Goal: Task Accomplishment & Management: Manage account settings

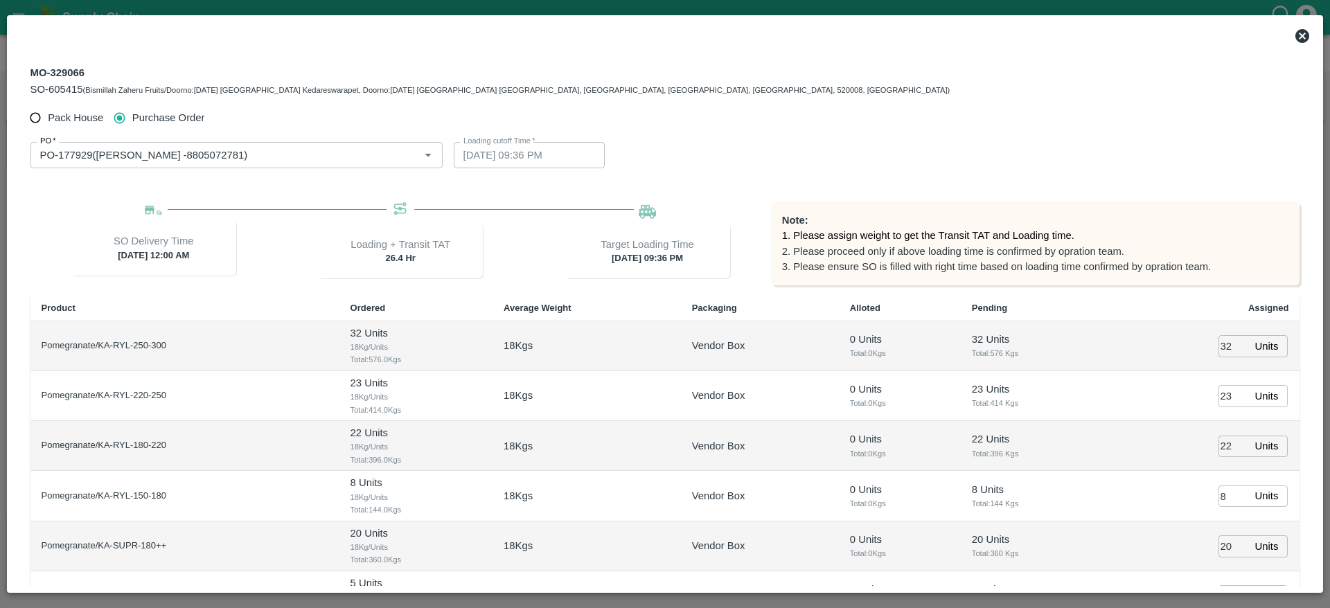
scroll to position [2, 0]
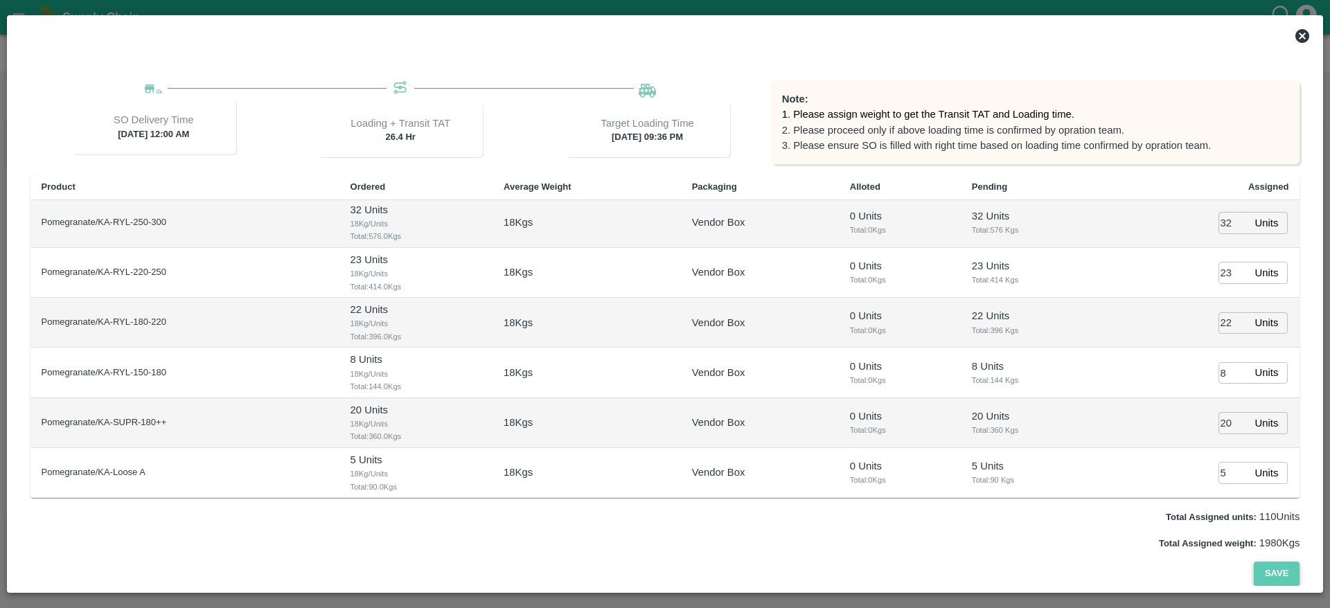
click at [1267, 567] on button "Save" at bounding box center [1277, 574] width 46 height 24
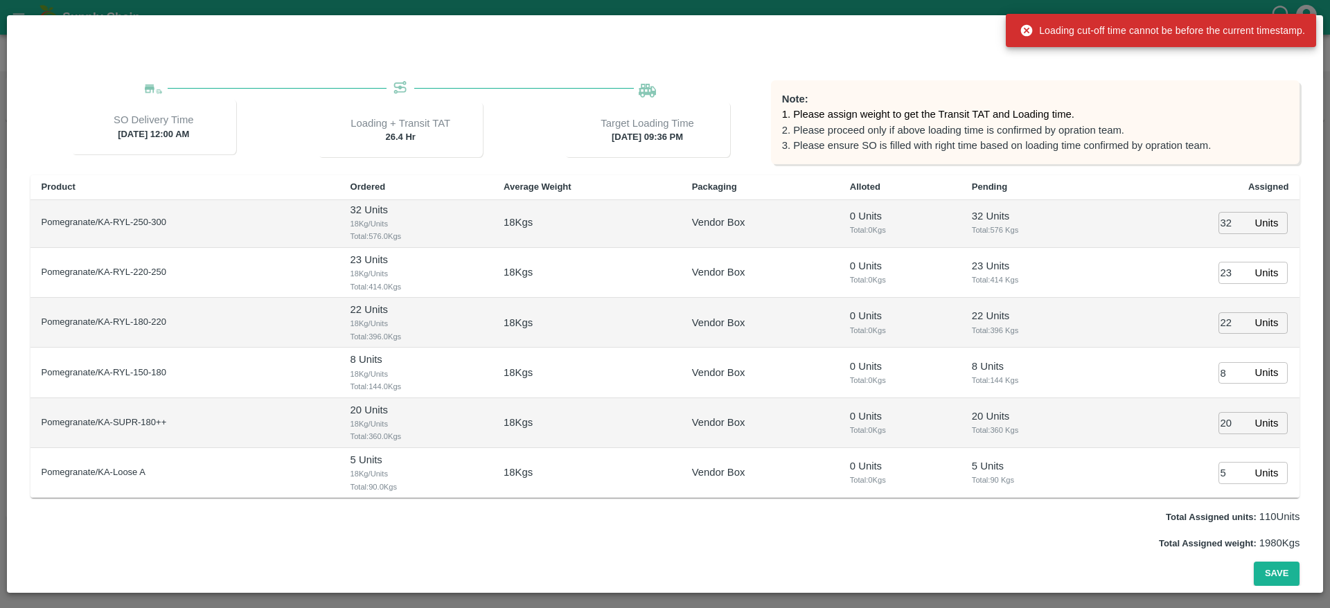
scroll to position [0, 0]
click at [1223, 75] on div "Pack House Purchase Order PO   * PO   * Loading cutoff Time   * 20/09/2025 09:3…" at bounding box center [665, 285] width 1270 height 602
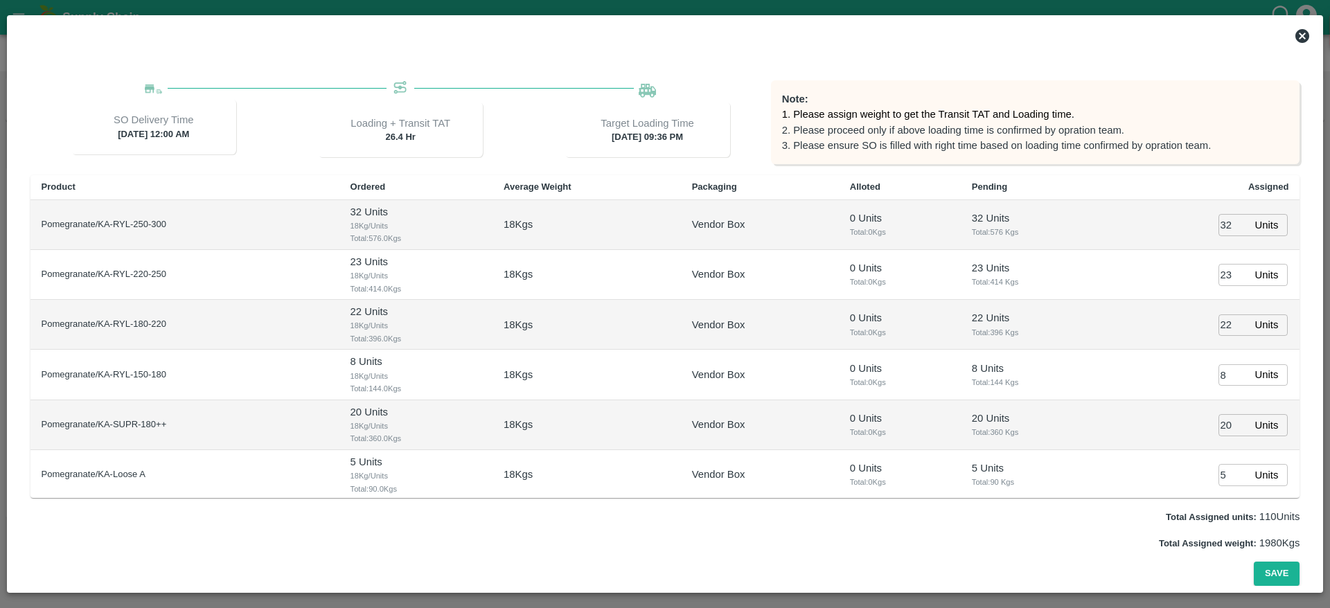
click at [1222, 96] on div "Note: 1. Please assign weight to get the Transit TAT and Loading time. 2. Pleas…" at bounding box center [1035, 122] width 529 height 84
click at [1305, 32] on icon at bounding box center [1302, 36] width 14 height 14
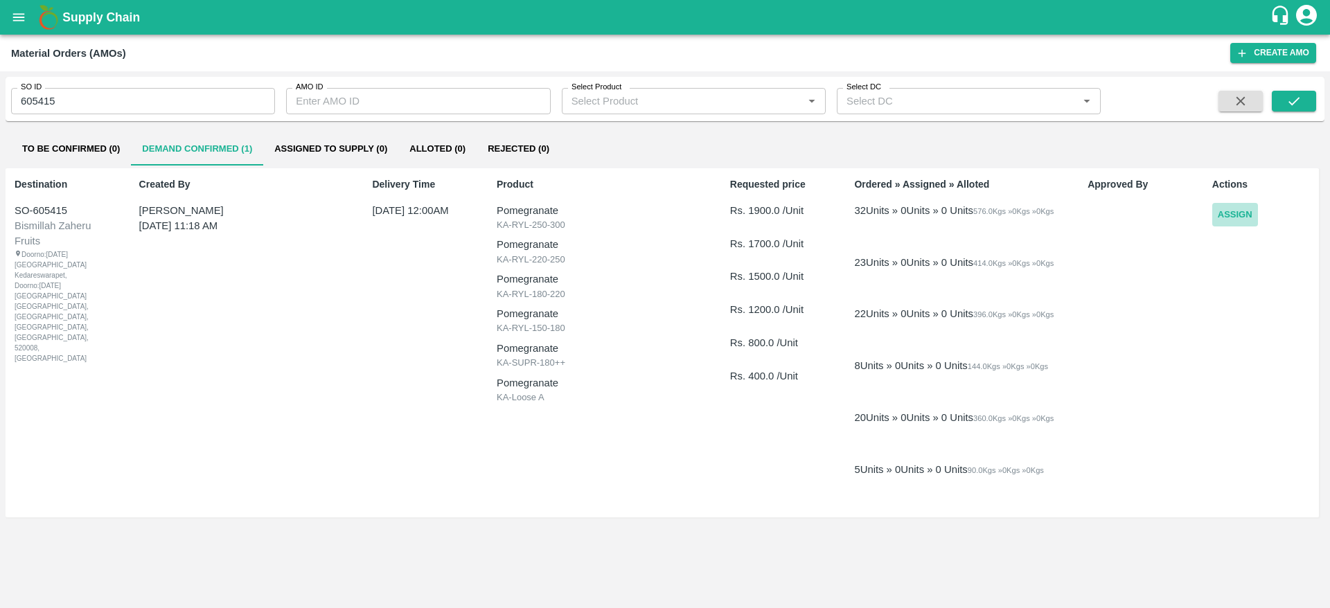
click at [1236, 213] on button "Assign" at bounding box center [1235, 215] width 46 height 24
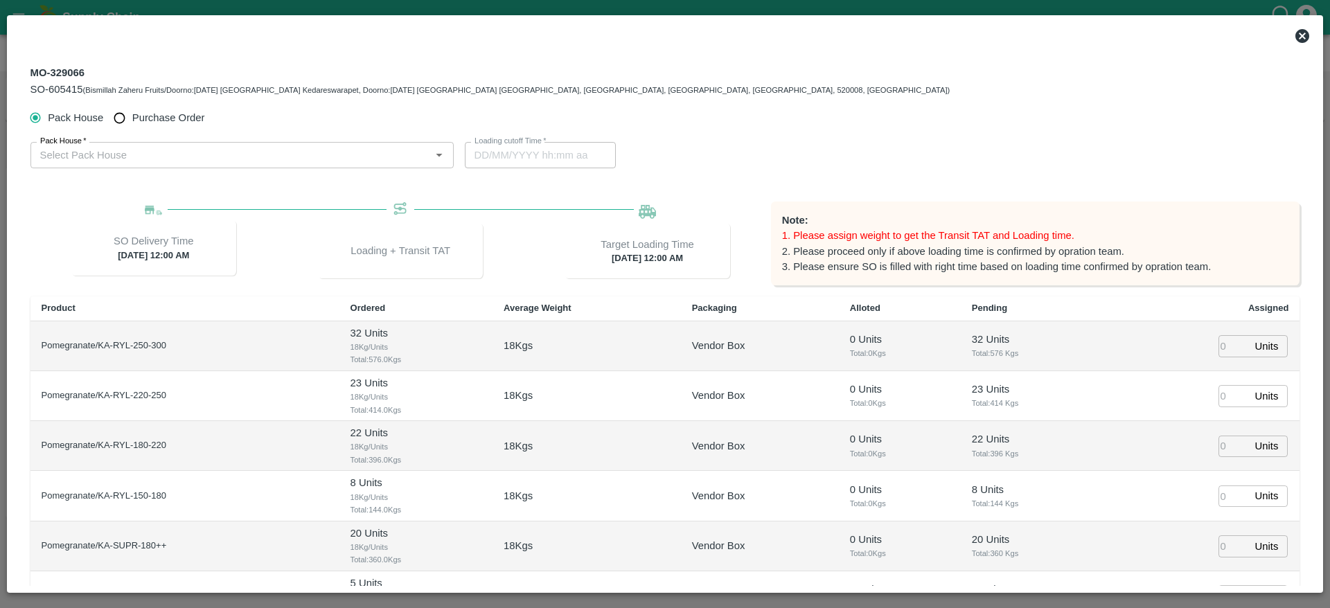
type input "22/09/2025 12:00 AM"
click at [184, 126] on label "Purchase Order" at bounding box center [156, 118] width 98 height 26
click at [132, 126] on input "Purchase Order" at bounding box center [120, 118] width 26 height 26
radio input "true"
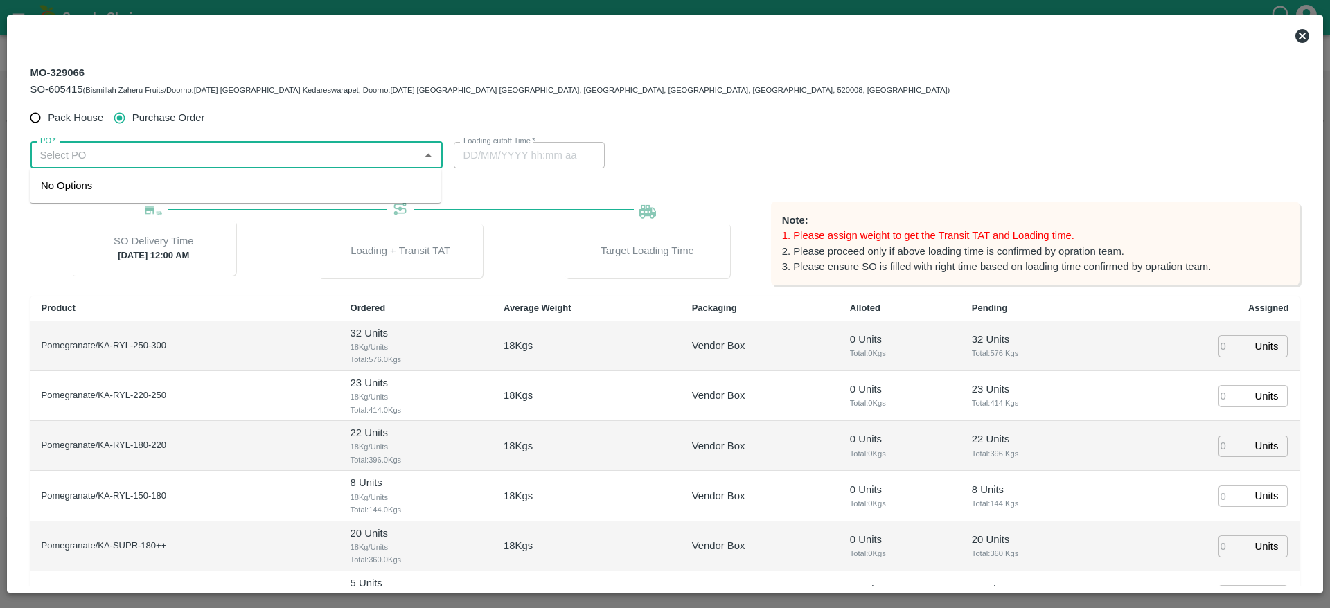
click at [169, 148] on input "PO   *" at bounding box center [225, 155] width 381 height 18
type input "177929"
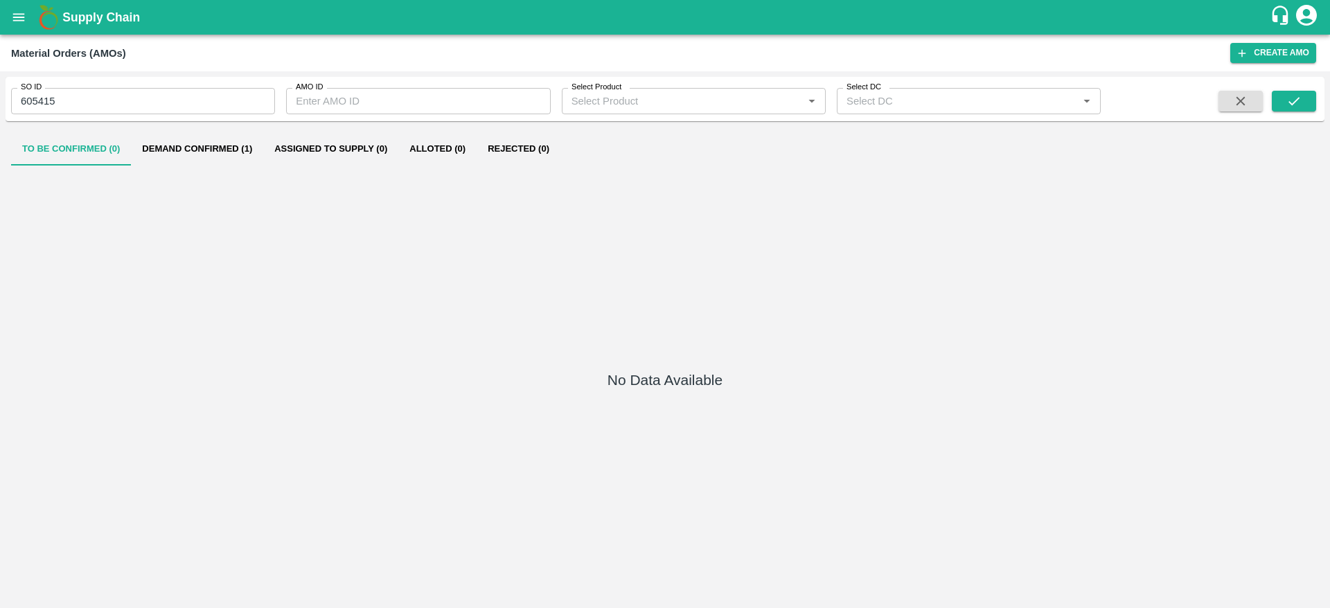
click at [197, 145] on button "Demand Confirmed (1)" at bounding box center [197, 148] width 132 height 33
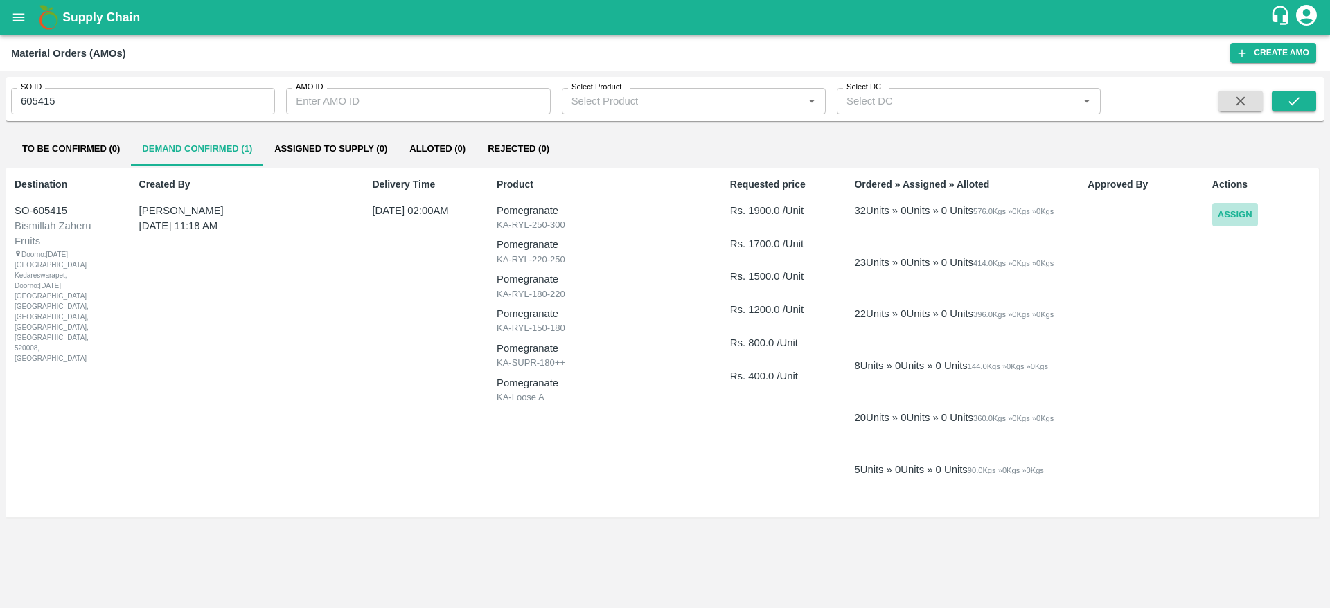
click at [1240, 215] on button "Assign" at bounding box center [1235, 215] width 46 height 24
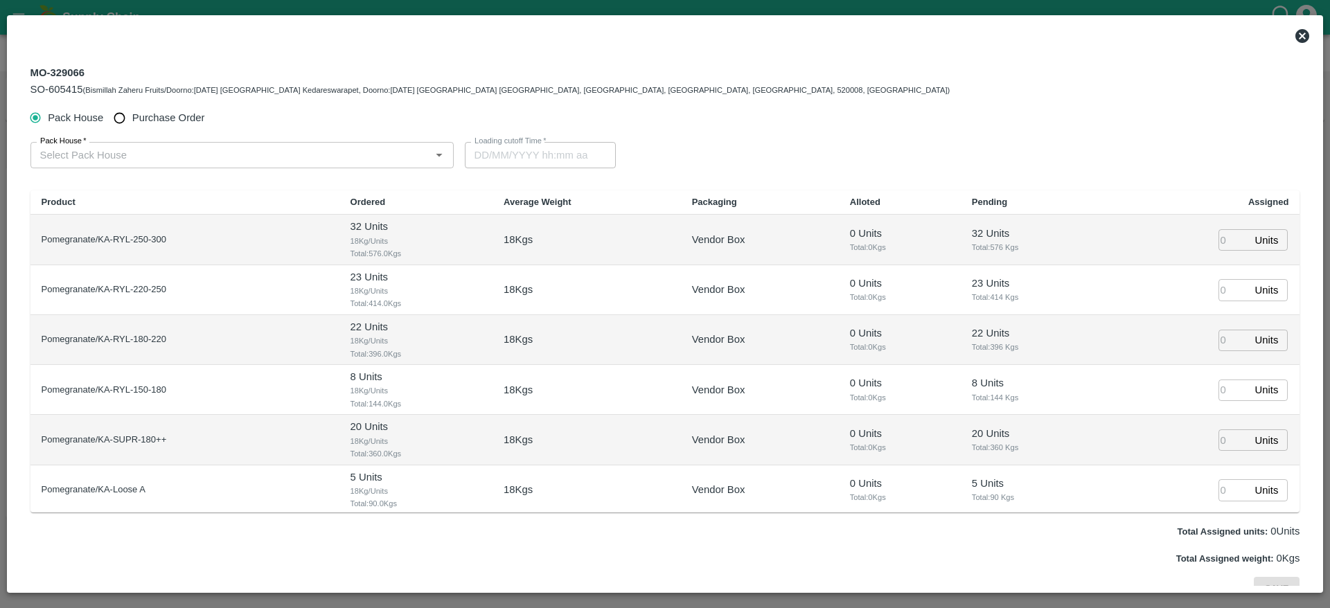
type input "23/09/2025 02:00 AM"
click at [125, 116] on input "Purchase Order" at bounding box center [120, 118] width 26 height 26
radio input "true"
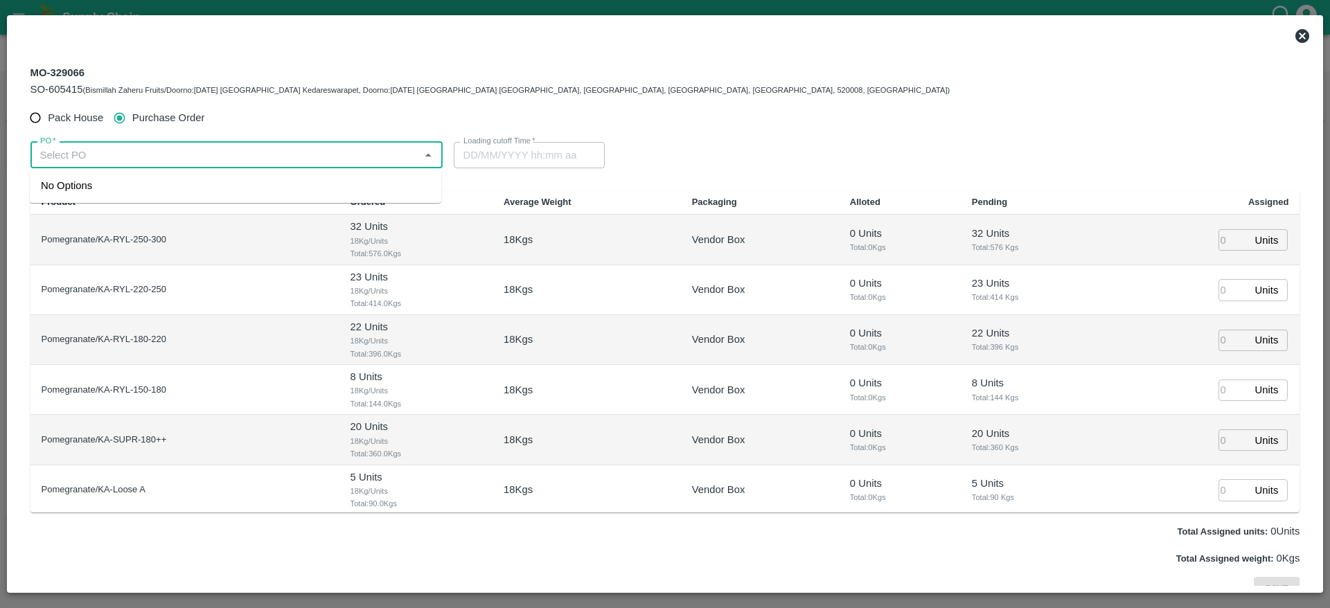
click at [113, 152] on input "PO   *" at bounding box center [225, 155] width 381 height 18
click at [143, 181] on div "PO-177929(Ningappa Kallappa Madabhavi -8805072781)" at bounding box center [145, 185] width 208 height 15
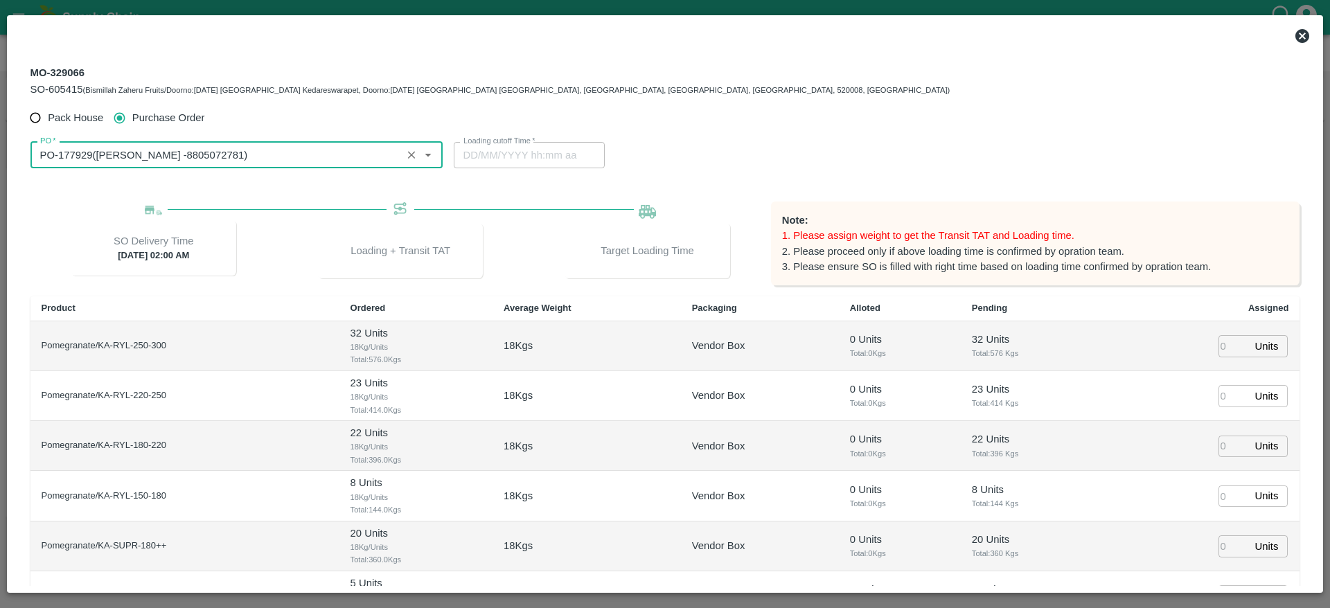
type input "PO-177929(Ningappa Kallappa Madabhavi -8805072781)"
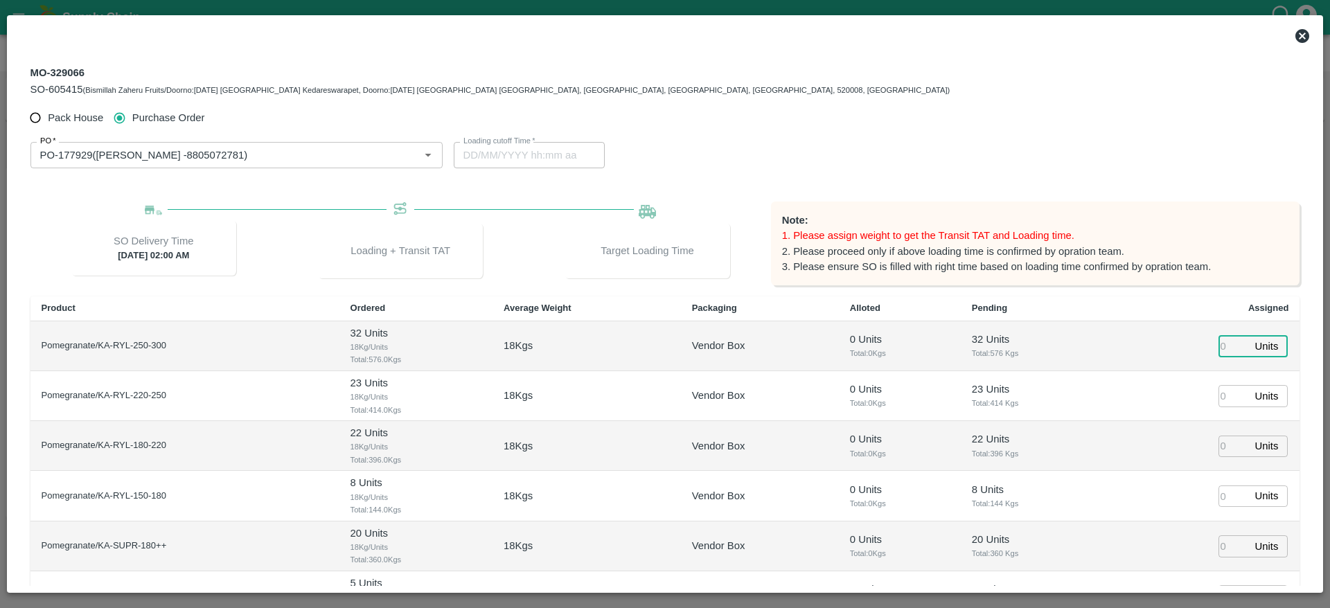
click at [1218, 339] on input "number" at bounding box center [1233, 345] width 30 height 21
type input "32"
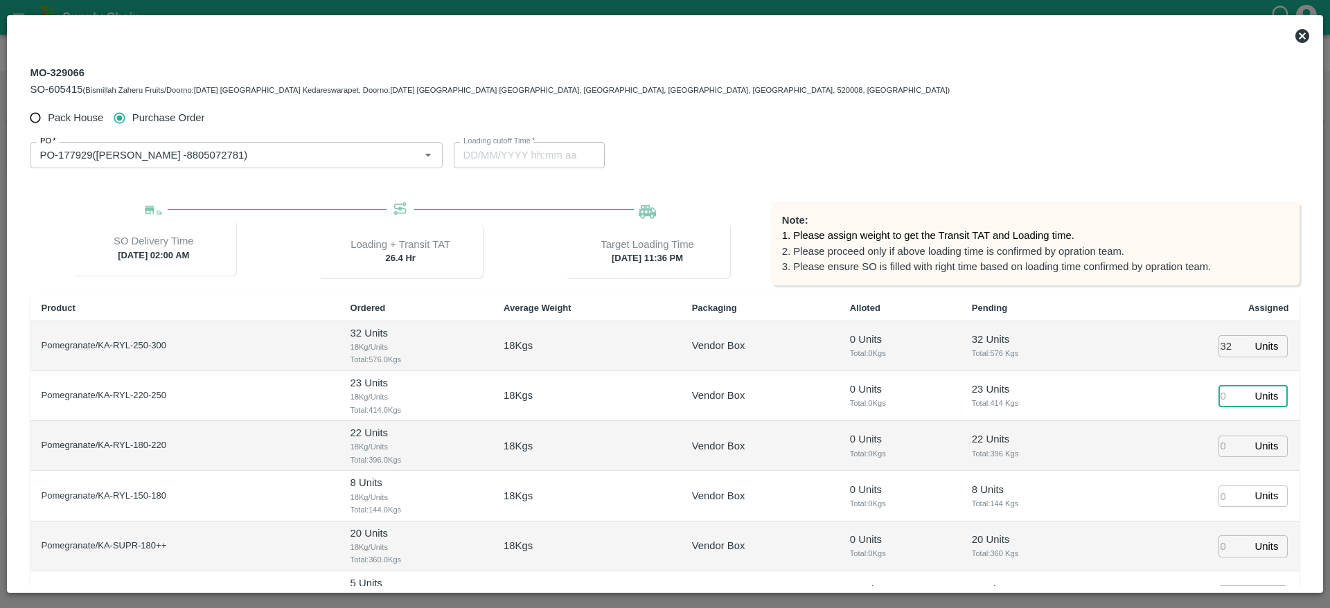
type input "21/09/2025 11:36 PM"
click at [1225, 401] on input "number" at bounding box center [1233, 395] width 30 height 21
type input "23"
click at [1225, 447] on input "number" at bounding box center [1233, 446] width 30 height 21
type input "22"
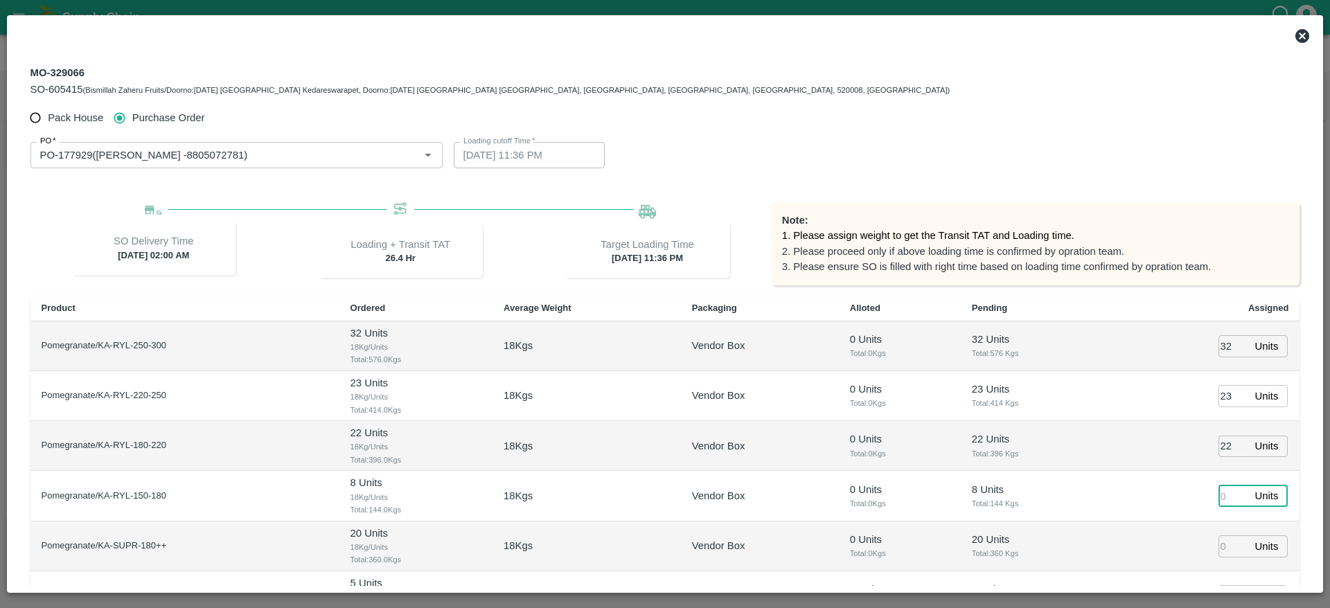
click at [1223, 488] on input "number" at bounding box center [1233, 496] width 30 height 21
type input "8"
click at [1087, 471] on td "8 Units Total: 144 Kgs" at bounding box center [1033, 496] width 145 height 50
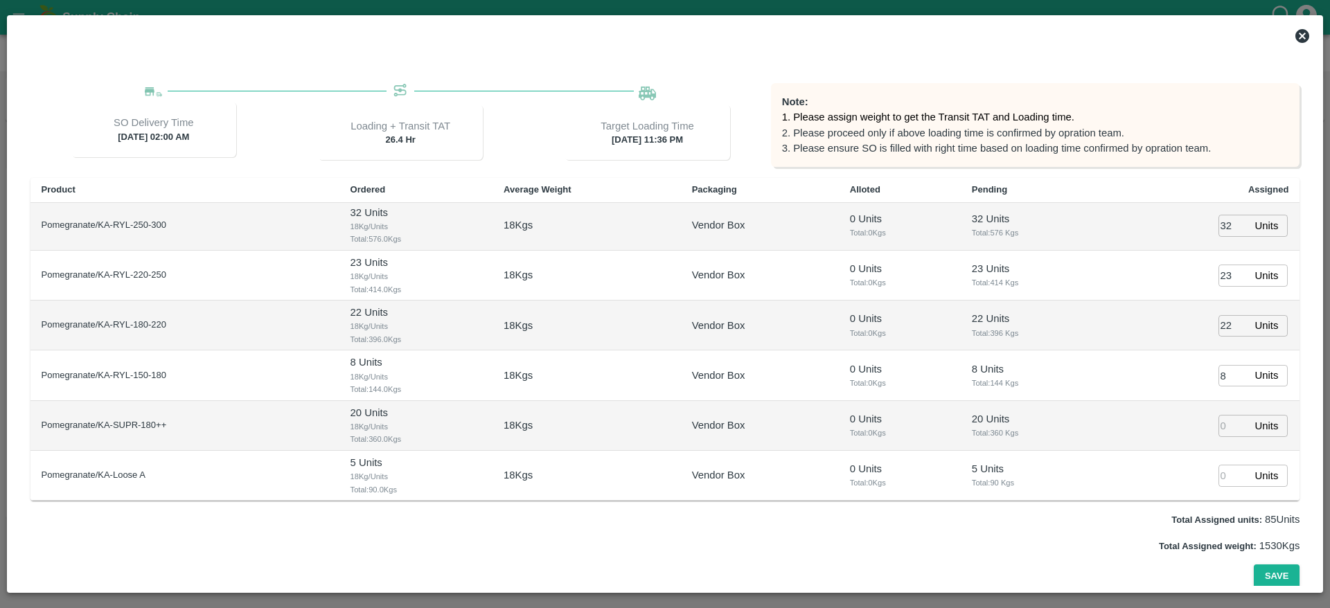
scroll to position [121, 0]
click at [1222, 420] on input "number" at bounding box center [1233, 422] width 30 height 21
type input "20"
click at [1219, 473] on input "number" at bounding box center [1233, 472] width 30 height 21
type input "5"
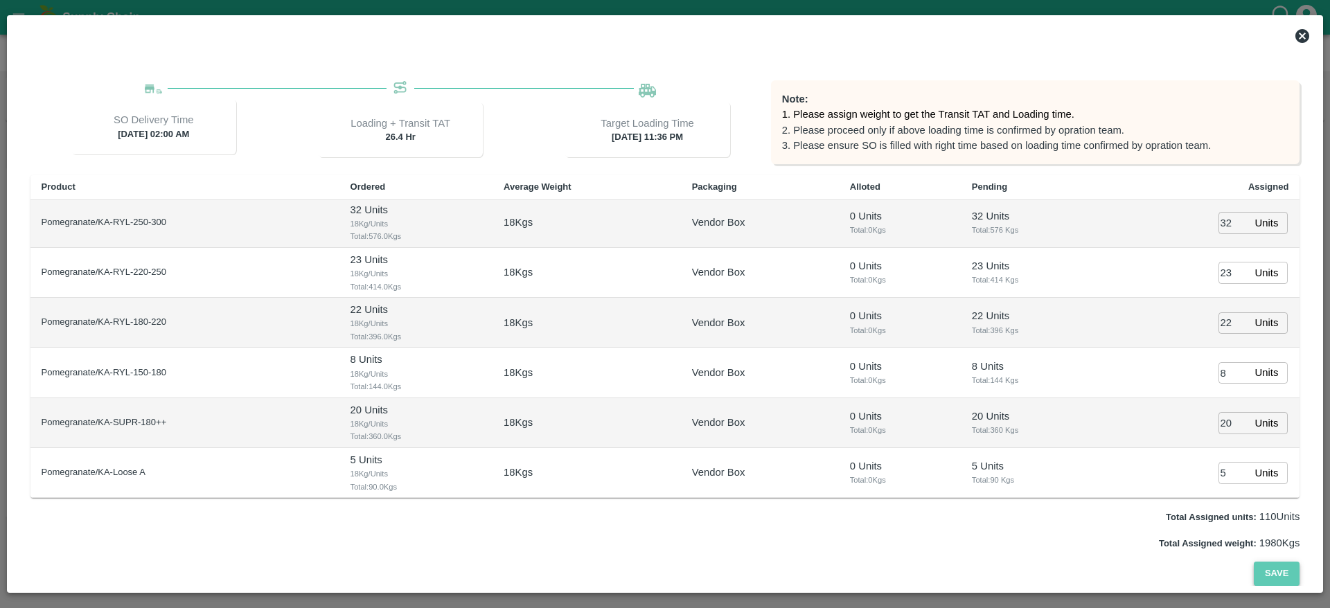
click at [1277, 571] on button "Save" at bounding box center [1277, 574] width 46 height 24
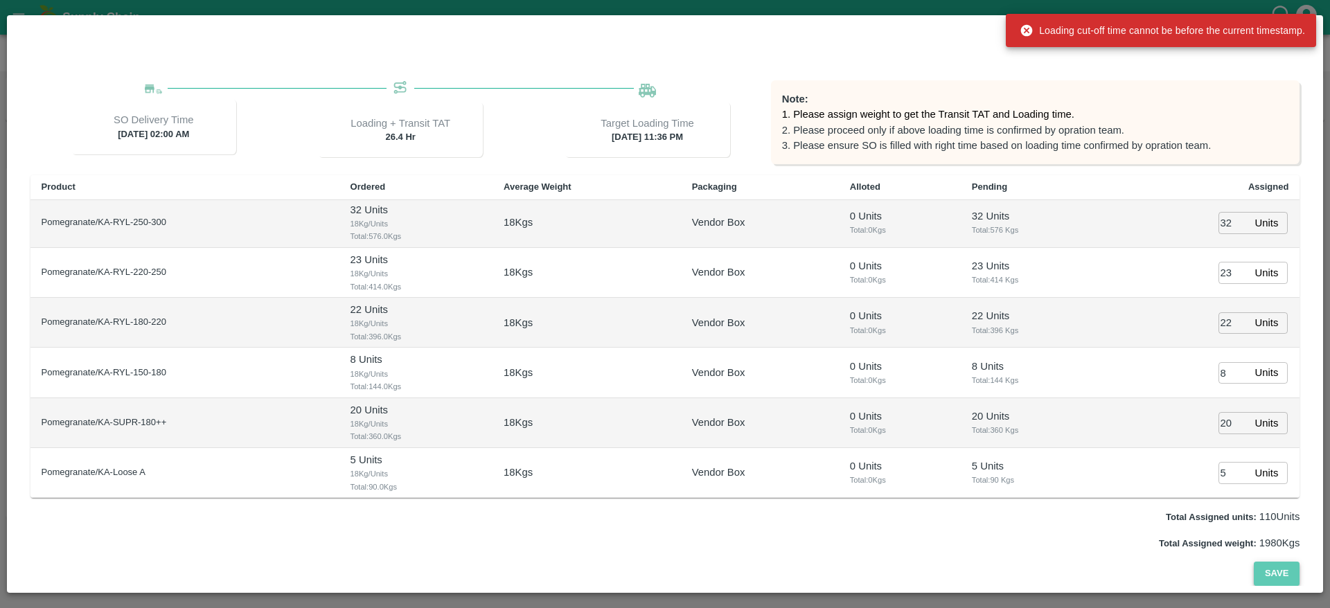
click at [1277, 571] on button "Save" at bounding box center [1277, 574] width 46 height 24
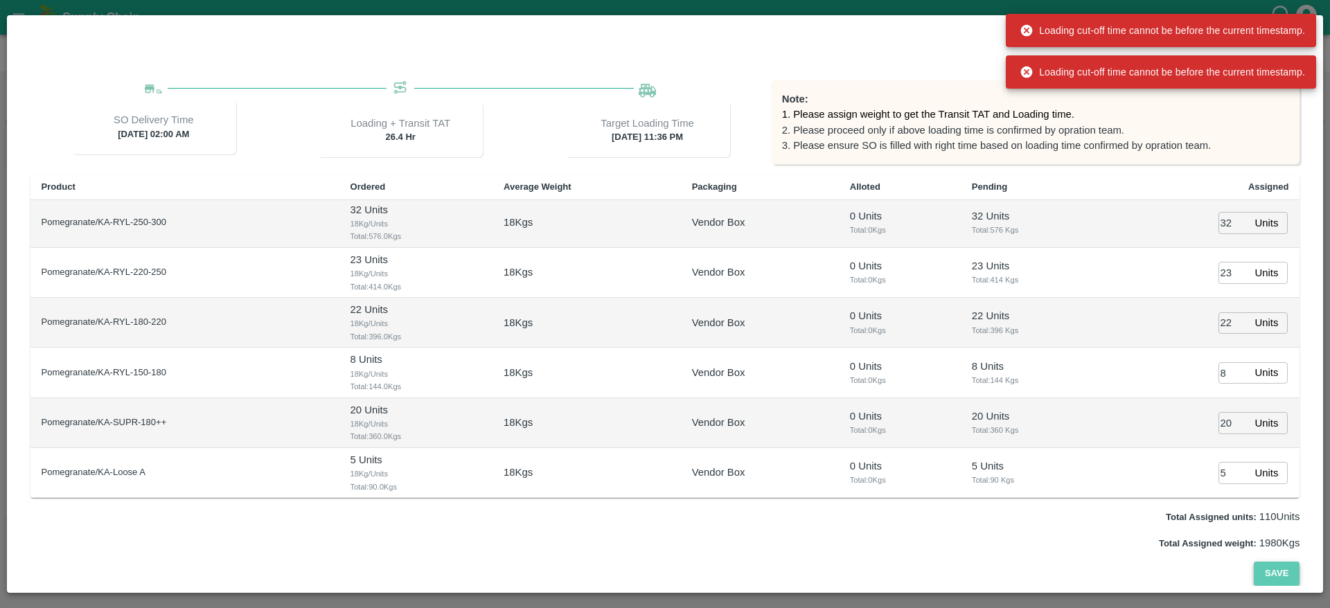
click at [1277, 571] on button "Save" at bounding box center [1277, 574] width 46 height 24
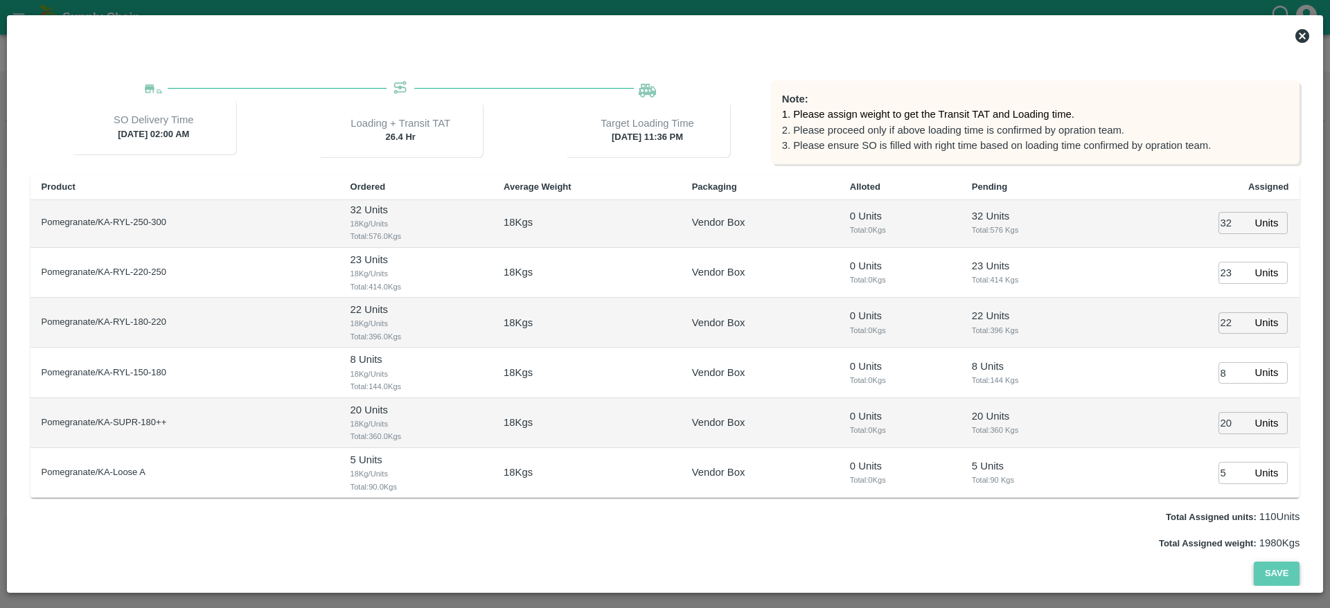
click at [1277, 571] on button "Save" at bounding box center [1277, 574] width 46 height 24
click at [1271, 575] on button "Save" at bounding box center [1277, 574] width 46 height 24
click at [1270, 582] on button "Save" at bounding box center [1277, 574] width 46 height 24
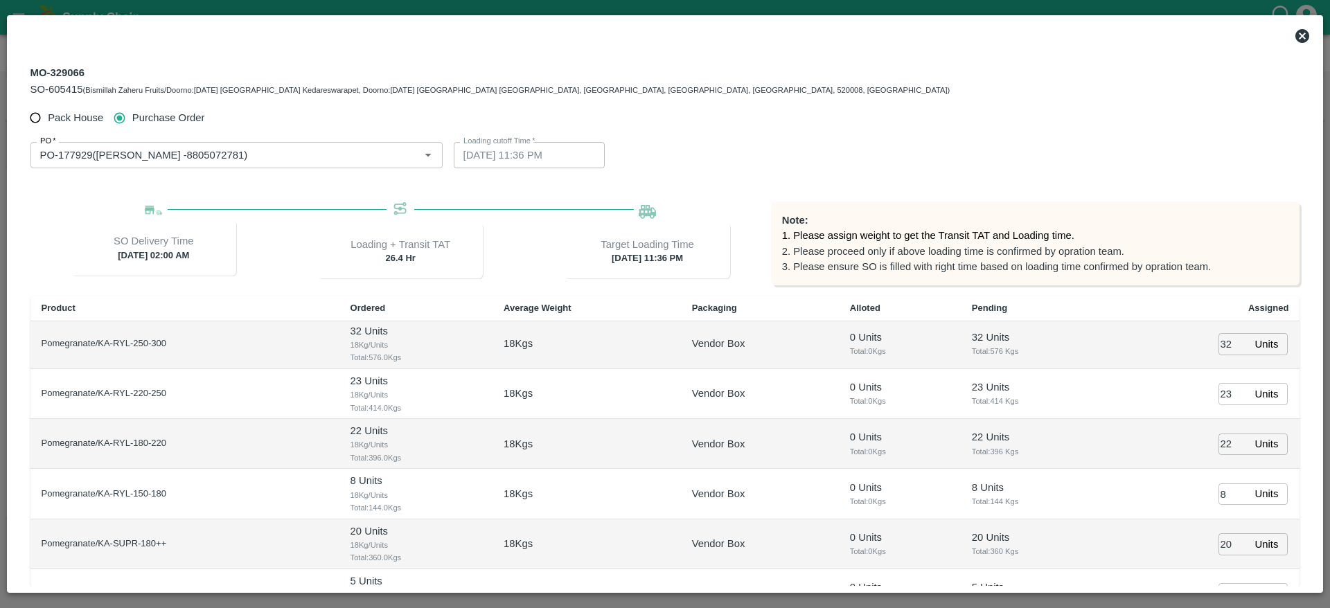
click at [1293, 45] on div at bounding box center [665, 36] width 1303 height 28
click at [1302, 32] on icon at bounding box center [1302, 36] width 14 height 14
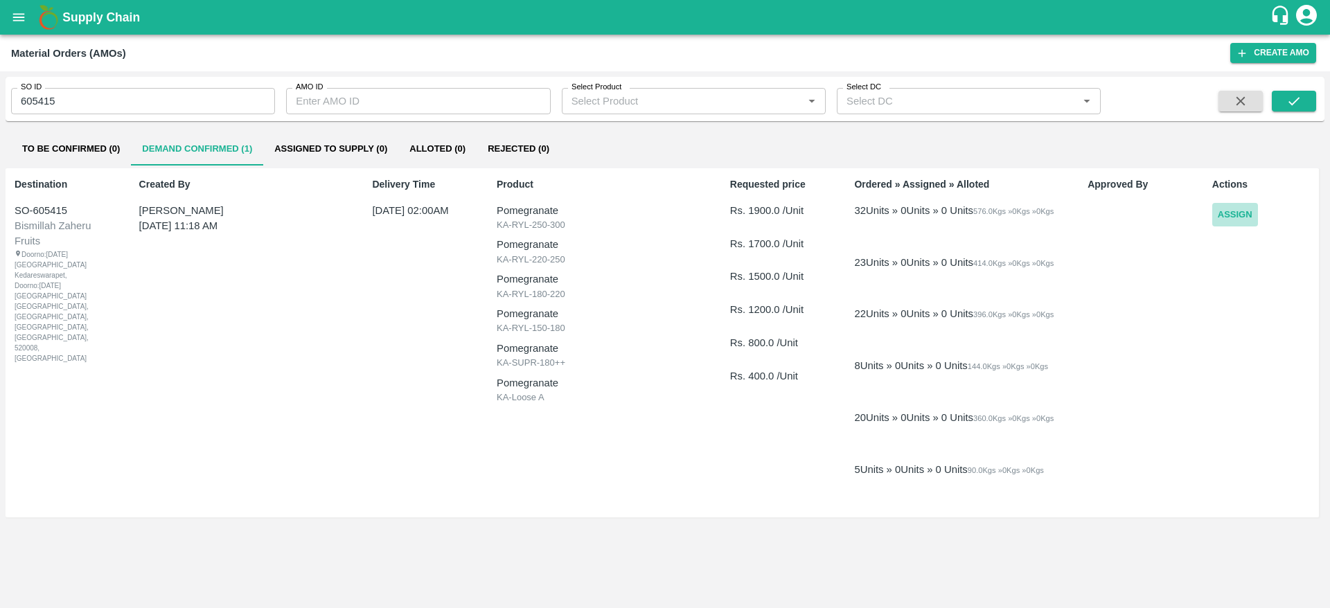
click at [1228, 218] on button "Assign" at bounding box center [1235, 215] width 46 height 24
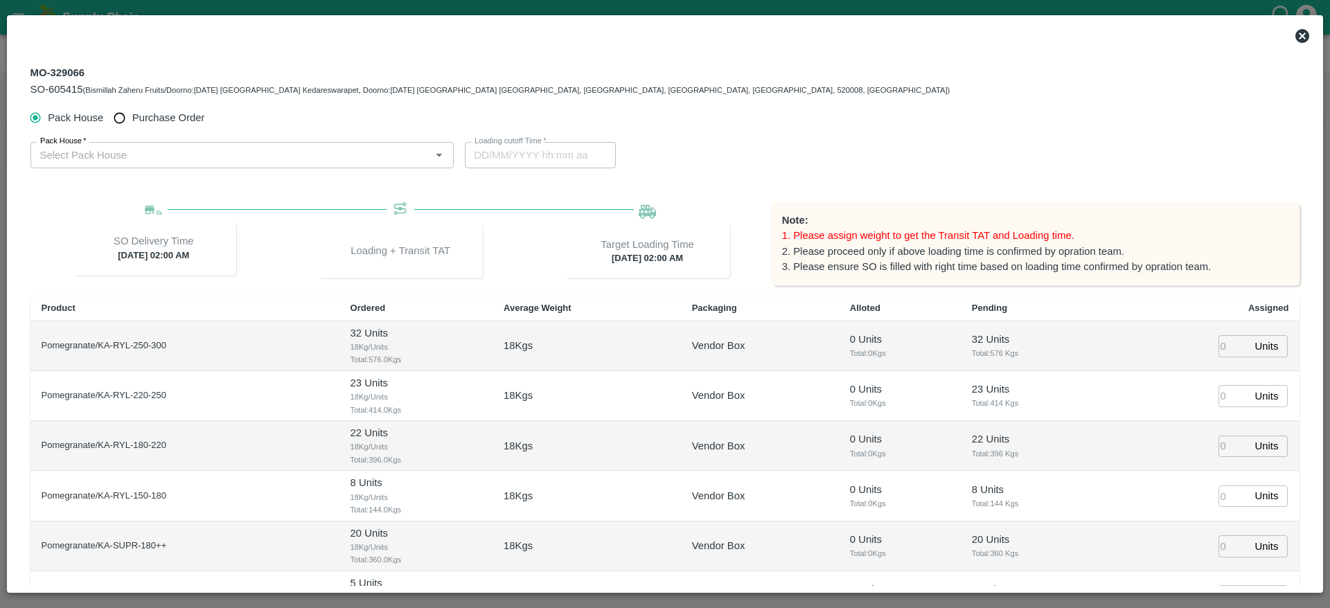
type input "23/09/2025 02:00 AM"
click at [170, 108] on label "Purchase Order" at bounding box center [156, 118] width 98 height 26
click at [132, 108] on input "Purchase Order" at bounding box center [120, 118] width 26 height 26
radio input "true"
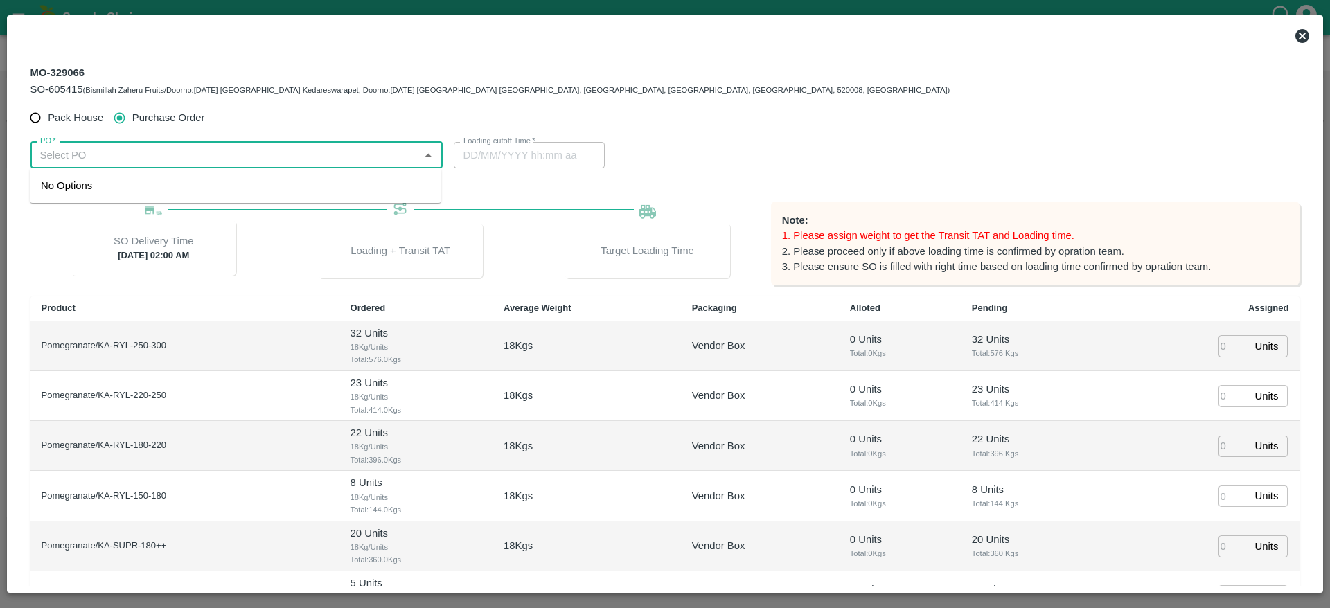
click at [151, 159] on input "PO   *" at bounding box center [225, 155] width 381 height 18
click at [164, 191] on div "PO-177929(Ningappa Kallappa Madabhavi -8805072781)" at bounding box center [145, 185] width 208 height 15
type input "PO-177929(Ningappa Kallappa Madabhavi -8805072781)"
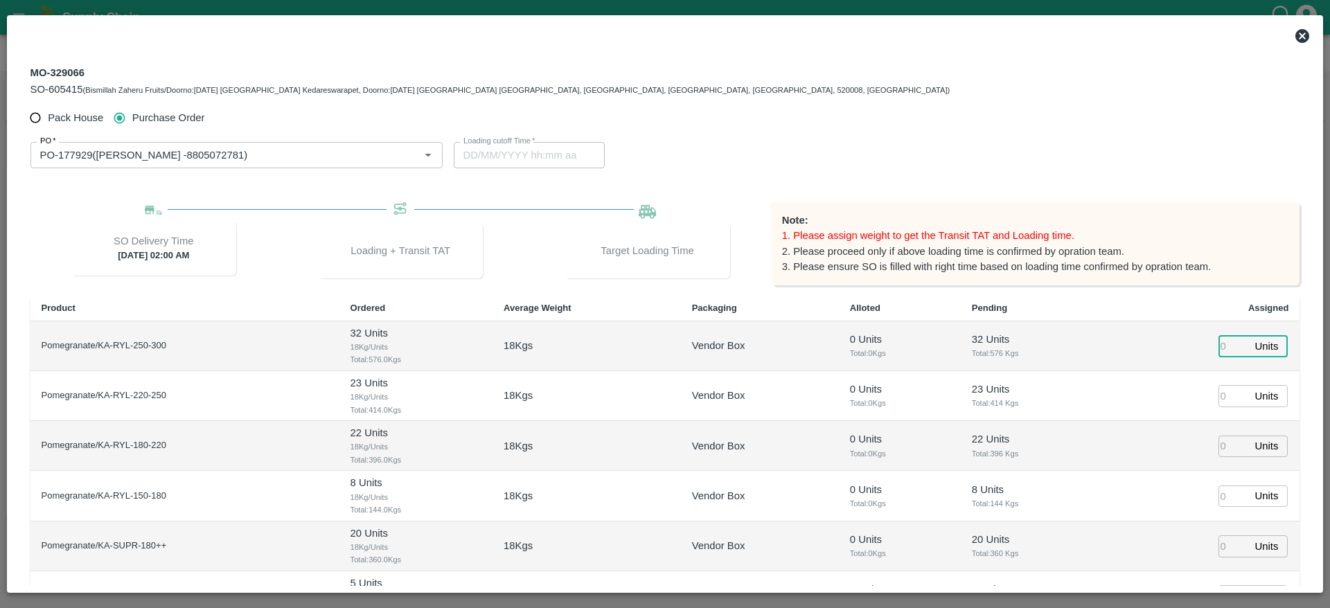
click at [1227, 345] on input "number" at bounding box center [1233, 345] width 30 height 21
type input "32"
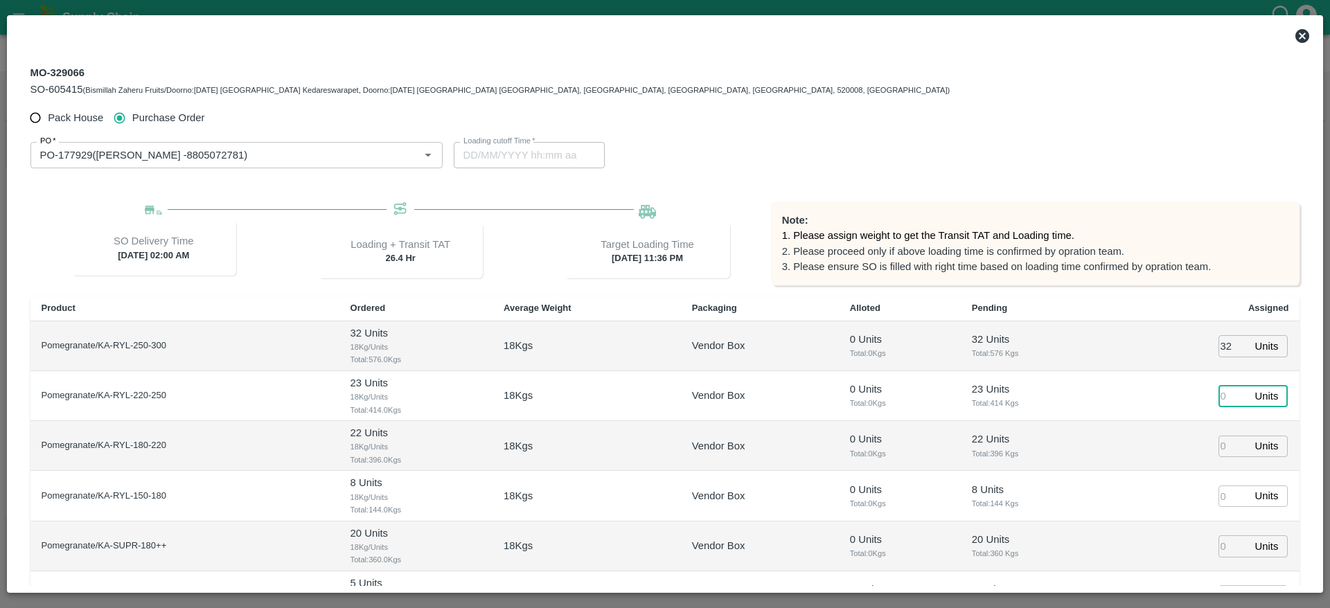
type input "21/09/2025 11:36 PM"
click at [1221, 404] on input "number" at bounding box center [1233, 395] width 30 height 21
type input "23"
click at [1146, 434] on td "Units ​" at bounding box center [1202, 446] width 195 height 50
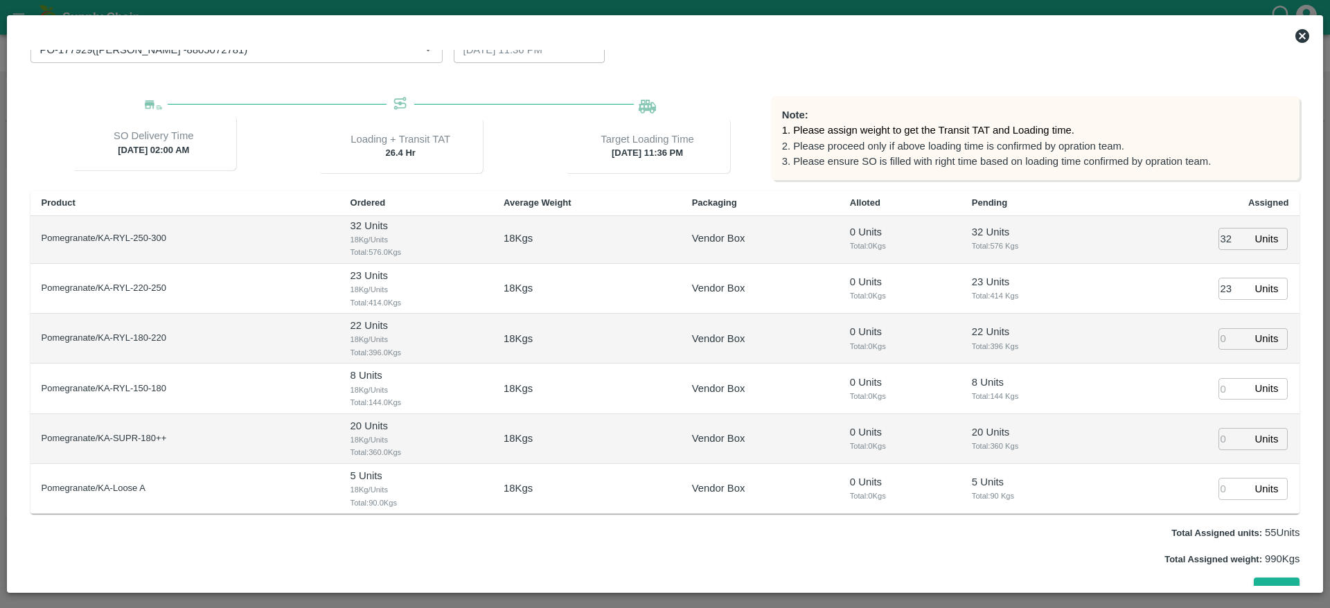
scroll to position [110, 0]
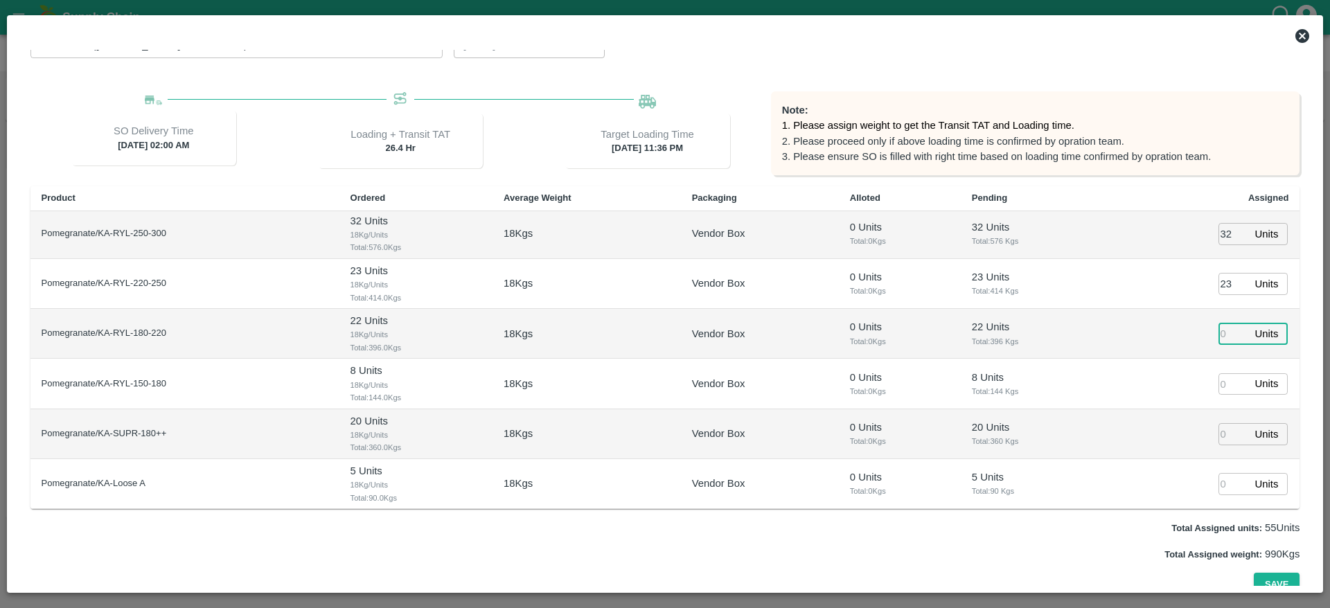
click at [1220, 338] on input "number" at bounding box center [1233, 333] width 30 height 21
type input "22"
click at [1218, 391] on input "number" at bounding box center [1233, 383] width 30 height 21
type input "8"
click at [1218, 429] on input "number" at bounding box center [1233, 433] width 30 height 21
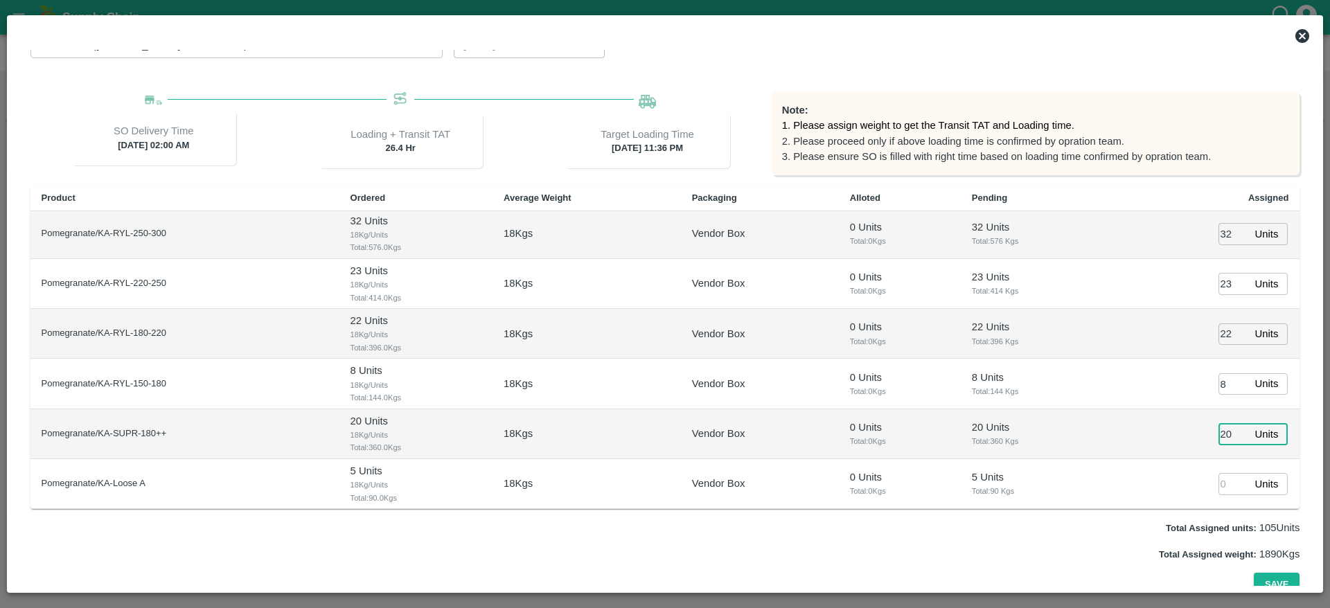
type input "20"
click at [1218, 478] on input "number" at bounding box center [1233, 483] width 30 height 21
type input "5"
click at [1278, 573] on button "Save" at bounding box center [1277, 585] width 46 height 24
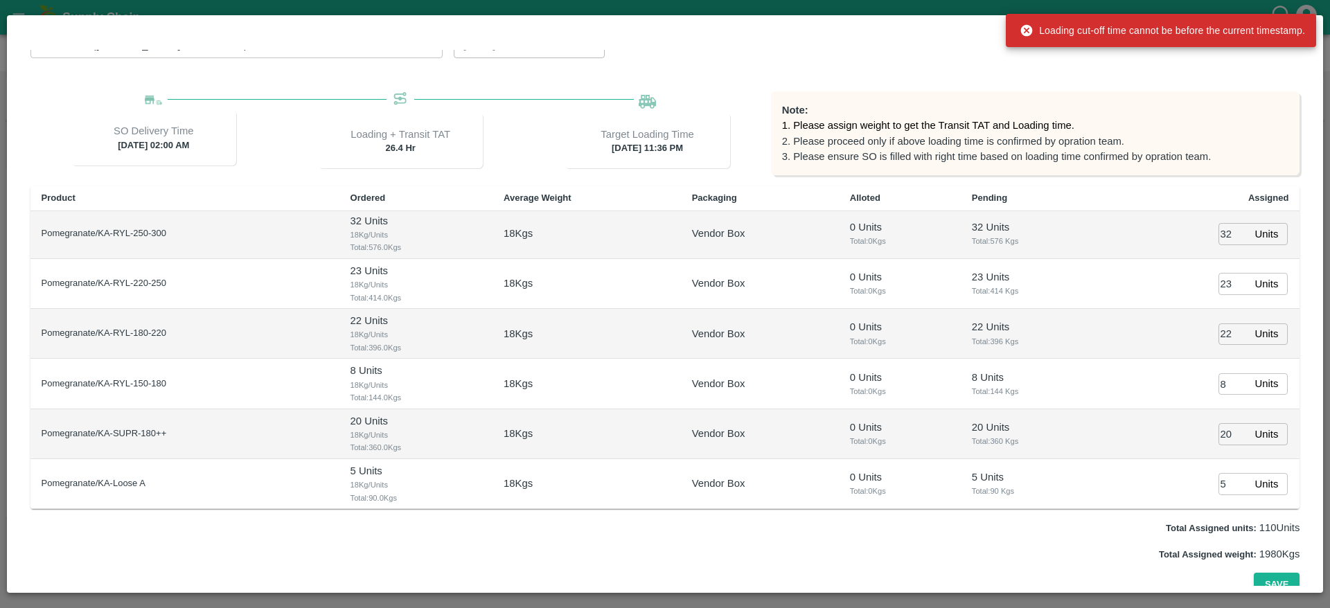
scroll to position [0, 0]
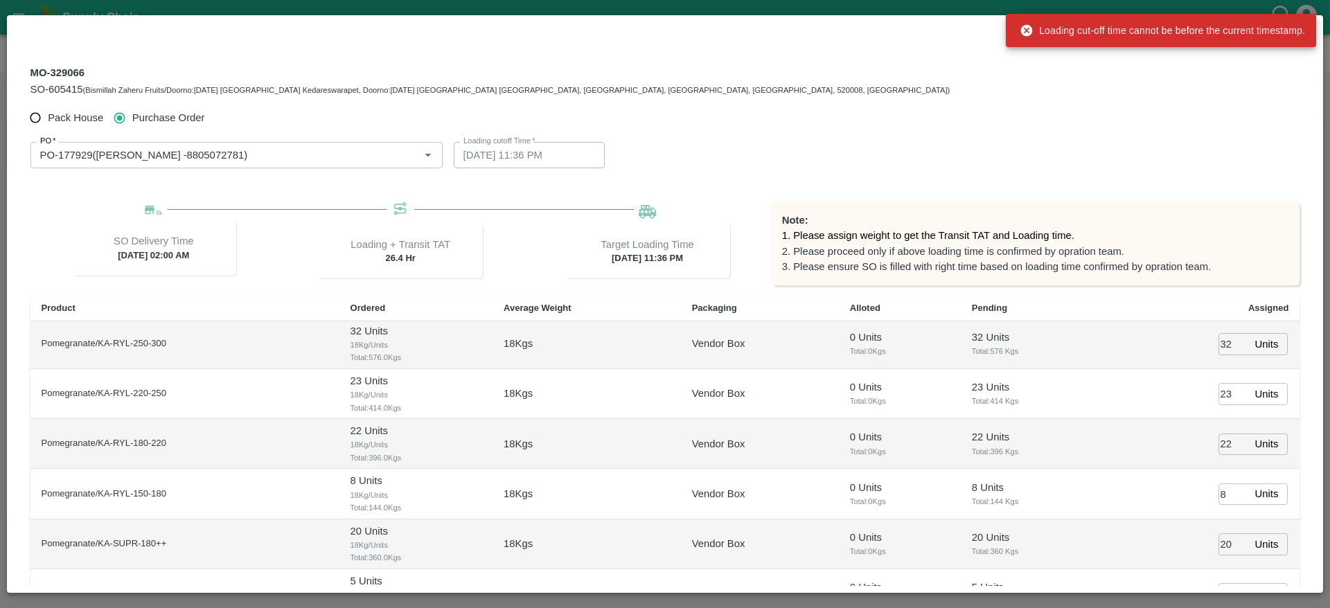
click at [1237, 86] on div "MO-329066 SO-605415 (Bismillah Zaheru Fruits/Doorno:18-1-55 Mangamarket Kedares…" at bounding box center [663, 80] width 1267 height 33
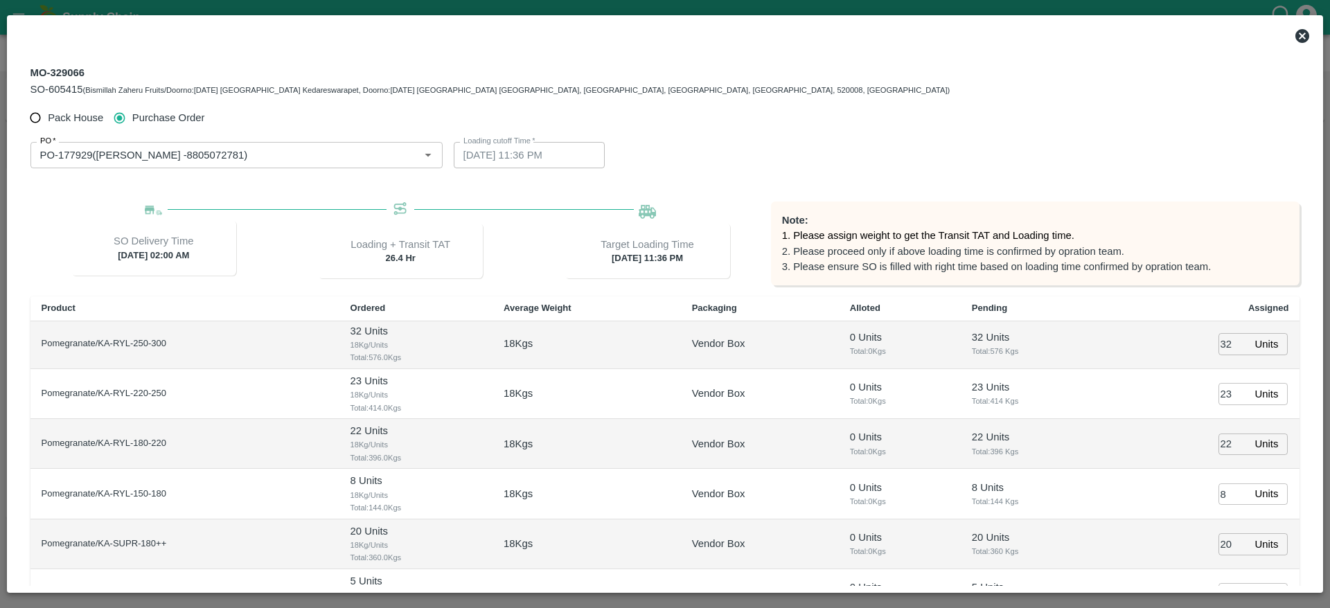
click at [1301, 40] on icon at bounding box center [1302, 36] width 14 height 14
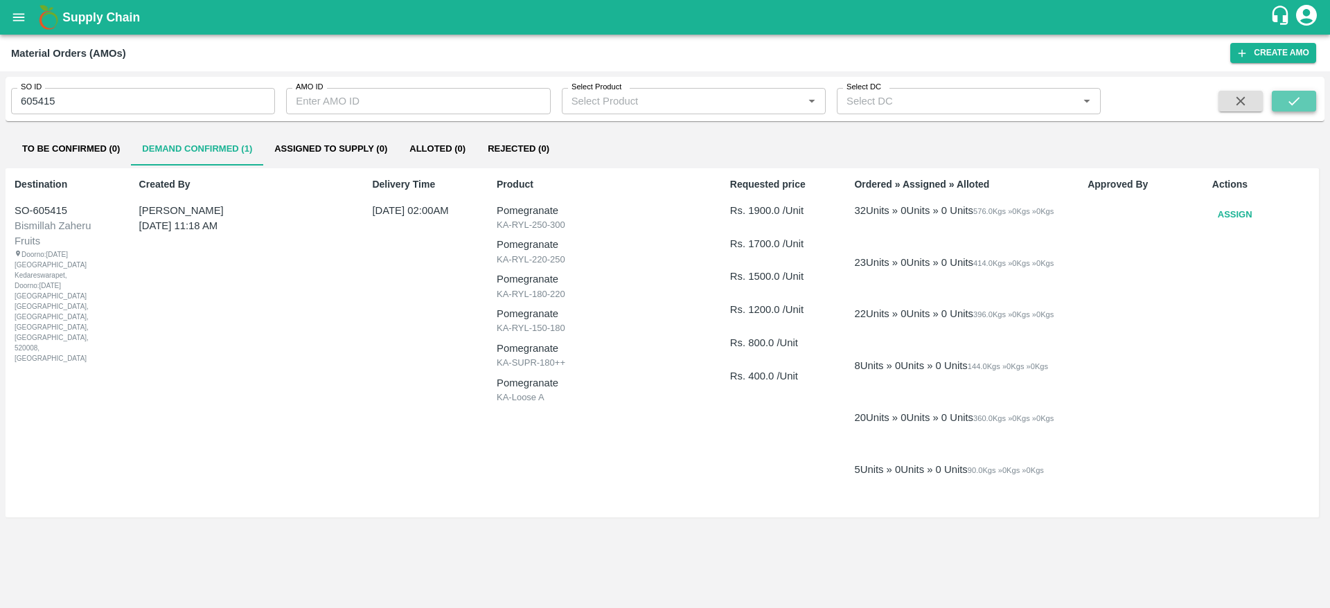
click at [1288, 99] on icon "submit" at bounding box center [1293, 101] width 15 height 15
click at [1225, 208] on button "Assign" at bounding box center [1235, 215] width 46 height 24
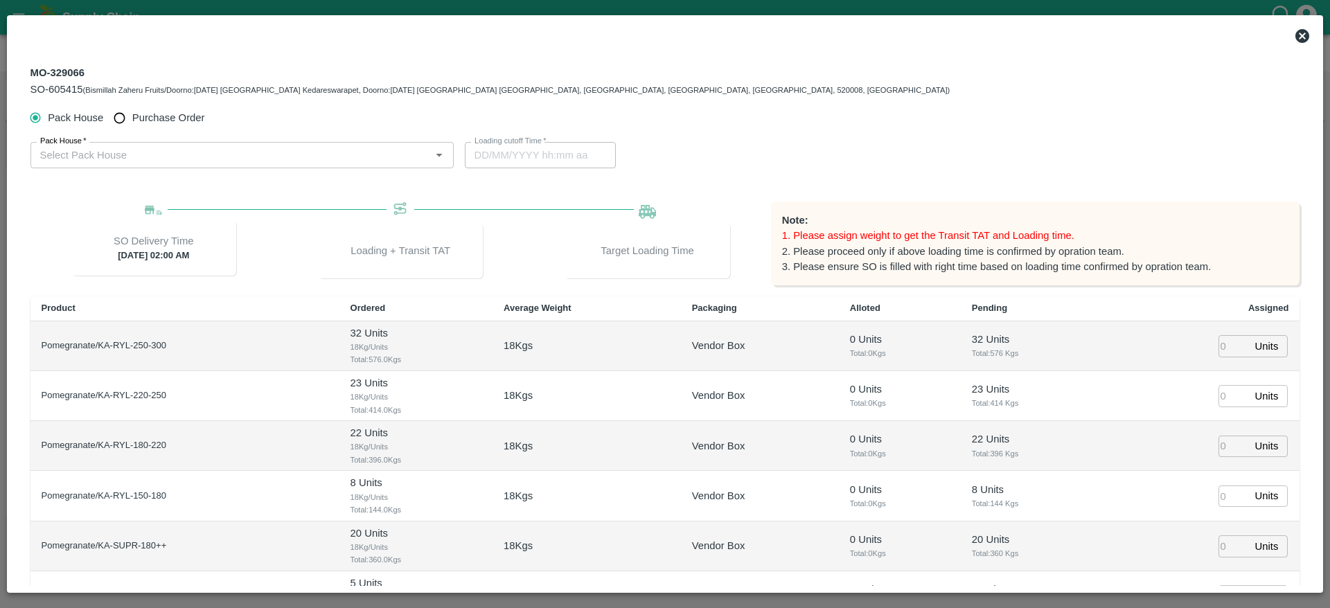
click at [168, 105] on label "Purchase Order" at bounding box center [156, 118] width 98 height 26
click at [132, 105] on input "Purchase Order" at bounding box center [120, 118] width 26 height 26
radio input "true"
click at [150, 136] on div "PO   * PO   *" at bounding box center [236, 152] width 412 height 32
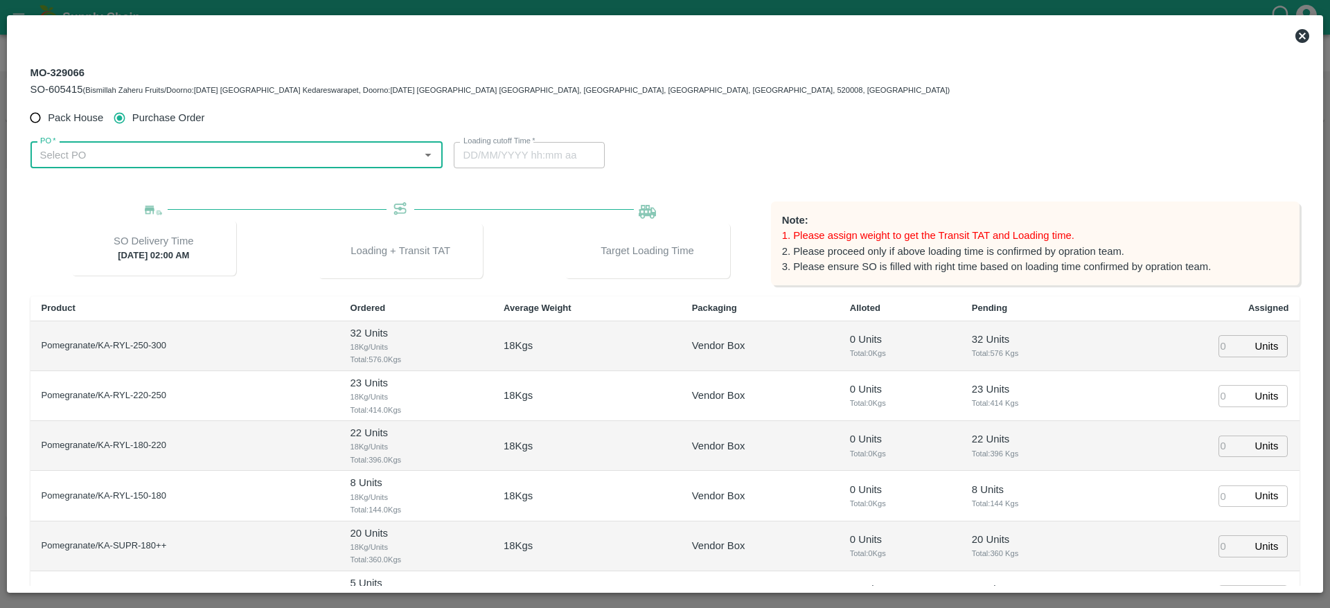
click at [147, 166] on div "PO   *" at bounding box center [236, 155] width 412 height 26
click at [146, 184] on div "PO-177277([PERSON_NAME] -8805072781)" at bounding box center [145, 185] width 208 height 15
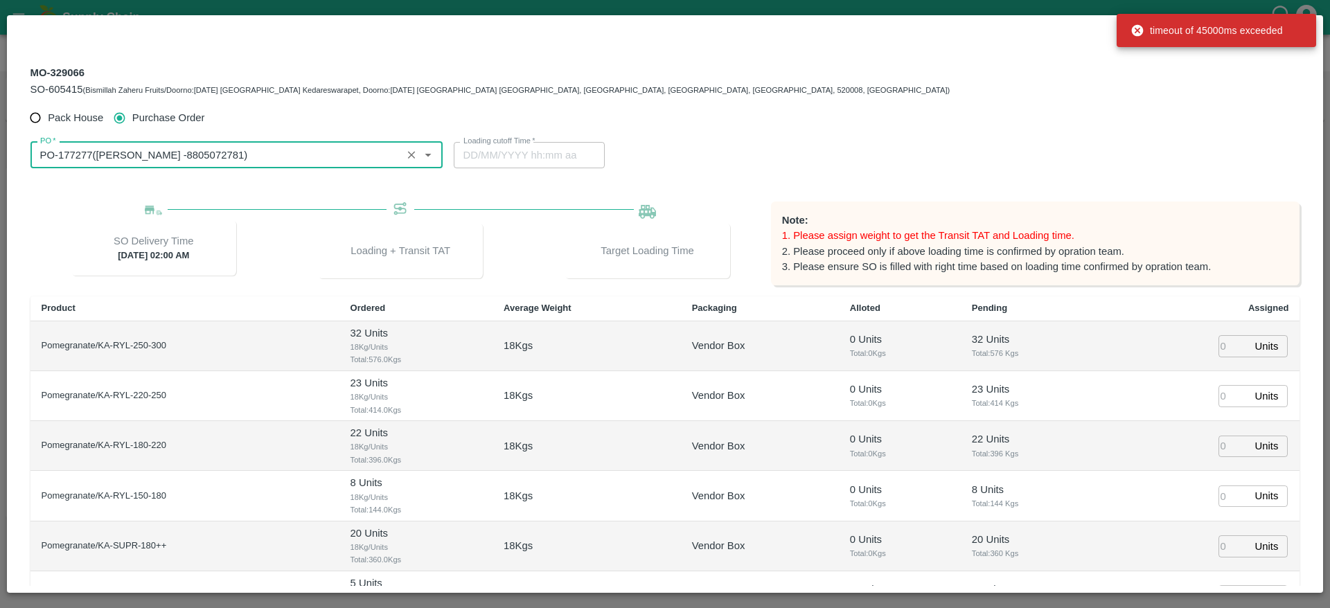
type input "PO-177277([PERSON_NAME] -8805072781)"
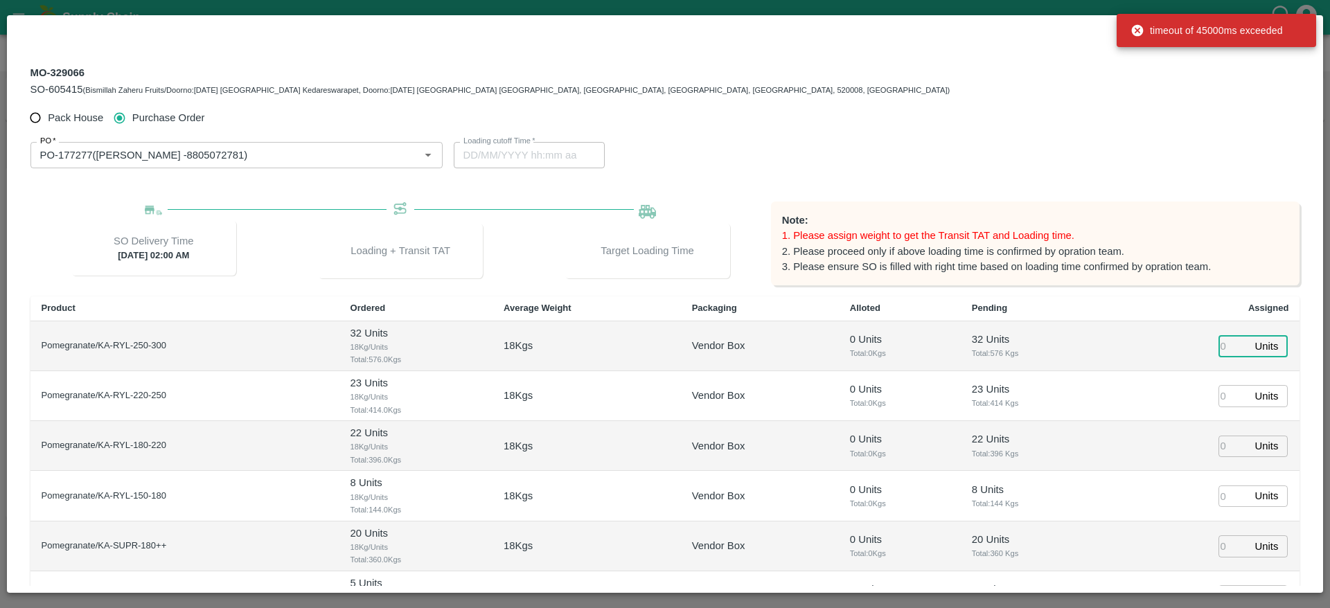
click at [1218, 341] on input "number" at bounding box center [1233, 345] width 30 height 21
type input "32"
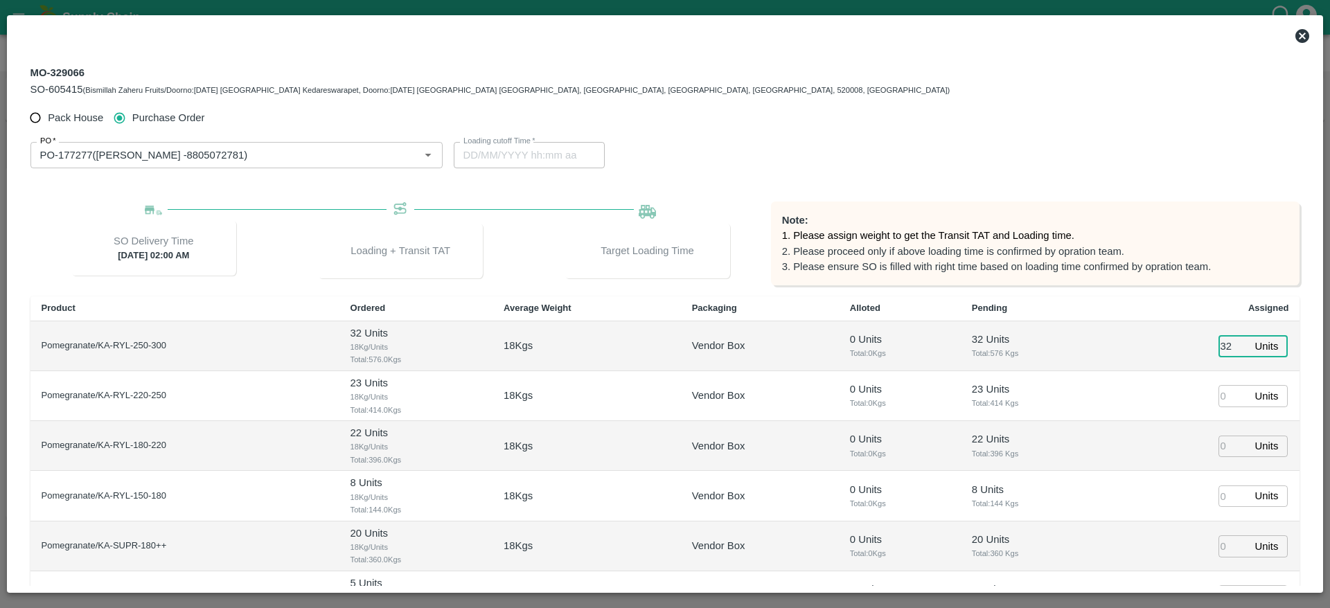
type input "24/09/2025 11:36 PM"
type input "32"
click at [1227, 402] on input "number" at bounding box center [1233, 395] width 30 height 21
type input "23"
click at [1225, 452] on input "number" at bounding box center [1233, 446] width 30 height 21
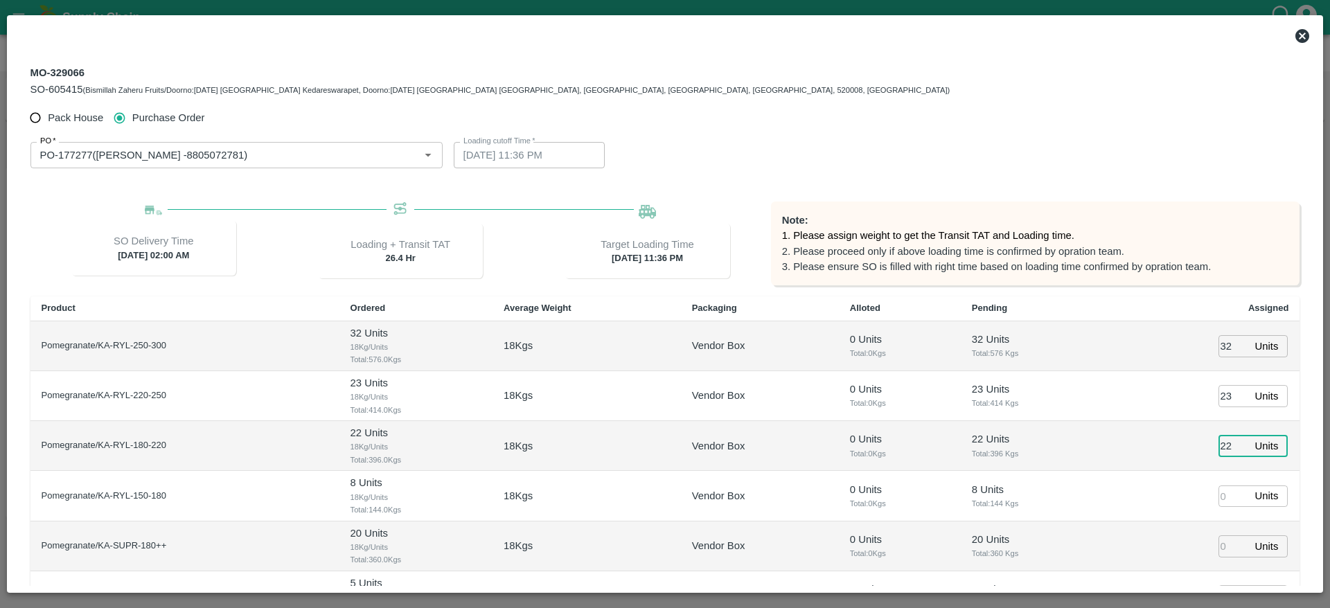
type input "22"
click at [1220, 503] on input "number" at bounding box center [1233, 496] width 30 height 21
type input "8"
click at [1138, 495] on td "8 Units ​" at bounding box center [1202, 496] width 195 height 50
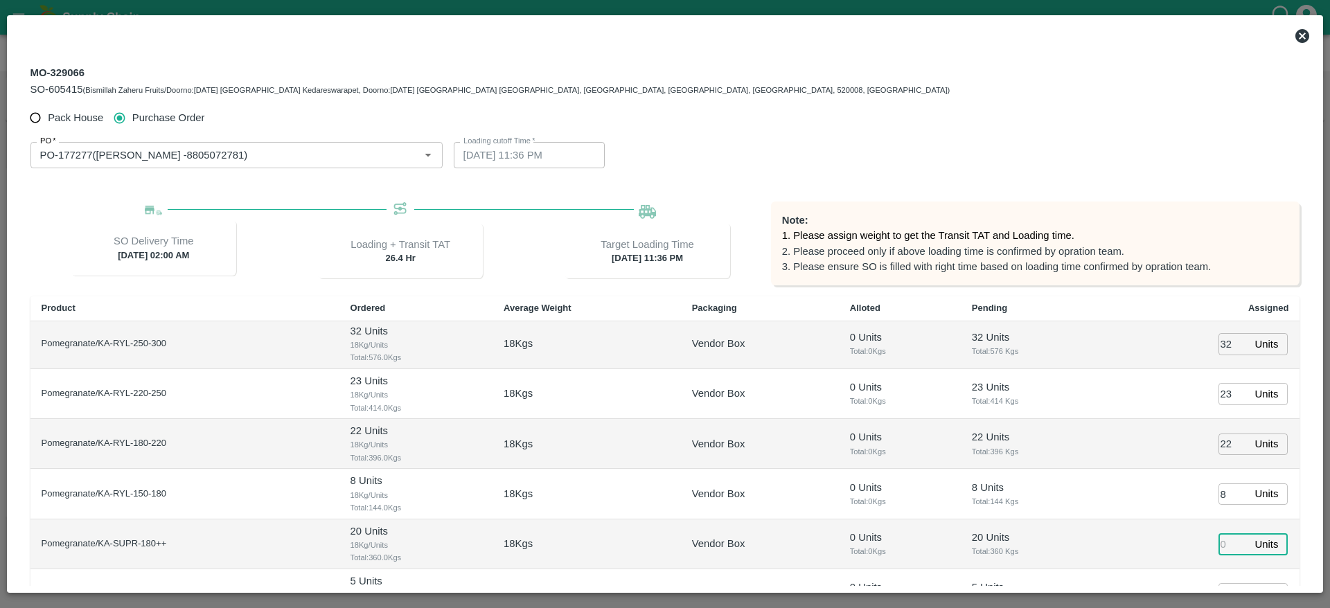
click at [1224, 543] on input "number" at bounding box center [1233, 543] width 30 height 21
type input "20"
click at [1131, 504] on td "8 Units ​" at bounding box center [1202, 494] width 195 height 50
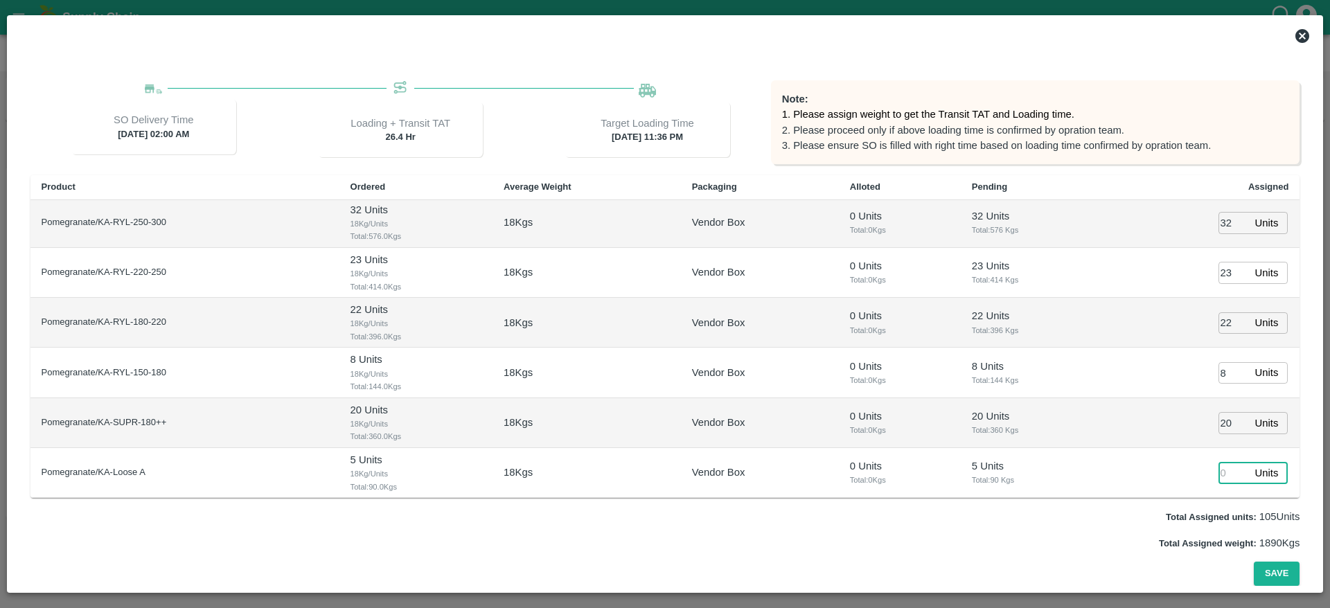
click at [1224, 476] on input "number" at bounding box center [1233, 472] width 30 height 21
type input "5"
click at [1277, 569] on button "Save" at bounding box center [1277, 574] width 46 height 24
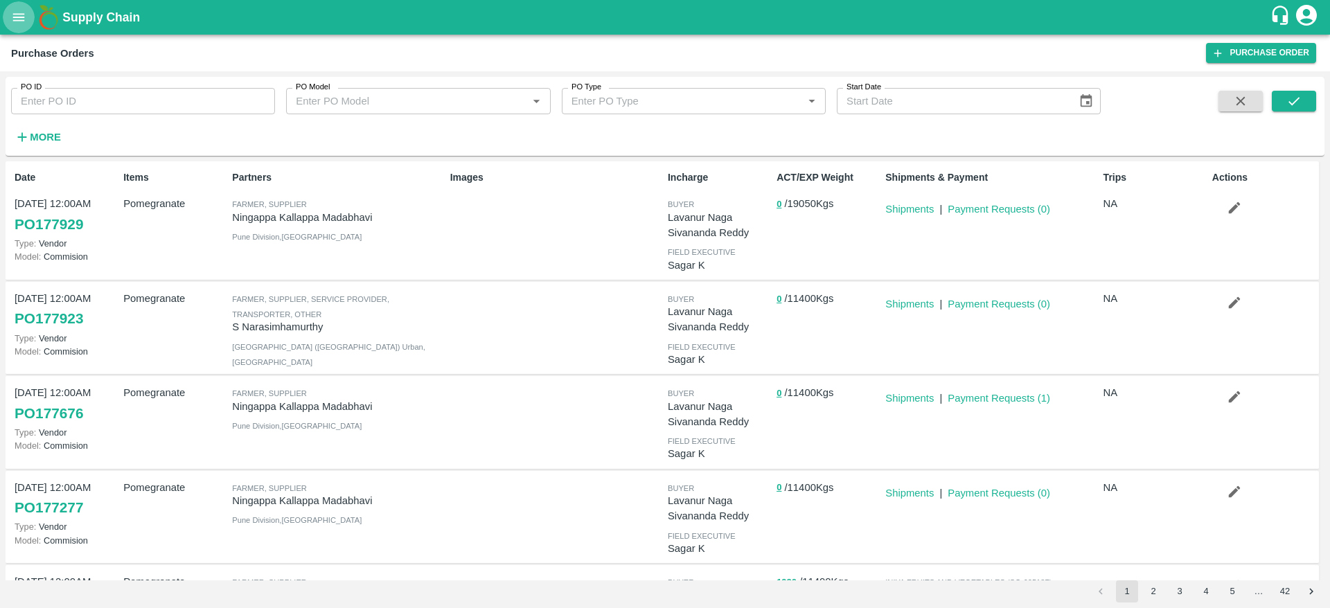
click at [19, 14] on icon "open drawer" at bounding box center [19, 17] width 12 height 8
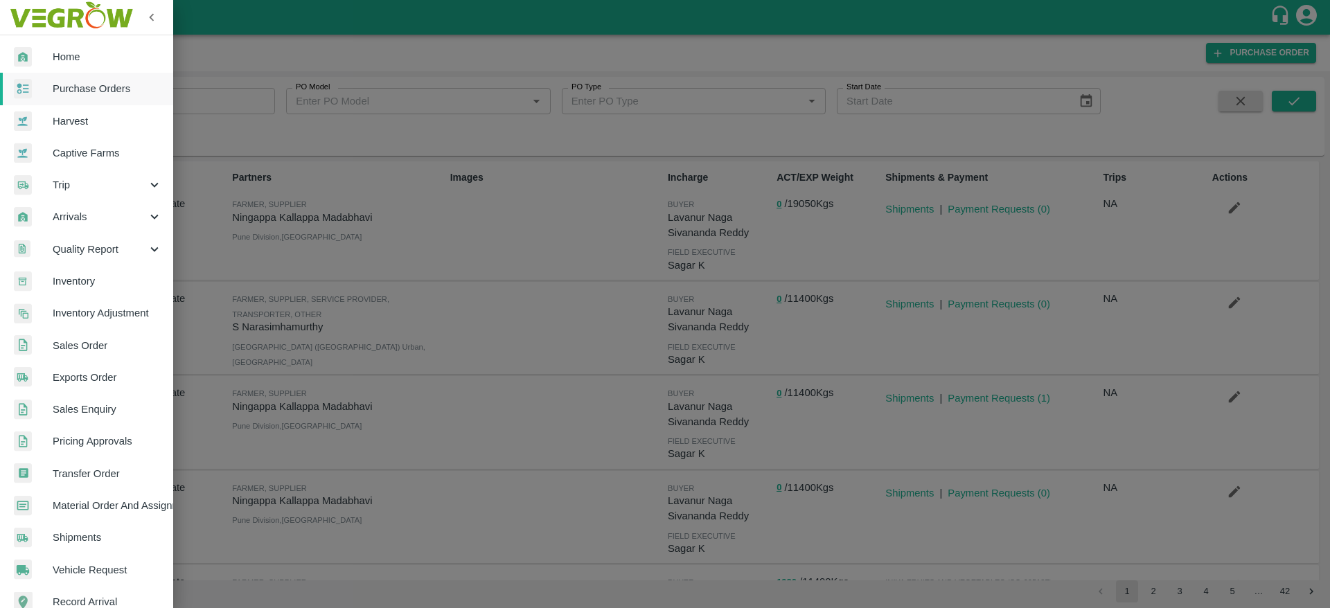
click at [441, 256] on div at bounding box center [665, 304] width 1330 height 608
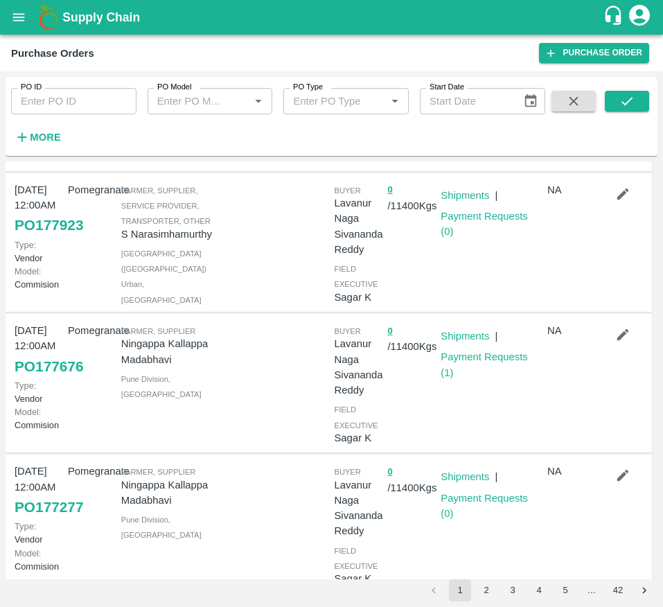
scroll to position [156, 0]
click at [603, 346] on button "button" at bounding box center [623, 334] width 44 height 24
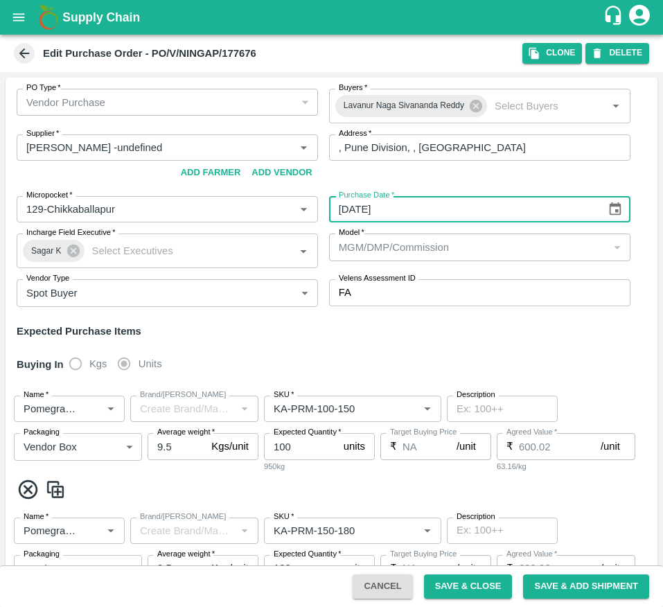
click at [450, 220] on input "20/09/2025" at bounding box center [462, 209] width 267 height 26
click at [465, 197] on input "20/09/2025" at bounding box center [462, 209] width 267 height 26
click at [531, 211] on input "20/09/2025" at bounding box center [462, 209] width 267 height 26
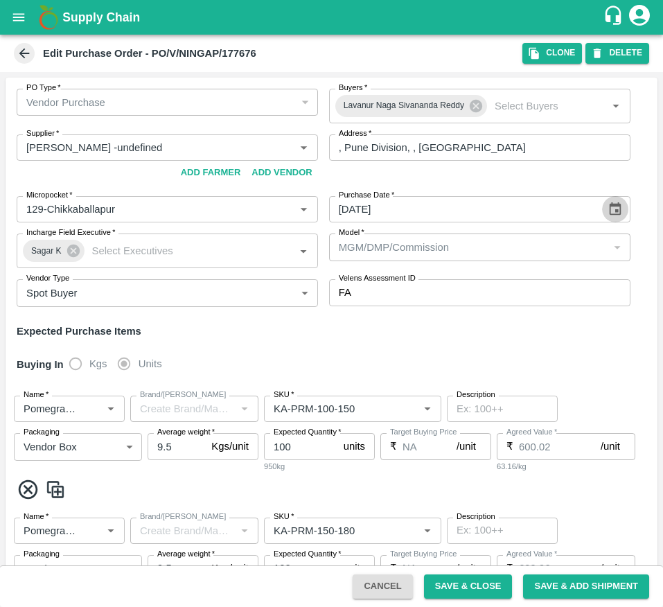
click at [618, 206] on icon "Choose date, selected date is Sep 20, 2025" at bounding box center [616, 208] width 12 height 13
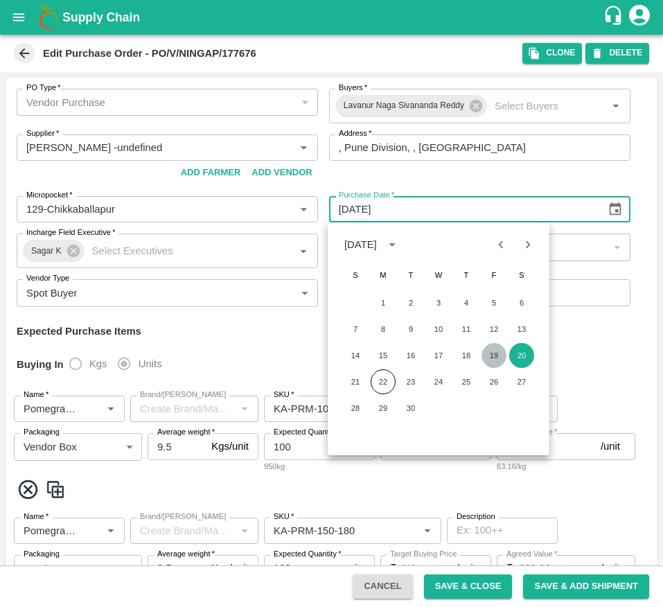
click at [496, 359] on button "19" at bounding box center [493, 355] width 25 height 25
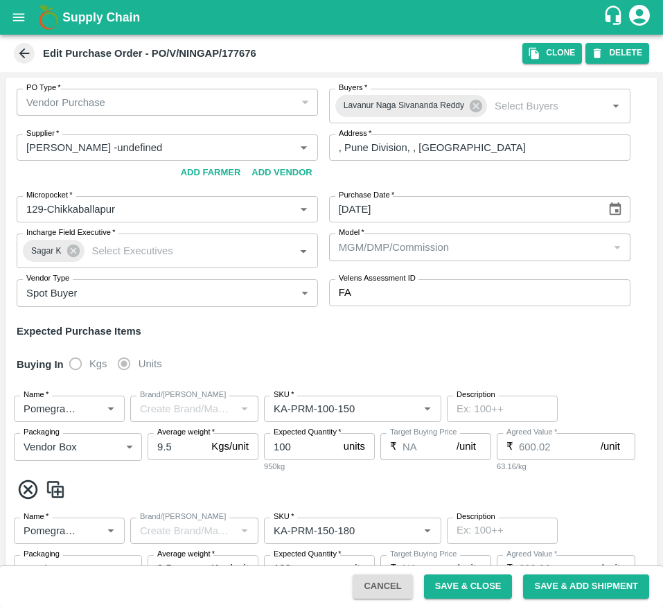
type input "19/09/2025"
click at [504, 605] on div "Cancel Save & Close Save & Add Shipment" at bounding box center [331, 586] width 663 height 42
click at [488, 587] on button "Save & Close" at bounding box center [468, 586] width 89 height 24
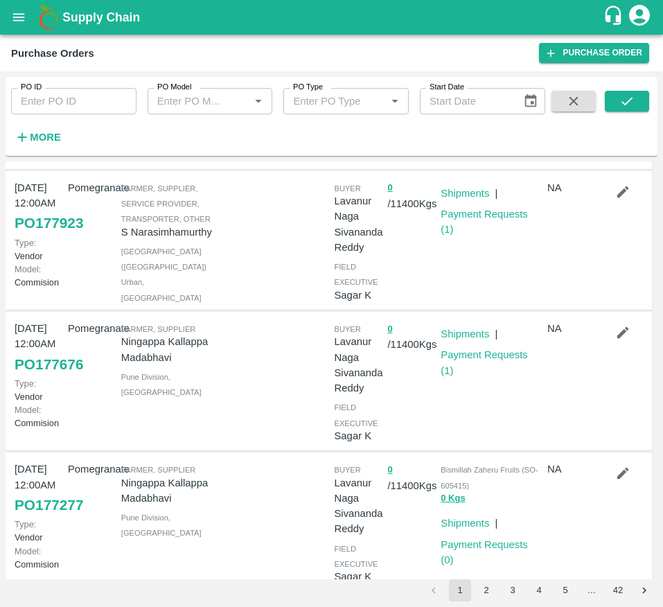
scroll to position [158, 0]
click at [627, 109] on button "submit" at bounding box center [627, 101] width 44 height 21
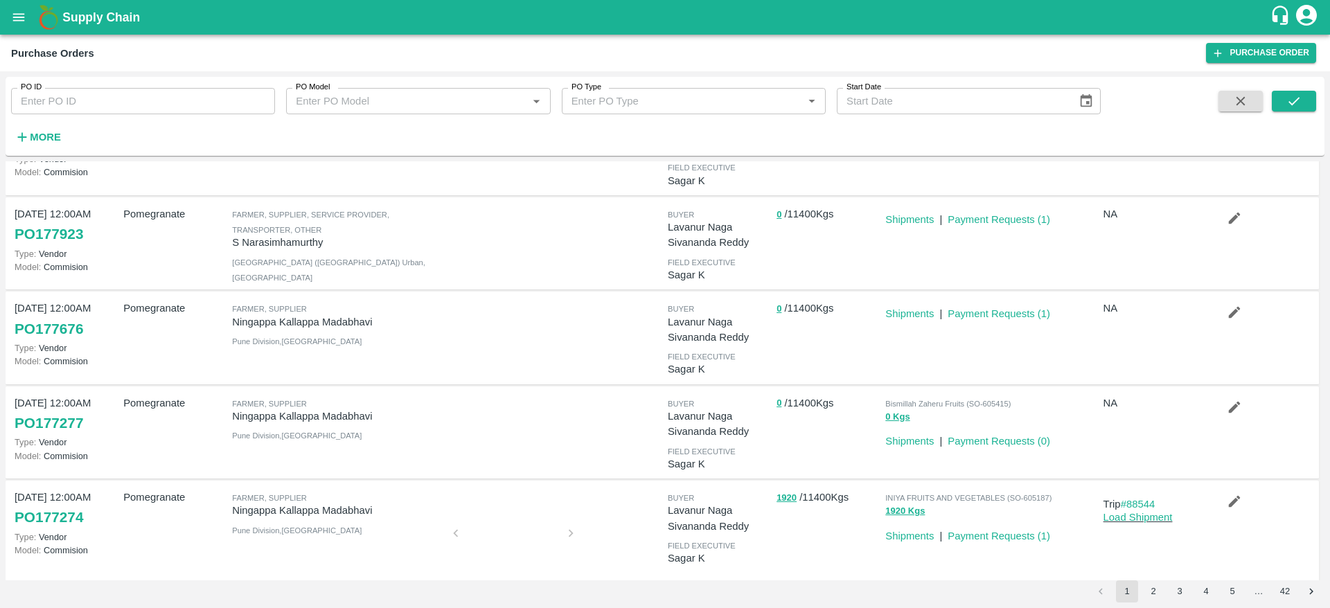
scroll to position [0, 0]
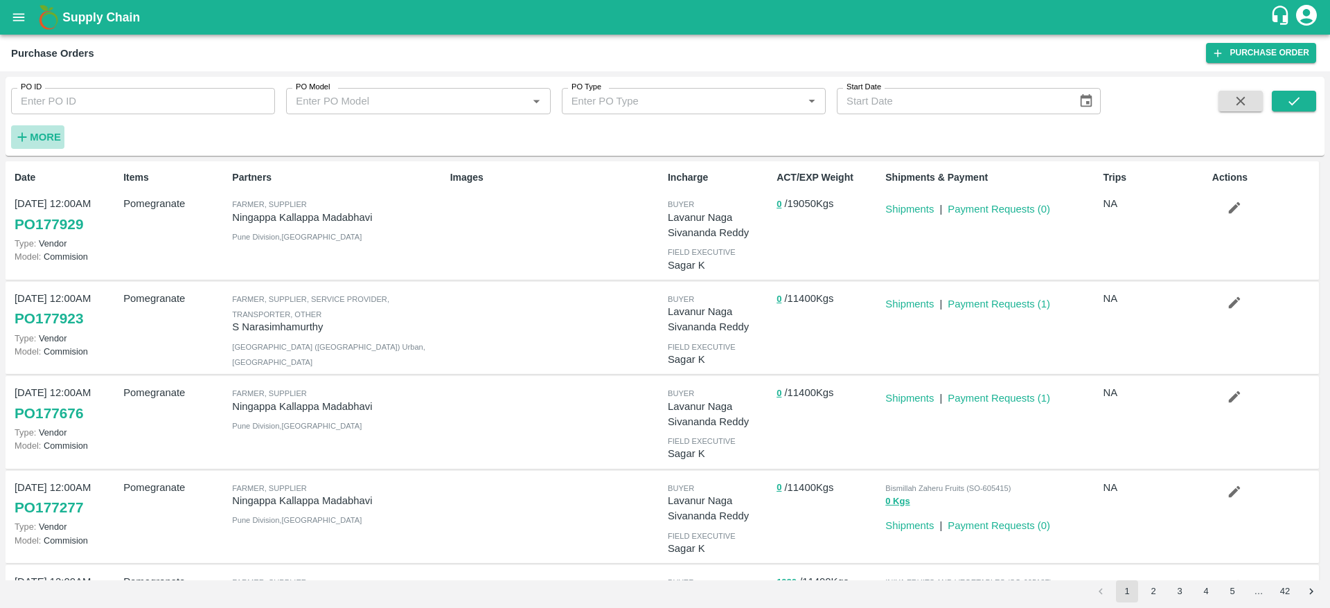
click at [28, 141] on icon "button" at bounding box center [22, 137] width 15 height 15
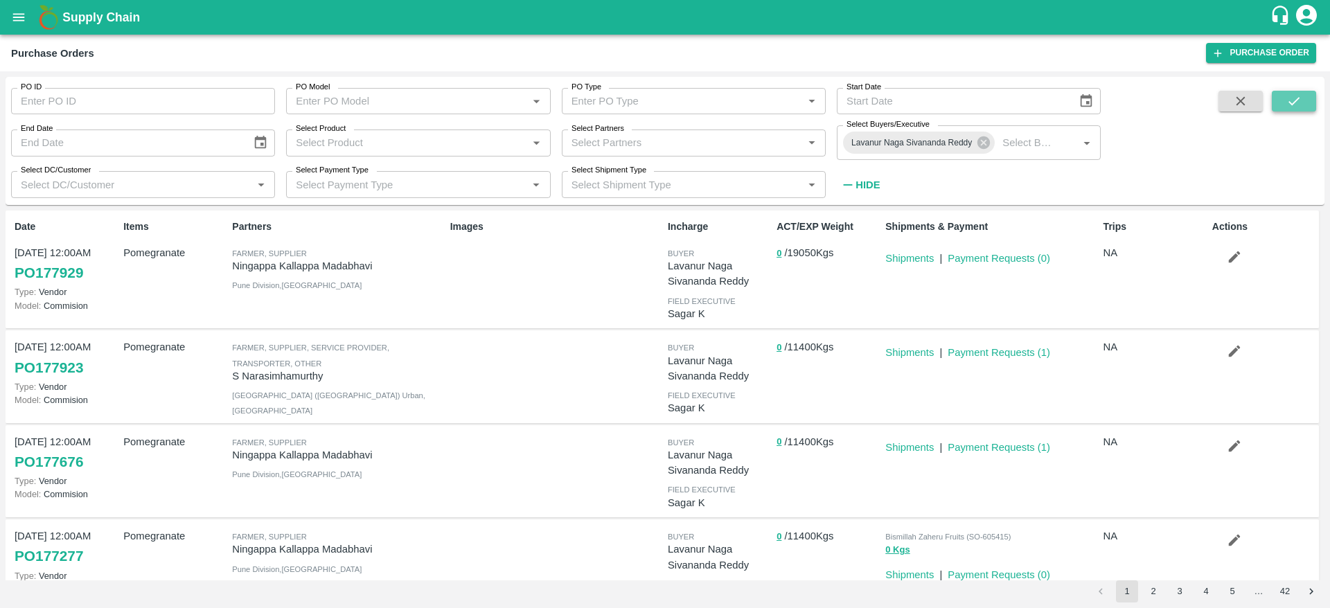
click at [1299, 103] on icon "submit" at bounding box center [1293, 101] width 15 height 15
click at [1022, 296] on div "Shipments & Payment Shipments | Payment Requests ( 0 )" at bounding box center [988, 269] width 217 height 111
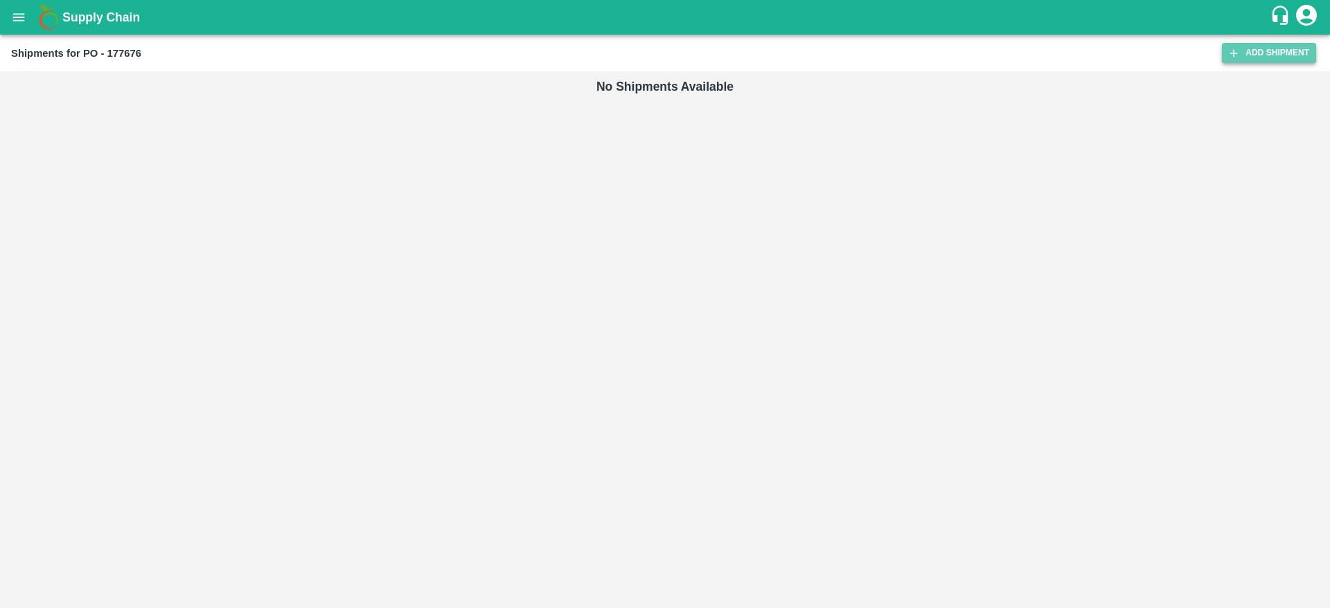
click at [1266, 53] on link "Add Shipment" at bounding box center [1269, 53] width 94 height 20
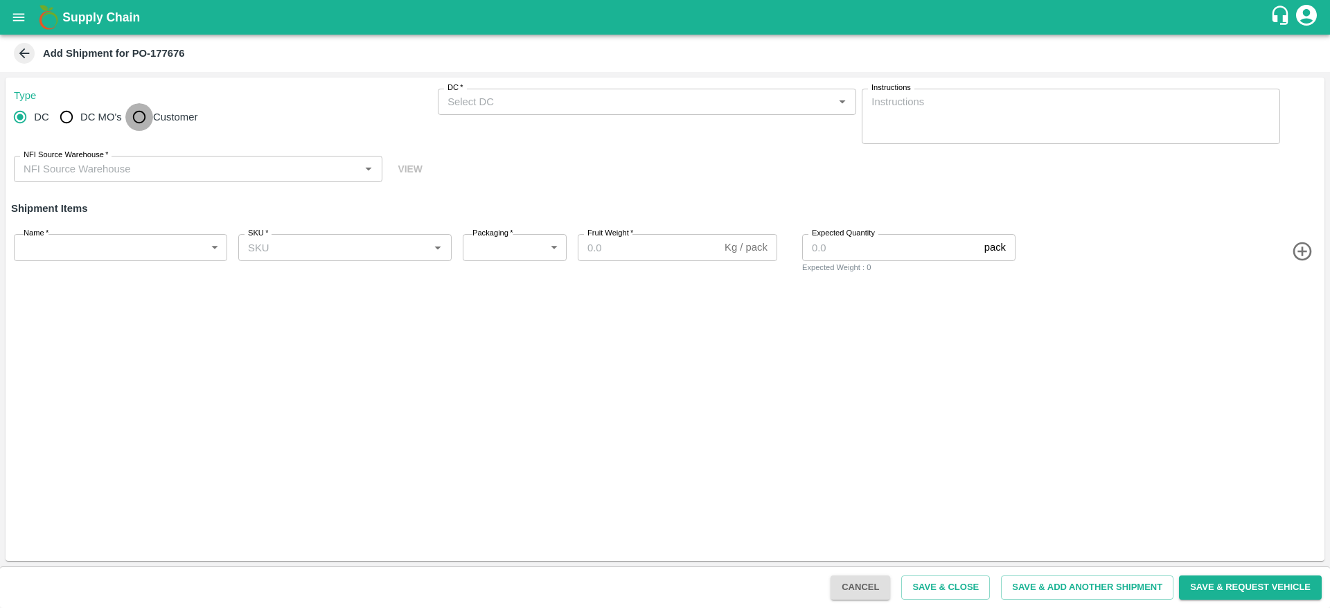
click at [136, 116] on input "Customer" at bounding box center [139, 117] width 28 height 28
radio input "true"
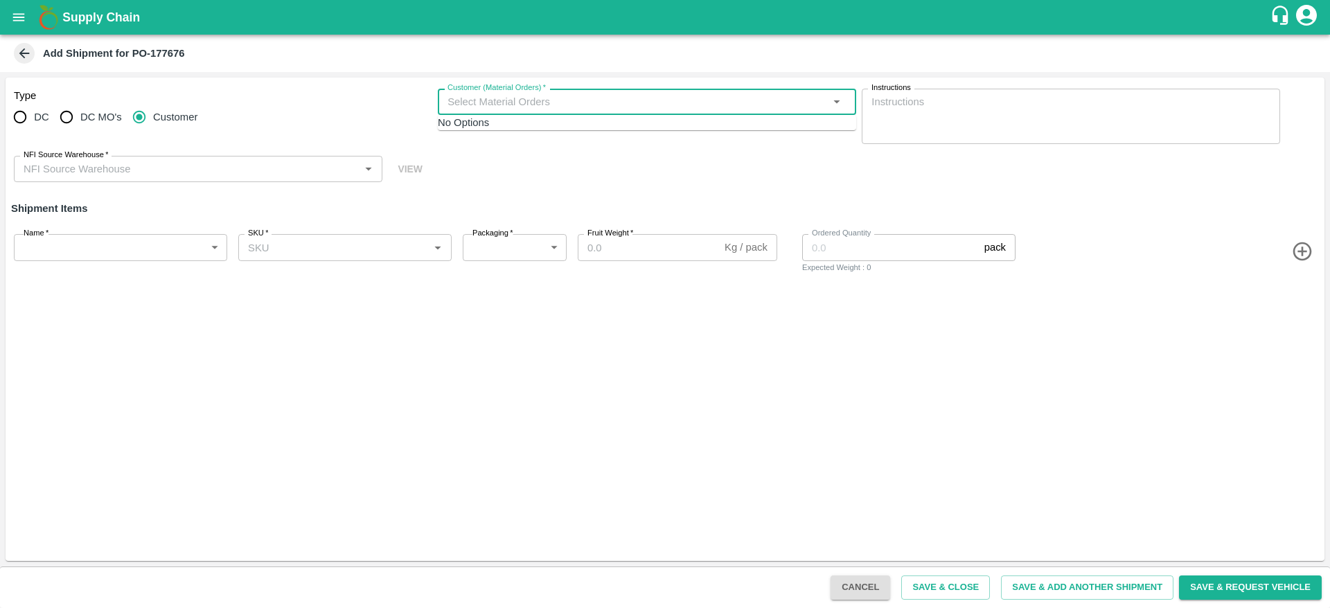
click at [518, 98] on input "Customer (Material Orders)   *" at bounding box center [635, 102] width 387 height 18
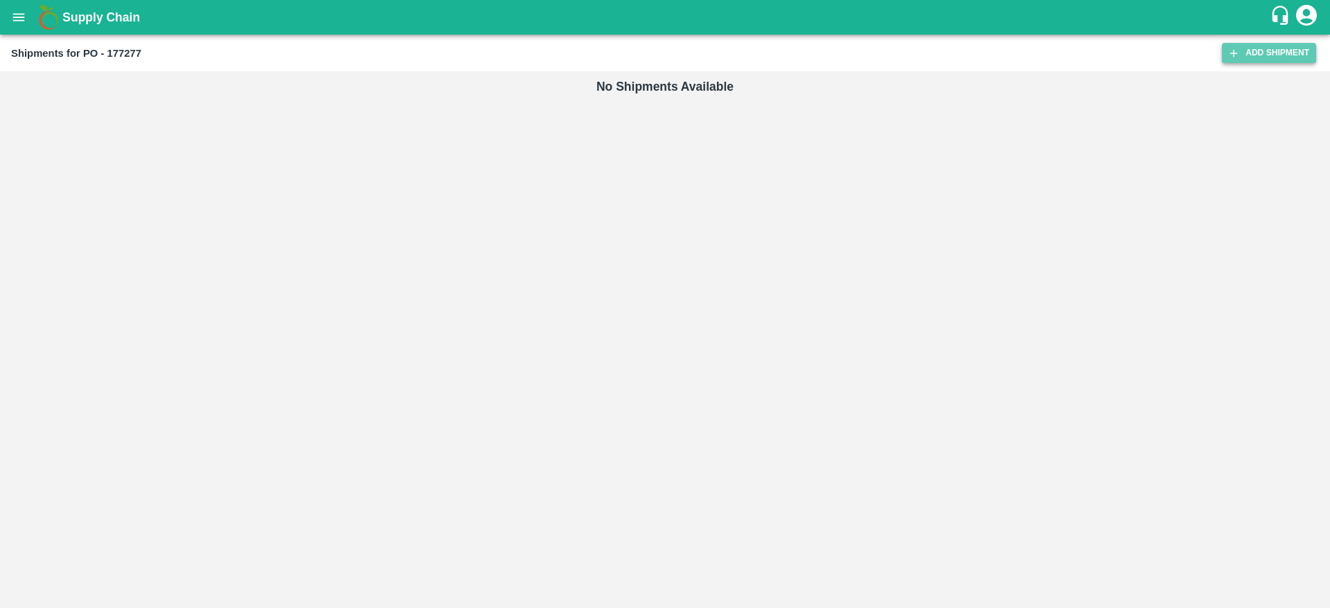
click at [1257, 47] on link "Add Shipment" at bounding box center [1269, 53] width 94 height 20
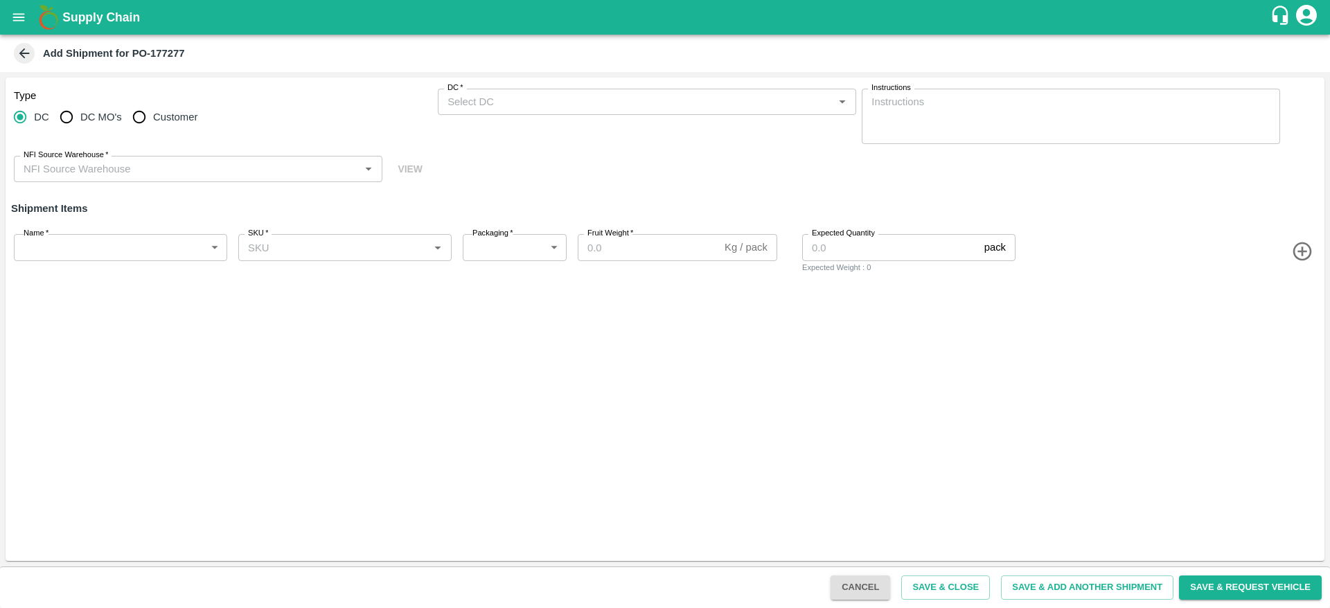
click at [165, 125] on span "Customer" at bounding box center [175, 116] width 44 height 15
click at [153, 125] on input "Customer" at bounding box center [139, 117] width 28 height 28
radio input "true"
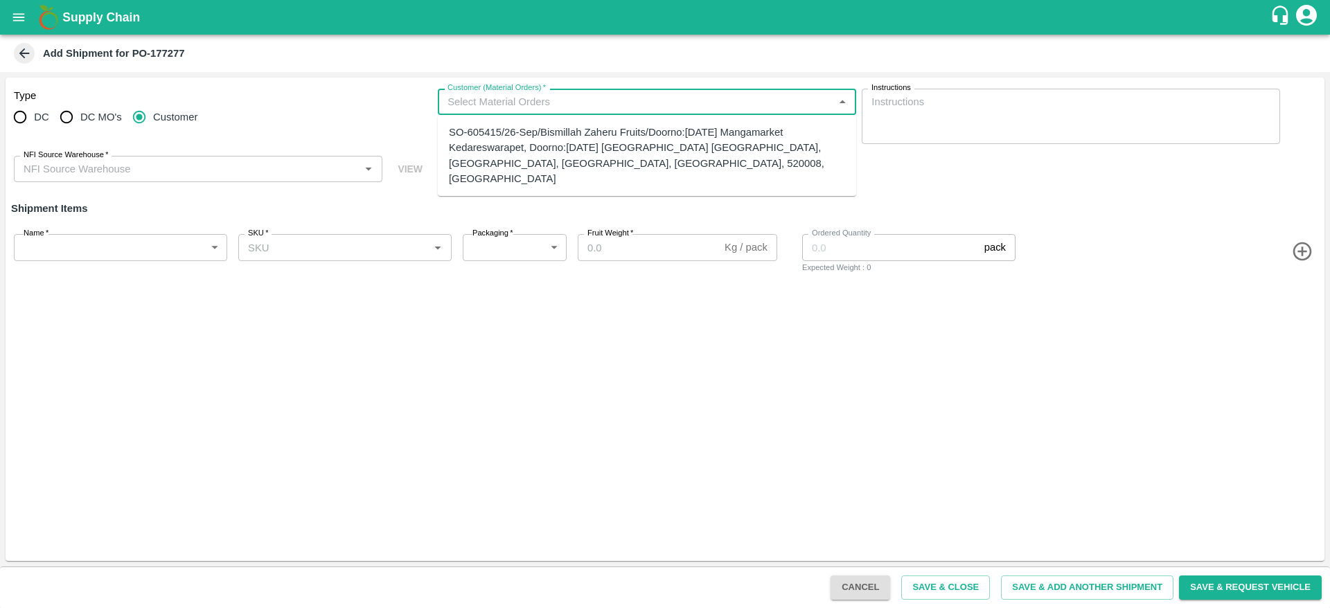
click at [489, 98] on input "Customer (Material Orders)   *" at bounding box center [635, 102] width 387 height 18
click at [531, 154] on div "SO-605415/26-Sep/Bismillah Zaheru Fruits/Doorno:[DATE] Mangamarket Kedareswarap…" at bounding box center [647, 156] width 396 height 62
type input "KA-RYL-250-300"
type input "276"
type input "18"
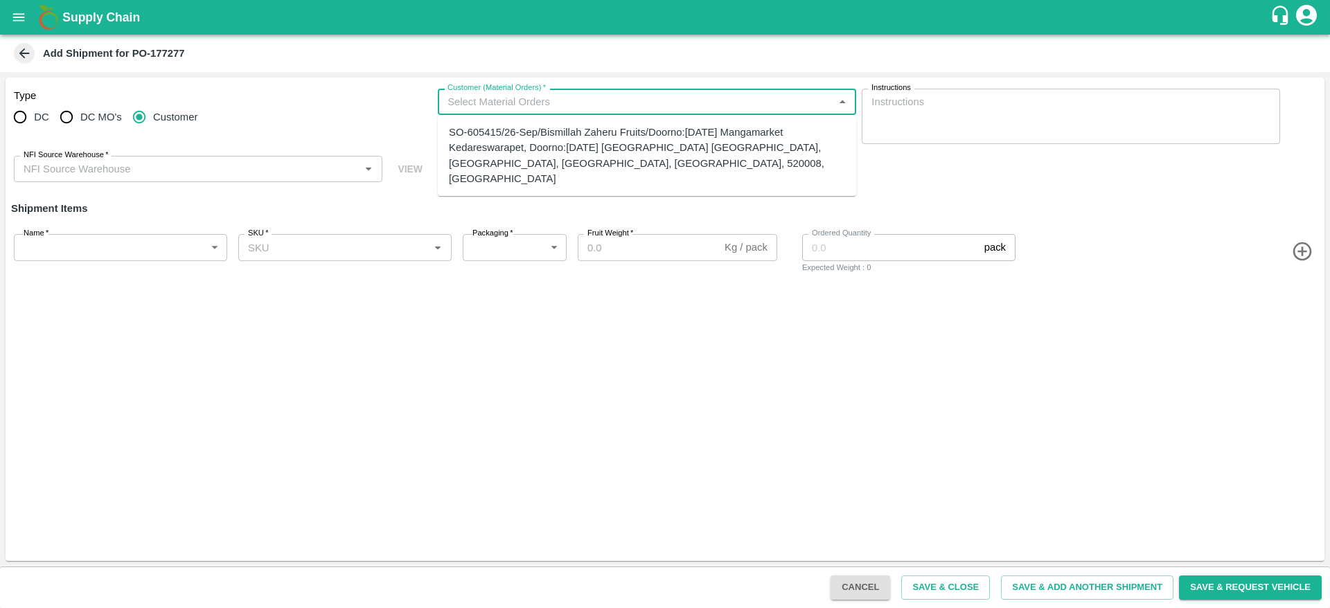
type input "32"
type input "SO-605415/26-Sep/Bismillah Zaheru Fruits/Doorno:[DATE] Mangamarket Kedareswarap…"
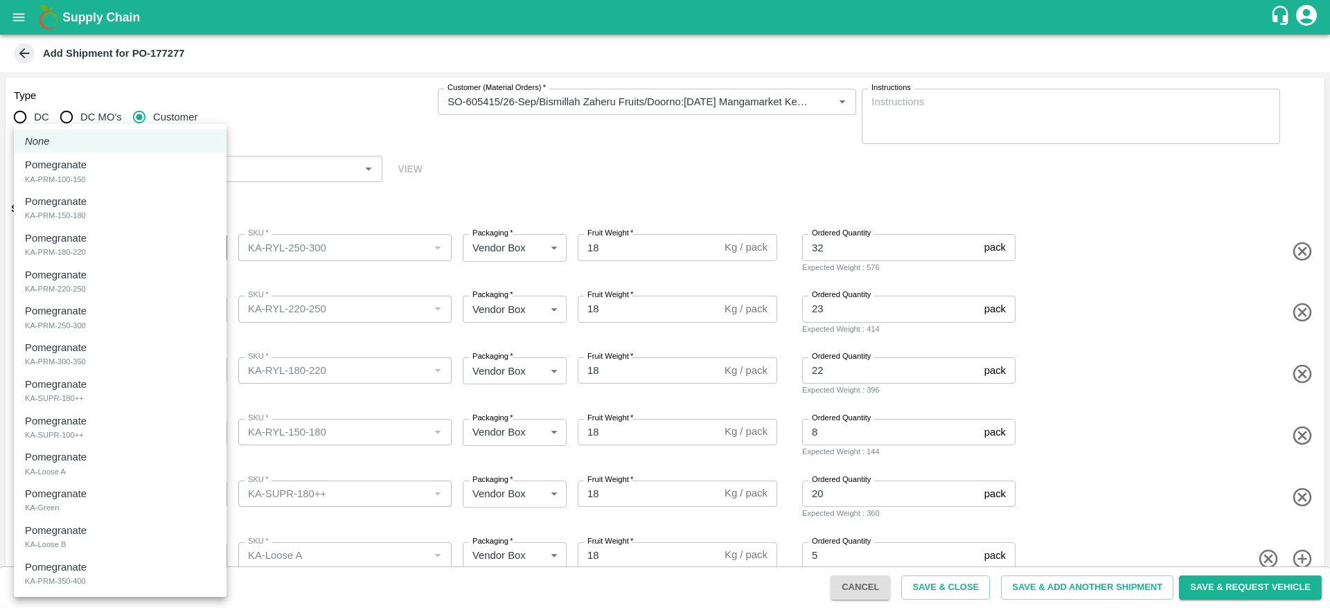
click at [146, 250] on body "Supply Chain Add Shipment for PO-177277 Type DC DC MO's Customer Customer (Mate…" at bounding box center [665, 304] width 1330 height 608
click at [132, 350] on div "Pomegranate KA-PRM-300-350" at bounding box center [120, 354] width 190 height 28
type input "2059798"
click at [109, 304] on body "Supply Chain Add Shipment for PO-177277 Type DC DC MO's Customer Customer (Mate…" at bounding box center [665, 304] width 1330 height 608
click at [112, 280] on div "Pomegranate KA-PRM-220-250" at bounding box center [120, 281] width 190 height 28
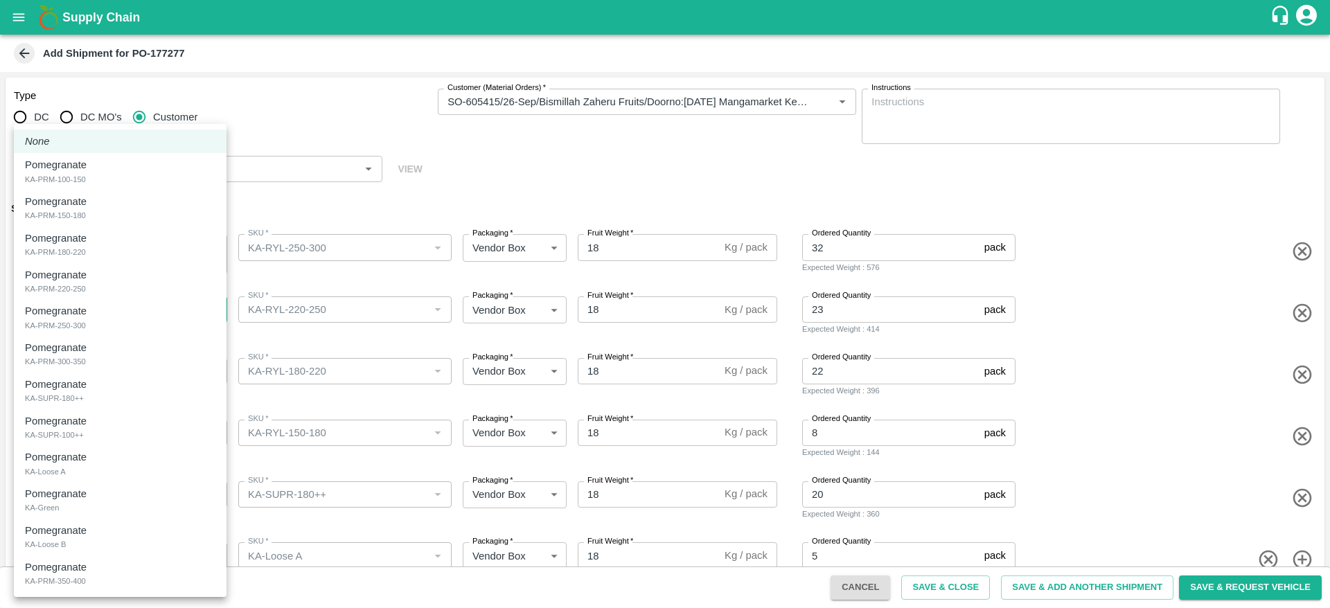
type input "2059796"
click at [89, 376] on body "Supply Chain Add Shipment for PO-177277 Type DC DC MO's Customer Customer (Mate…" at bounding box center [665, 304] width 1330 height 608
click at [121, 254] on div "Pomegranate KA-PRM-180-220" at bounding box center [120, 245] width 190 height 28
type input "2059795"
click at [116, 429] on body "Supply Chain Add Shipment for PO-177277 Type DC DC MO's Customer Customer (Mate…" at bounding box center [665, 304] width 1330 height 608
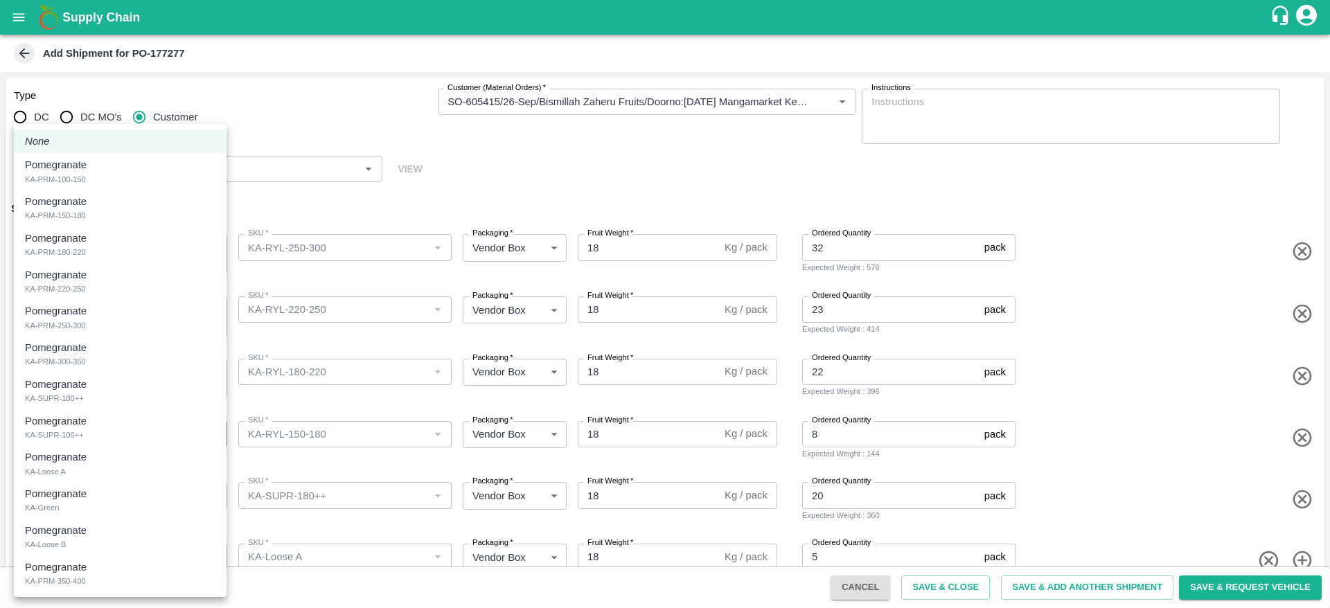
click at [113, 215] on div "Pomegranate KA-PRM-150-180" at bounding box center [120, 208] width 190 height 28
type input "2059794"
click at [74, 490] on body "Supply Chain Add Shipment for PO-177277 Type DC DC MO's Customer Customer (Mate…" at bounding box center [665, 304] width 1330 height 608
click at [136, 384] on div "Pomegranate KA-SUPR-180++" at bounding box center [120, 391] width 190 height 28
type input "2059799"
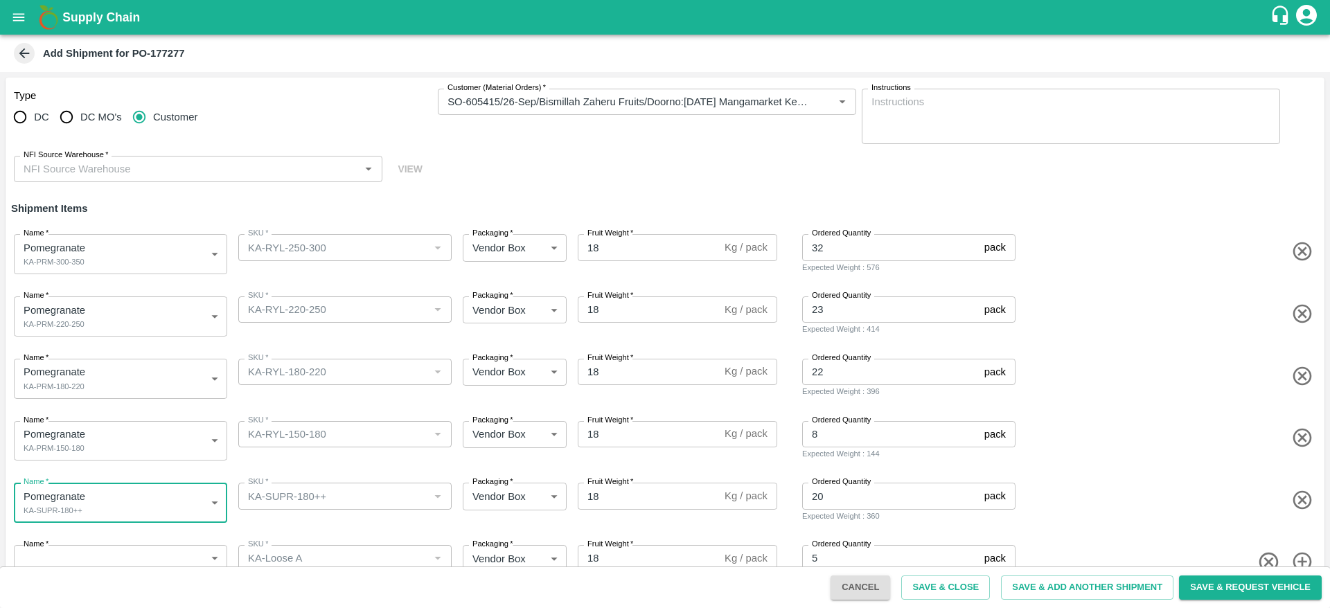
scroll to position [35, 0]
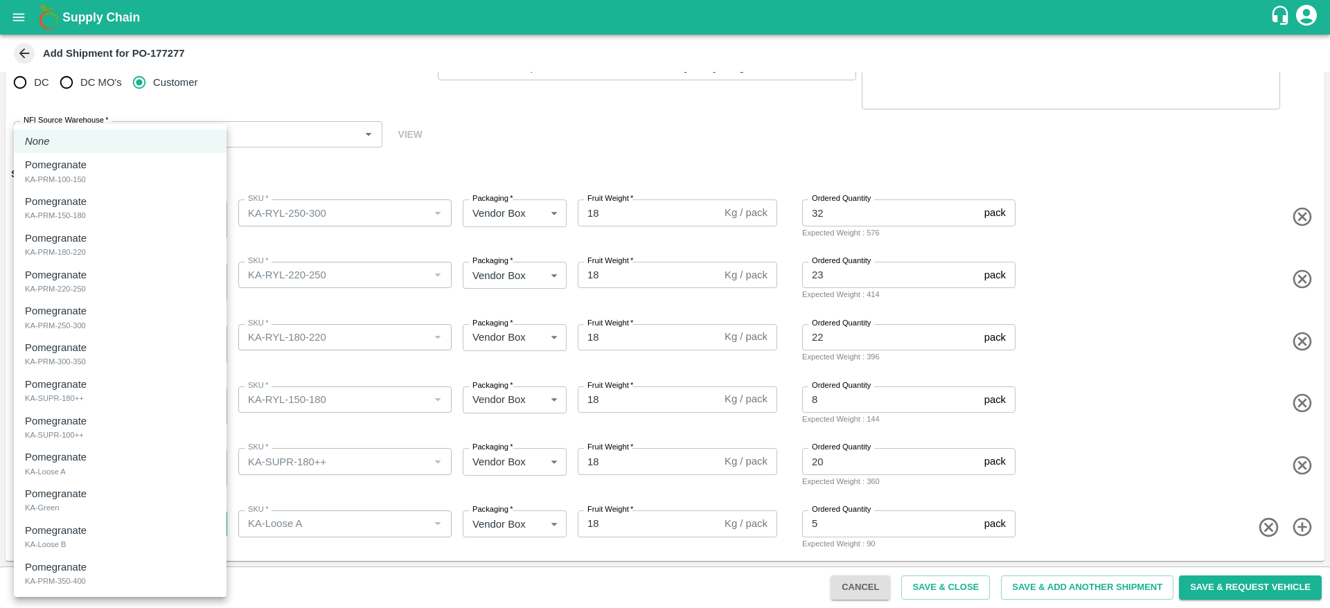
click at [145, 522] on body "Supply Chain Add Shipment for PO-177277 Type DC DC MO's Customer Customer (Mate…" at bounding box center [665, 304] width 1330 height 608
click at [198, 452] on div "Pomegranate KA-Loose A" at bounding box center [120, 464] width 190 height 28
type input "2059801"
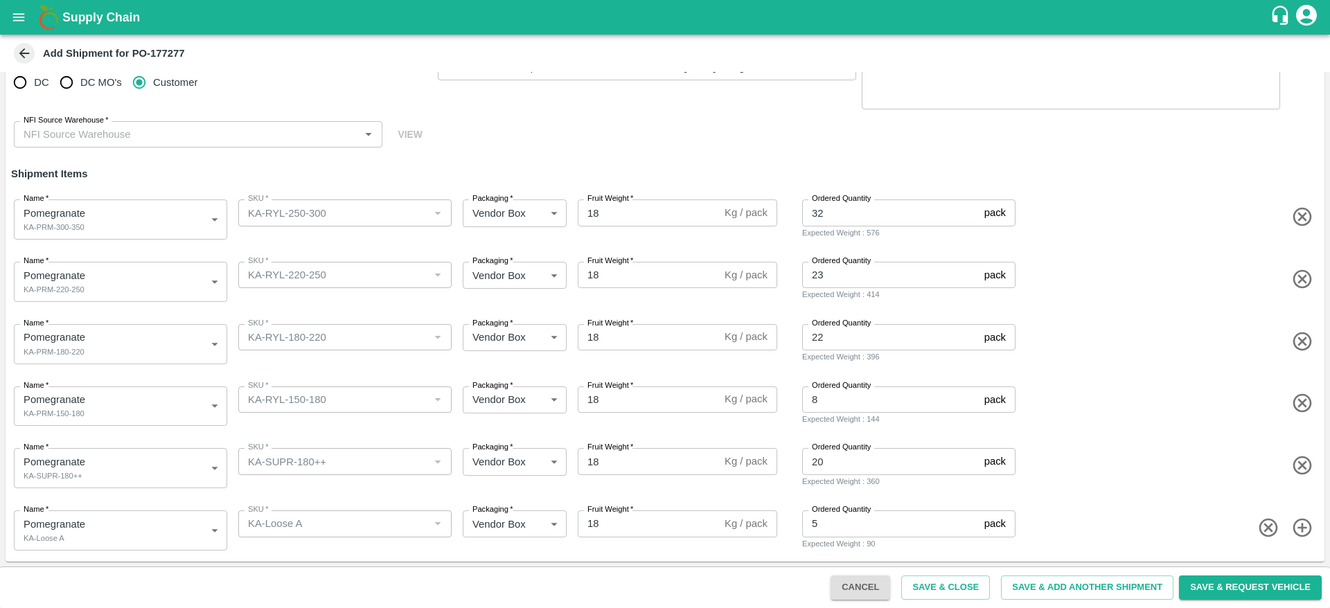
click at [237, 497] on div "Name   * Pomegranate KA-Loose A 2059801 Name SKU   * SKU   * Packaging   * Vend…" at bounding box center [662, 528] width 1324 height 68
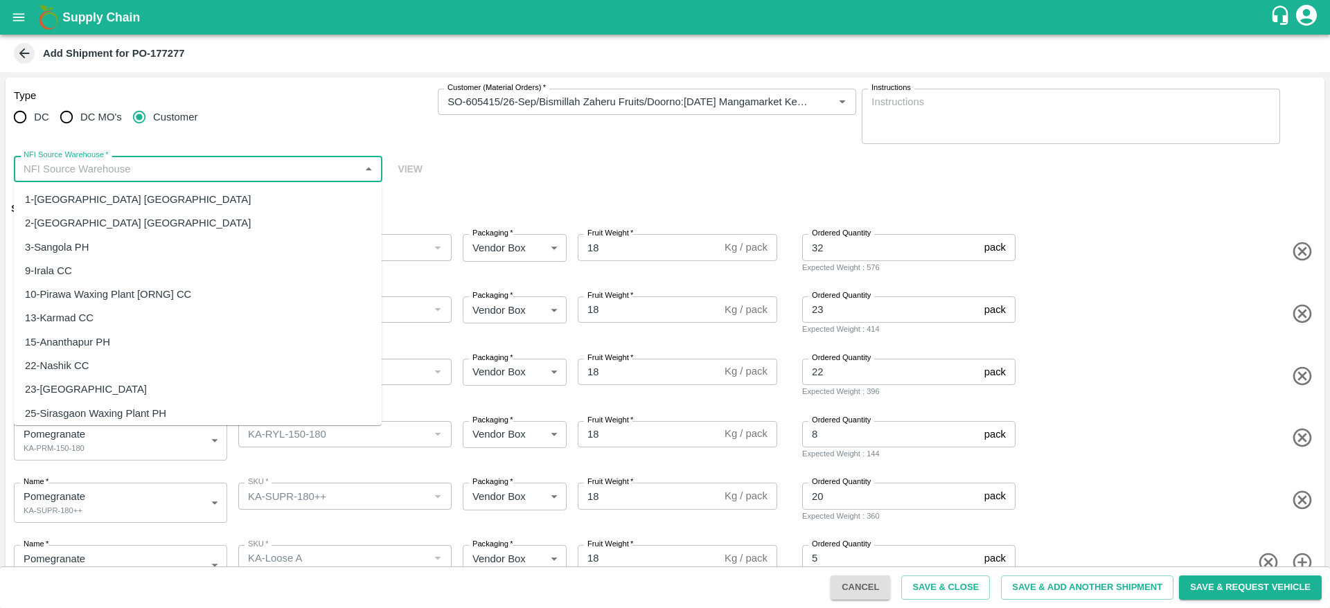
click at [251, 160] on input "NFI Source Warehouse   *" at bounding box center [186, 169] width 337 height 18
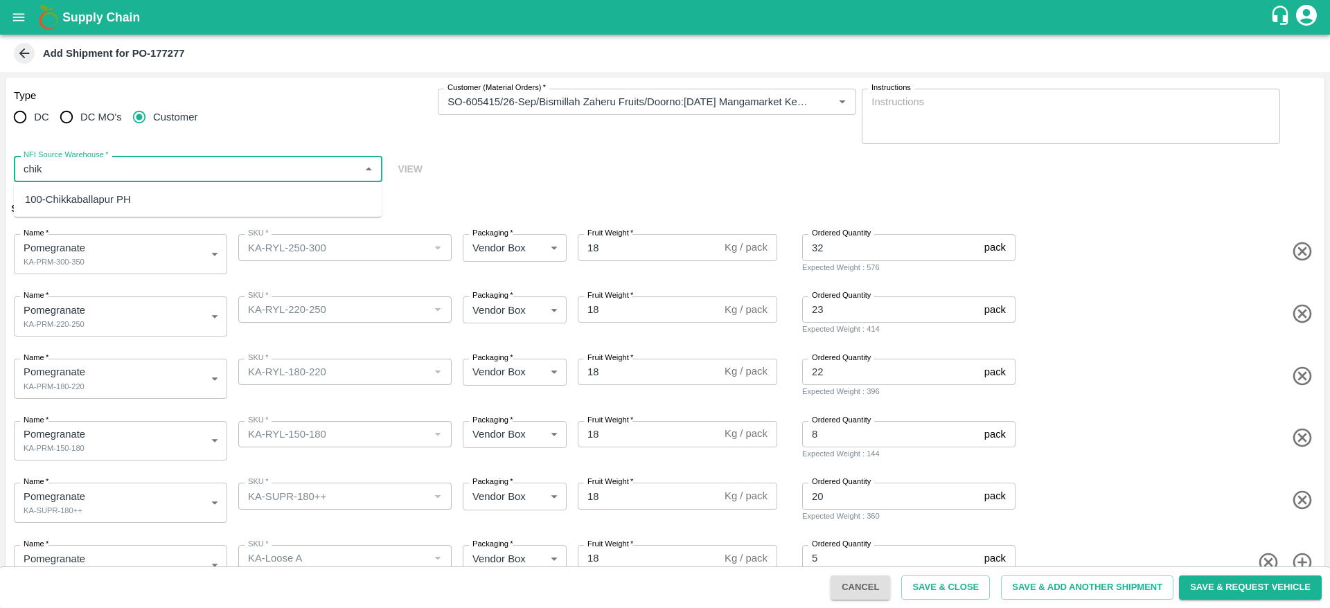
click at [246, 193] on div "100-Chikkaballapur PH" at bounding box center [198, 200] width 368 height 24
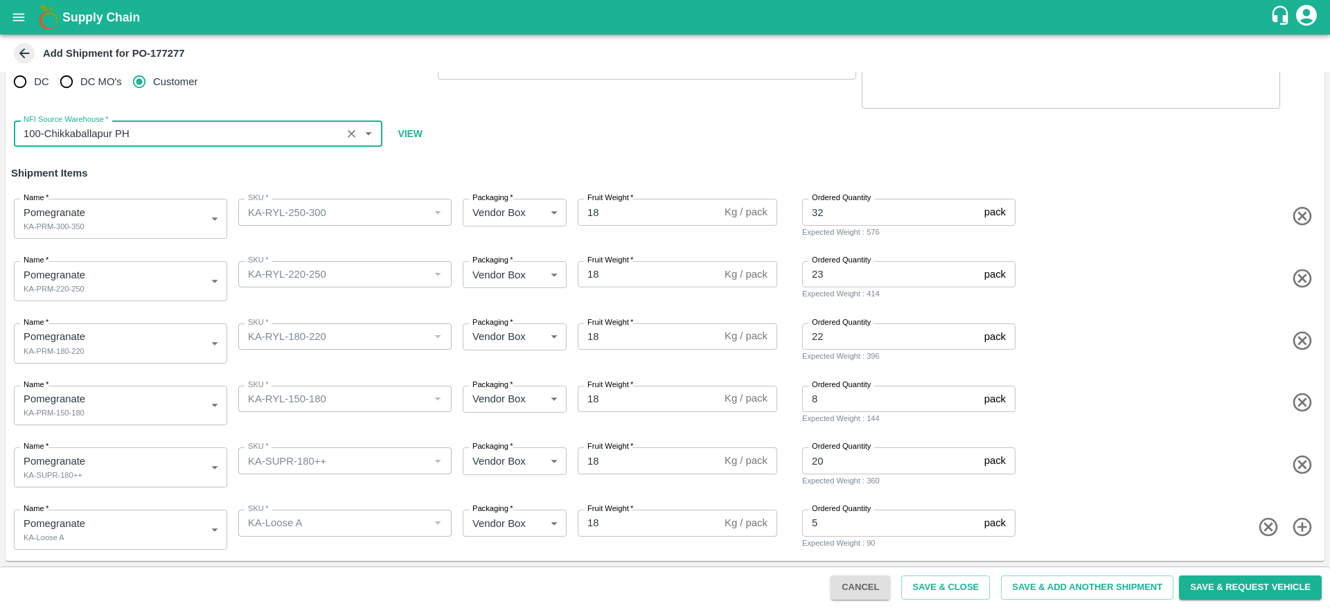
type input "100-Chikkaballapur PH"
click at [506, 195] on label "Packaging   *" at bounding box center [492, 198] width 41 height 11
click at [506, 198] on label "Packaging   *" at bounding box center [492, 198] width 41 height 11
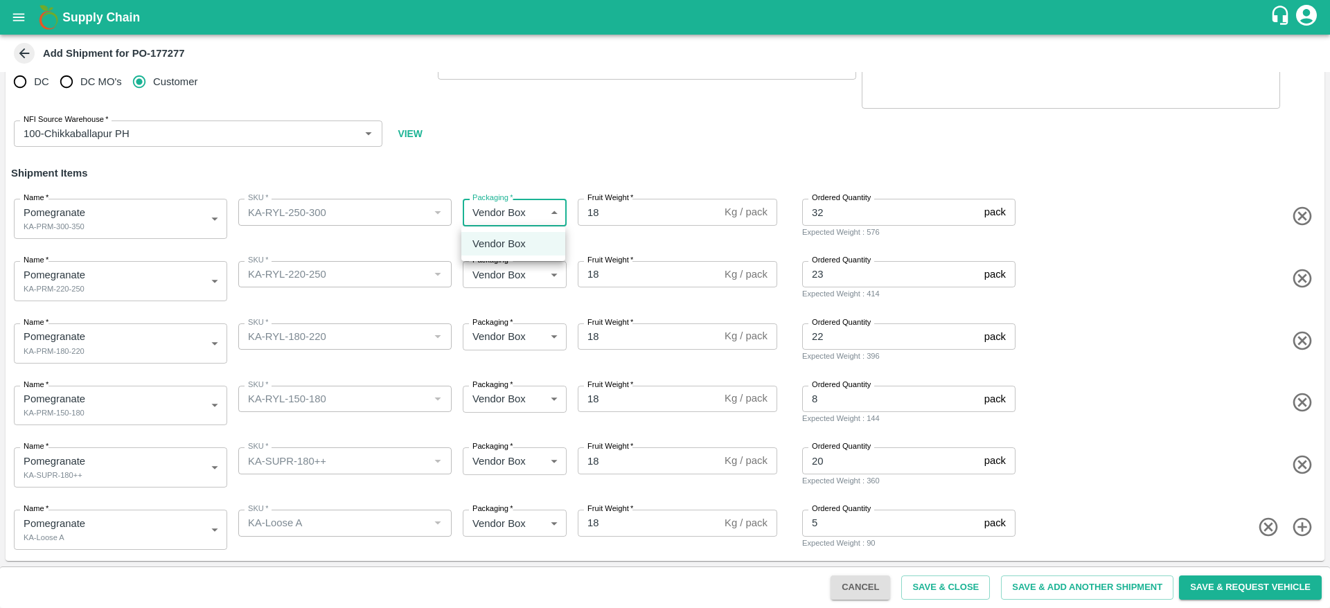
click at [514, 214] on body "Supply Chain Add Shipment for PO-177277 Type DC DC MO's Customer Customer (Mate…" at bounding box center [665, 304] width 1330 height 608
click at [1152, 344] on div at bounding box center [665, 304] width 1330 height 608
click at [1234, 589] on button "Save & Request Vehicle" at bounding box center [1250, 588] width 143 height 24
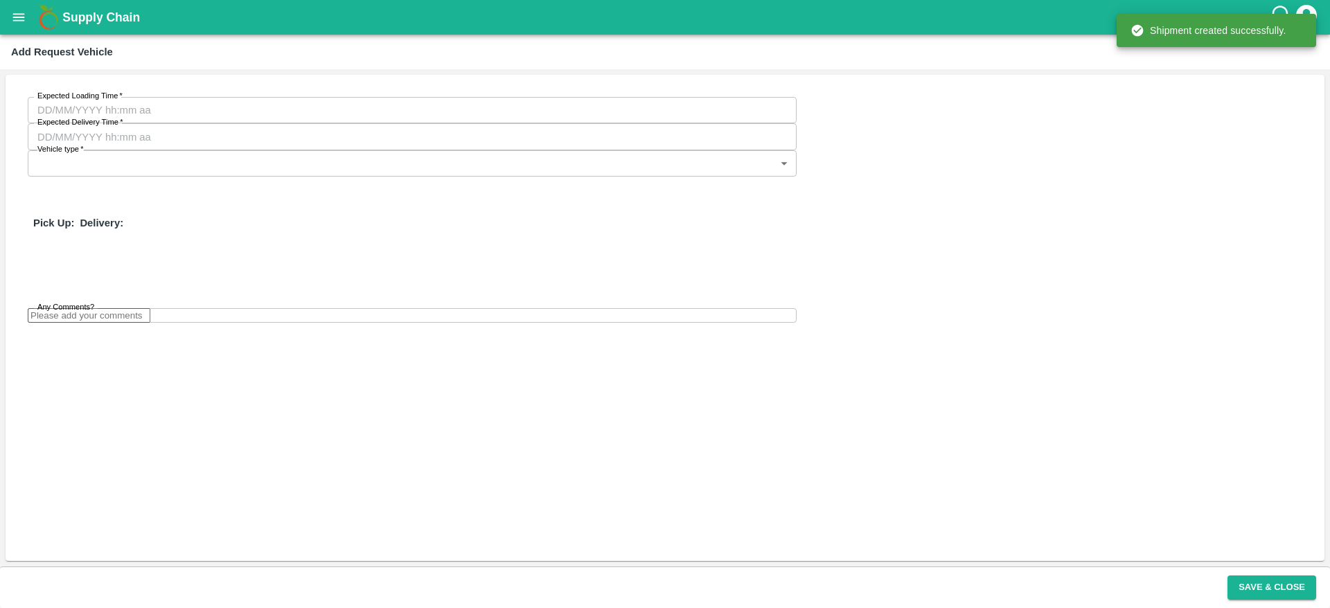
type input "24/09/2025 11:36 PM"
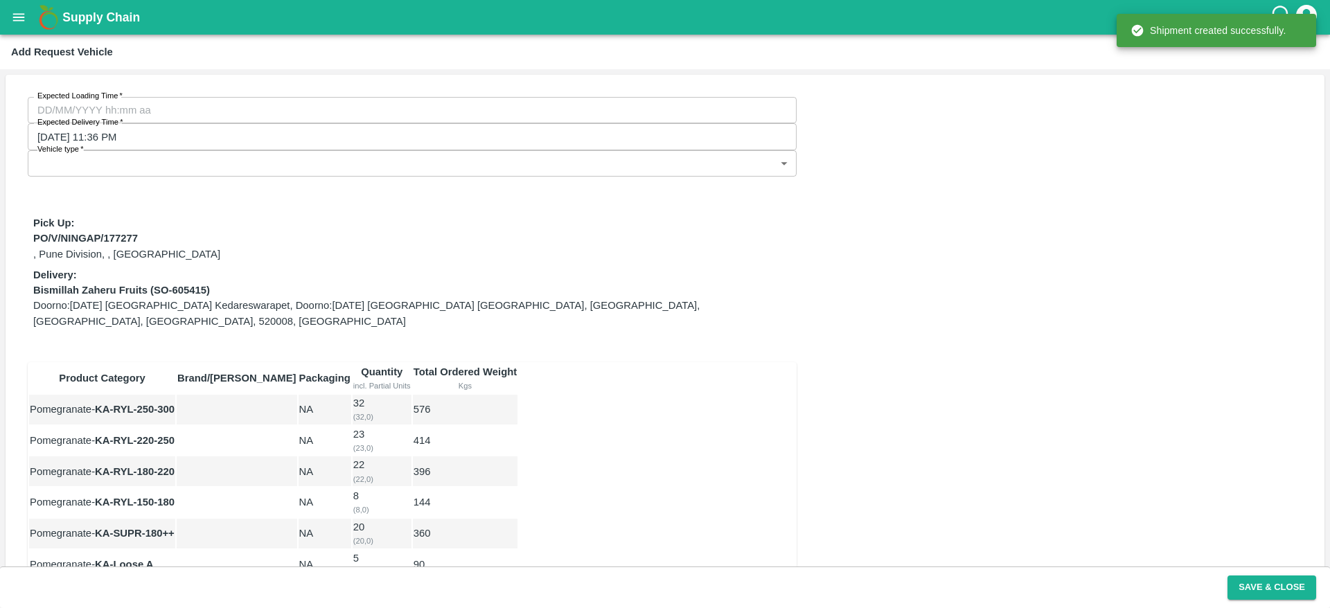
type input "DD/MM/YYYY hh:mm aa"
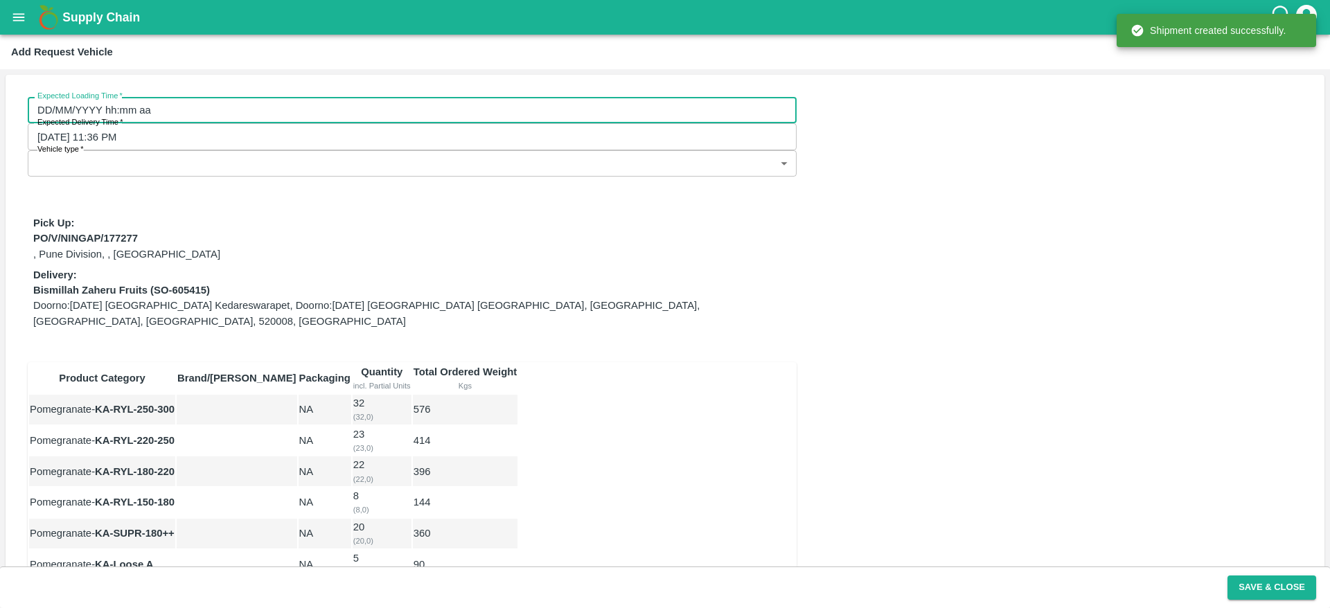
click at [196, 115] on input "DD/MM/YYYY hh:mm aa" at bounding box center [407, 110] width 759 height 26
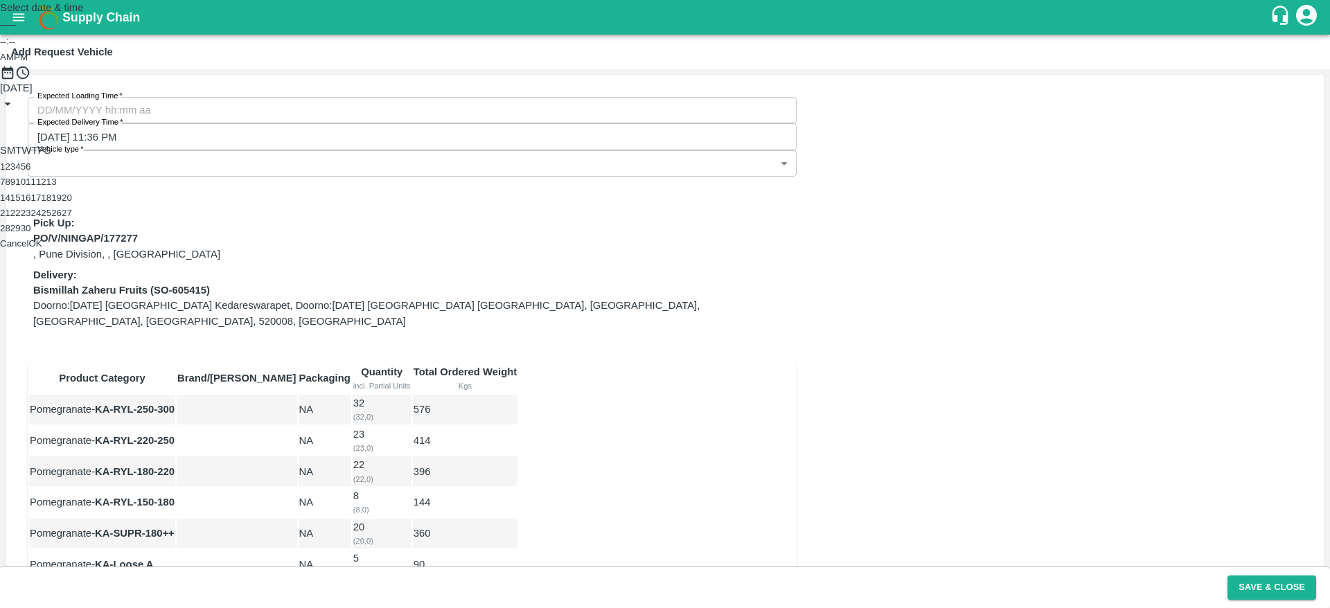
click at [62, 203] on button "19" at bounding box center [56, 198] width 10 height 10
click at [625, 80] on div at bounding box center [665, 80] width 1330 height 0
click at [28, 62] on span "PM" at bounding box center [21, 57] width 14 height 10
type input "19/09/2025 10:00 PM"
click at [852, 203] on div "Select date & time 2025 Sep 19 10 : 00 AM PM 05 10 15 20 25 30 35 40 45 50 55 0…" at bounding box center [665, 101] width 1330 height 203
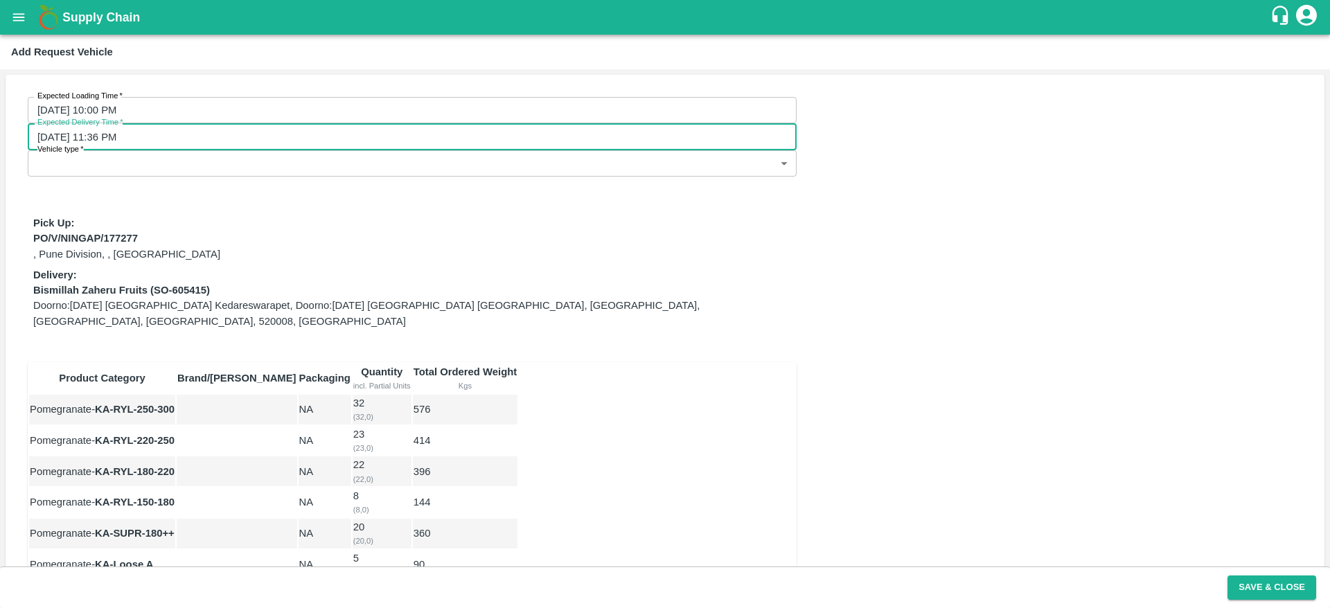
click at [404, 123] on input "24/09/2025 11:36 PM" at bounding box center [407, 136] width 759 height 26
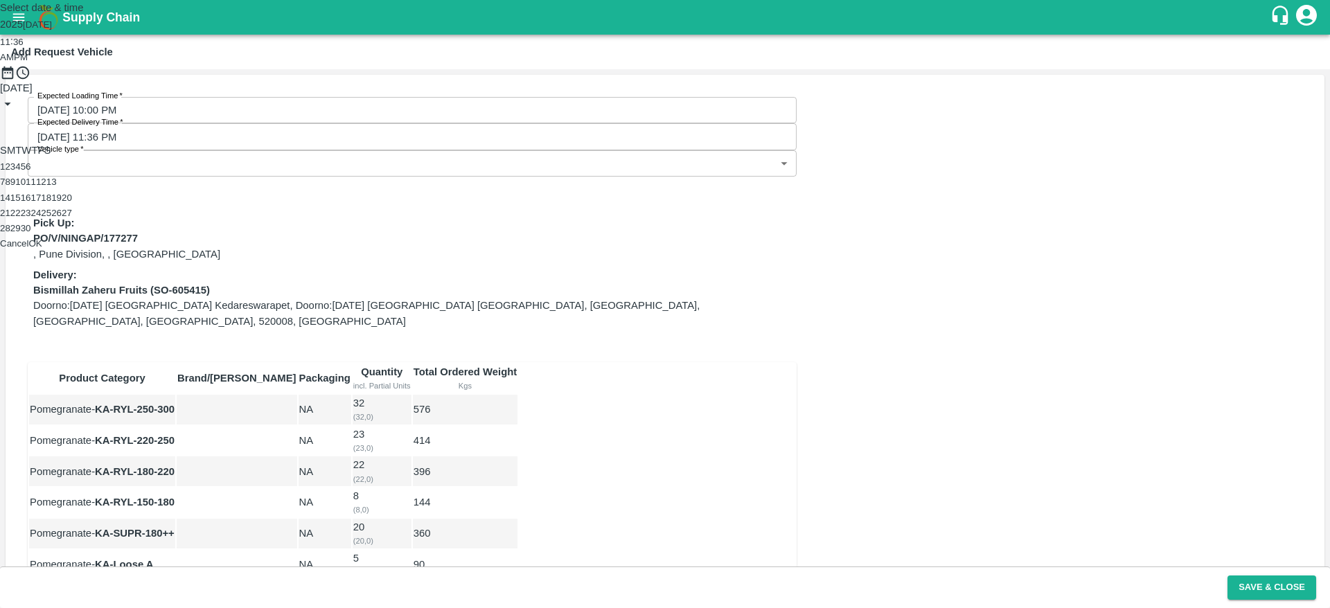
click at [21, 218] on button "22" at bounding box center [15, 213] width 10 height 10
click at [712, 80] on div at bounding box center [665, 80] width 1330 height 0
click at [14, 62] on span "AM" at bounding box center [7, 57] width 14 height 10
type input "22/09/2025 02:36 AM"
click at [876, 203] on div "Select date & time 2025 Sep 22 02 : 36 AM PM 05 10 15 20 25 30 35 40 45 50 55 0…" at bounding box center [665, 101] width 1330 height 203
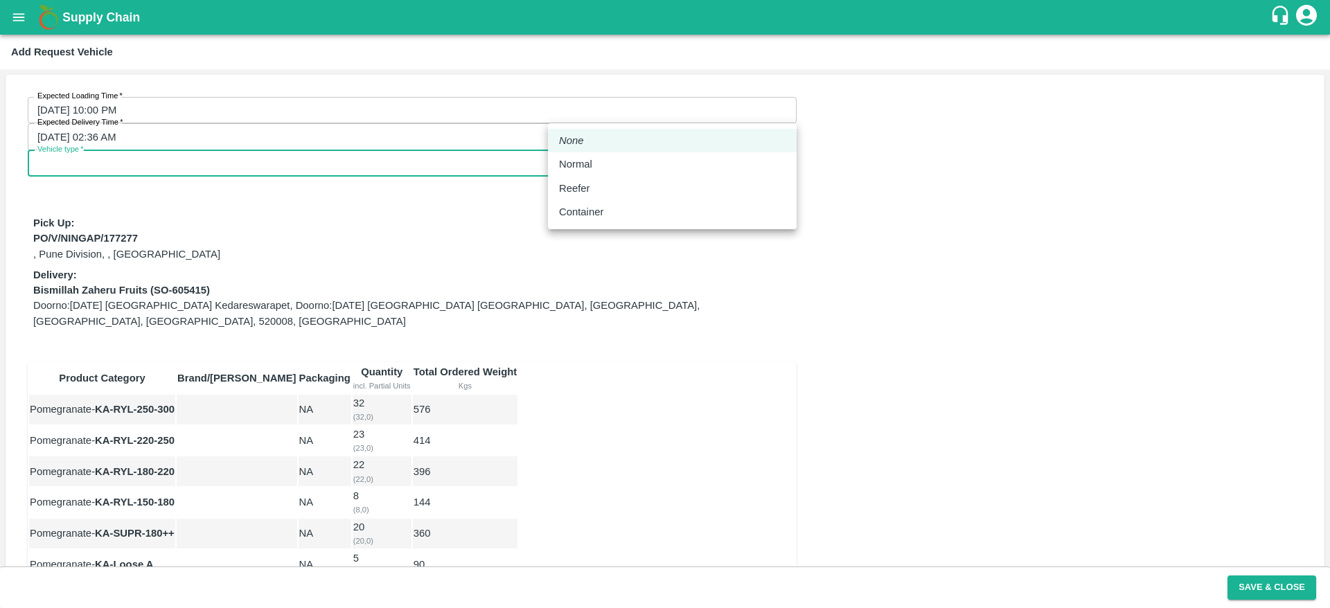
click at [713, 103] on body "Supply Chain Add Request Vehicle Expected Loading Time   * 19/09/2025 10:00 PM …" at bounding box center [665, 304] width 1330 height 608
click at [711, 154] on li "Normal" at bounding box center [672, 164] width 249 height 24
type input "1"
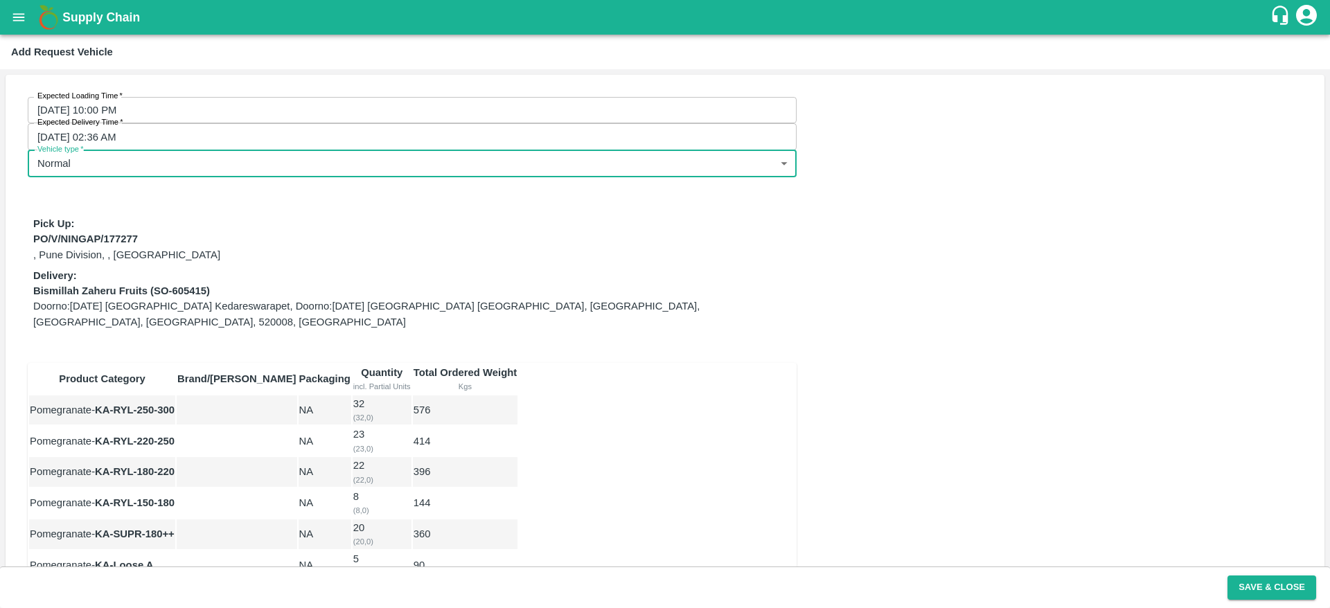
scroll to position [131, 0]
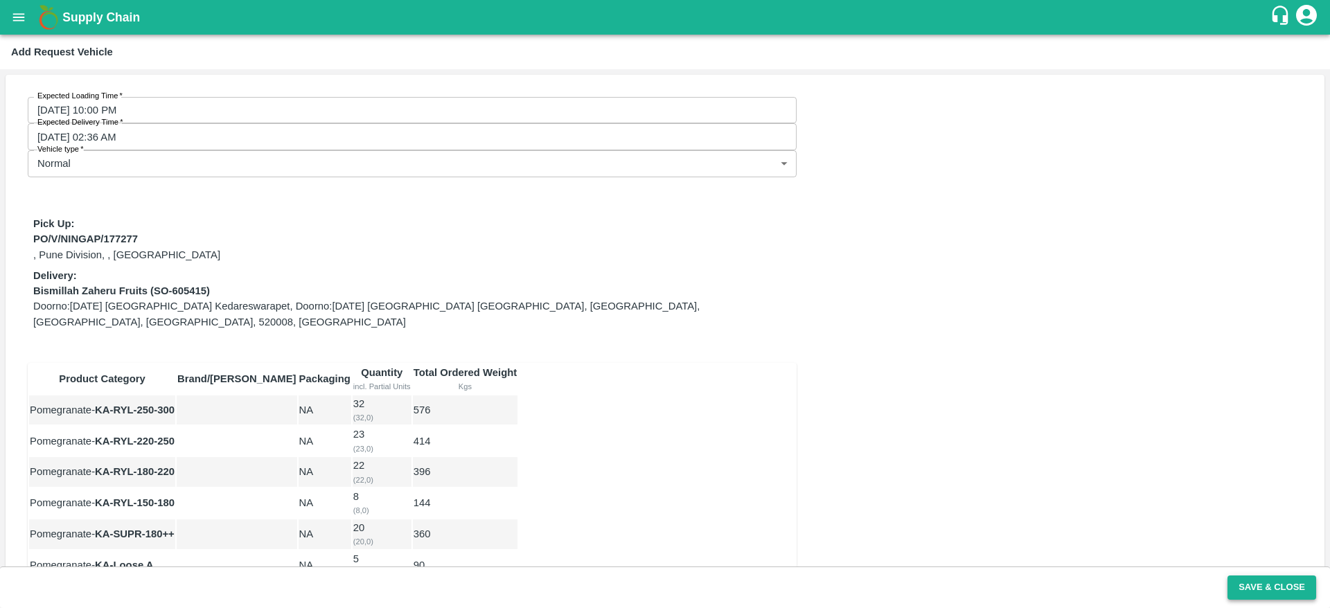
click at [1260, 582] on button "Save & Close" at bounding box center [1271, 588] width 89 height 24
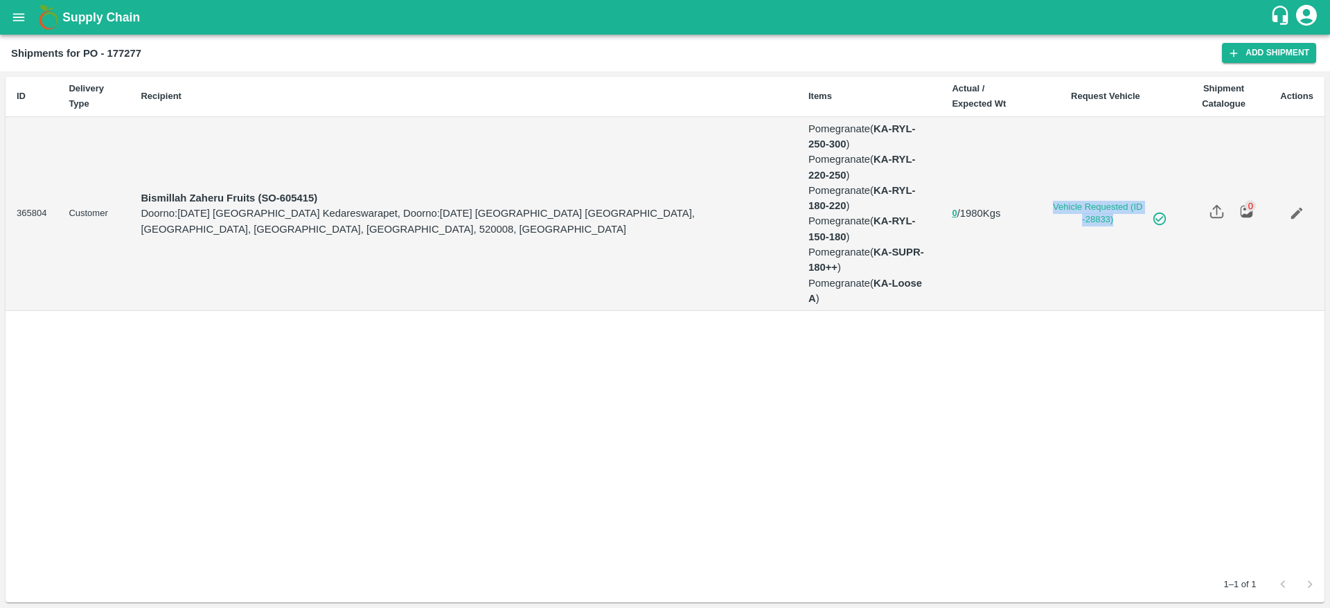
drag, startPoint x: 1106, startPoint y: 220, endPoint x: 1026, endPoint y: 185, distance: 87.8
click at [1033, 185] on td "Vehicle Requested (ID -28833)" at bounding box center [1105, 214] width 145 height 194
copy link "Vehicle Requested (ID -28833)"
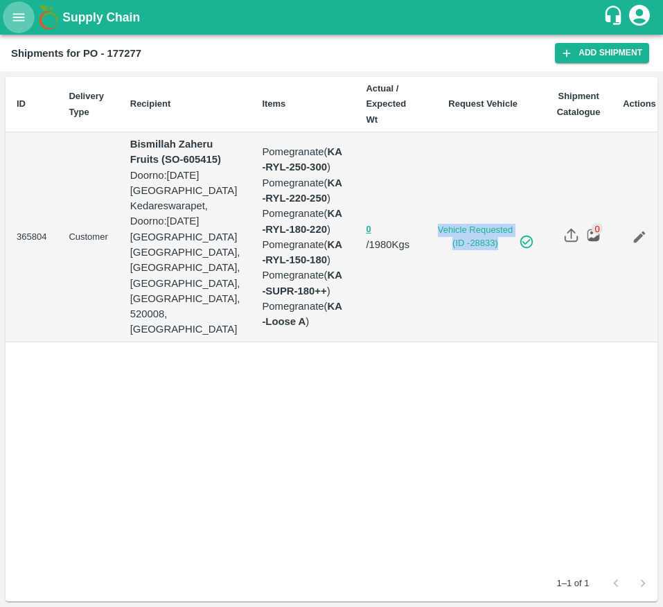
click at [15, 30] on button "open drawer" at bounding box center [19, 17] width 32 height 32
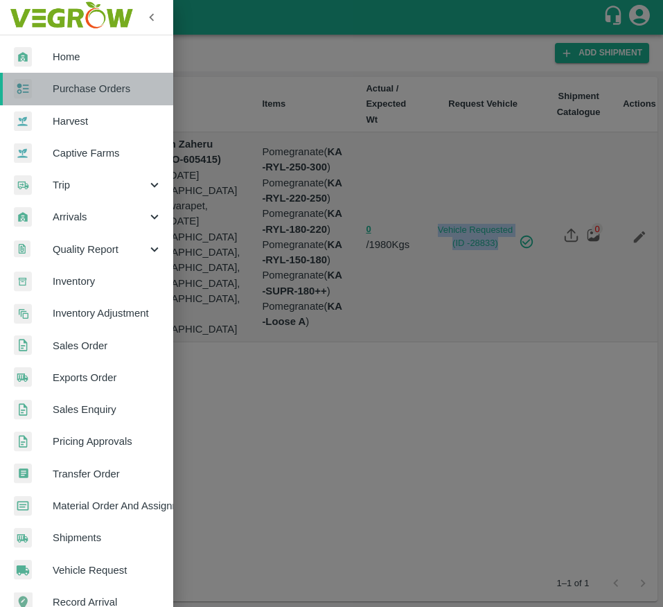
click at [100, 91] on span "Purchase Orders" at bounding box center [107, 88] width 109 height 15
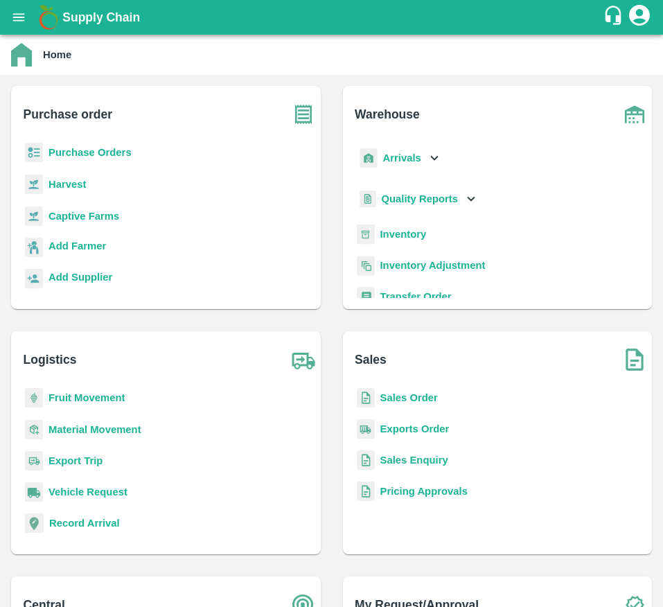
scroll to position [204, 0]
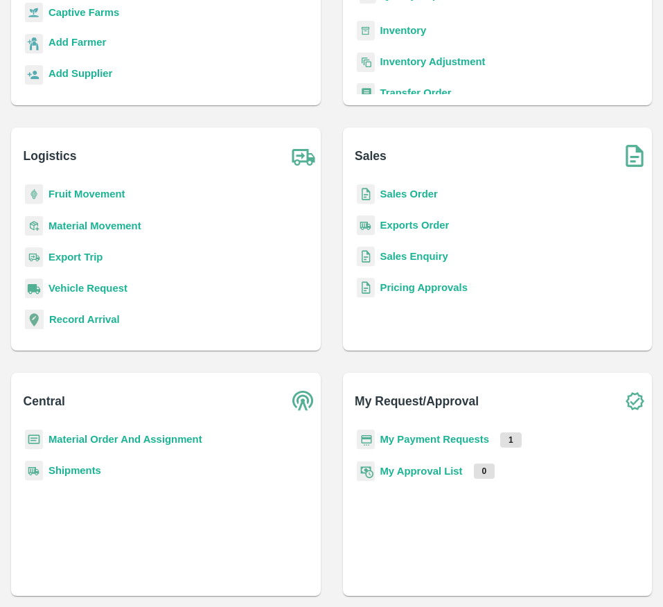
click at [108, 440] on b "Material Order And Assignment" at bounding box center [125, 439] width 154 height 11
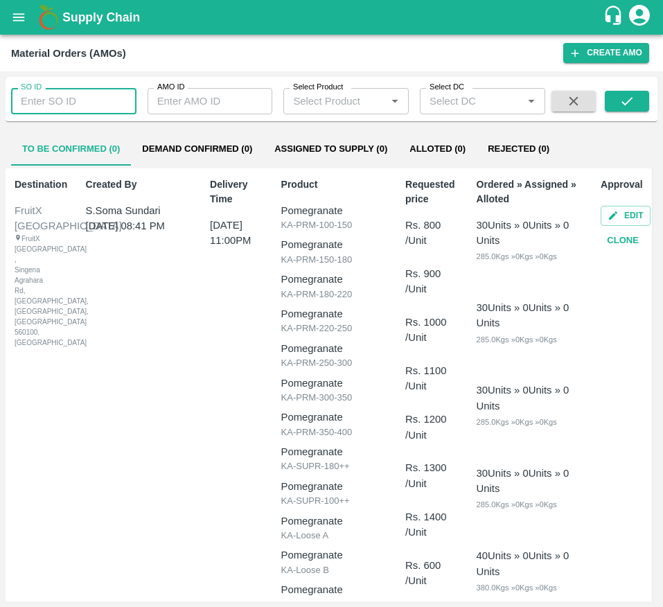
click at [90, 98] on input "SO ID" at bounding box center [73, 101] width 125 height 26
type input "605439"
click at [633, 102] on icon "submit" at bounding box center [626, 101] width 15 height 15
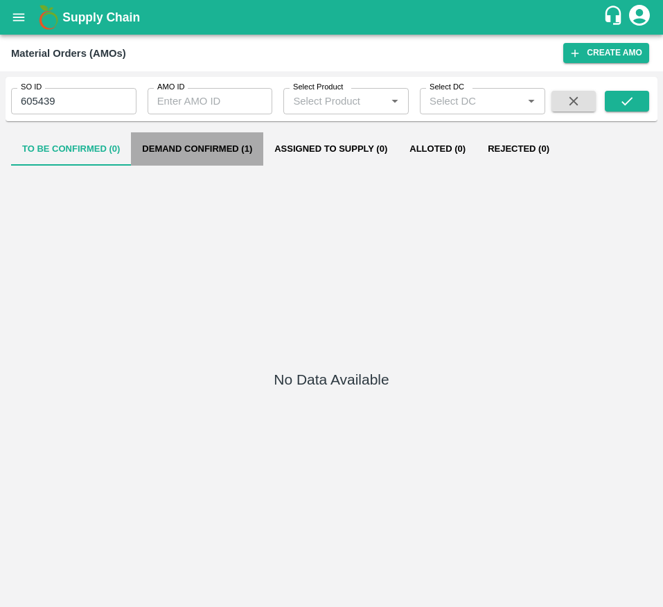
click at [199, 139] on button "Demand Confirmed (1)" at bounding box center [197, 148] width 132 height 33
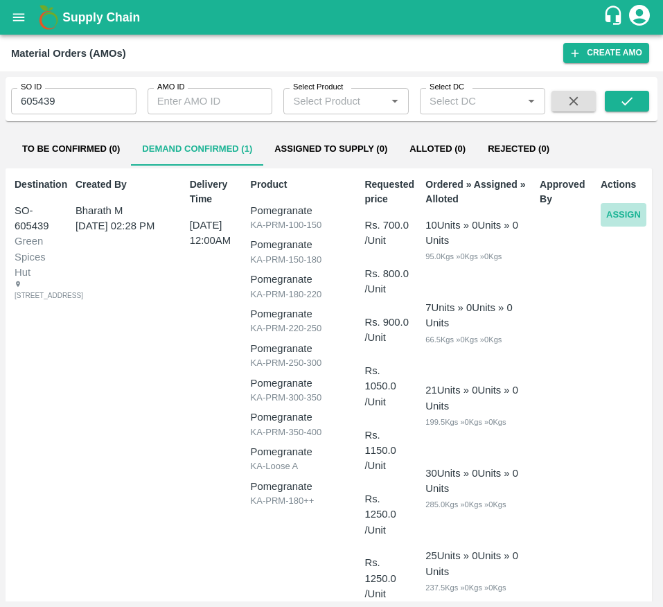
click at [617, 209] on button "Assign" at bounding box center [624, 215] width 46 height 24
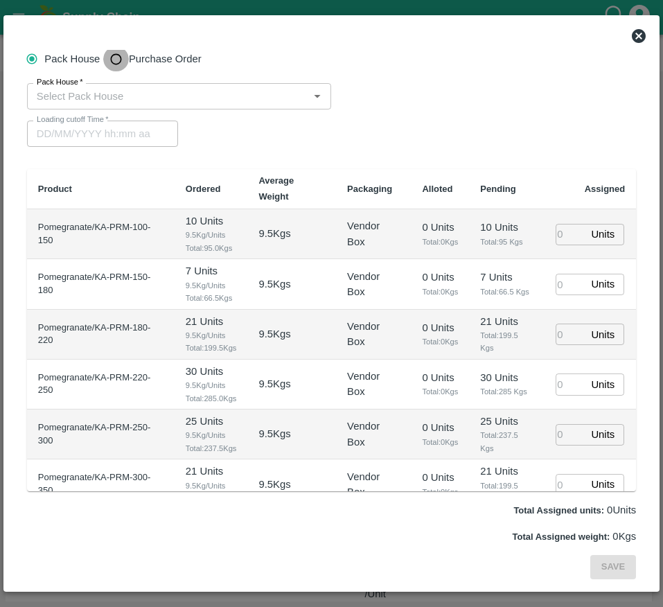
click at [127, 60] on input "Purchase Order" at bounding box center [116, 59] width 26 height 26
radio input "true"
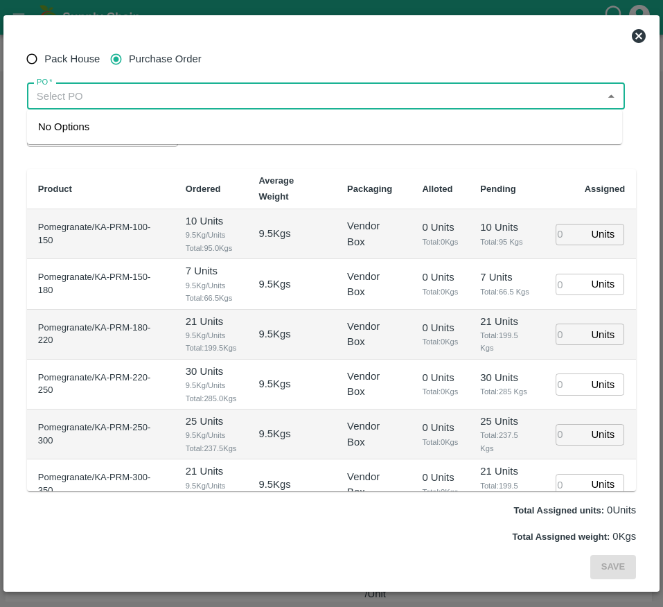
click at [95, 98] on input "PO   *" at bounding box center [314, 96] width 567 height 18
click at [125, 125] on div "PO-177676([PERSON_NAME] -8805072781)" at bounding box center [142, 126] width 208 height 15
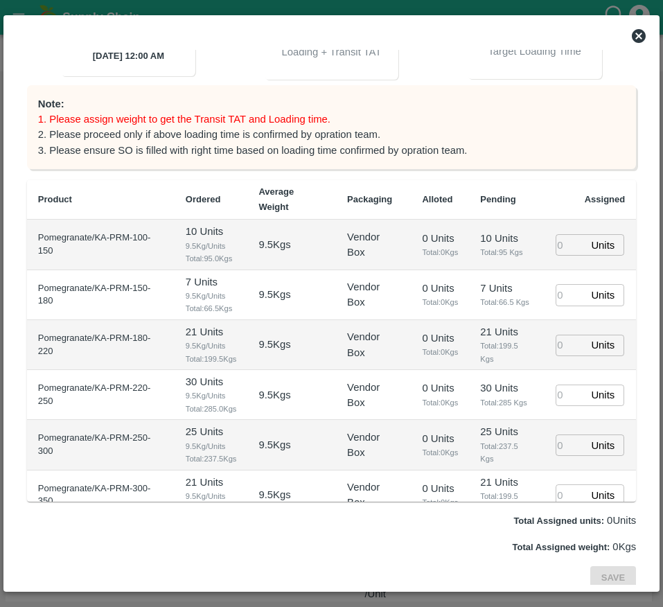
scroll to position [242, 0]
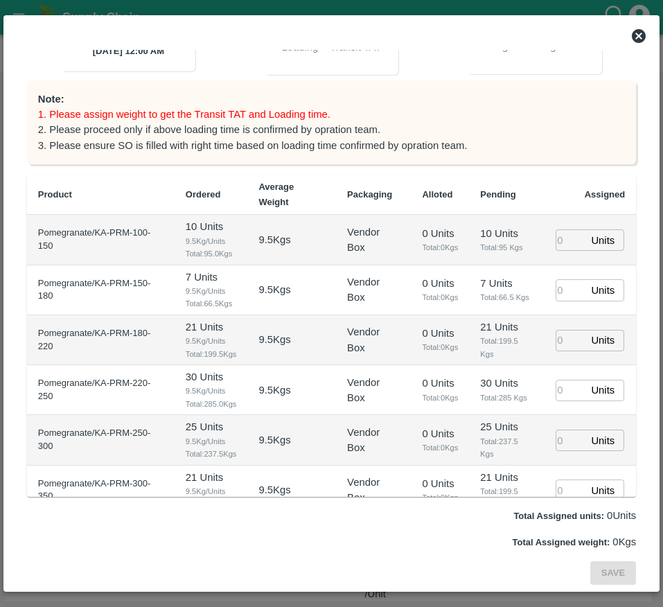
type input "PO-177676([PERSON_NAME] -8805072781)"
click at [562, 238] on input "number" at bounding box center [570, 239] width 30 height 21
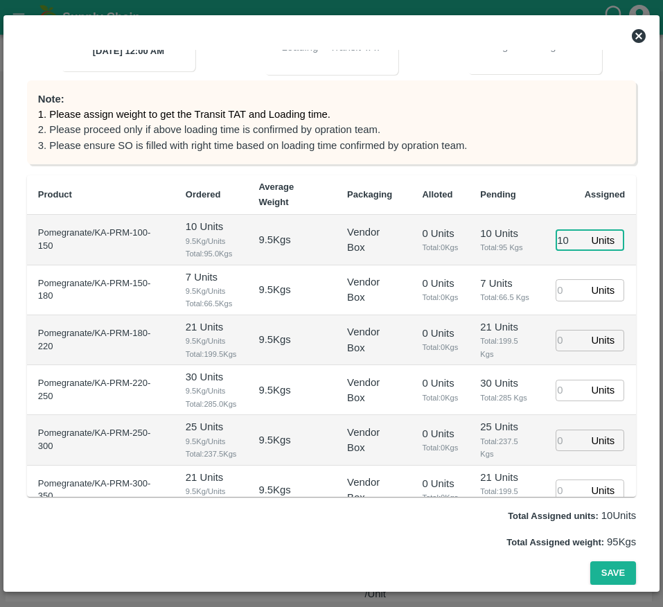
type input "10"
type input "[DATE] 08:02 AM"
click at [562, 294] on input "number" at bounding box center [570, 289] width 30 height 21
type input "7"
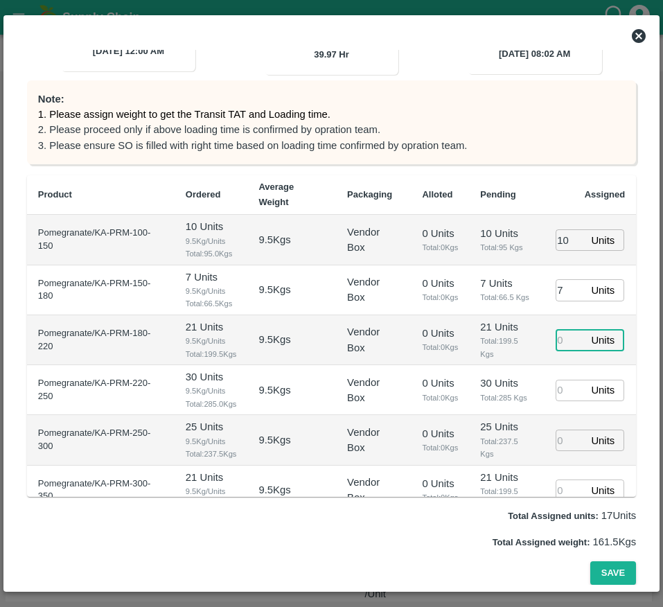
click at [561, 347] on input "number" at bounding box center [570, 340] width 30 height 21
type input "21"
click at [564, 401] on input "number" at bounding box center [570, 390] width 30 height 21
type input "30"
click at [555, 451] on input "number" at bounding box center [570, 439] width 30 height 21
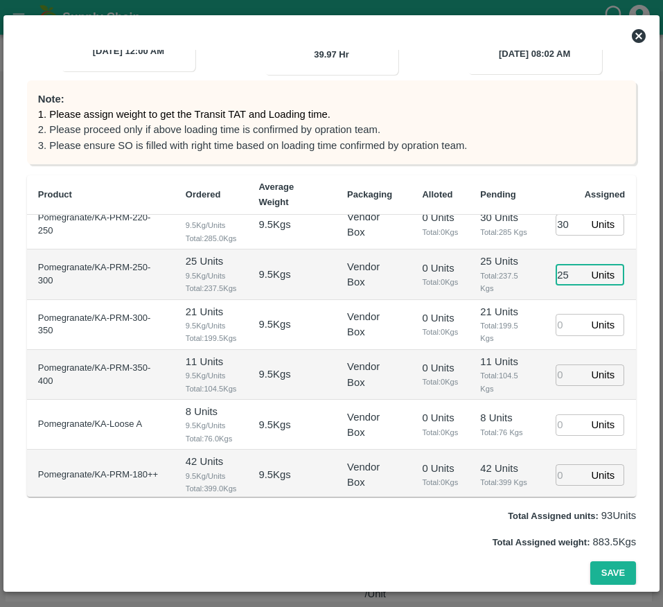
scroll to position [168, 0]
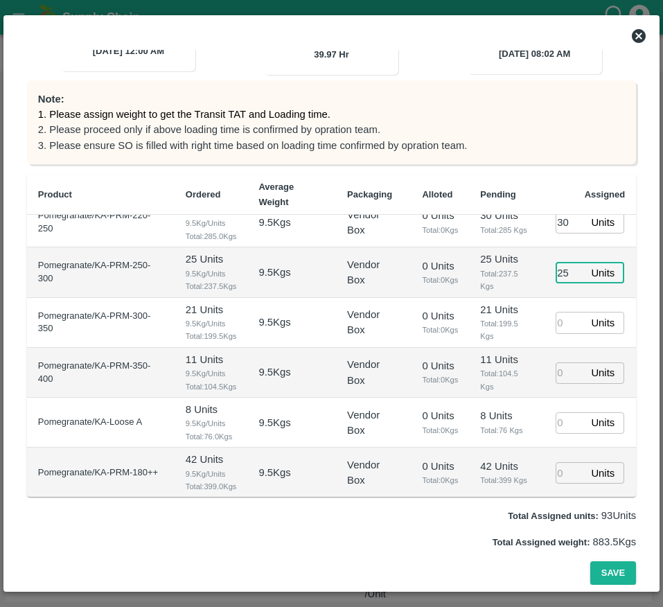
type input "25"
click at [564, 333] on input "number" at bounding box center [570, 322] width 30 height 21
type input "21"
click at [562, 384] on input "number" at bounding box center [570, 372] width 30 height 21
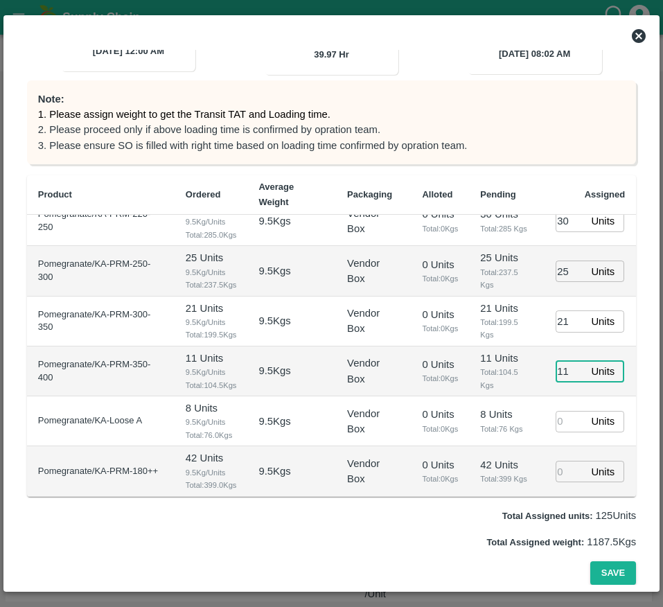
type input "11"
click at [562, 411] on input "number" at bounding box center [570, 421] width 30 height 21
type input "8"
click at [560, 468] on input "number" at bounding box center [570, 471] width 30 height 21
type input "42"
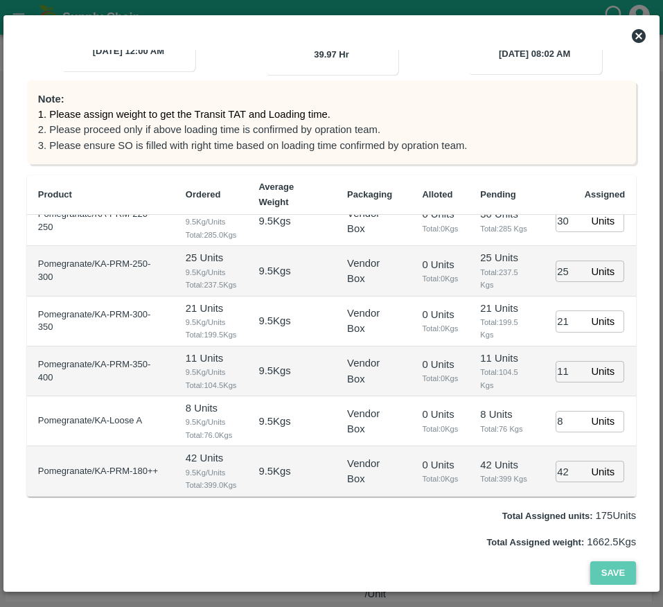
click at [617, 574] on button "Save" at bounding box center [613, 573] width 46 height 24
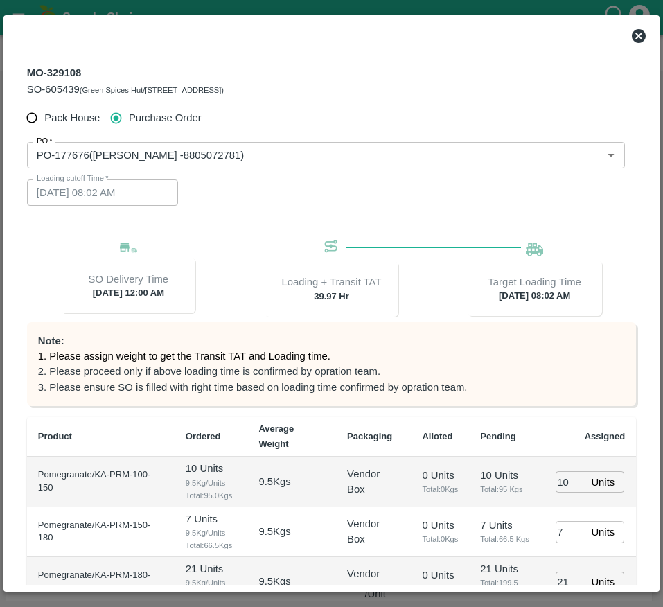
scroll to position [242, 0]
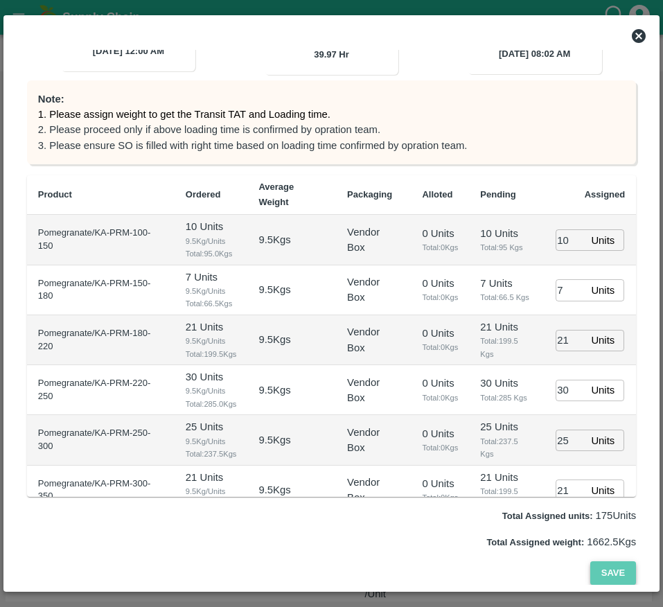
click at [602, 572] on button "Save" at bounding box center [613, 573] width 46 height 24
click at [610, 576] on button "Save" at bounding box center [613, 573] width 46 height 24
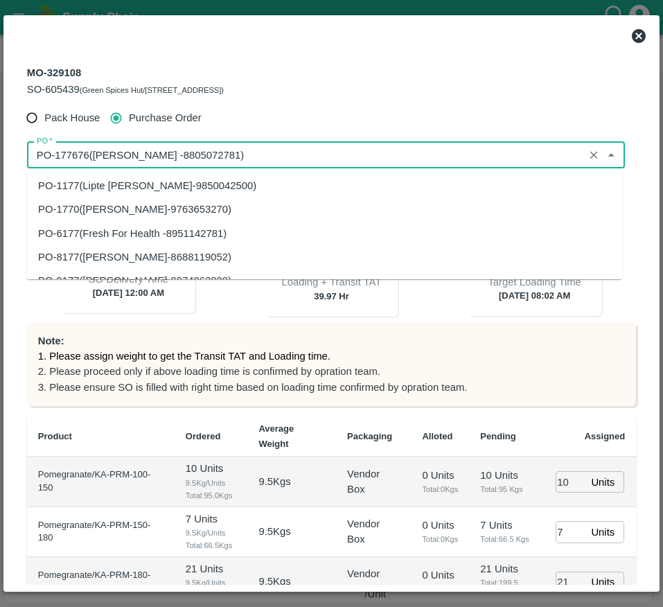
click at [121, 156] on input "PO   *" at bounding box center [305, 155] width 549 height 18
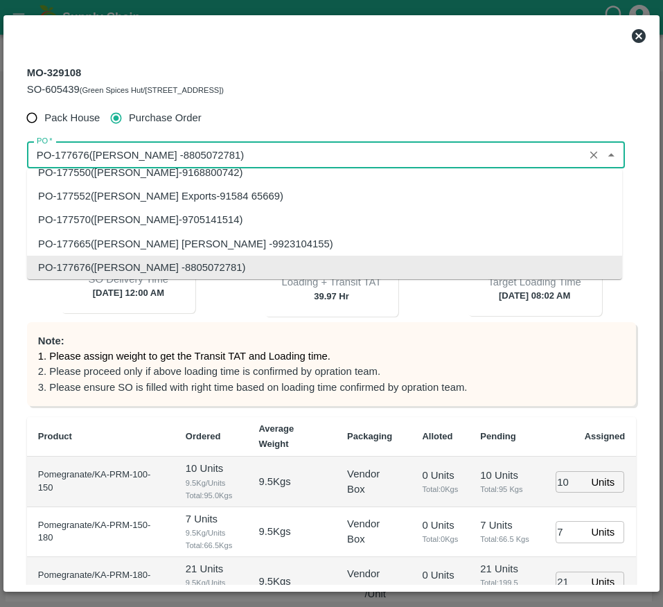
click at [121, 156] on input "PO   *" at bounding box center [305, 155] width 549 height 18
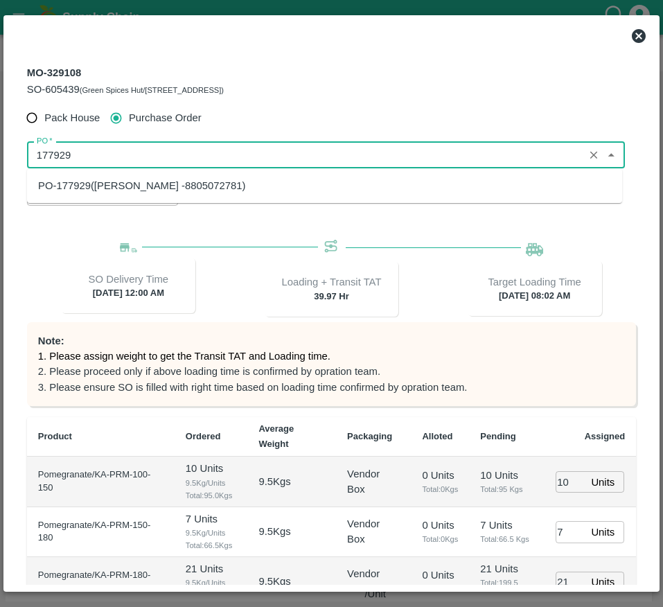
click at [150, 189] on div "PO-177929(Ningappa Kallappa Madabhavi -8805072781)" at bounding box center [142, 185] width 208 height 15
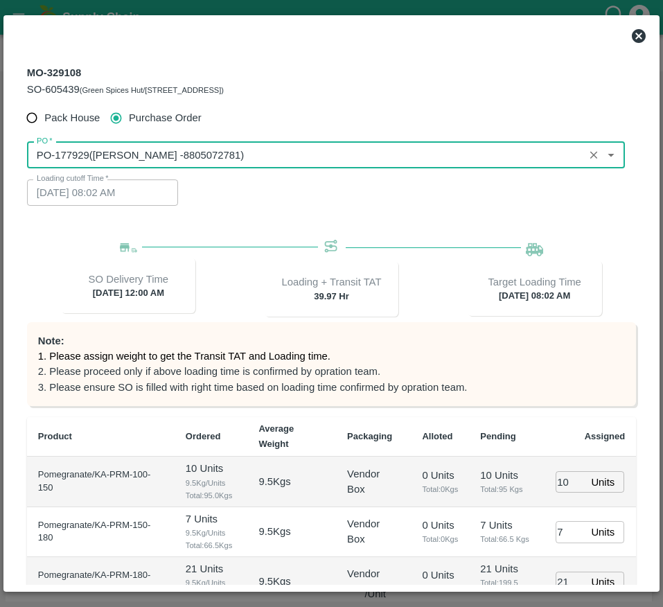
scroll to position [242, 0]
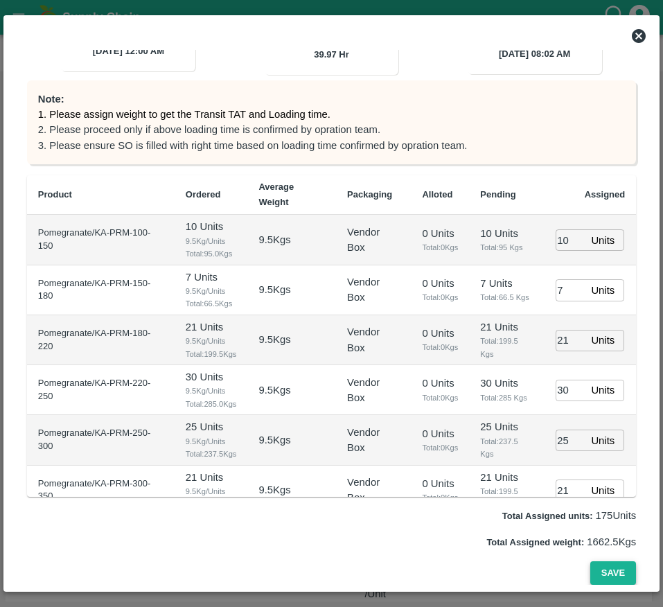
type input "PO-177929(Ningappa Kallappa Madabhavi -8805072781)"
click at [599, 570] on button "Save" at bounding box center [613, 573] width 46 height 24
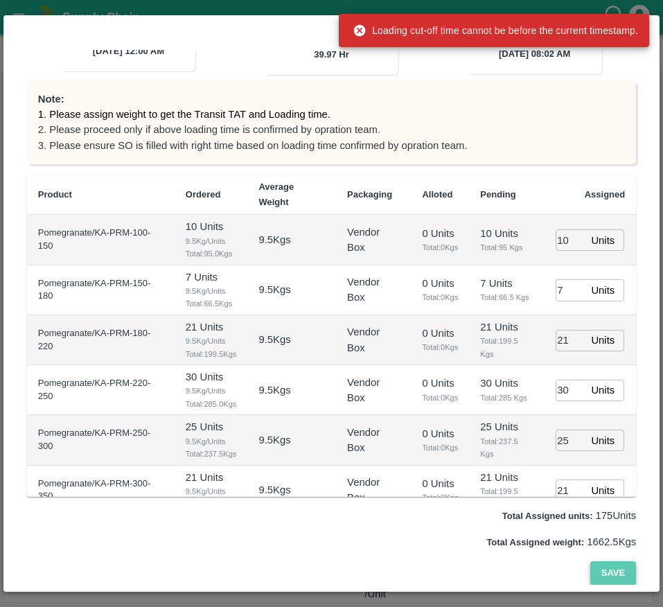
click at [599, 570] on button "Save" at bounding box center [613, 573] width 46 height 24
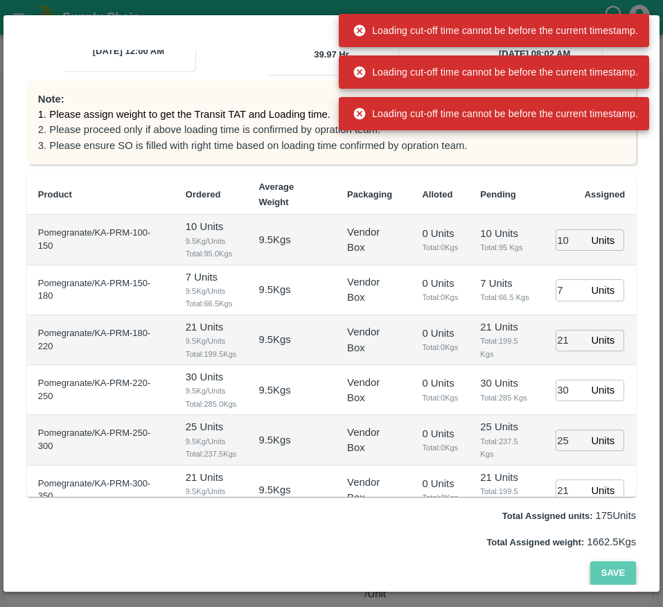
click at [599, 570] on button "Save" at bounding box center [613, 573] width 46 height 24
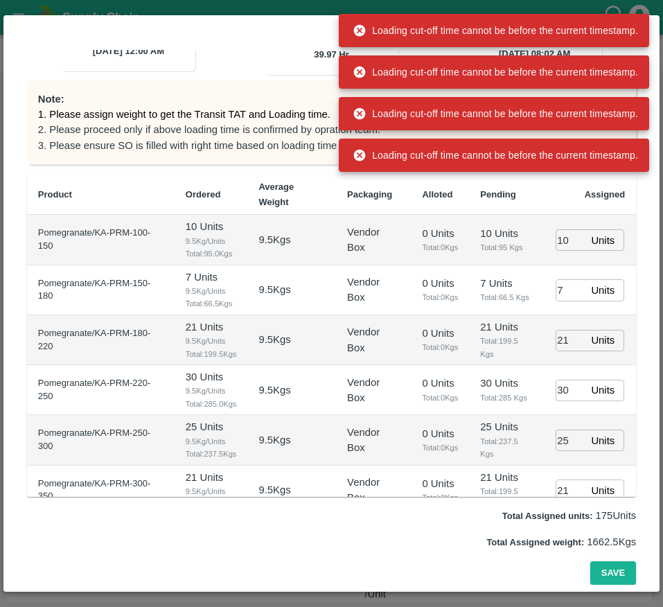
scroll to position [0, 0]
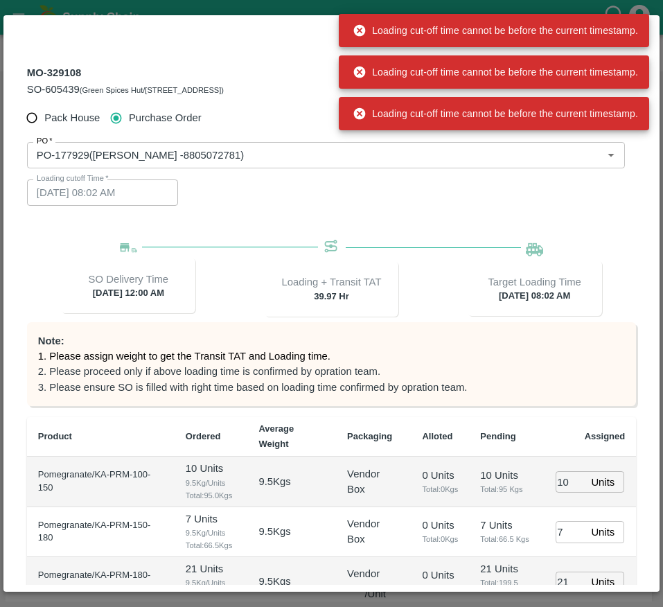
click at [373, 188] on div "Loading cutoff Time   * 22/09/2025 08:02 AM Loading cutoff Time" at bounding box center [326, 192] width 598 height 26
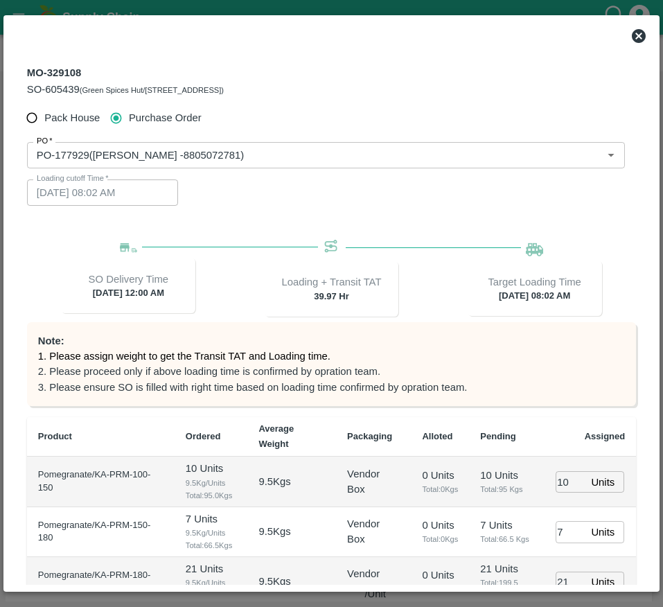
click at [562, 195] on div "Loading cutoff Time   * 22/09/2025 08:02 AM Loading cutoff Time" at bounding box center [326, 192] width 598 height 26
click at [637, 35] on icon at bounding box center [638, 36] width 17 height 17
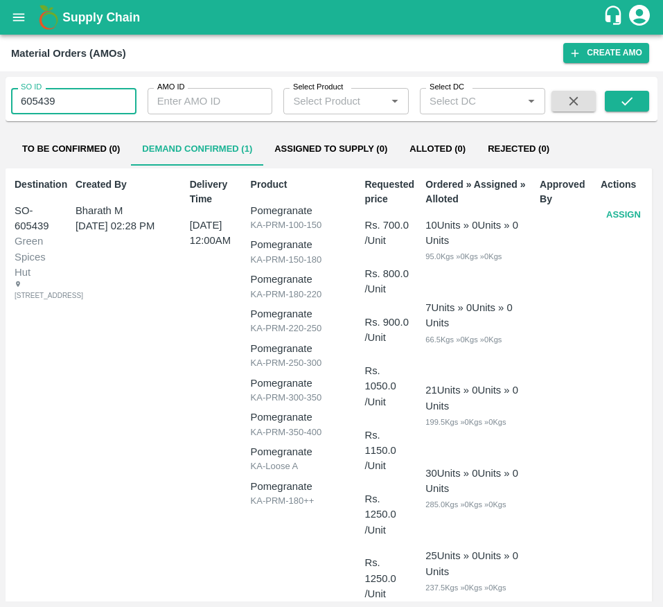
click at [82, 88] on input "605439" at bounding box center [73, 101] width 125 height 26
click at [19, 24] on icon "open drawer" at bounding box center [18, 17] width 15 height 15
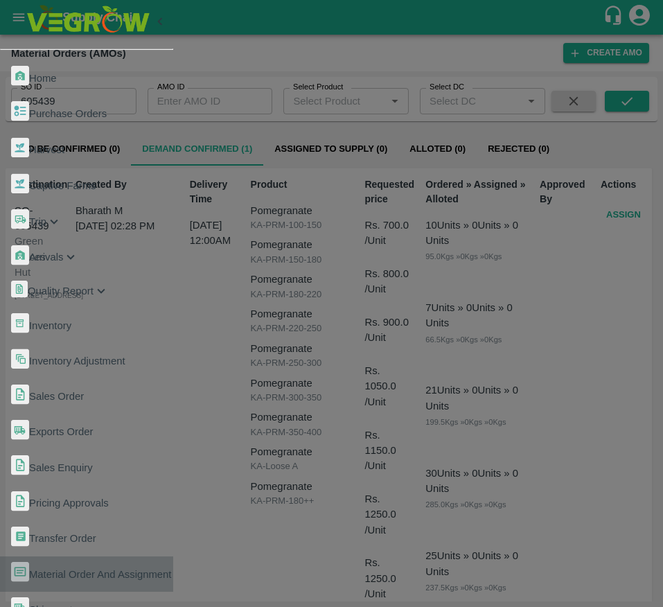
click at [139, 556] on link "Material Order And Assignment" at bounding box center [86, 573] width 173 height 35
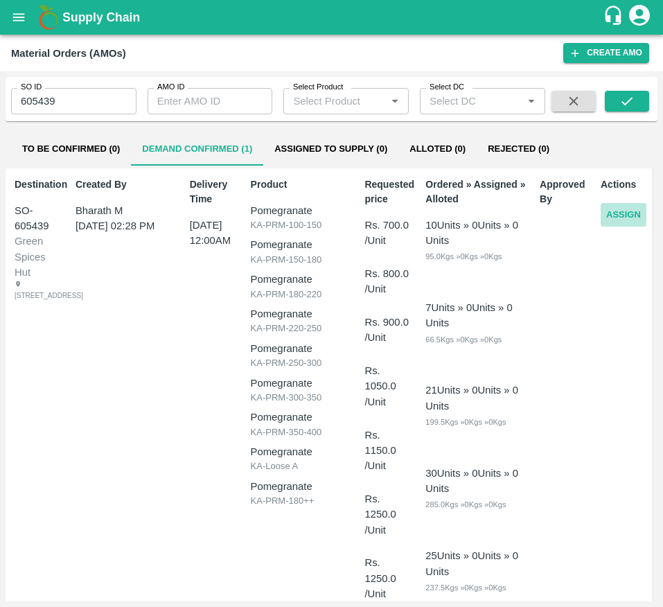
click at [607, 215] on button "Assign" at bounding box center [624, 215] width 46 height 24
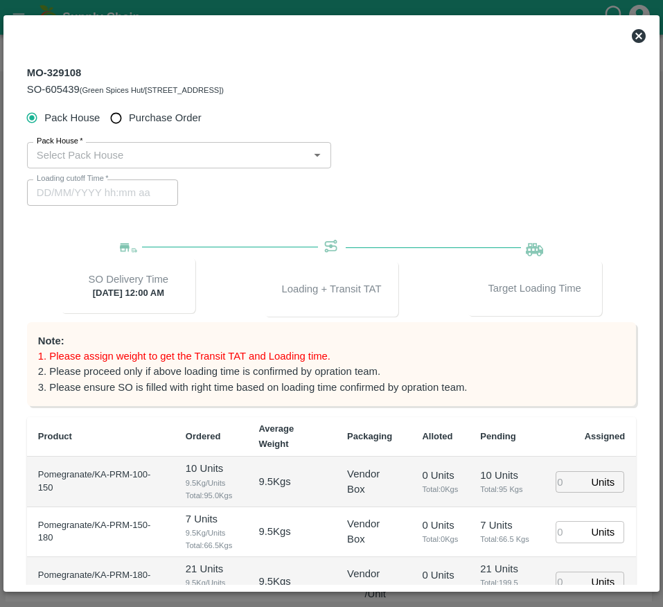
click at [131, 119] on span "Purchase Order" at bounding box center [165, 117] width 73 height 15
click at [129, 119] on input "Purchase Order" at bounding box center [116, 118] width 26 height 26
radio input "true"
click at [150, 143] on div "PO   *" at bounding box center [326, 155] width 598 height 26
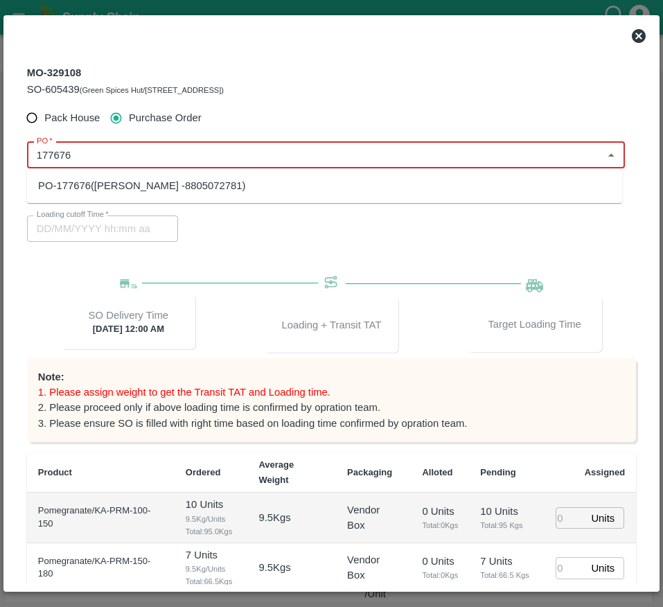
click at [156, 190] on div "PO-177676(Ningappa Kallappa Madabhavi -8805072781)" at bounding box center [142, 185] width 208 height 15
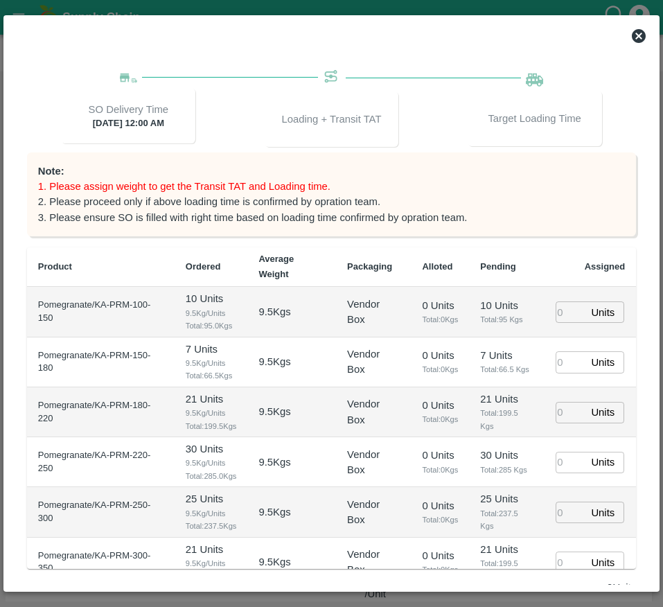
scroll to position [242, 0]
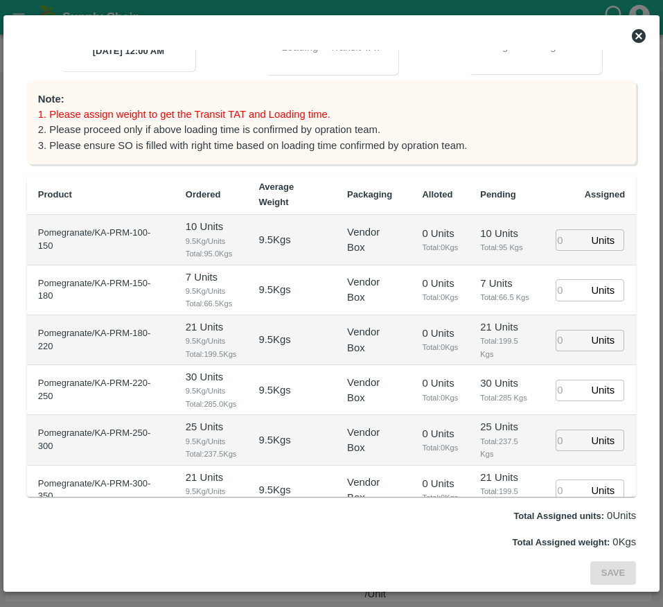
type input "PO-177676(Ningappa Kallappa Madabhavi -8805072781)"
click at [556, 247] on input "number" at bounding box center [570, 239] width 30 height 21
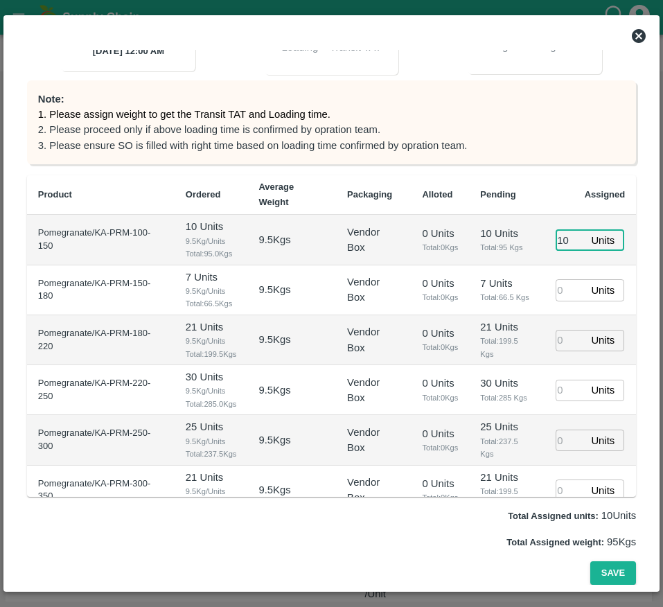
type input "10"
type input "22/09/2025 08:02 AM"
click at [560, 290] on input "number" at bounding box center [570, 289] width 30 height 21
type input "7"
click at [563, 346] on input "number" at bounding box center [570, 340] width 30 height 21
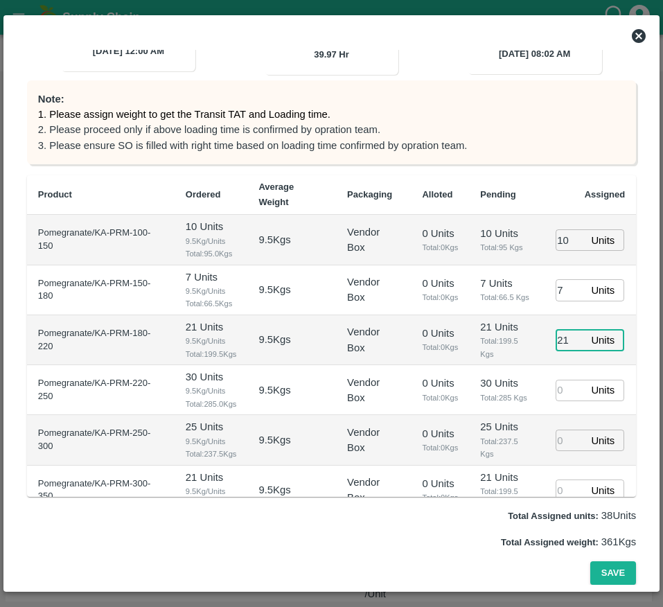
type input "21"
click at [561, 401] on input "number" at bounding box center [570, 390] width 30 height 21
type input "30"
click at [562, 451] on input "number" at bounding box center [570, 439] width 30 height 21
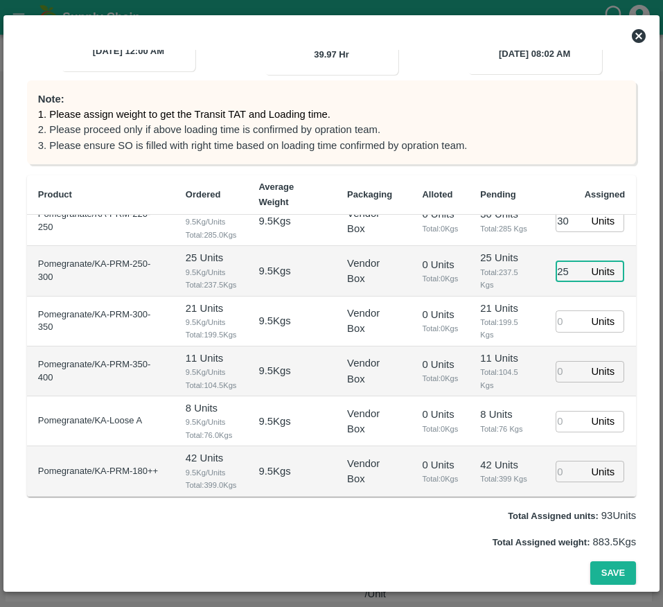
scroll to position [197, 0]
type input "25"
click at [568, 332] on input "-1" at bounding box center [570, 320] width 30 height 21
click at [565, 332] on input "-1" at bounding box center [570, 320] width 30 height 21
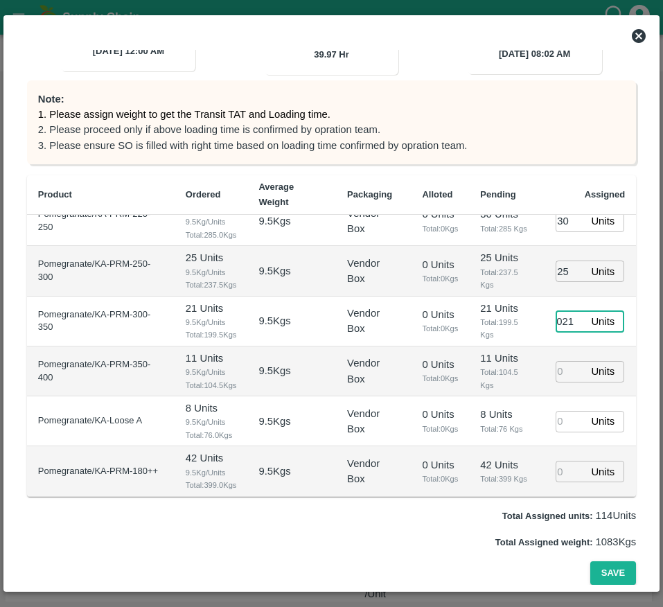
type input "021"
click at [557, 382] on input "number" at bounding box center [570, 371] width 30 height 21
type input "11"
click at [562, 432] on input "number" at bounding box center [570, 421] width 30 height 21
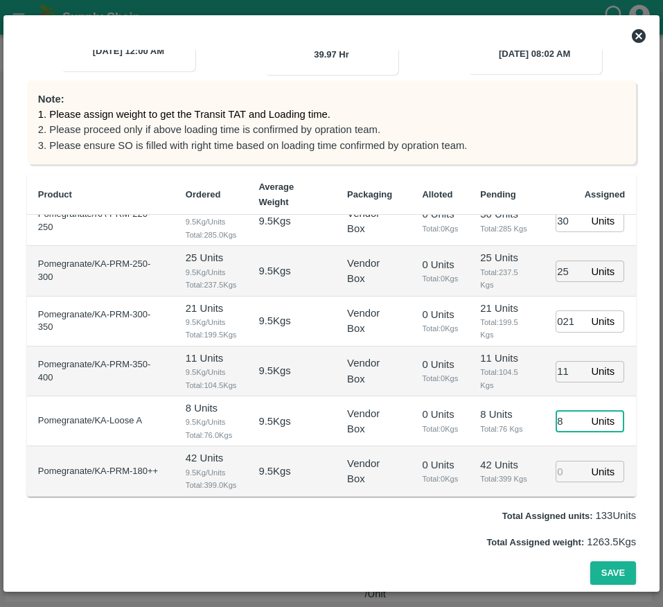
scroll to position [246, 0]
type input "8"
click at [556, 461] on input "number" at bounding box center [570, 471] width 30 height 21
type input "42"
click at [613, 570] on button "Save" at bounding box center [613, 573] width 46 height 24
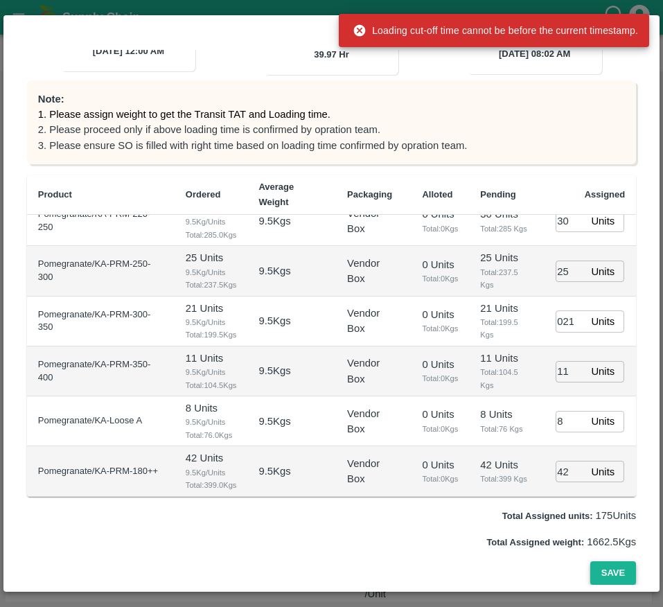
click at [613, 570] on button "Save" at bounding box center [613, 573] width 46 height 24
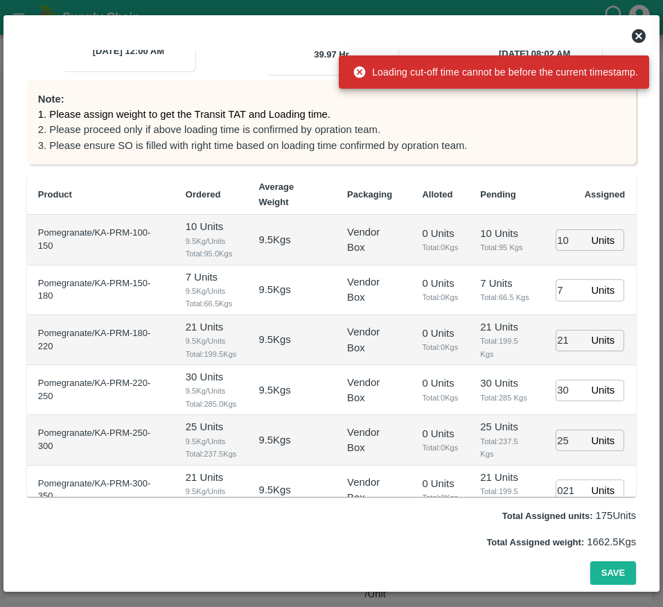
scroll to position [0, 0]
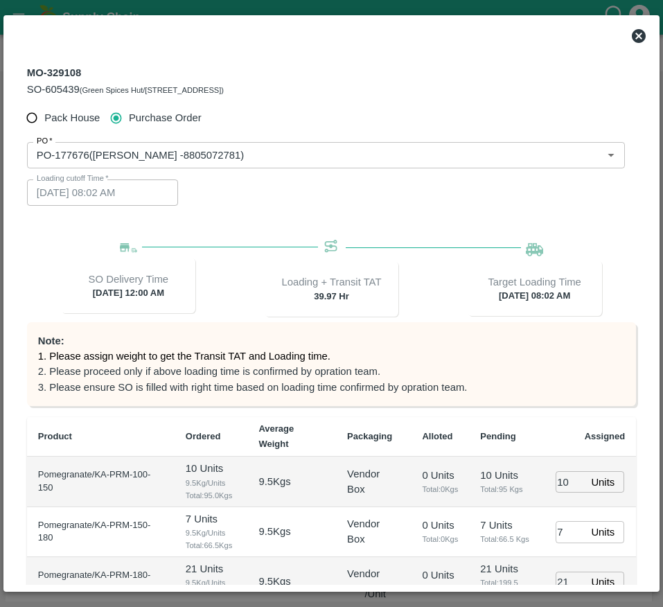
click at [642, 32] on icon at bounding box center [639, 36] width 14 height 14
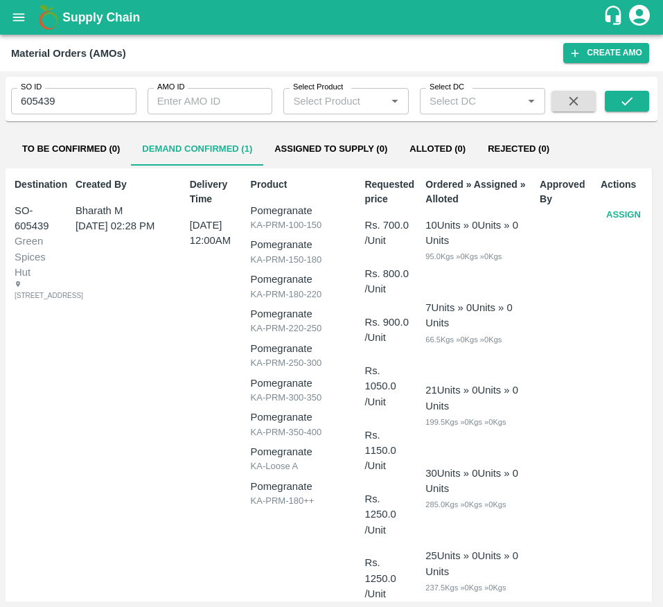
click at [626, 218] on button "Assign" at bounding box center [624, 215] width 46 height 24
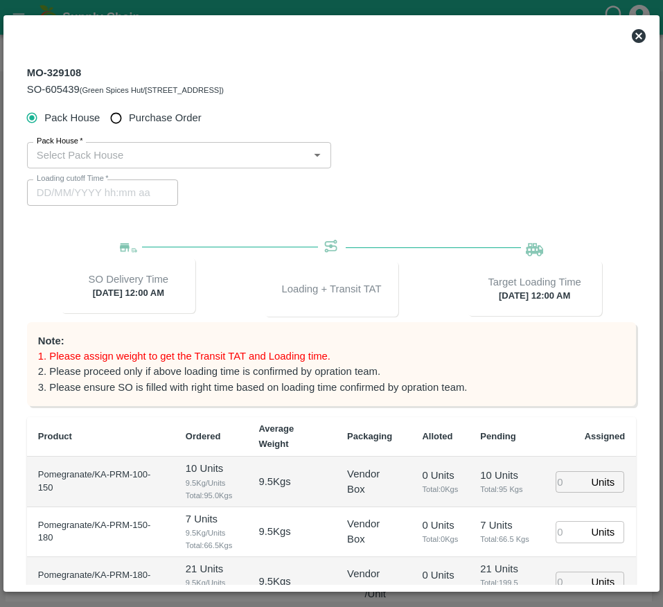
type input "24/09/2025 12:00 AM"
click at [145, 123] on span "Purchase Order" at bounding box center [165, 117] width 73 height 15
click at [129, 123] on input "Purchase Order" at bounding box center [116, 118] width 26 height 26
radio input "true"
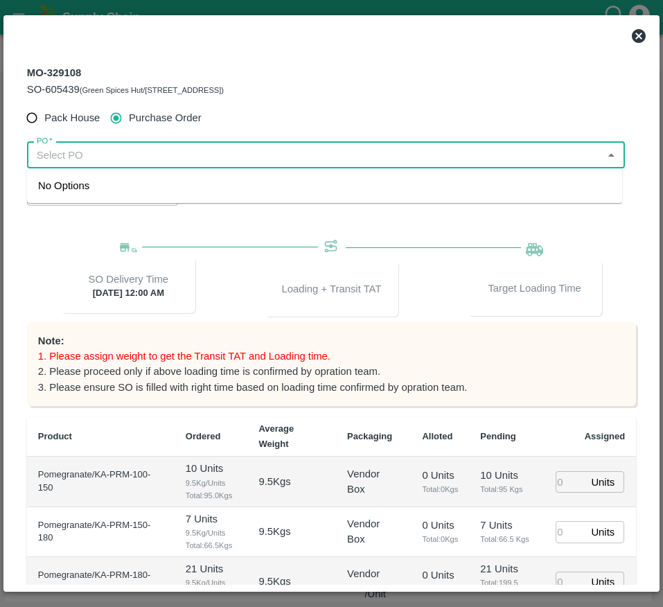
click at [150, 159] on input "PO   *" at bounding box center [314, 155] width 567 height 18
click at [172, 194] on div "PO-177929(Ningappa Kallappa Madabhavi -8805072781)" at bounding box center [324, 186] width 595 height 24
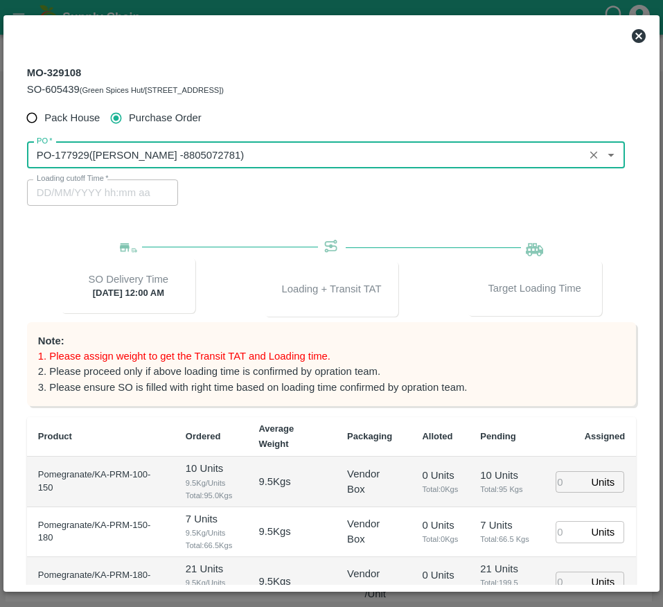
scroll to position [242, 0]
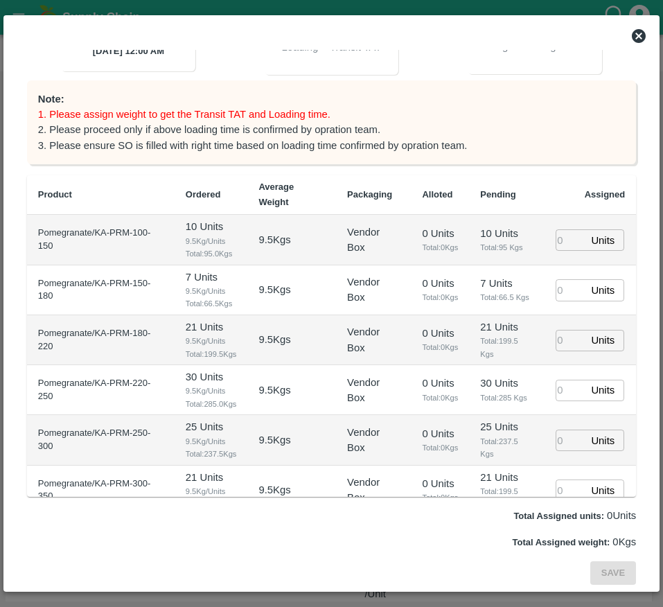
type input "PO-177929(Ningappa Kallappa Madabhavi -8805072781)"
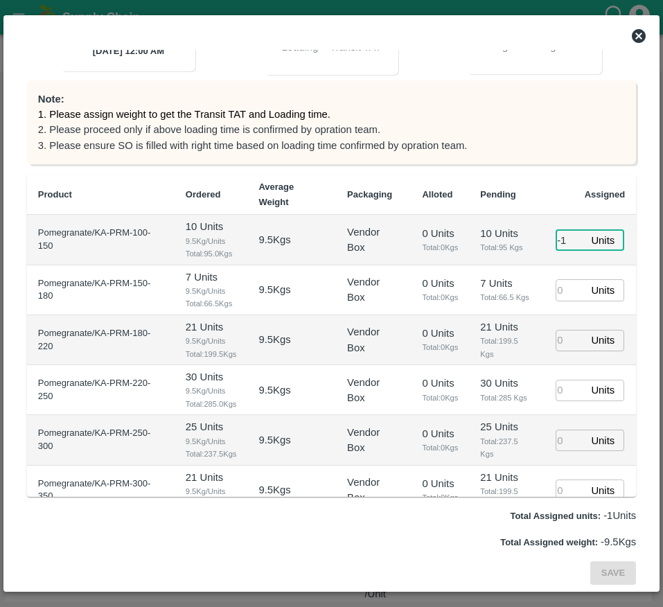
type input "-1"
click at [568, 242] on input "-1" at bounding box center [570, 239] width 30 height 21
type input "22/09/2025 08:02 AM"
type input "0"
type input "010"
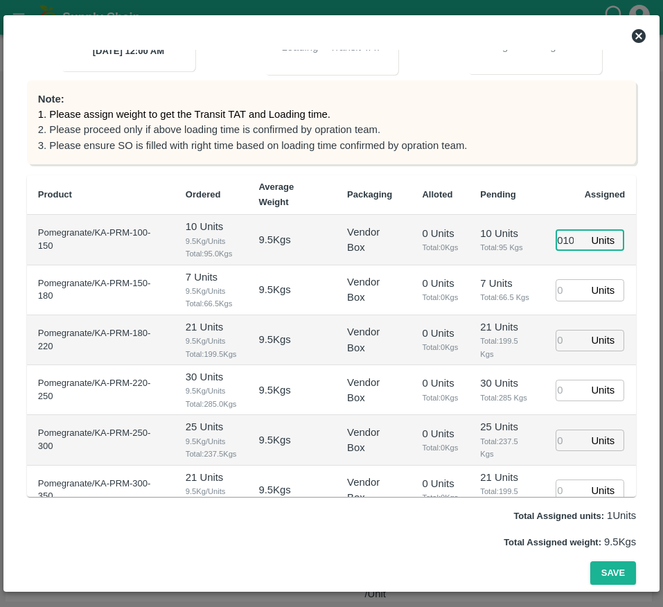
scroll to position [0, 2]
type input "22/09/2025 08:02 AM"
type input "010"
click at [562, 286] on input "number" at bounding box center [570, 289] width 30 height 21
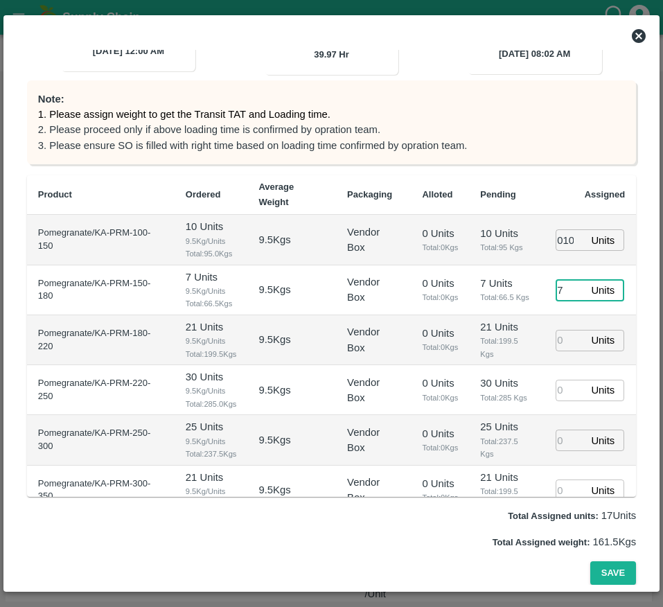
type input "7"
click at [558, 347] on input "number" at bounding box center [570, 340] width 30 height 21
type input "21"
click at [563, 401] on input "number" at bounding box center [570, 390] width 30 height 21
type input "30"
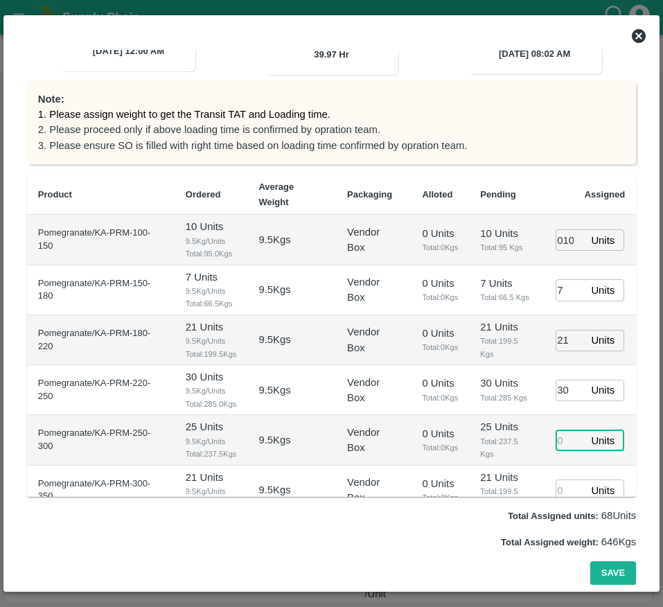
click at [555, 451] on input "number" at bounding box center [570, 439] width 30 height 21
type input "25"
click at [492, 415] on td "30 Units Total: 285 Kgs" at bounding box center [506, 390] width 75 height 50
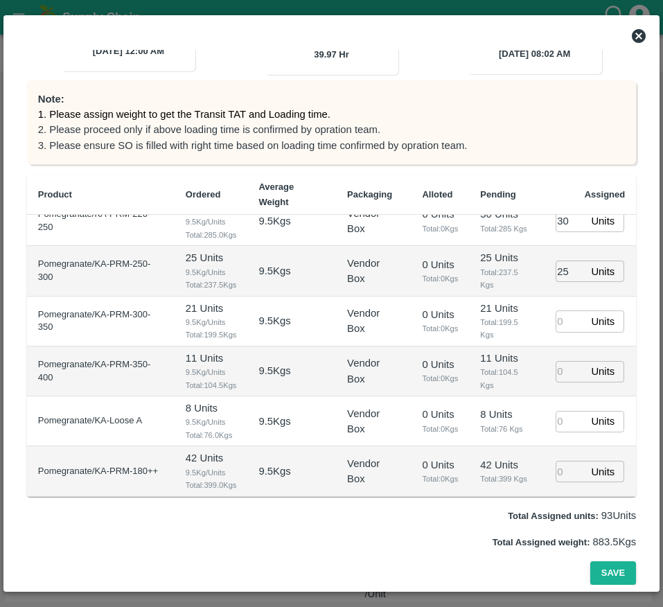
scroll to position [246, 0]
click at [558, 310] on input "number" at bounding box center [570, 320] width 30 height 21
type input "21"
click at [563, 361] on input "number" at bounding box center [570, 371] width 30 height 21
type input "11"
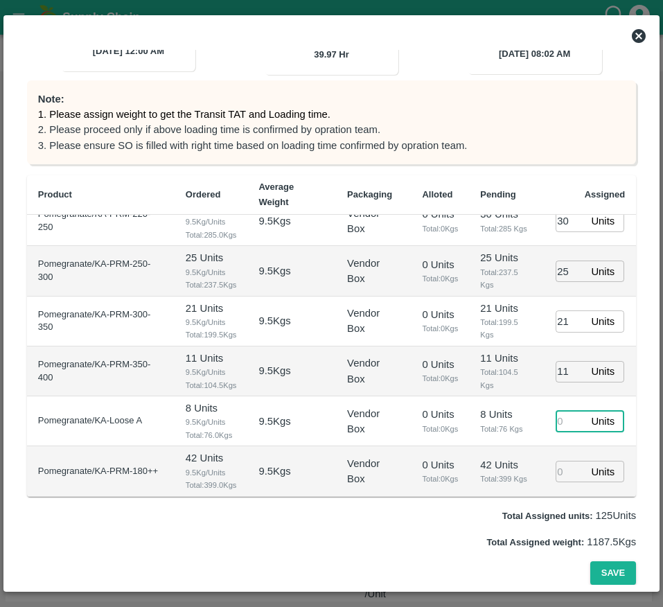
click at [556, 417] on input "number" at bounding box center [570, 421] width 30 height 21
type input "8"
click at [565, 465] on input "number" at bounding box center [570, 471] width 30 height 21
type input "42"
click at [598, 565] on button "Save" at bounding box center [613, 573] width 46 height 24
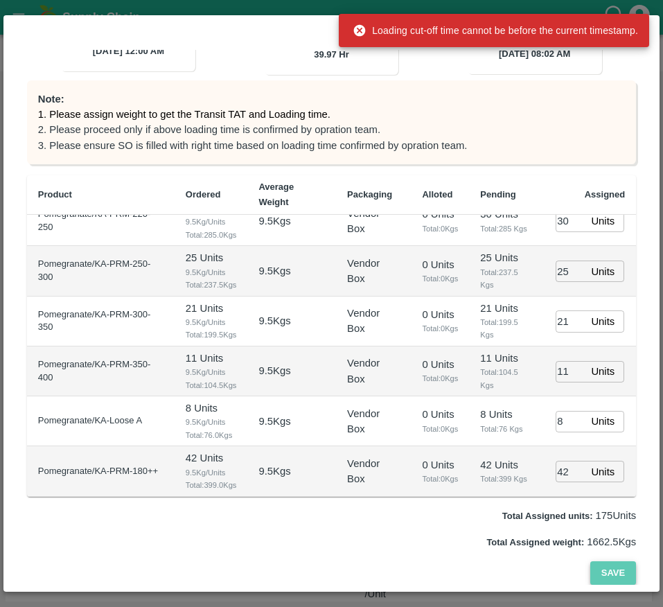
click at [598, 565] on button "Save" at bounding box center [613, 573] width 46 height 24
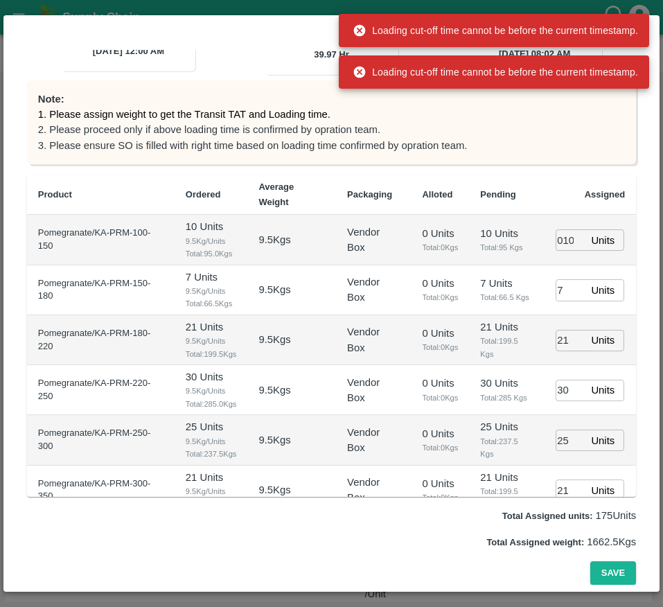
scroll to position [0, 0]
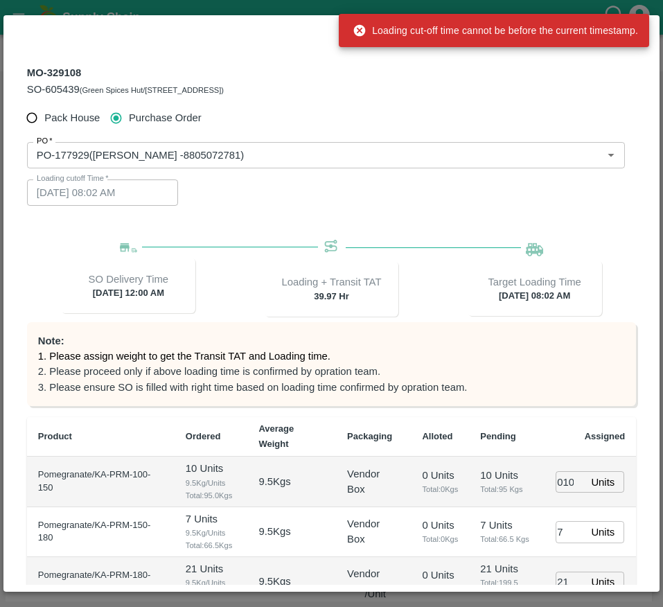
click at [420, 259] on span "Loading + Transit TAT 39.97 Hr" at bounding box center [331, 280] width 192 height 82
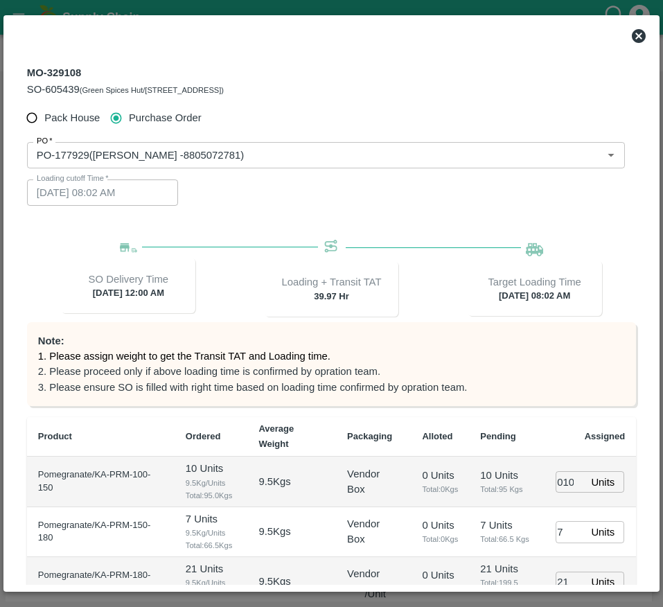
click at [630, 34] on div at bounding box center [331, 36] width 642 height 28
click at [636, 33] on icon at bounding box center [638, 36] width 17 height 17
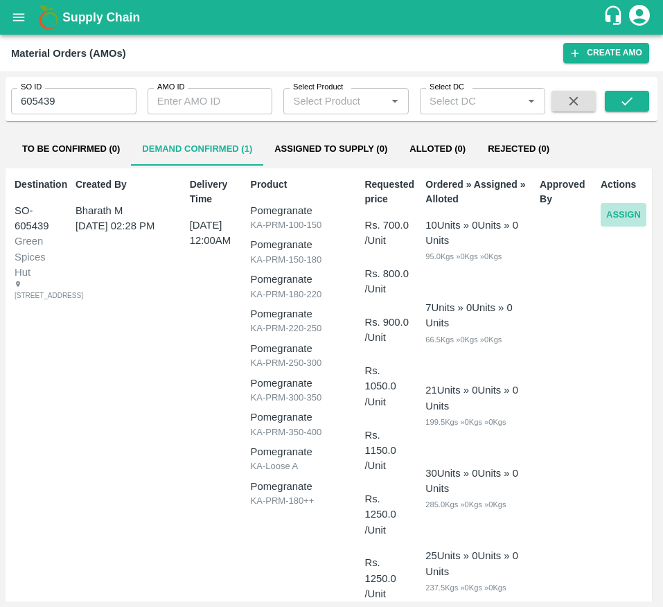
click at [616, 217] on button "Assign" at bounding box center [624, 215] width 46 height 24
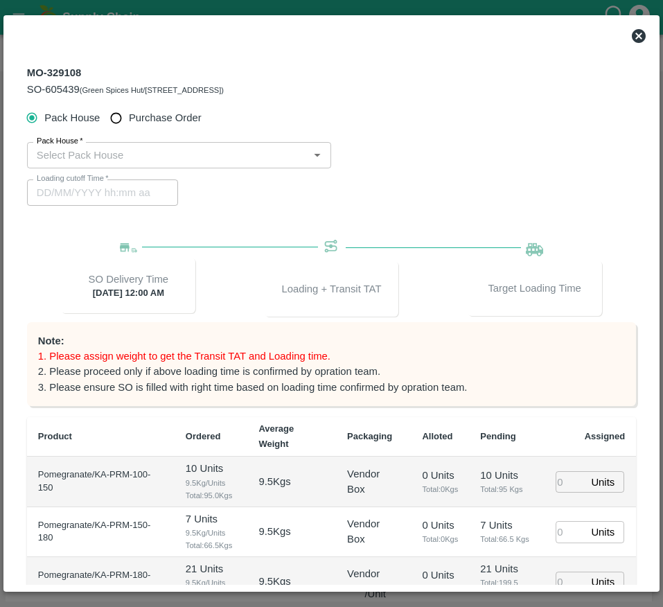
click at [151, 127] on label "Purchase Order" at bounding box center [152, 118] width 98 height 26
click at [129, 127] on input "Purchase Order" at bounding box center [116, 118] width 26 height 26
radio input "true"
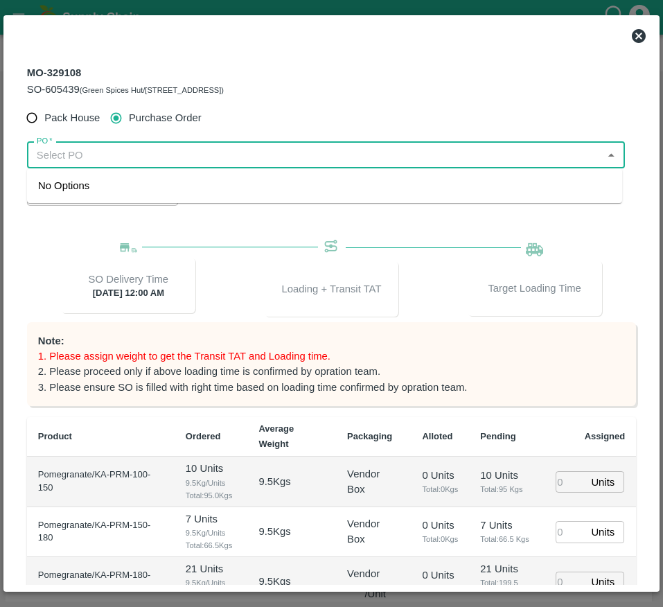
click at [142, 150] on input "PO   *" at bounding box center [314, 155] width 567 height 18
click at [172, 196] on div "PO-177676(Ningappa Kallappa Madabhavi -8805072781)" at bounding box center [324, 186] width 595 height 24
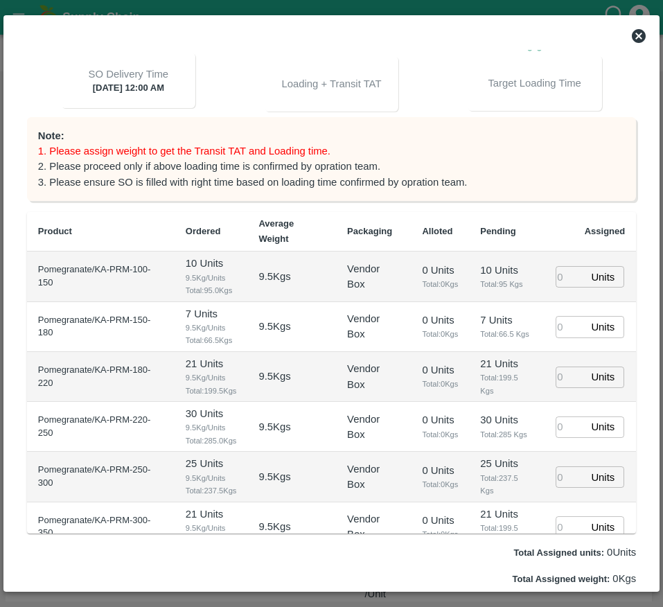
scroll to position [242, 0]
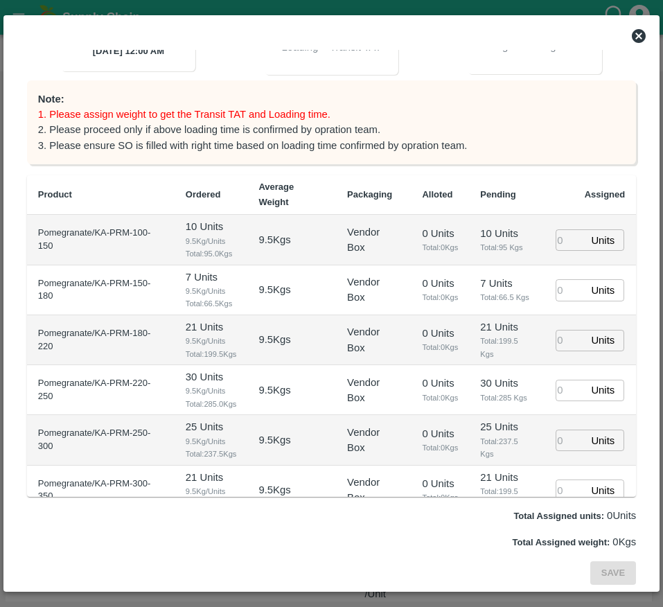
type input "PO-177676(Ningappa Kallappa Madabhavi -8805072781)"
click at [556, 247] on input "number" at bounding box center [570, 239] width 30 height 21
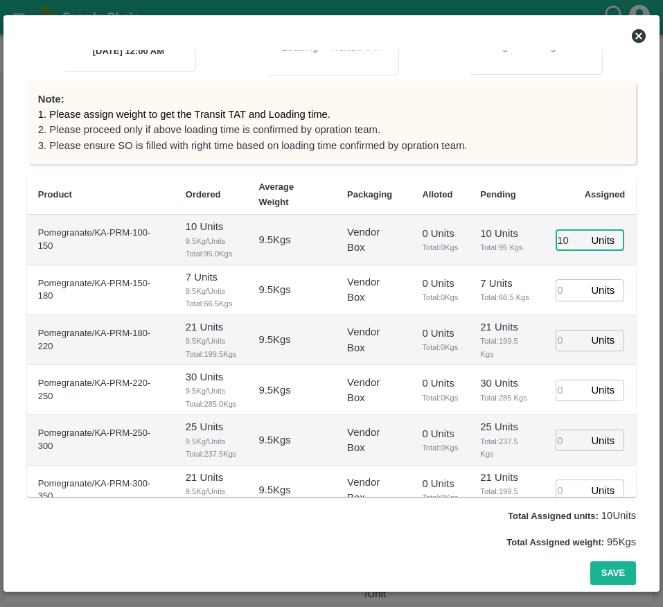
type input "10"
type input "22/09/2025 08:02 AM"
click at [557, 285] on input "number" at bounding box center [570, 289] width 30 height 21
type input "7"
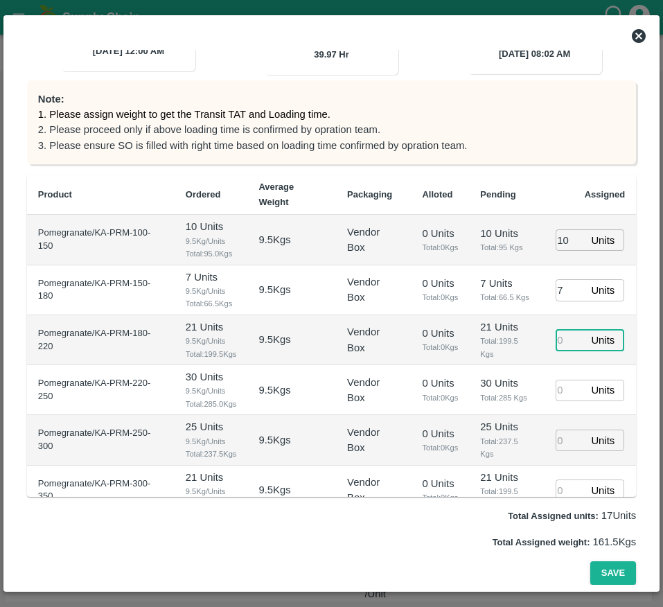
click at [562, 344] on input "number" at bounding box center [570, 340] width 30 height 21
type input "21"
click at [558, 401] on input "number" at bounding box center [570, 390] width 30 height 21
type input "30"
click at [558, 451] on input "number" at bounding box center [570, 439] width 30 height 21
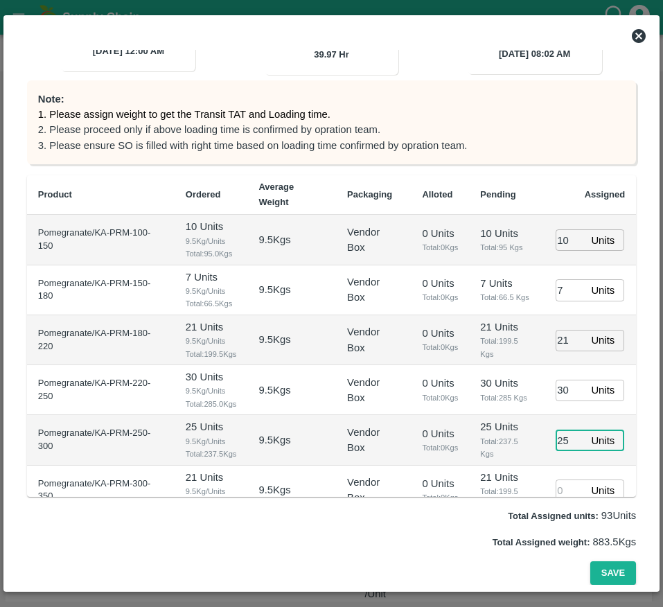
type input "25"
click at [497, 415] on td "30 Units Total: 285 Kgs" at bounding box center [506, 390] width 75 height 50
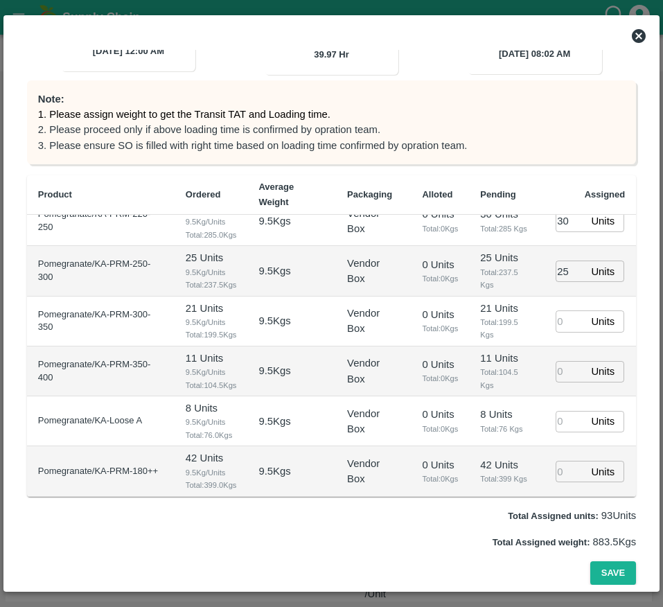
scroll to position [207, 0]
click at [562, 332] on input "number" at bounding box center [570, 320] width 30 height 21
type input "21"
click at [559, 382] on input "1" at bounding box center [570, 371] width 30 height 21
type input "11"
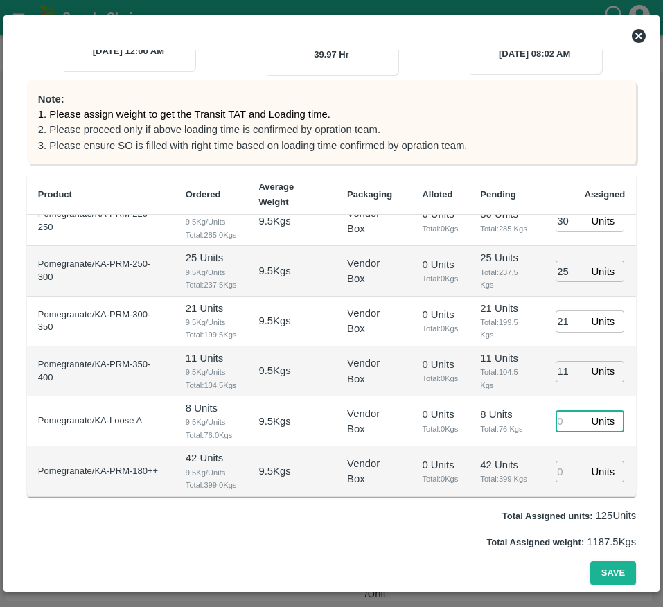
click at [560, 432] on input "number" at bounding box center [570, 421] width 30 height 21
type input "8"
click at [486, 432] on td "8 Units Total: 76 Kgs" at bounding box center [506, 421] width 75 height 50
click at [566, 463] on input "number" at bounding box center [570, 471] width 30 height 21
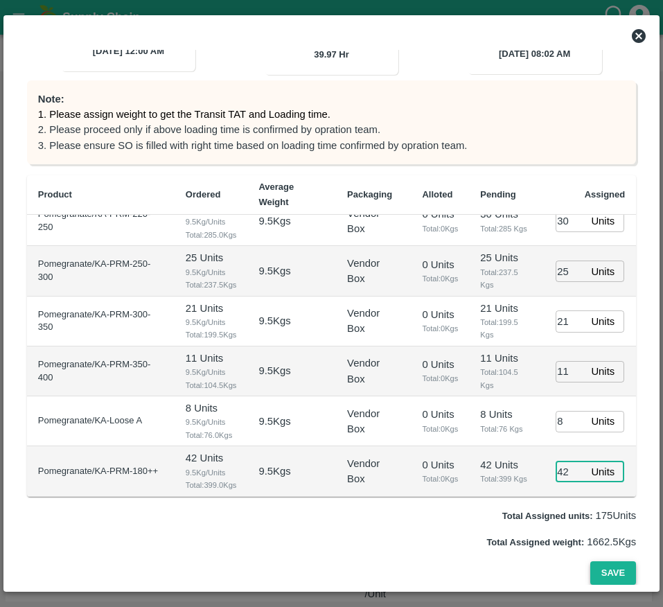
type input "42"
click at [605, 565] on button "Save" at bounding box center [613, 573] width 46 height 24
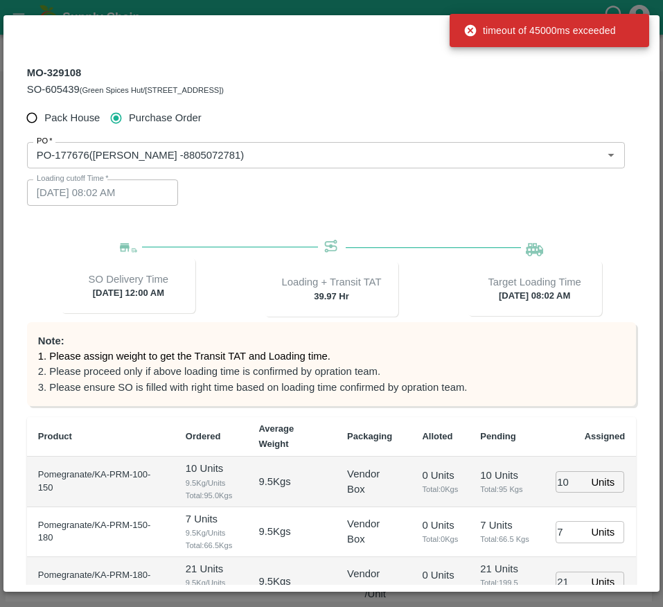
scroll to position [242, 0]
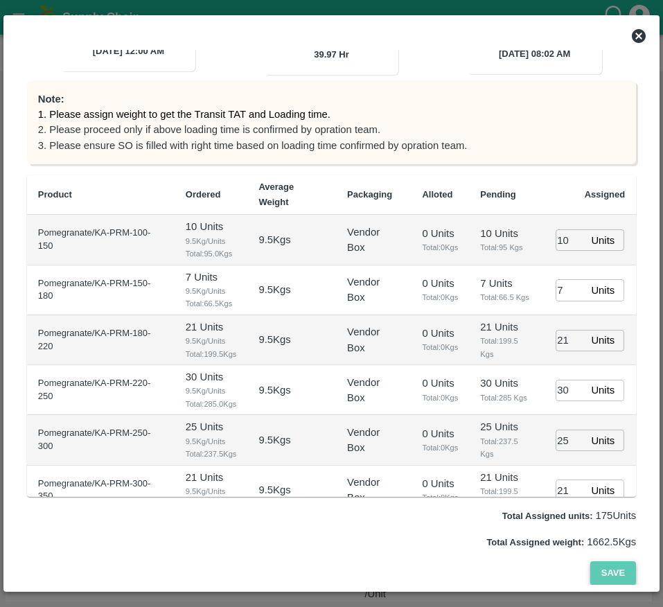
click at [594, 568] on button "Save" at bounding box center [613, 573] width 46 height 24
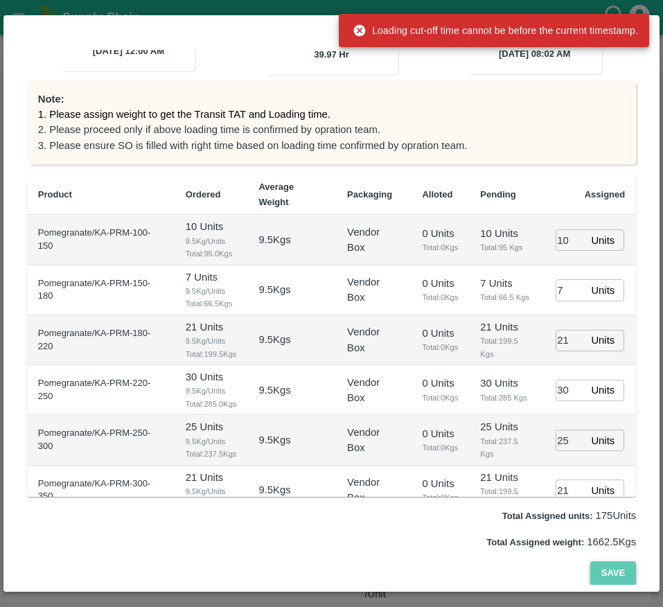
click at [594, 568] on button "Save" at bounding box center [613, 573] width 46 height 24
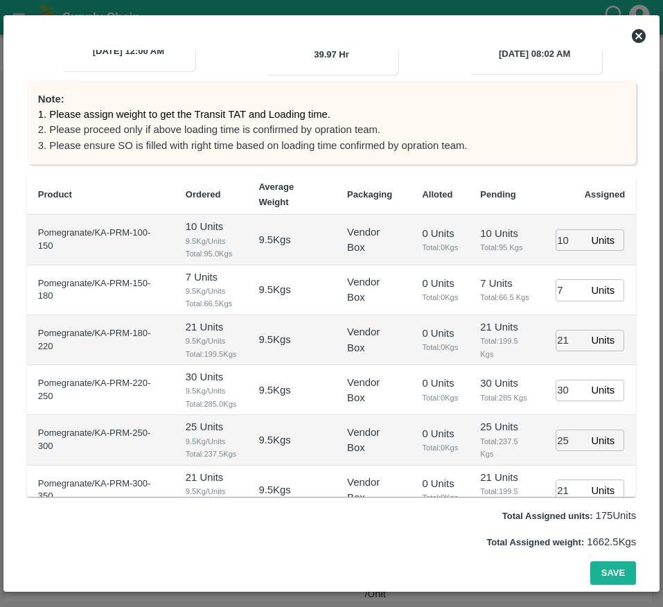
scroll to position [0, 0]
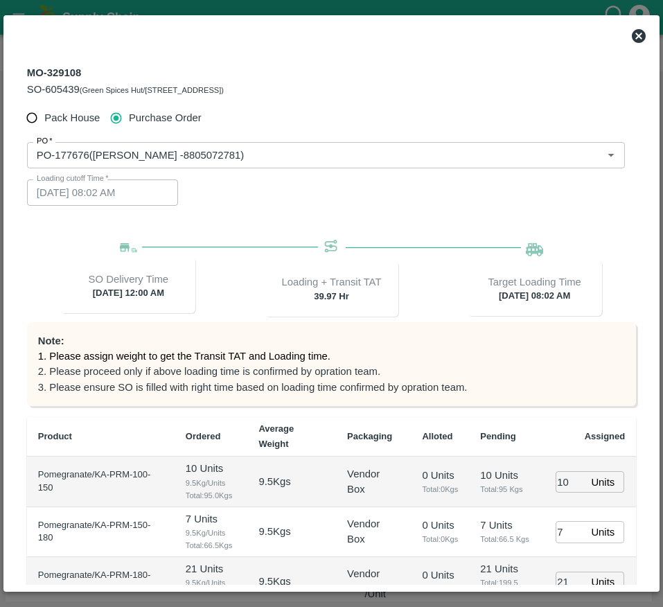
click at [634, 33] on icon at bounding box center [639, 36] width 14 height 14
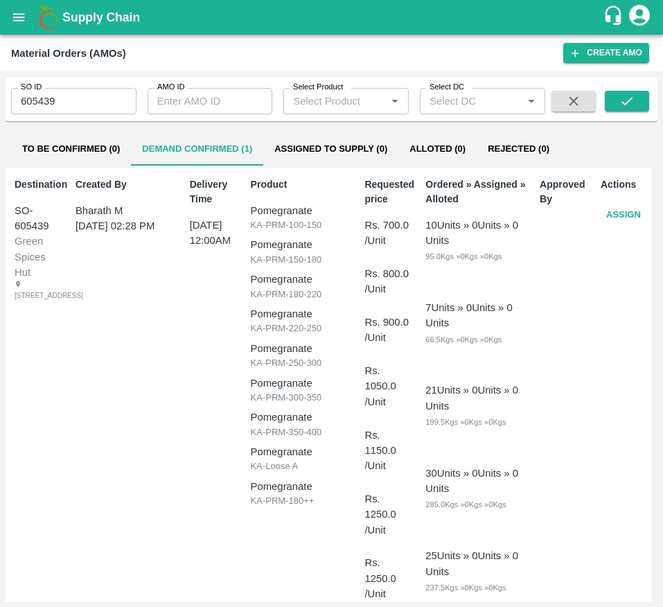
click at [625, 210] on button "Assign" at bounding box center [624, 215] width 46 height 24
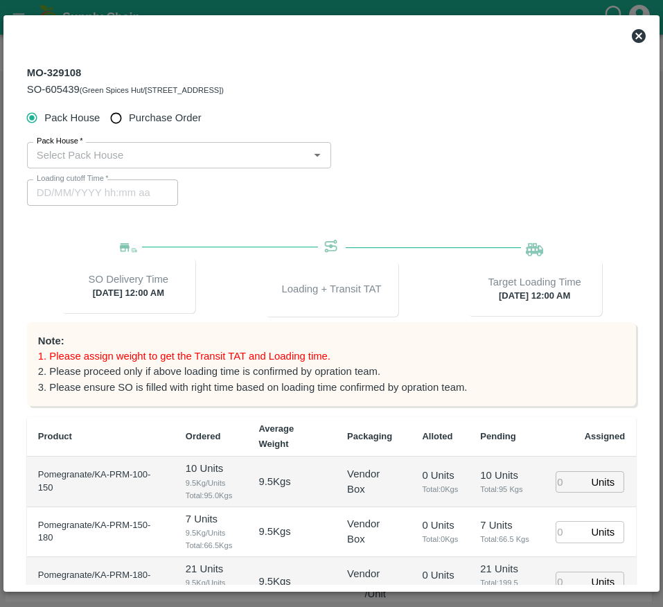
type input "24/09/2025 12:00 AM"
click at [148, 125] on span "Purchase Order" at bounding box center [165, 117] width 73 height 15
click at [129, 125] on input "Purchase Order" at bounding box center [116, 118] width 26 height 26
radio input "true"
click at [138, 142] on div "PO   *" at bounding box center [326, 155] width 598 height 26
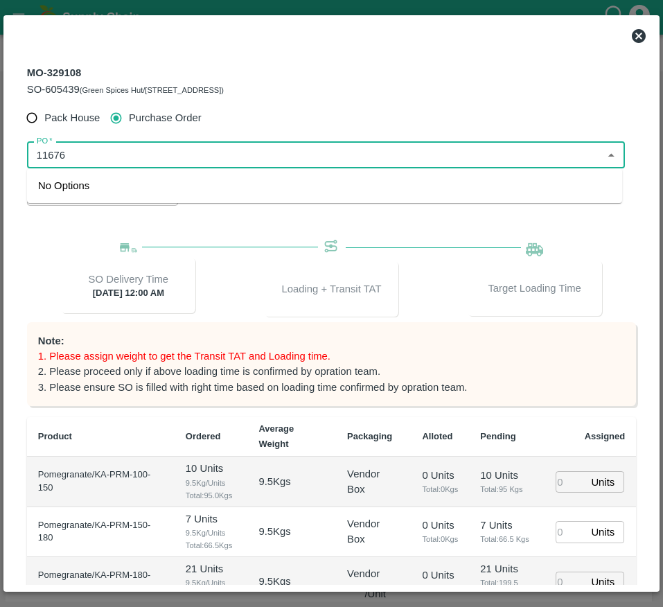
type input "11676"
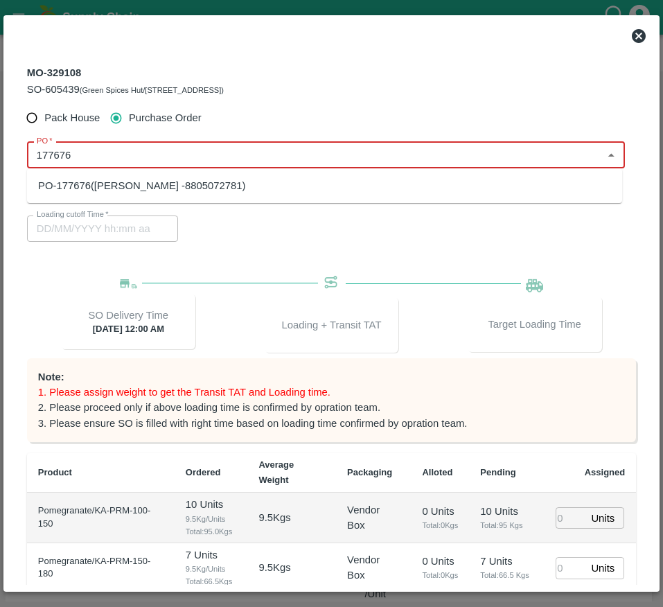
click at [80, 175] on div "PO-177676(Ningappa Kallappa Madabhavi -8805072781)" at bounding box center [324, 186] width 595 height 24
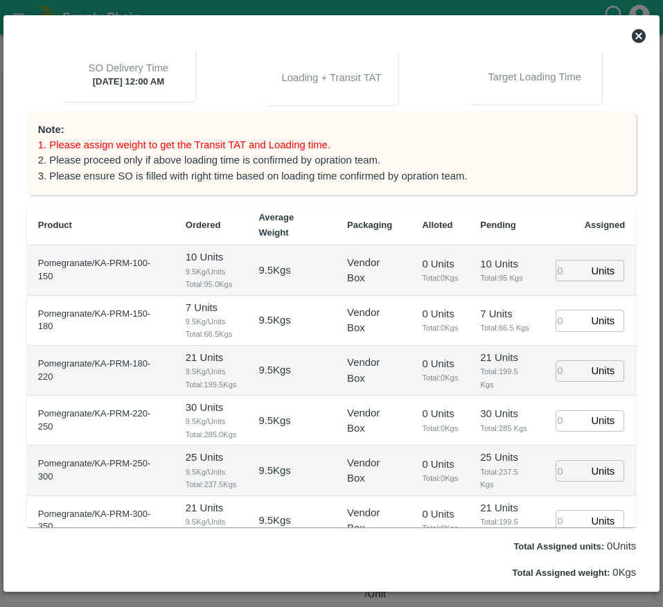
scroll to position [242, 0]
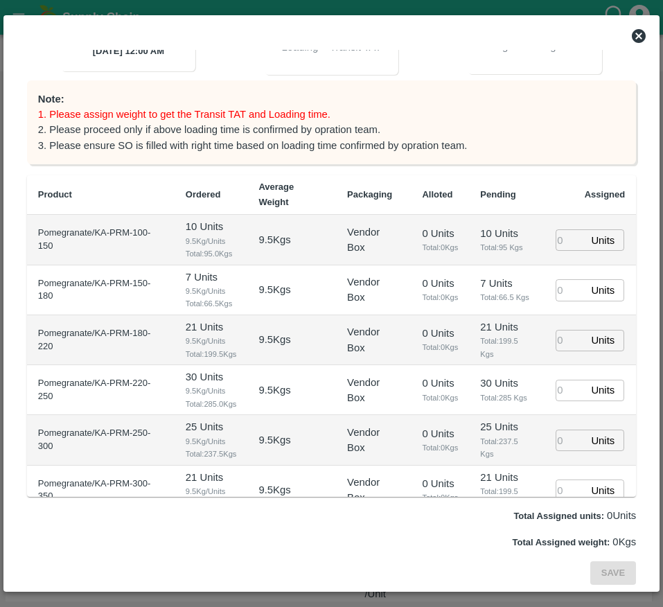
type input "PO-177676(Ningappa Kallappa Madabhavi -8805072781)"
click at [555, 242] on input "number" at bounding box center [570, 239] width 30 height 21
click at [562, 239] on input "number" at bounding box center [570, 239] width 30 height 21
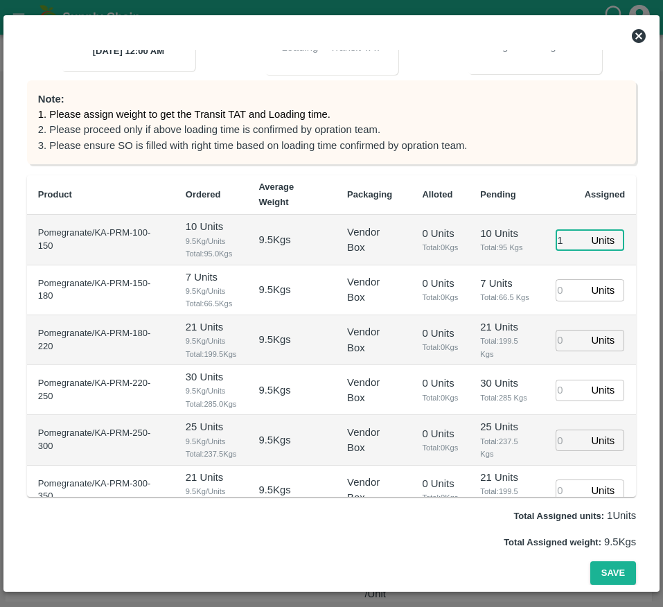
type input "10"
type input "22/09/2025 08:02 AM"
type input "10"
click at [560, 293] on input "number" at bounding box center [570, 289] width 30 height 21
type input "7"
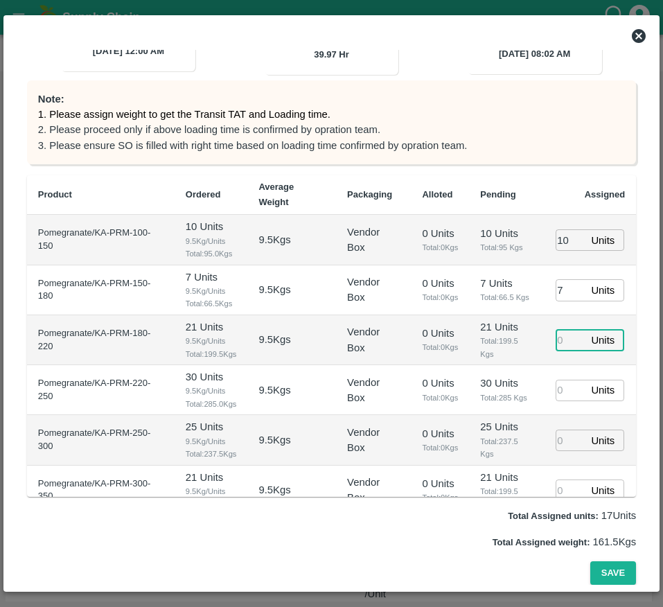
click at [558, 344] on input "number" at bounding box center [570, 340] width 30 height 21
type input "21"
click at [555, 401] on input "number" at bounding box center [570, 390] width 30 height 21
type input "30"
click at [538, 415] on td "30 Units Total: 285 Kgs" at bounding box center [506, 390] width 75 height 50
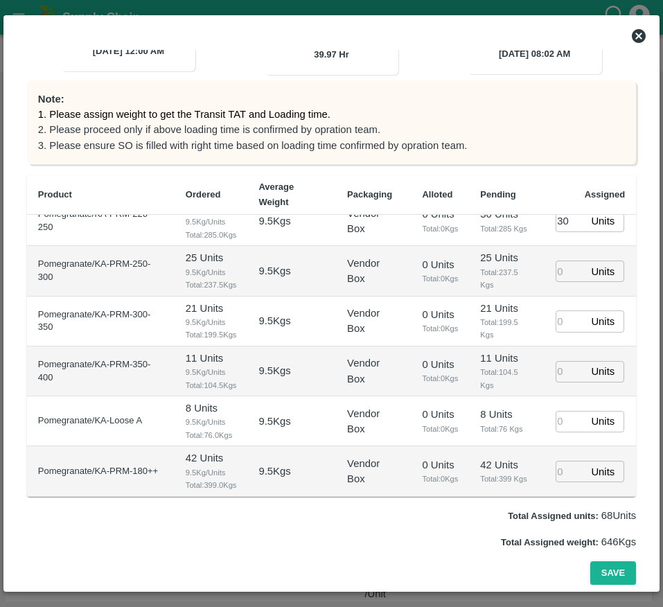
scroll to position [218, 0]
click at [556, 260] on input "number" at bounding box center [570, 270] width 30 height 21
type input "25"
click at [560, 326] on input "number" at bounding box center [570, 320] width 30 height 21
type input "21"
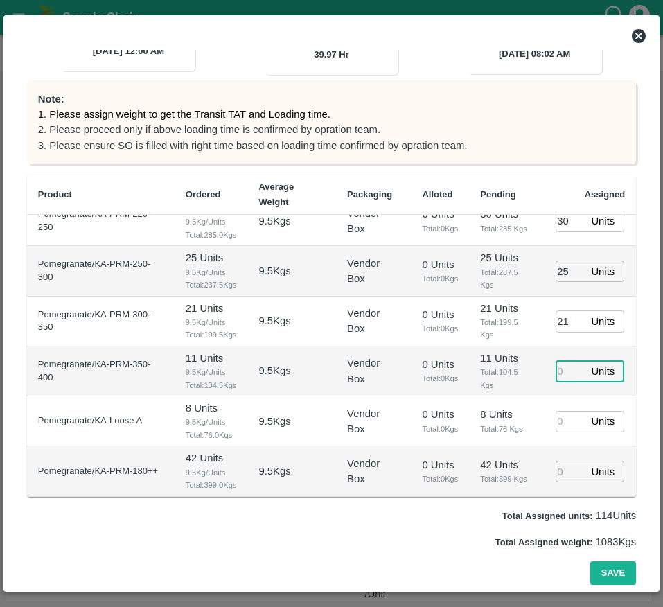
click at [556, 373] on input "number" at bounding box center [570, 371] width 30 height 21
type input "11"
click at [555, 432] on input "number" at bounding box center [570, 421] width 30 height 21
type input "8"
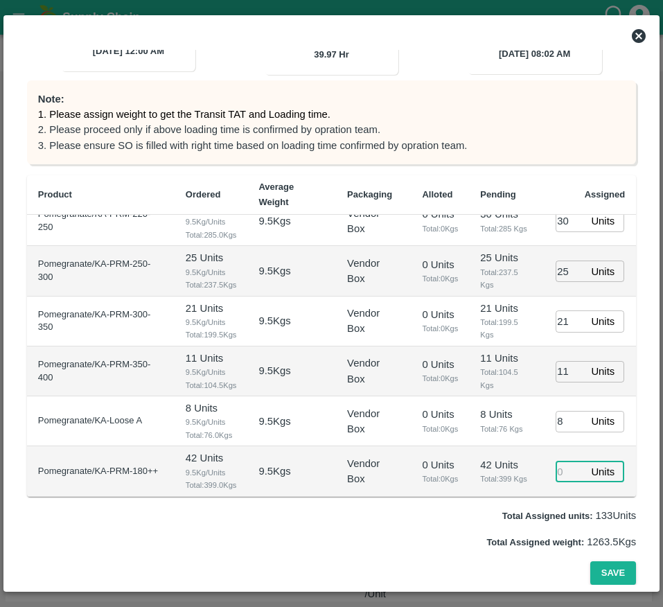
click at [561, 465] on input "number" at bounding box center [570, 471] width 30 height 21
type input "42"
click at [622, 573] on button "Save" at bounding box center [613, 573] width 46 height 24
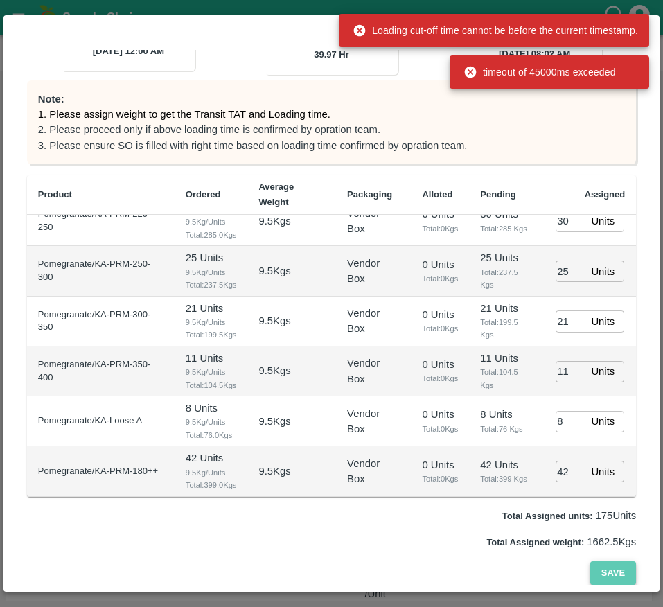
click at [609, 572] on button "Save" at bounding box center [613, 573] width 46 height 24
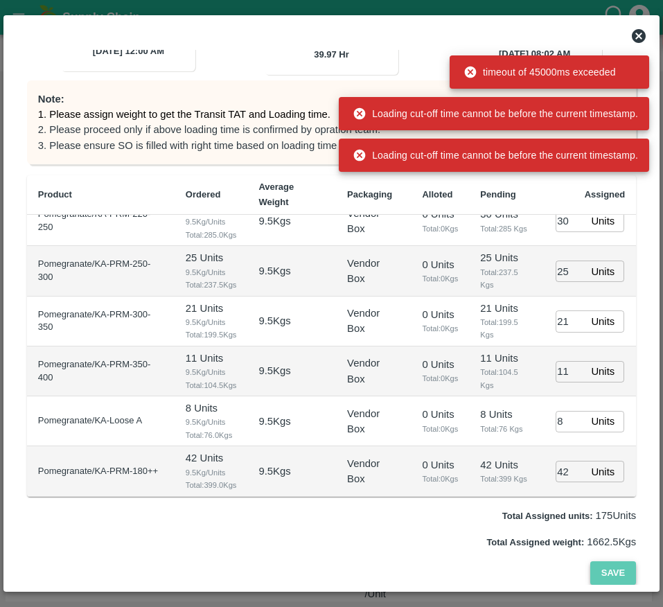
click at [609, 572] on button "Save" at bounding box center [613, 573] width 46 height 24
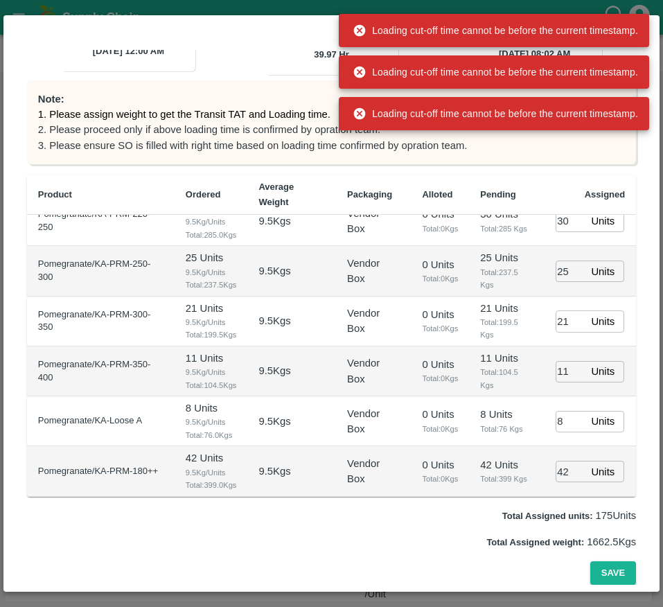
scroll to position [0, 0]
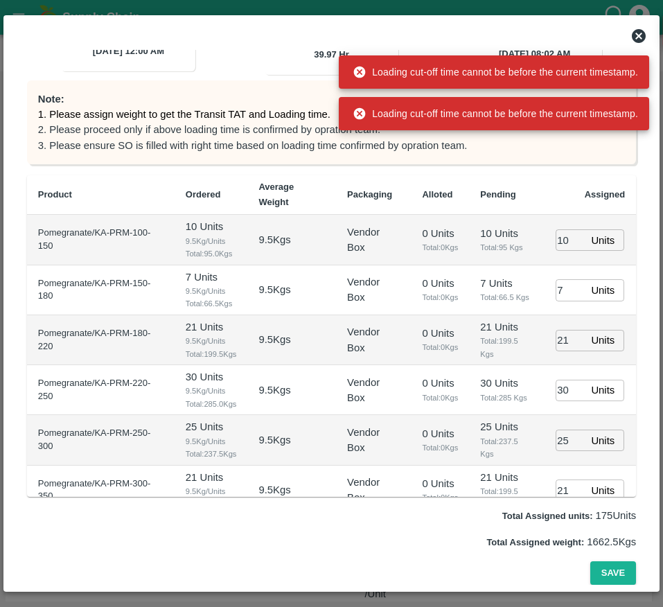
click at [528, 182] on th "Pending" at bounding box center [506, 195] width 75 height 40
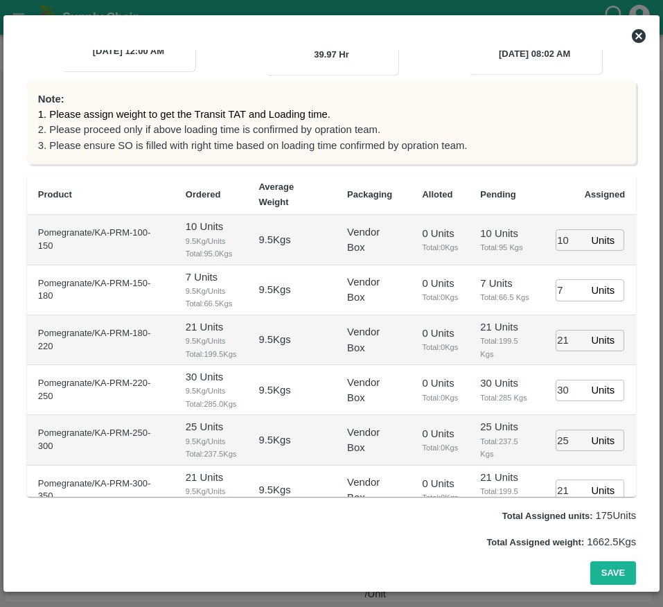
click at [640, 41] on icon at bounding box center [639, 36] width 14 height 14
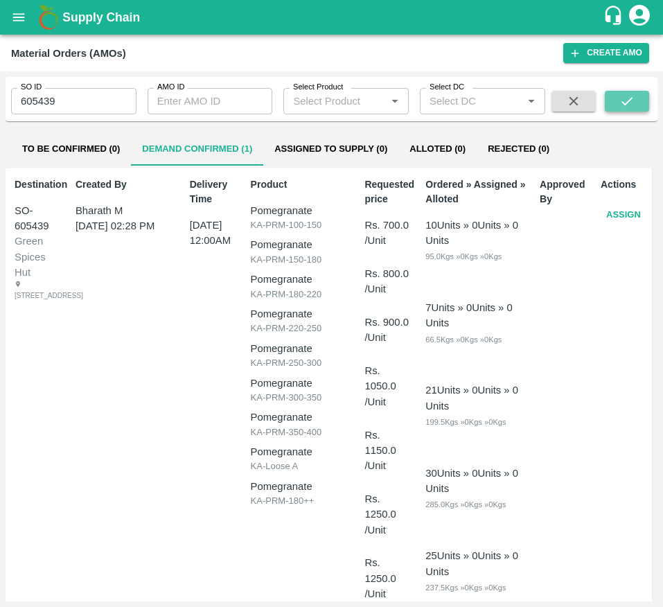
click at [619, 98] on icon "submit" at bounding box center [626, 101] width 15 height 15
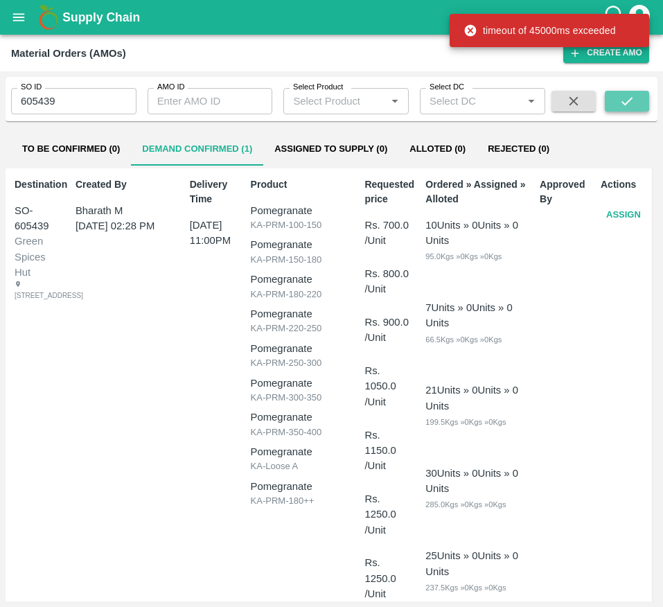
click at [619, 98] on icon "submit" at bounding box center [626, 101] width 15 height 15
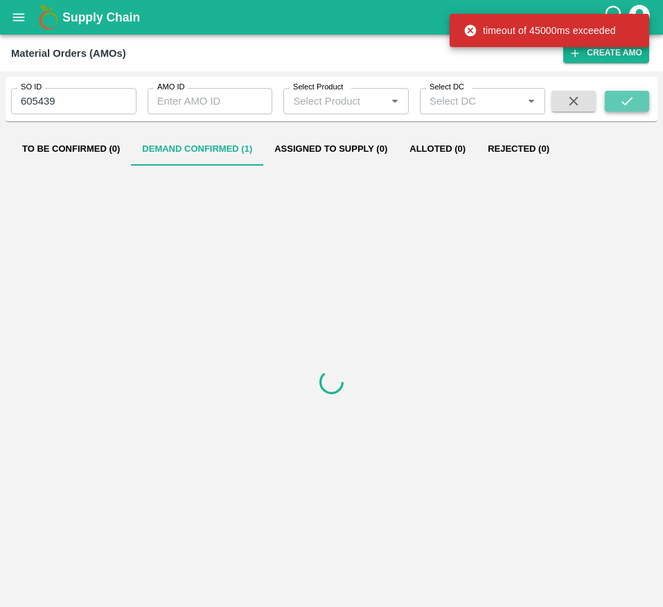
click at [619, 98] on icon "submit" at bounding box center [626, 101] width 15 height 15
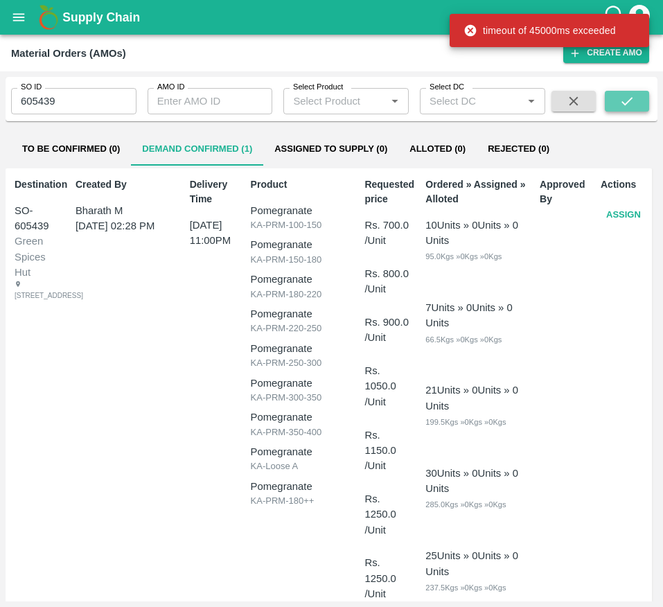
click at [619, 98] on icon "submit" at bounding box center [626, 101] width 15 height 15
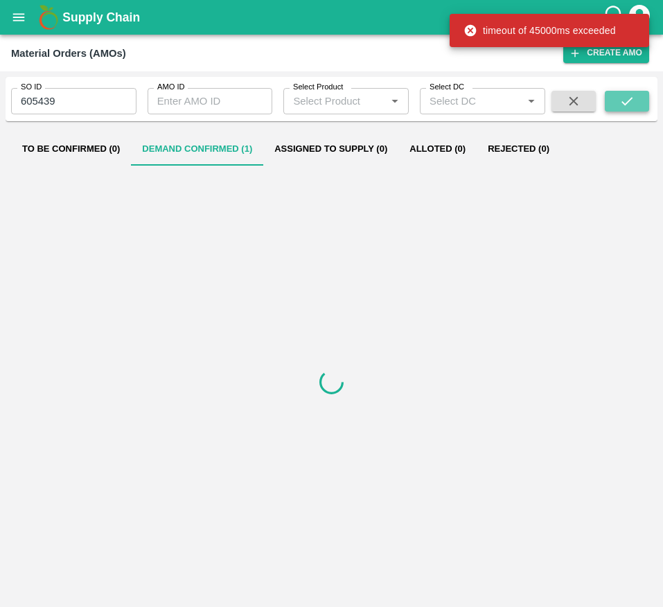
click at [619, 98] on icon "submit" at bounding box center [626, 101] width 15 height 15
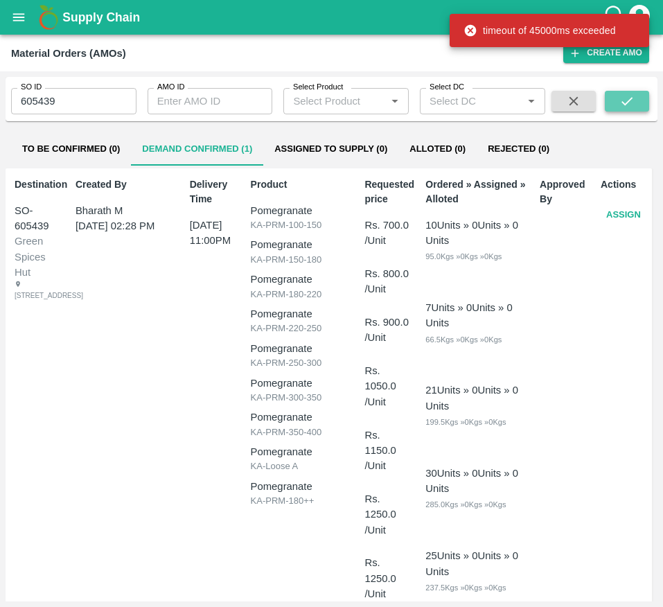
click at [619, 98] on icon "submit" at bounding box center [626, 101] width 15 height 15
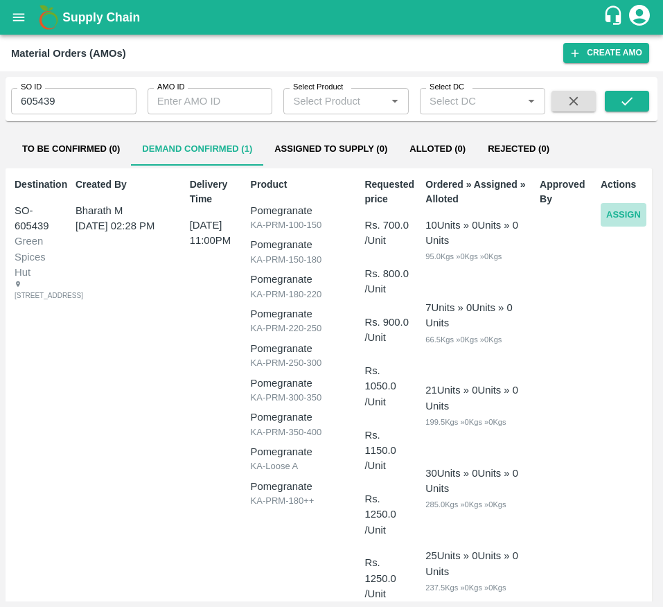
click at [621, 213] on button "Assign" at bounding box center [624, 215] width 46 height 24
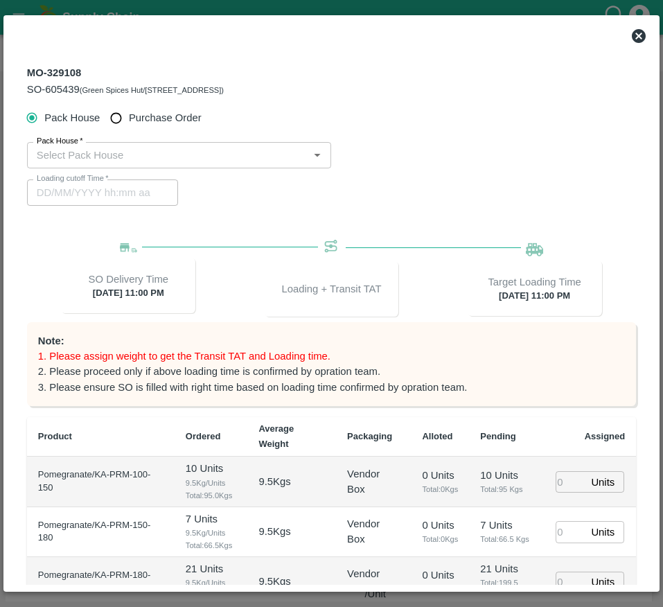
type input "29/09/2025 11:00 PM"
click at [147, 114] on span "Purchase Order" at bounding box center [165, 117] width 73 height 15
click at [129, 114] on input "Purchase Order" at bounding box center [116, 118] width 26 height 26
radio input "true"
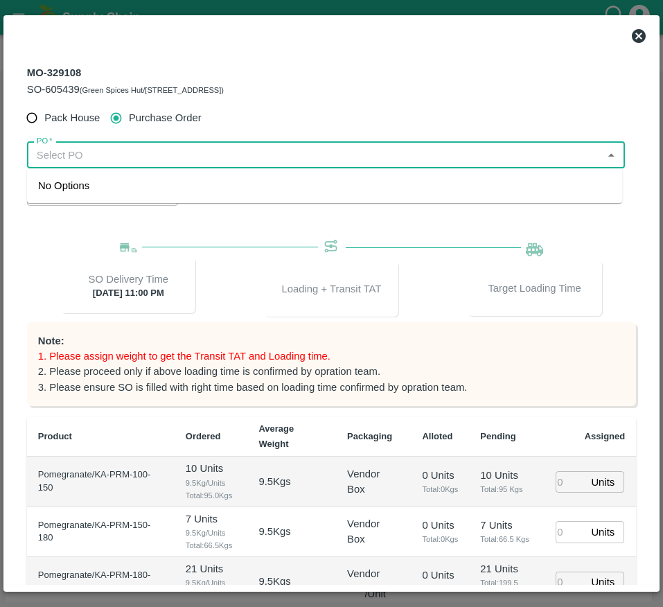
click at [148, 146] on input "PO   *" at bounding box center [314, 155] width 567 height 18
click at [164, 182] on div "PO-177676(Ningappa Kallappa Madabhavi -8805072781)" at bounding box center [142, 185] width 208 height 15
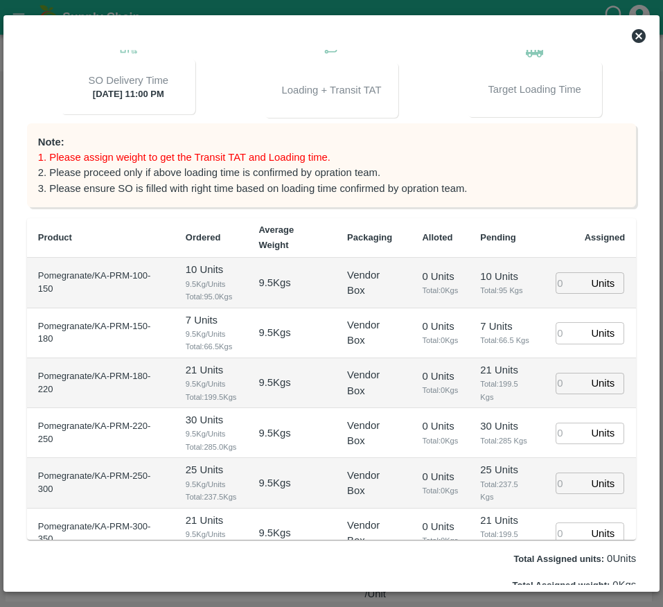
scroll to position [199, 0]
type input "PO-177676(Ningappa Kallappa Madabhavi -8805072781)"
click at [556, 289] on input "number" at bounding box center [570, 282] width 30 height 21
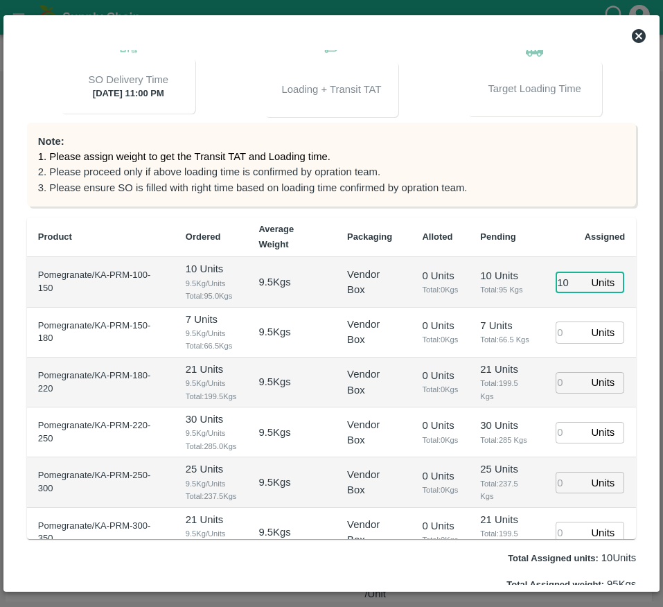
type input "10"
type input "28/09/2025 07:02 AM"
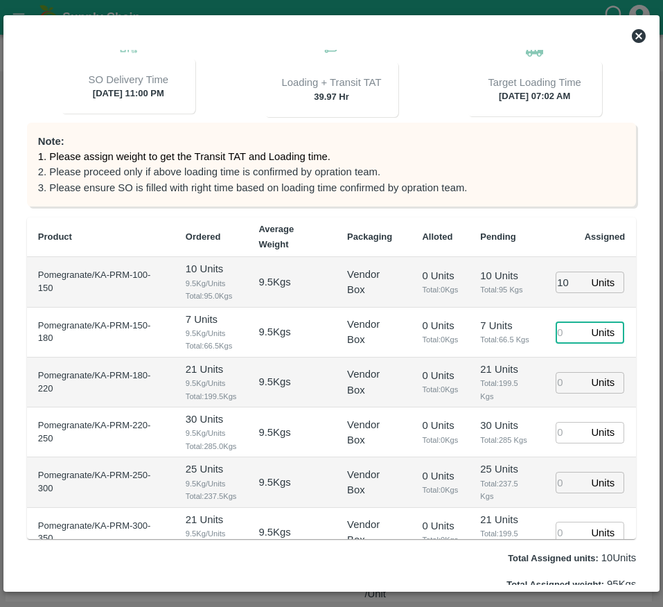
click at [558, 335] on input "number" at bounding box center [570, 331] width 30 height 21
type input "7"
click at [558, 393] on input "number" at bounding box center [570, 382] width 30 height 21
type input "21"
click at [558, 443] on input "number" at bounding box center [570, 432] width 30 height 21
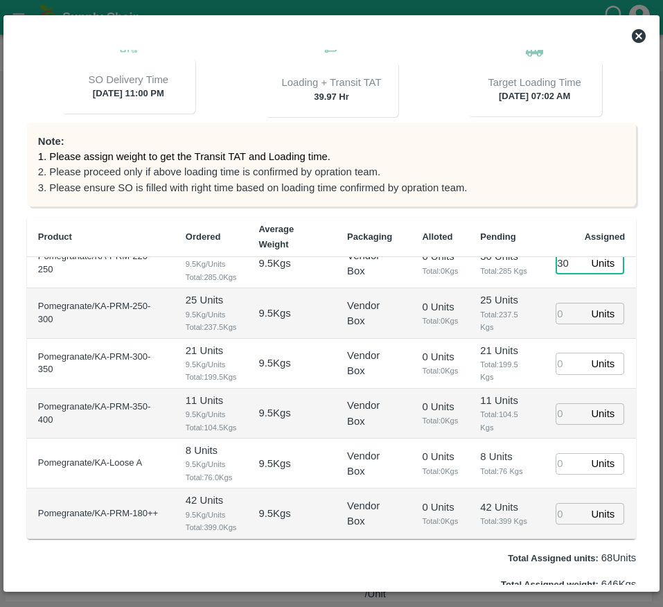
scroll to position [183, 0]
type input "30"
click at [559, 324] on input "number" at bounding box center [570, 313] width 30 height 21
type input "25"
click at [555, 374] on input "number" at bounding box center [570, 363] width 30 height 21
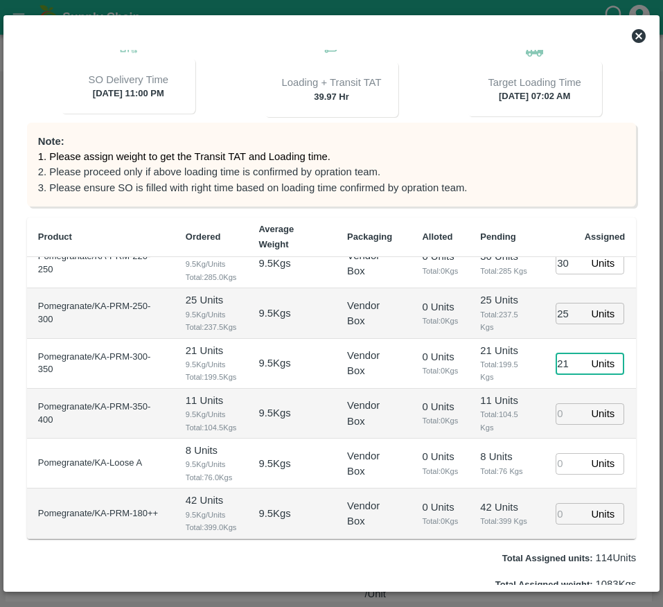
type input "21"
click at [557, 425] on input "number" at bounding box center [570, 413] width 30 height 21
type input "11"
click at [557, 474] on input "number" at bounding box center [570, 463] width 30 height 21
type input "8"
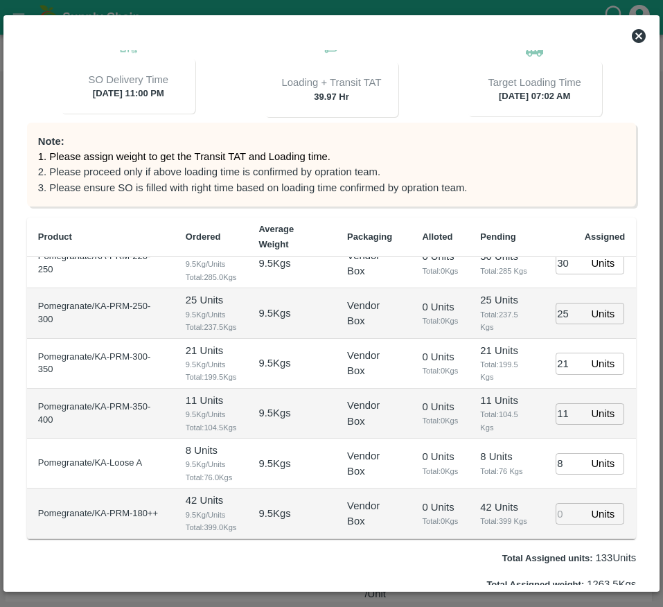
click at [508, 488] on td "8 Units Total: 76 Kgs" at bounding box center [506, 463] width 75 height 50
click at [558, 506] on input "number" at bounding box center [570, 513] width 30 height 21
type input "42"
click at [506, 520] on span "Total: 399 Kgs" at bounding box center [506, 521] width 53 height 12
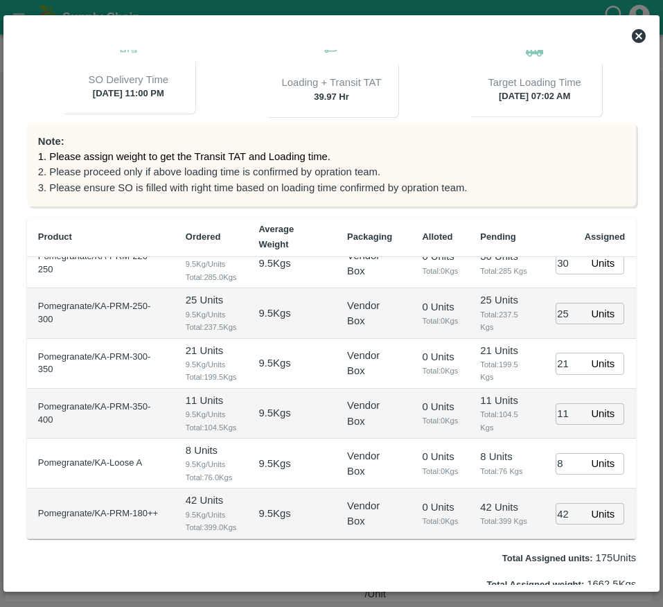
scroll to position [242, 0]
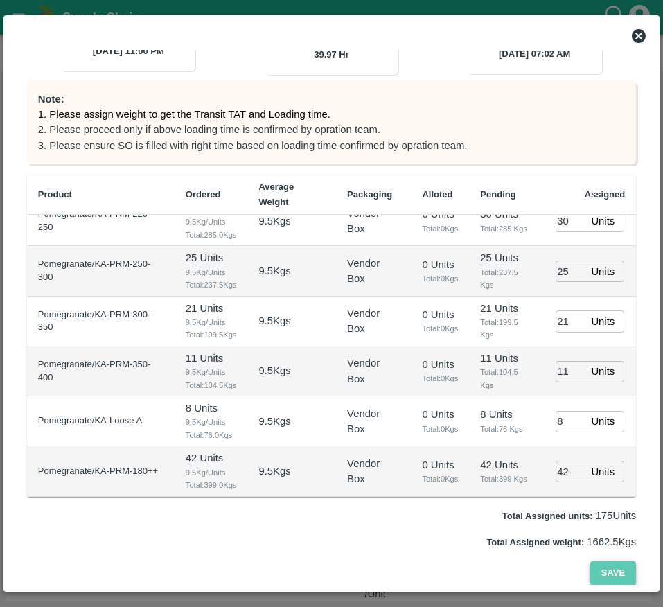
click at [617, 576] on button "Save" at bounding box center [613, 573] width 46 height 24
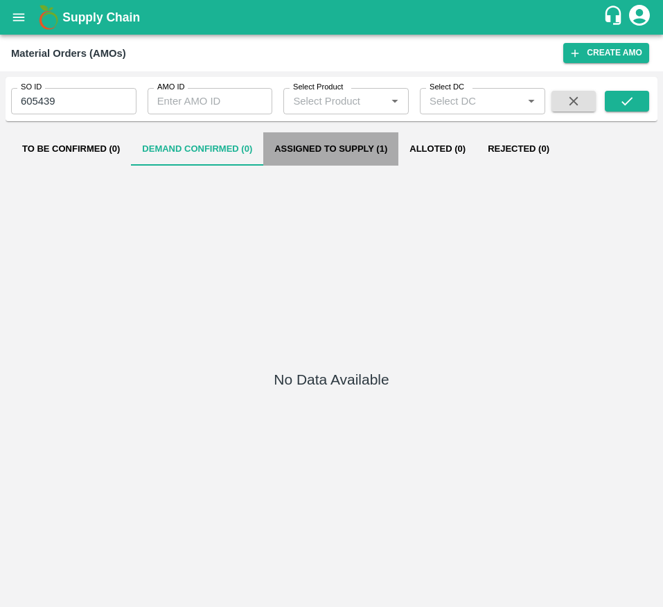
click at [341, 150] on button "Assigned to Supply (1)" at bounding box center [330, 148] width 135 height 33
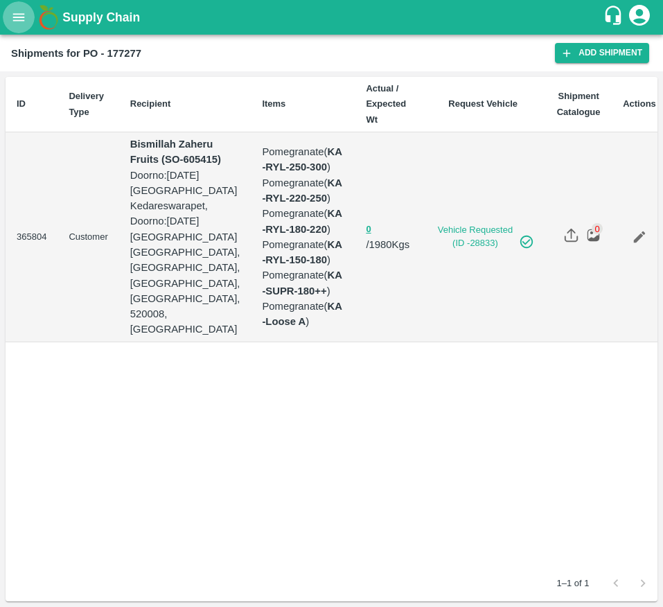
click at [27, 18] on button "open drawer" at bounding box center [19, 17] width 32 height 32
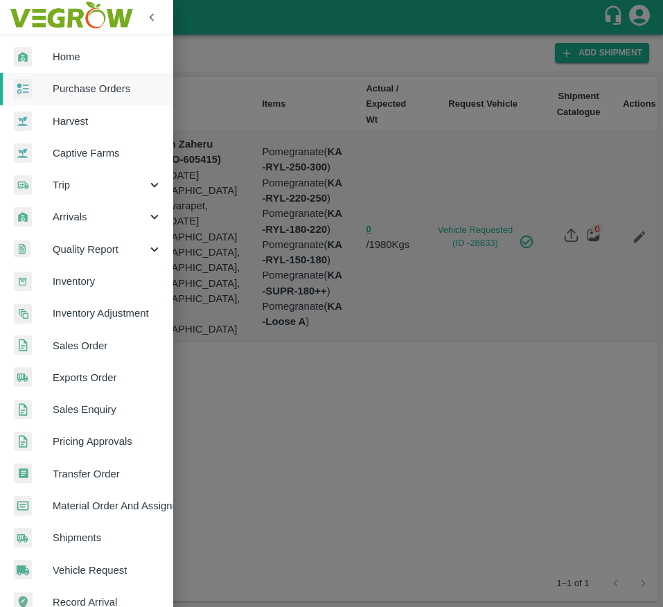
click at [123, 348] on span "Sales Order" at bounding box center [107, 345] width 109 height 15
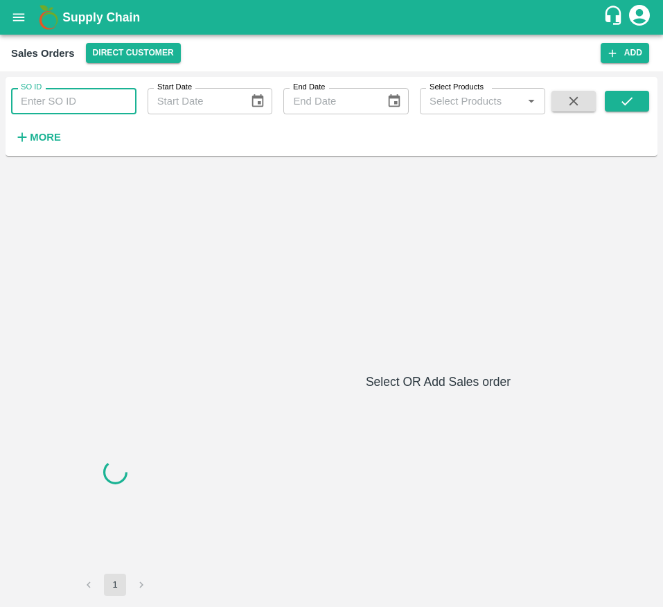
click at [76, 100] on input "SO ID" at bounding box center [73, 101] width 125 height 26
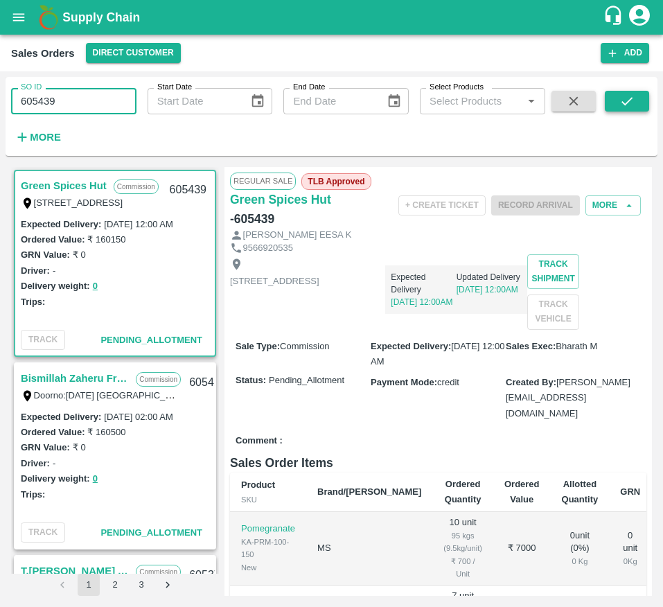
type input "605439"
click at [621, 102] on icon "submit" at bounding box center [626, 101] width 15 height 15
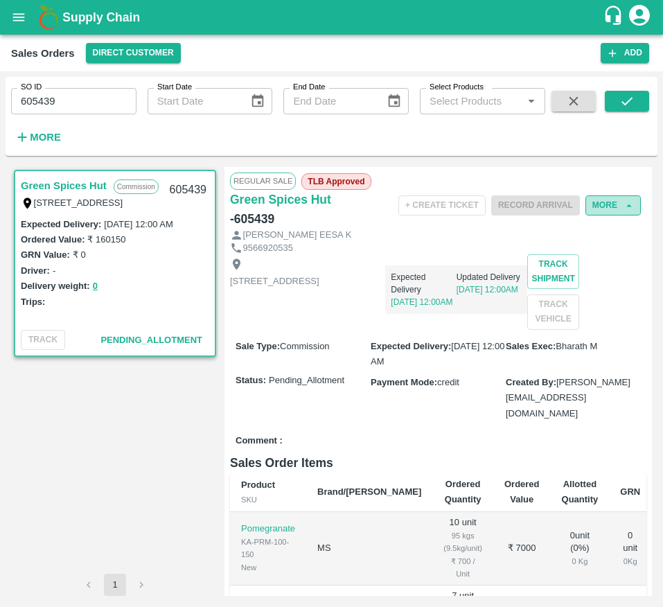
click at [624, 206] on icon "button" at bounding box center [629, 205] width 12 height 12
click at [605, 205] on button "More" at bounding box center [612, 205] width 55 height 20
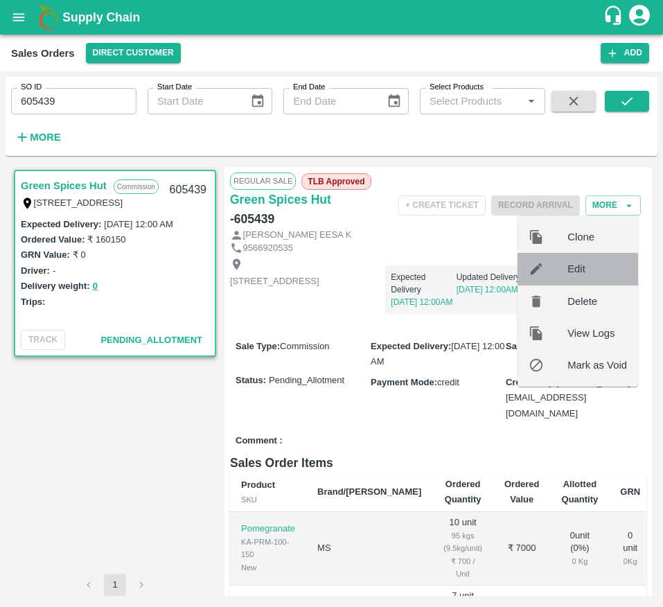
click at [596, 277] on div "Edit" at bounding box center [577, 269] width 121 height 32
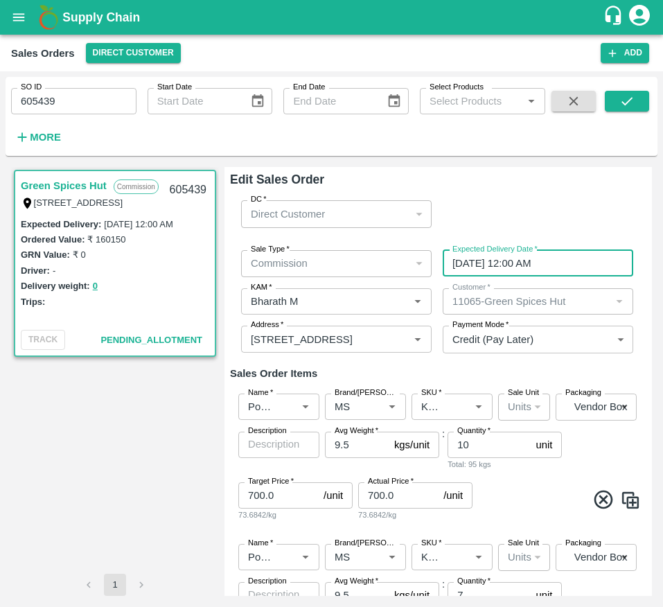
click at [490, 263] on input "24/09/2025 12:00 AM" at bounding box center [533, 263] width 181 height 26
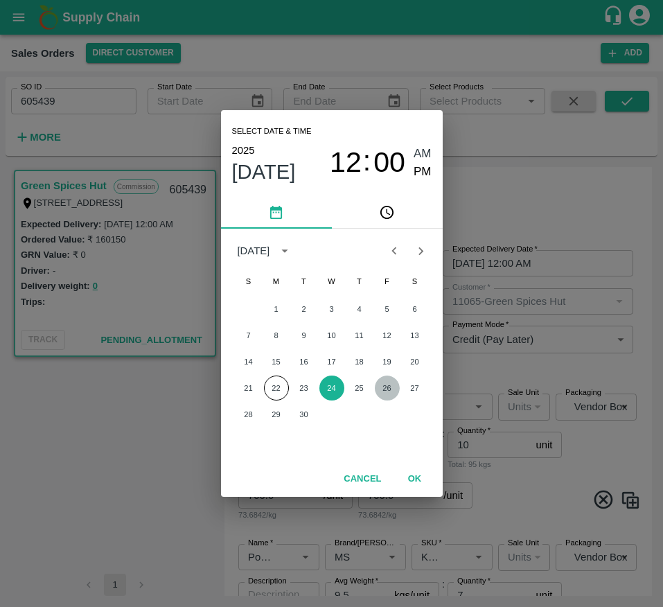
click at [384, 388] on button "26" at bounding box center [387, 387] width 25 height 25
type input "26/09/2025 12:00 AM"
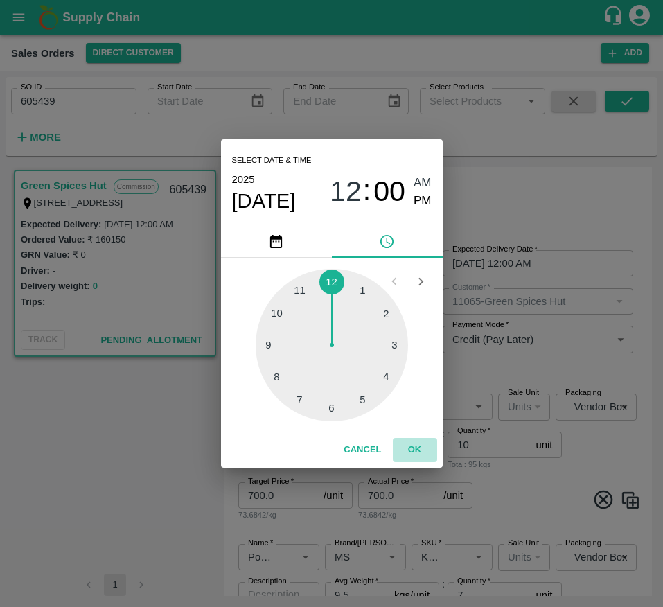
click at [404, 457] on button "OK" at bounding box center [415, 450] width 44 height 24
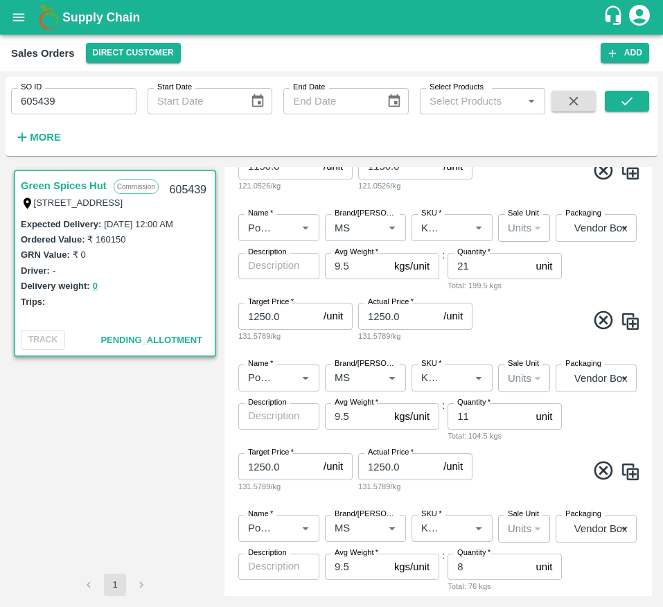
scroll to position [1173, 0]
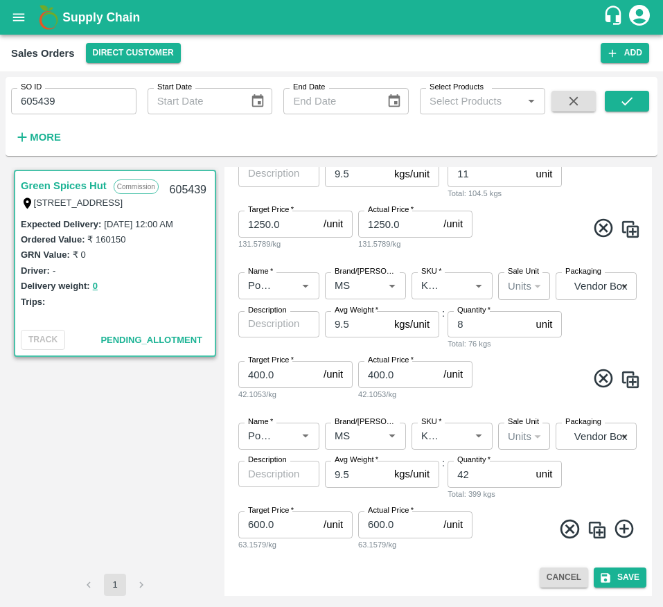
click at [612, 588] on div "Edit Sales Order DC   * Direct Customer 6 DC Sale Type   * Commission 2 Sale Ty…" at bounding box center [437, 381] width 427 height 429
click at [618, 573] on button "Save" at bounding box center [620, 577] width 53 height 20
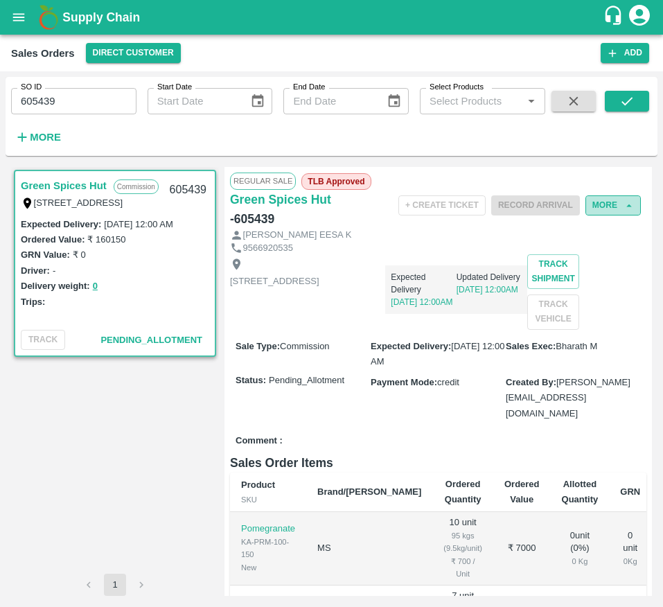
click at [616, 202] on button "More" at bounding box center [612, 205] width 55 height 20
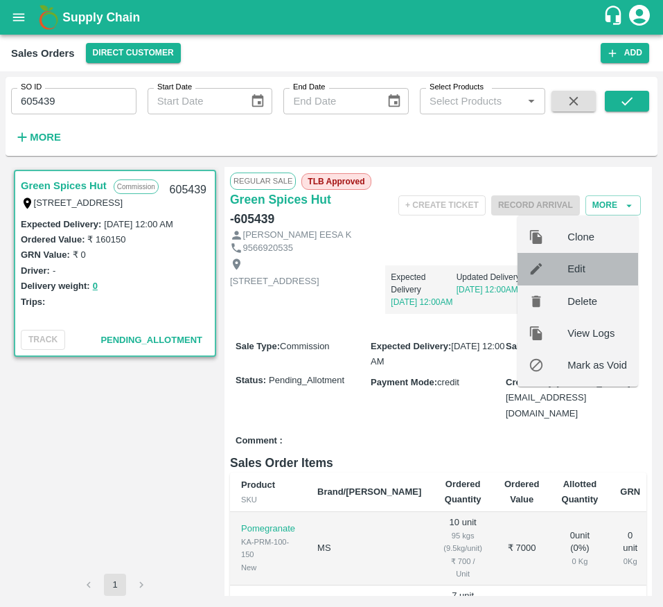
click at [579, 274] on span "Edit" at bounding box center [597, 268] width 60 height 15
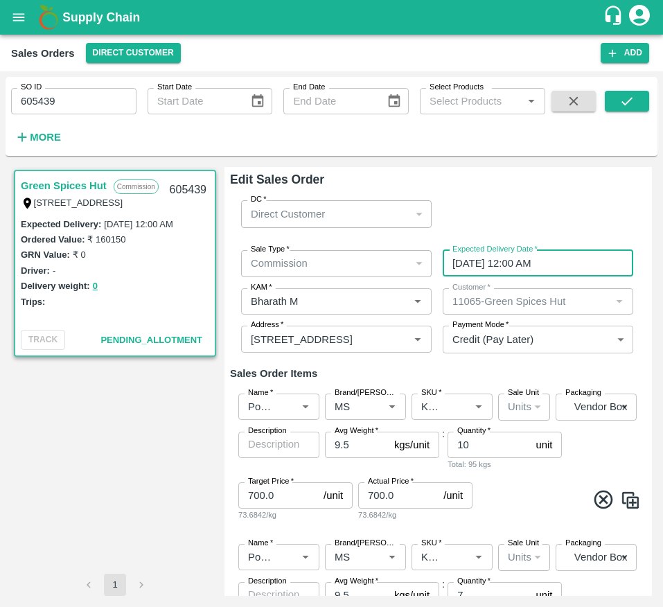
click at [503, 260] on input "26/09/2025 12:00 AM" at bounding box center [533, 263] width 181 height 26
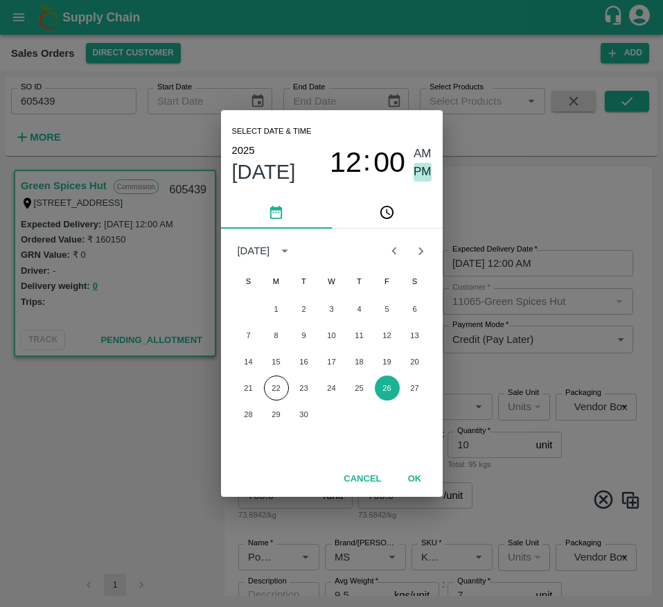
click at [425, 166] on span "PM" at bounding box center [422, 172] width 18 height 19
click at [416, 382] on button "27" at bounding box center [414, 387] width 25 height 25
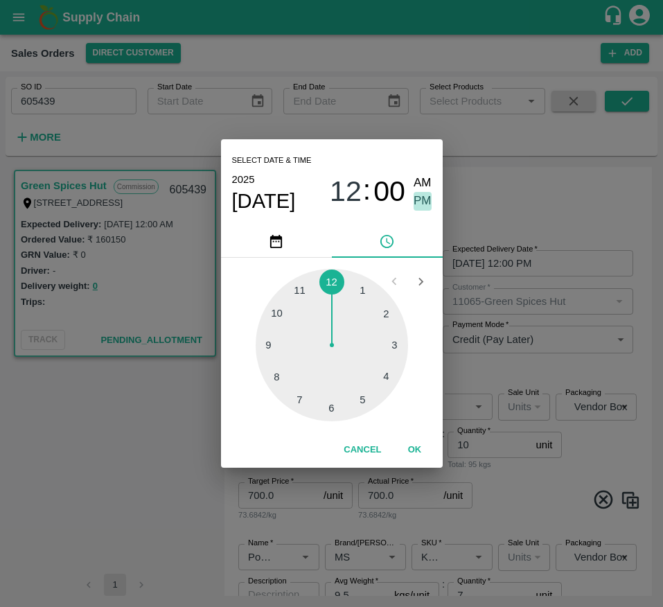
click at [415, 197] on span "PM" at bounding box center [422, 201] width 18 height 19
click at [308, 294] on div at bounding box center [332, 345] width 152 height 152
type input "27/09/2025 11:00 PM"
click at [425, 199] on span "PM" at bounding box center [422, 201] width 18 height 19
click at [411, 445] on button "OK" at bounding box center [415, 450] width 44 height 24
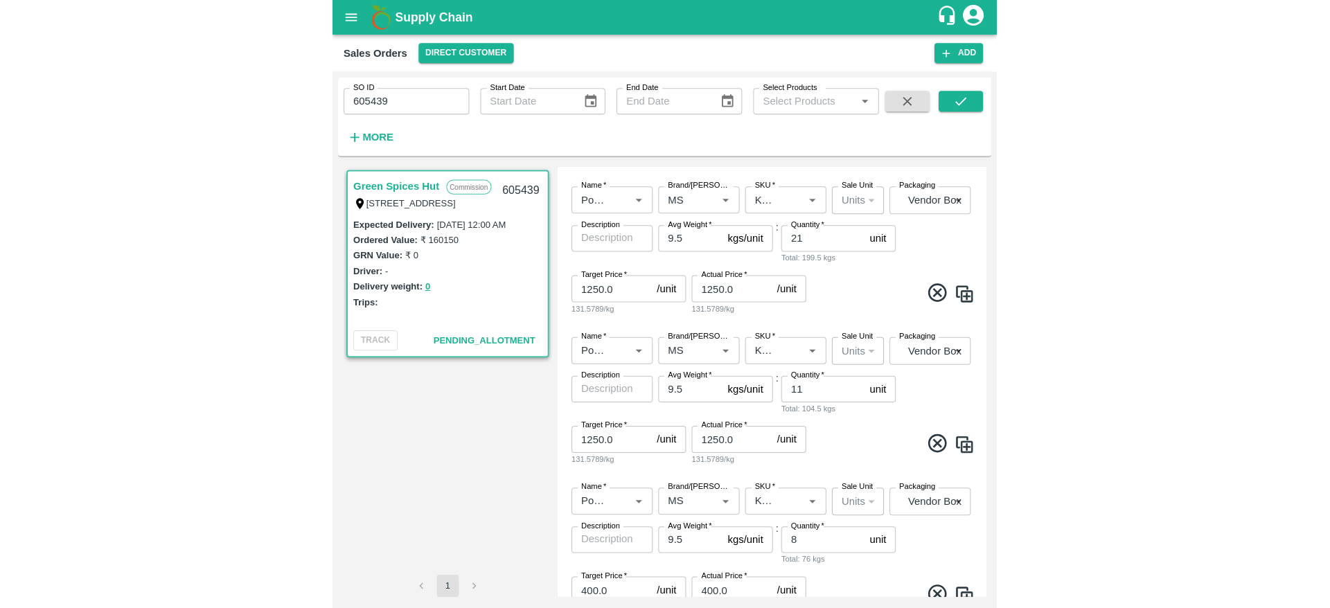
scroll to position [1173, 0]
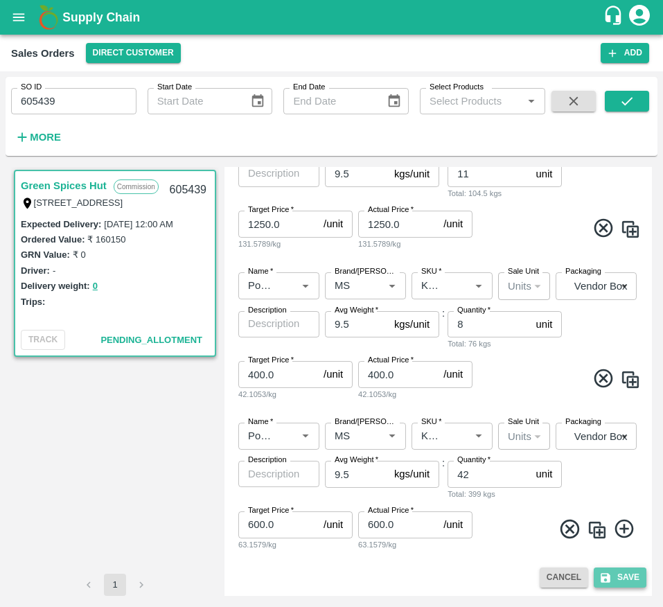
click at [610, 572] on button "Save" at bounding box center [620, 577] width 53 height 20
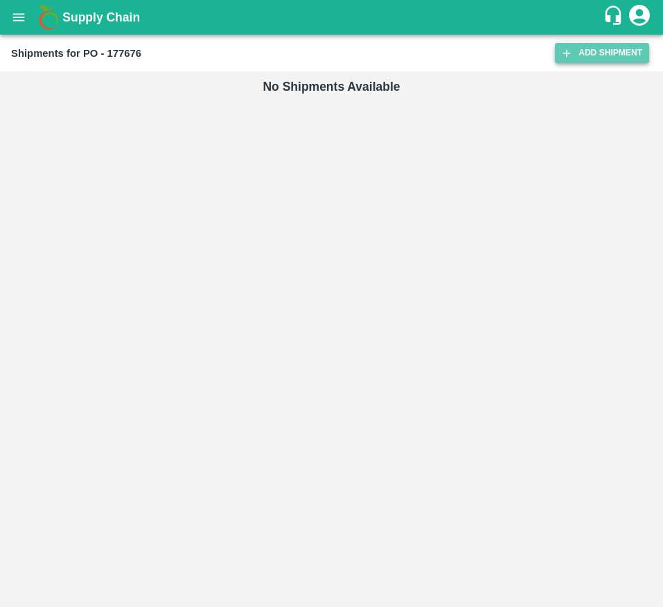
click at [598, 61] on link "Add Shipment" at bounding box center [602, 53] width 94 height 20
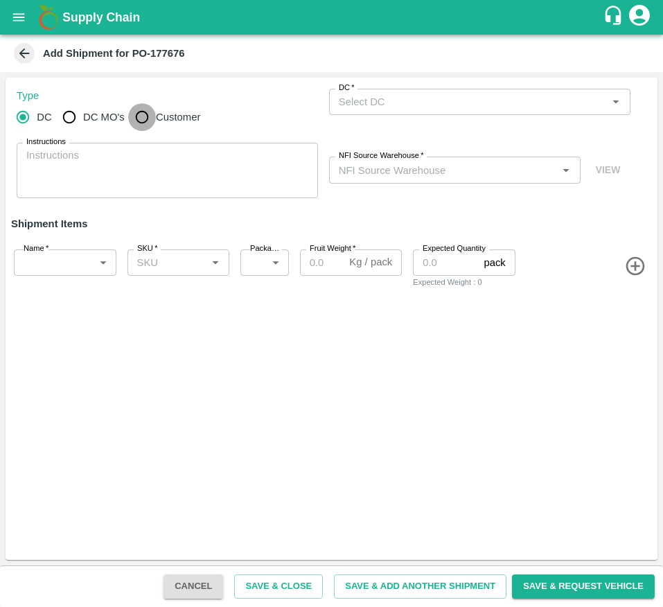
click at [135, 119] on input "Customer" at bounding box center [142, 117] width 28 height 28
radio input "true"
click at [393, 114] on div "Customer (Material Orders)   *" at bounding box center [479, 102] width 301 height 26
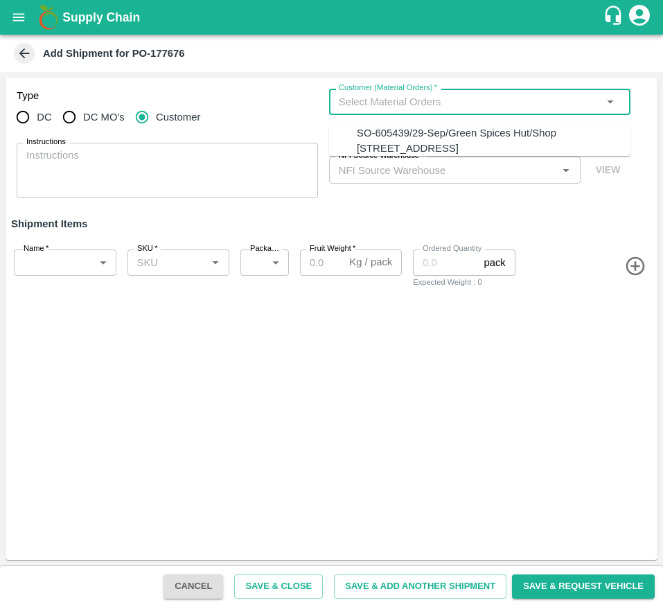
click at [395, 144] on div "SO-605439/29-Sep/Green Spices Hut/Shop no 74, MADURAI MATTUTHAVANI FRUIT MARKET…" at bounding box center [494, 140] width 274 height 31
type input "SO-605439/29-Sep/Green Spices Hut/Shop no 74, MADURAI MATTUTHAVANI FRUIT MARKET…"
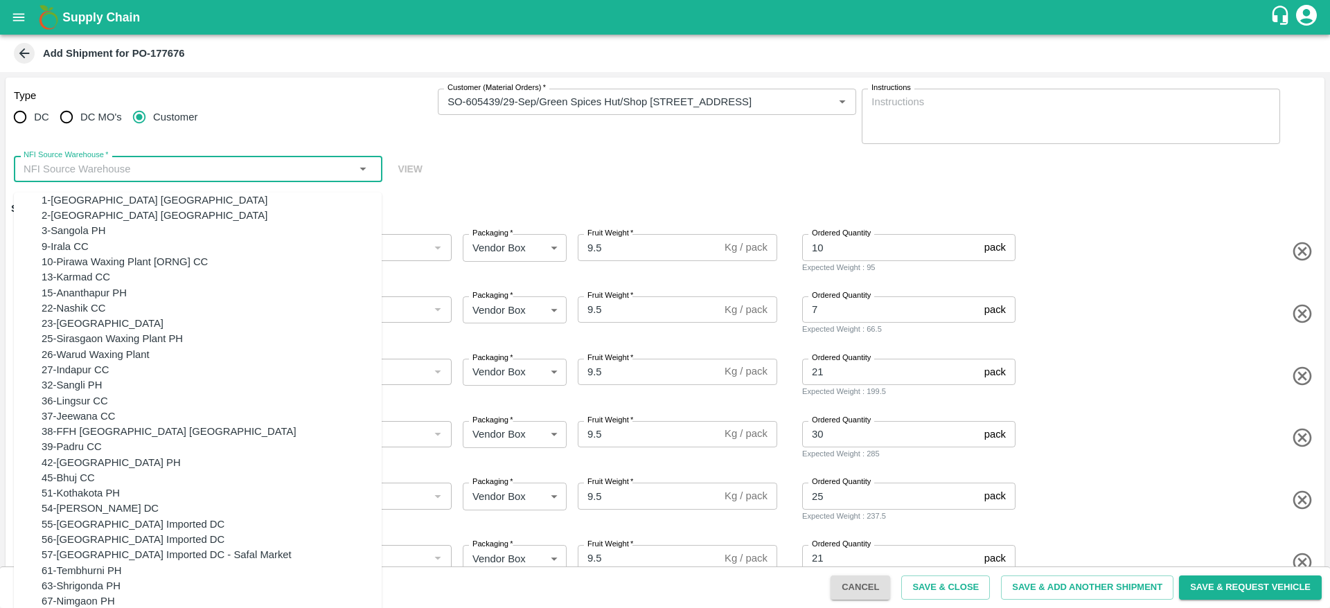
click at [239, 177] on input "NFI Source Warehouse   *" at bounding box center [186, 169] width 337 height 18
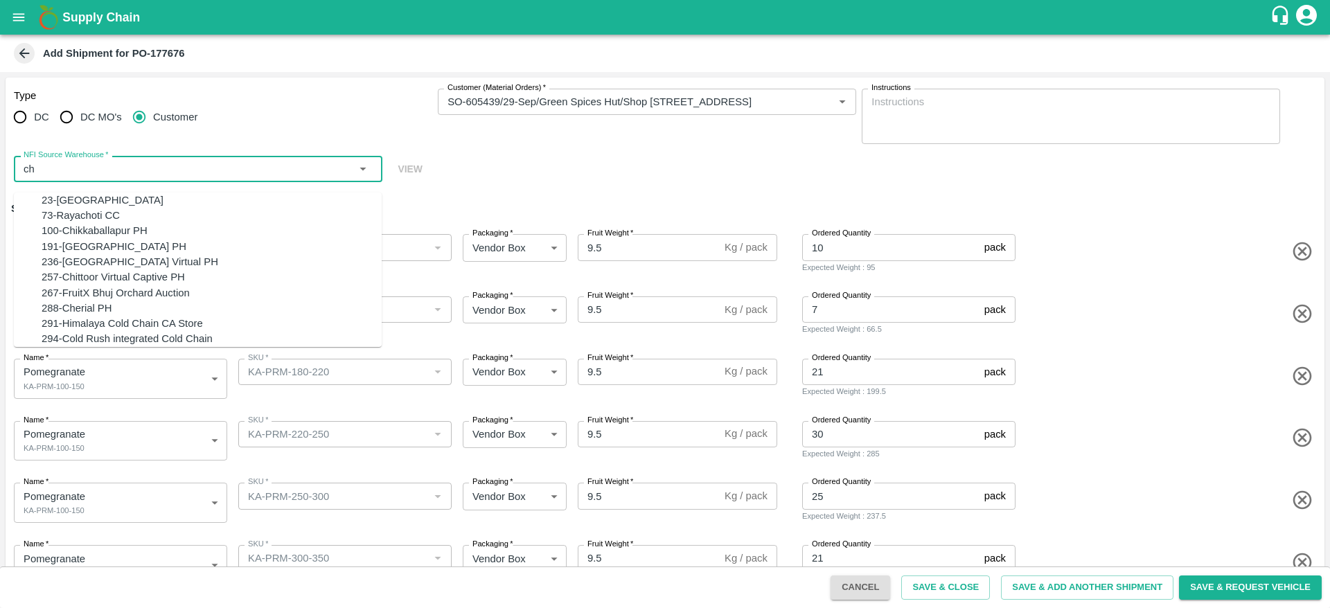
click at [214, 238] on div "100-Chikkaballapur PH" at bounding box center [212, 230] width 340 height 15
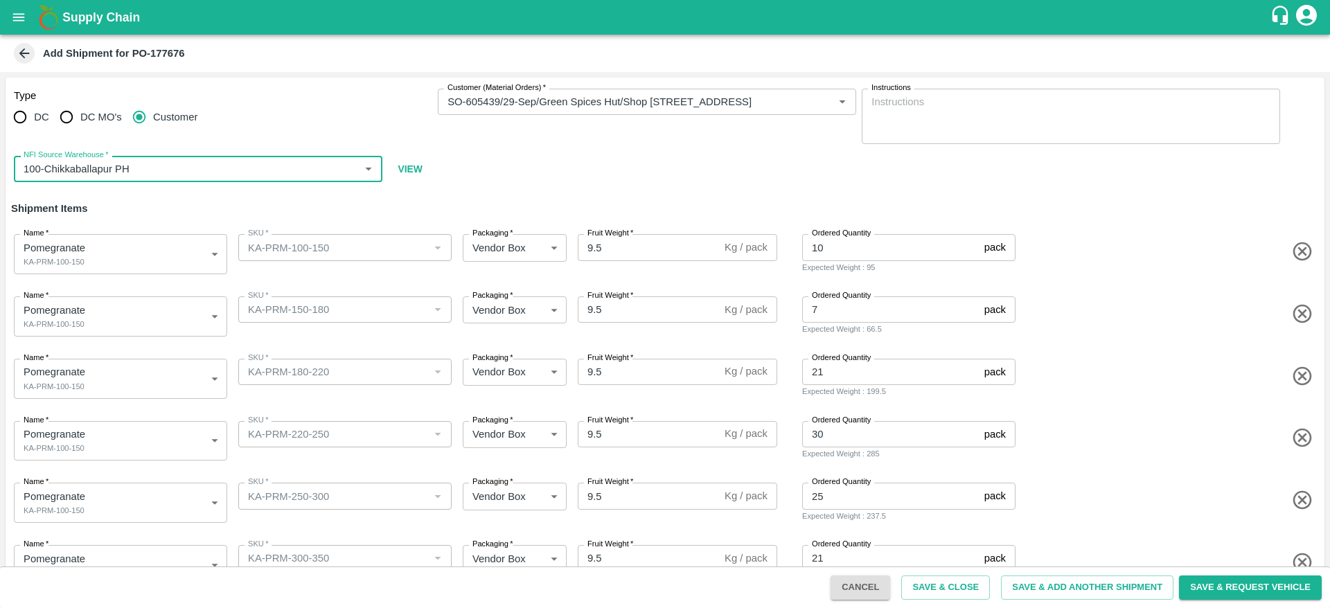
type input "100-Chikkaballapur PH"
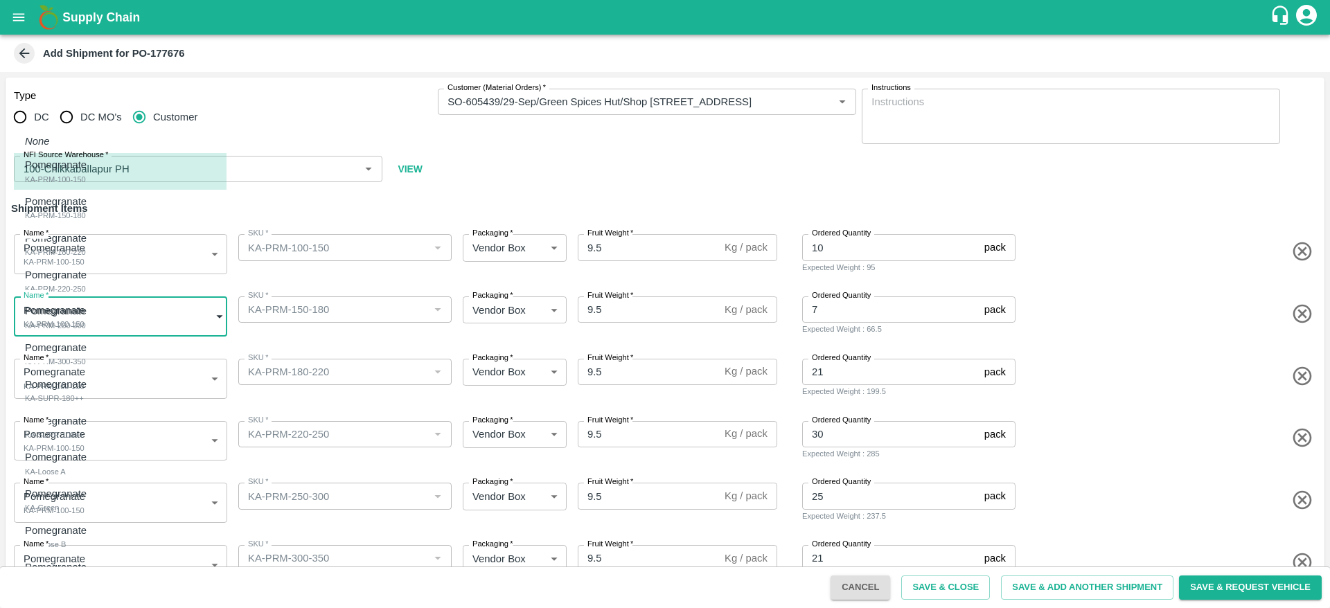
click at [165, 312] on body "Supply Chain Add Shipment for PO-177676 Type DC DC MO's Customer Customer (Mate…" at bounding box center [665, 304] width 1330 height 608
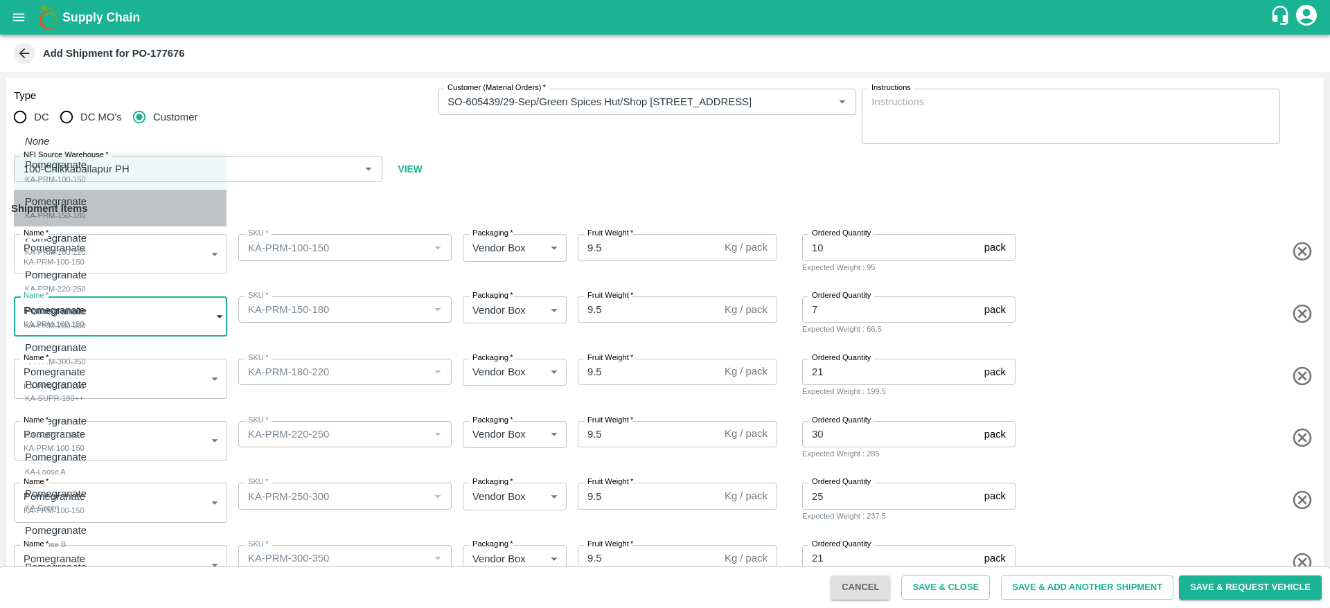
click at [94, 208] on div "Pomegranate KA-PRM-150-180" at bounding box center [59, 208] width 69 height 28
type input "2066070"
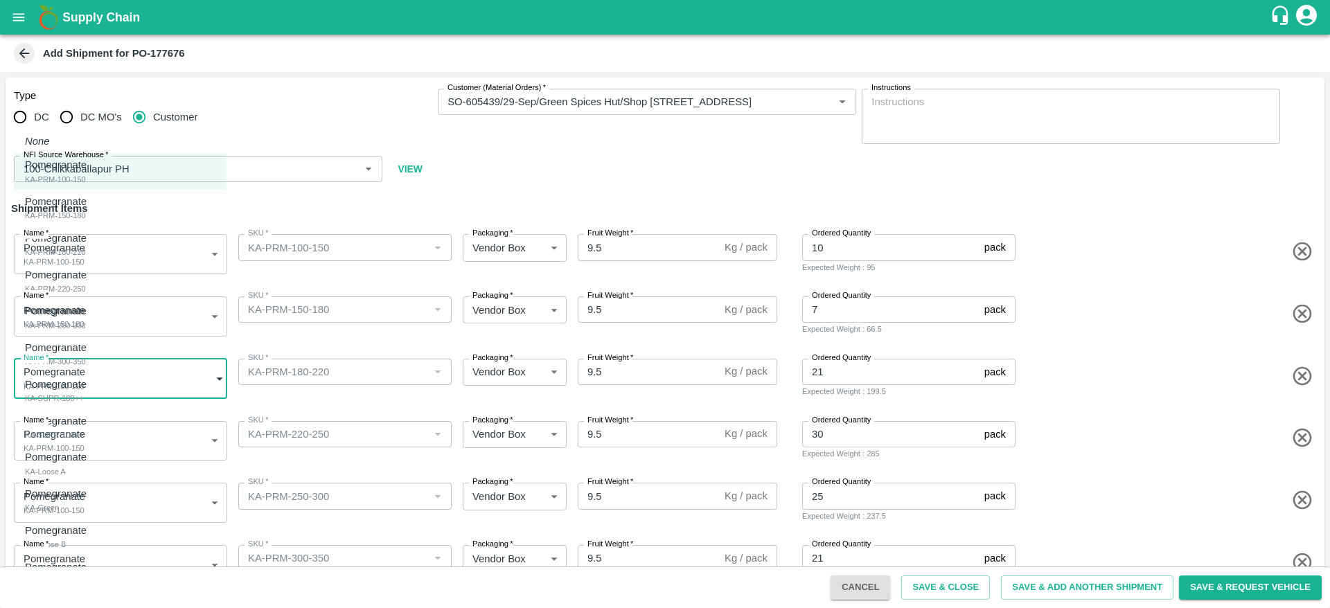
click at [112, 372] on body "Supply Chain Add Shipment for PO-177676 Type DC DC MO's Customer Customer (Mate…" at bounding box center [665, 304] width 1330 height 608
click at [94, 243] on div "Pomegranate KA-PRM-180-220" at bounding box center [59, 245] width 69 height 28
type input "2066071"
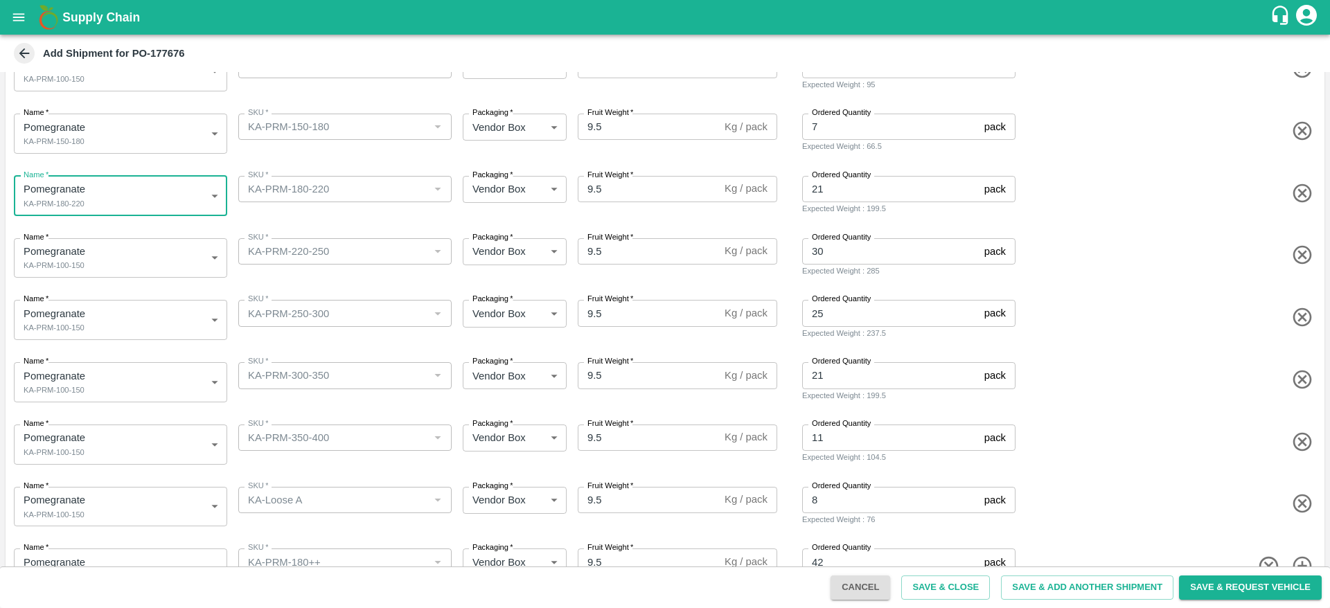
scroll to position [207, 0]
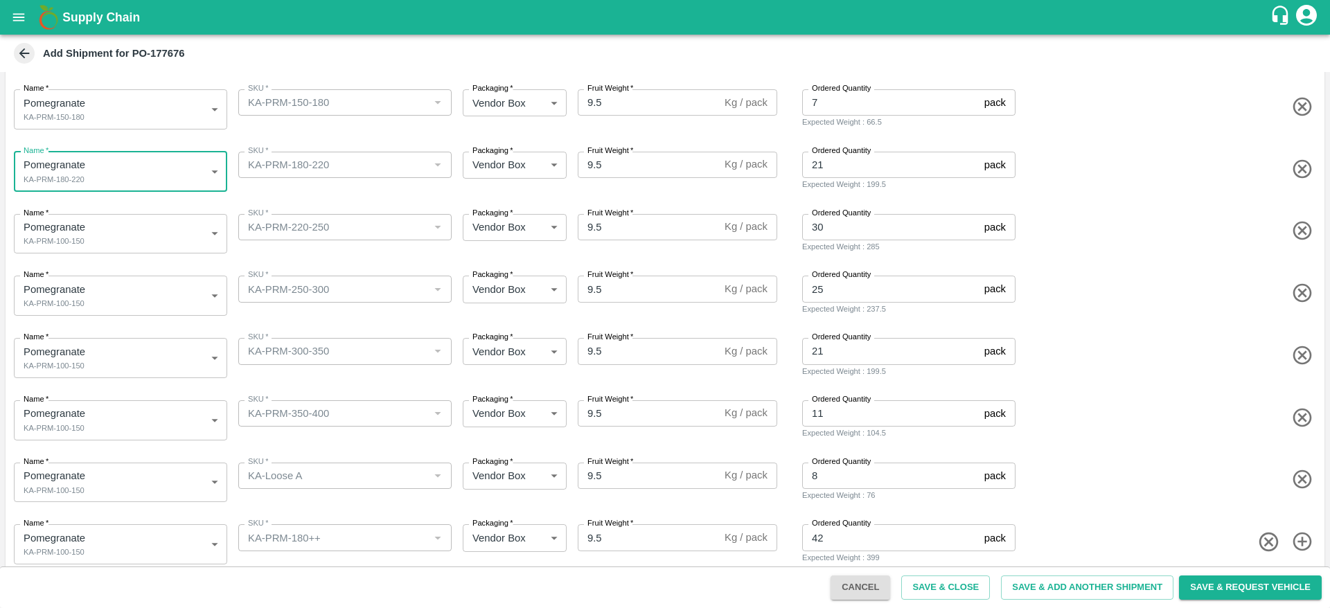
click at [154, 235] on body "Supply Chain Add Shipment for PO-177676 Type DC DC MO's Customer Customer (Mate…" at bounding box center [665, 304] width 1330 height 608
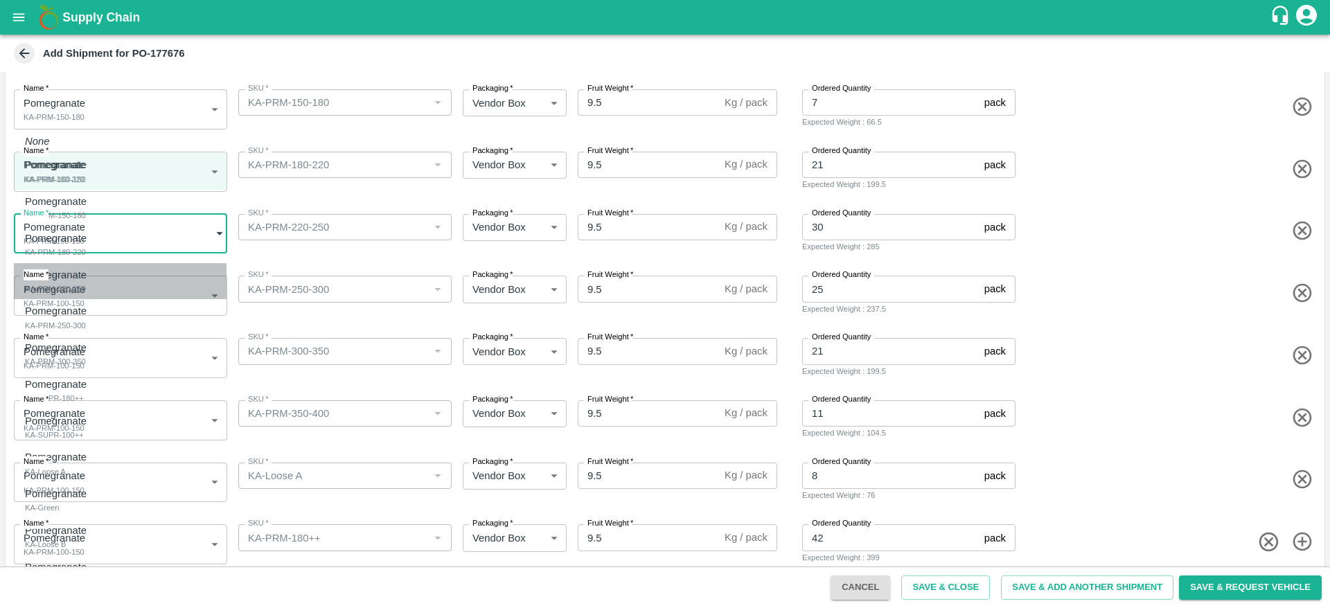
click at [94, 282] on div "Pomegranate KA-PRM-220-250" at bounding box center [59, 281] width 69 height 28
type input "2066072"
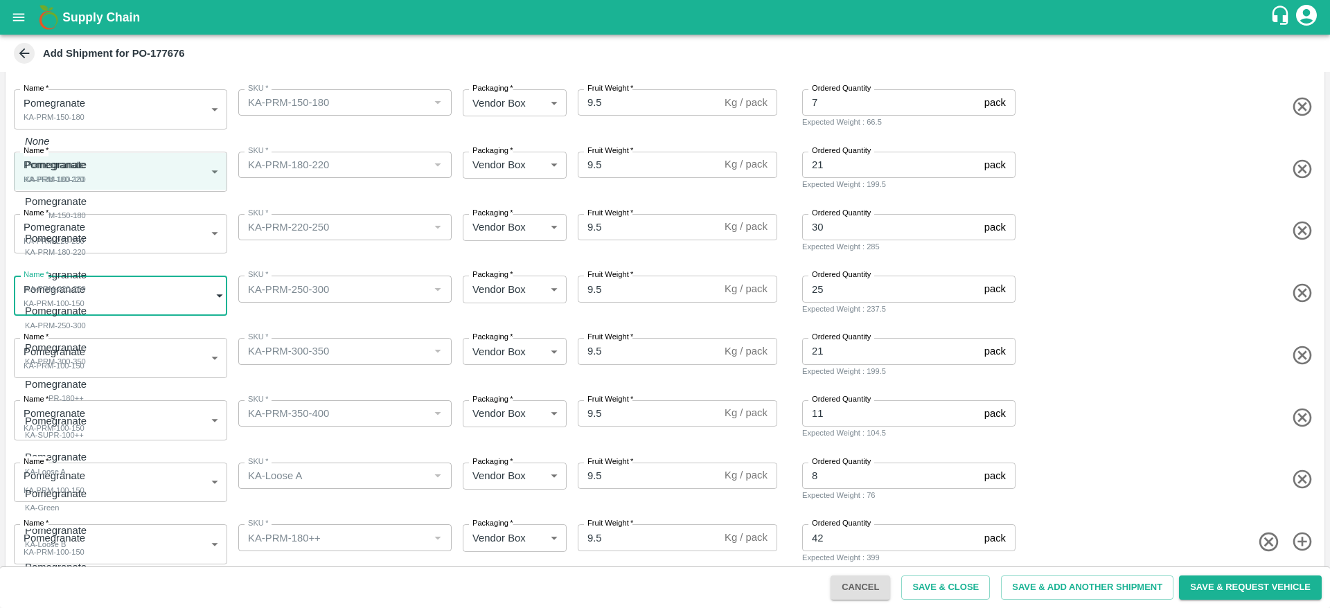
click at [143, 282] on body "Supply Chain Add Shipment for PO-177676 Type DC DC MO's Customer Customer (Mate…" at bounding box center [665, 304] width 1330 height 608
click at [94, 326] on div "Pomegranate KA-PRM-250-300" at bounding box center [59, 317] width 69 height 28
type input "2066073"
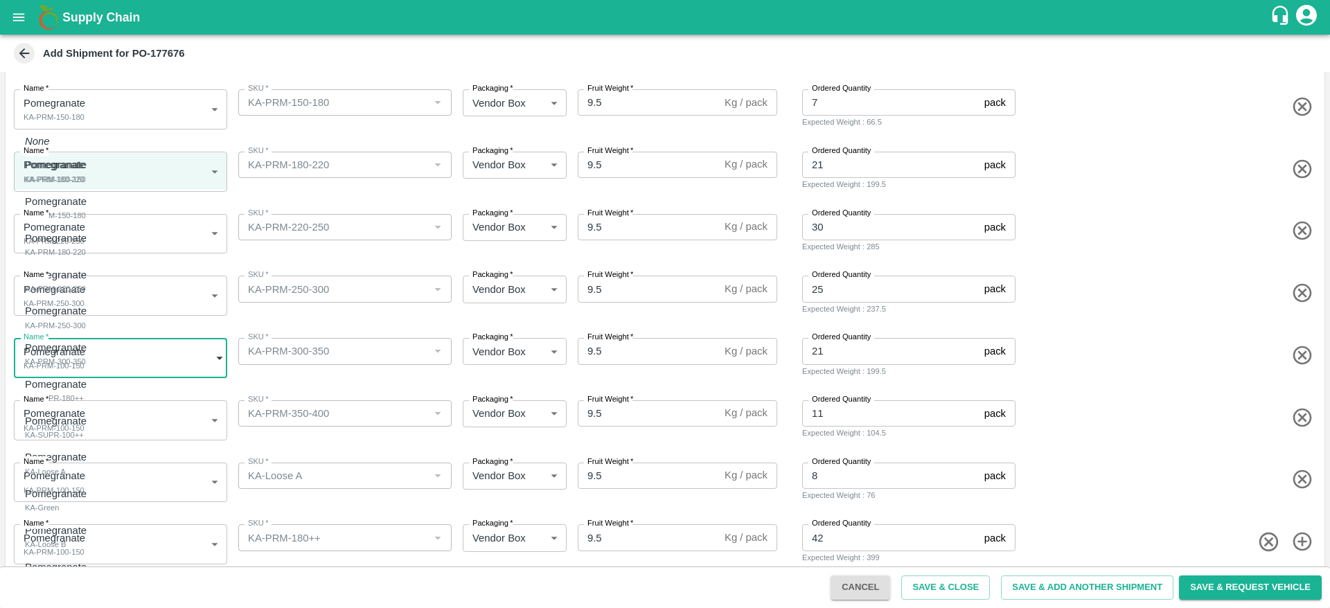
click at [130, 359] on body "Supply Chain Add Shipment for PO-177676 Type DC DC MO's Customer Customer (Mate…" at bounding box center [665, 304] width 1330 height 608
click at [94, 359] on div "Pomegranate KA-PRM-300-350" at bounding box center [59, 354] width 69 height 28
type input "2066074"
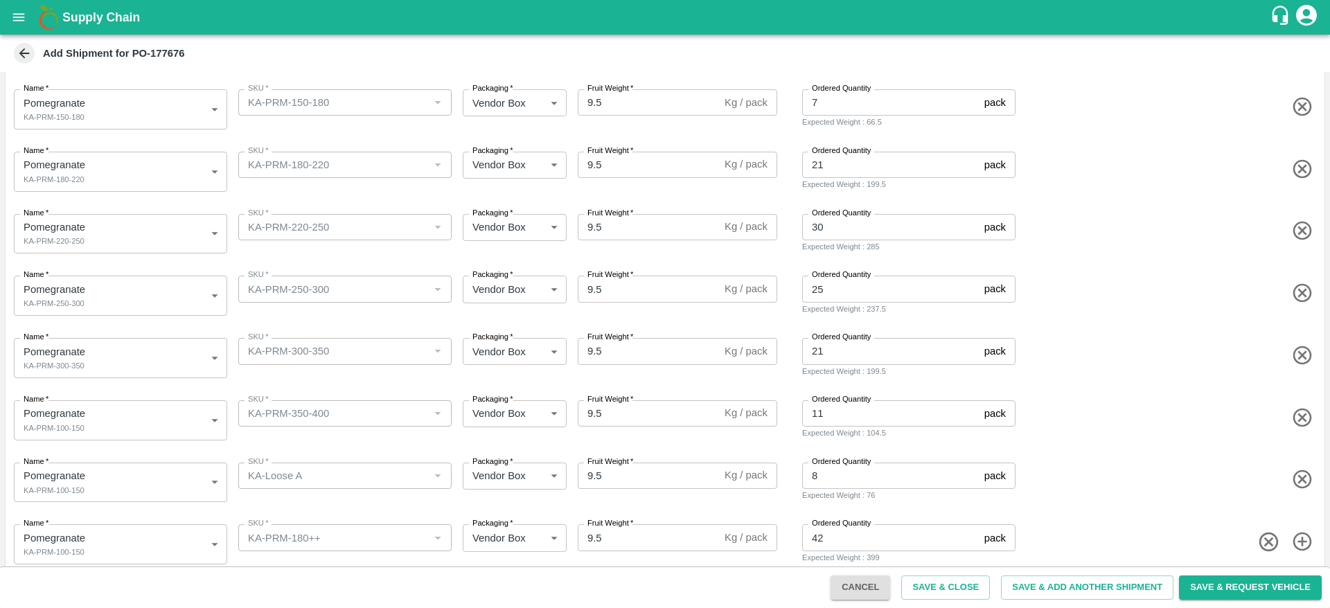
scroll to position [222, 0]
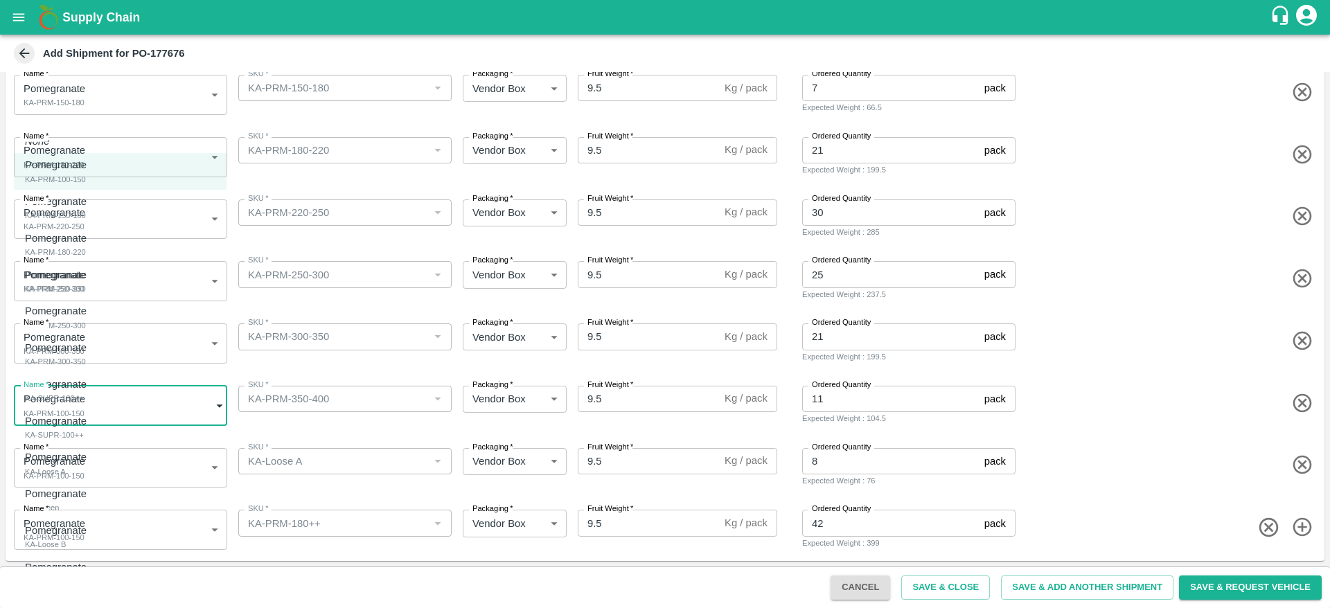
click at [141, 396] on body "Supply Chain Add Shipment for PO-177676 Type DC DC MO's Customer Customer (Mate…" at bounding box center [665, 304] width 1330 height 608
click at [325, 359] on div at bounding box center [665, 304] width 1330 height 608
click at [63, 411] on body "Supply Chain Add Shipment for PO-177676 Type DC DC MO's Customer Customer (Mate…" at bounding box center [665, 304] width 1330 height 608
click at [94, 357] on div "Pomegranate KA-PRM-300-350" at bounding box center [59, 354] width 69 height 28
type input "2066074"
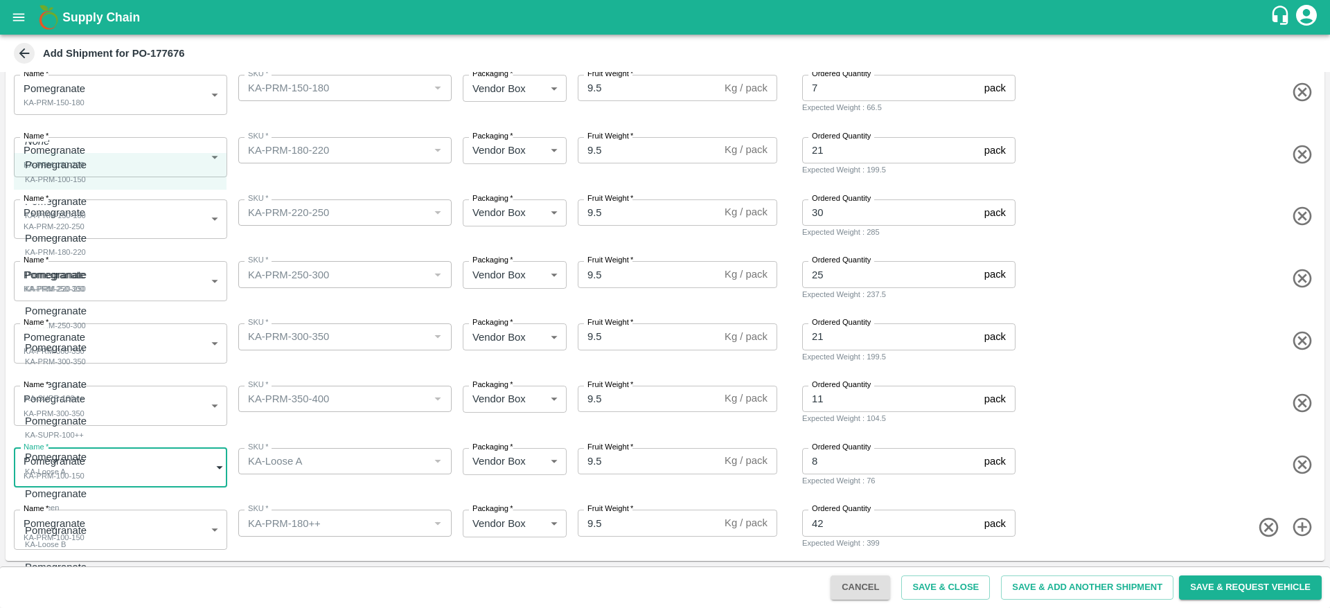
click at [93, 459] on body "Supply Chain Add Shipment for PO-177676 Type DC DC MO's Customer Customer (Mate…" at bounding box center [665, 304] width 1330 height 608
click at [94, 477] on div "Pomegranate KA-Loose A" at bounding box center [59, 464] width 69 height 28
type input "2066077"
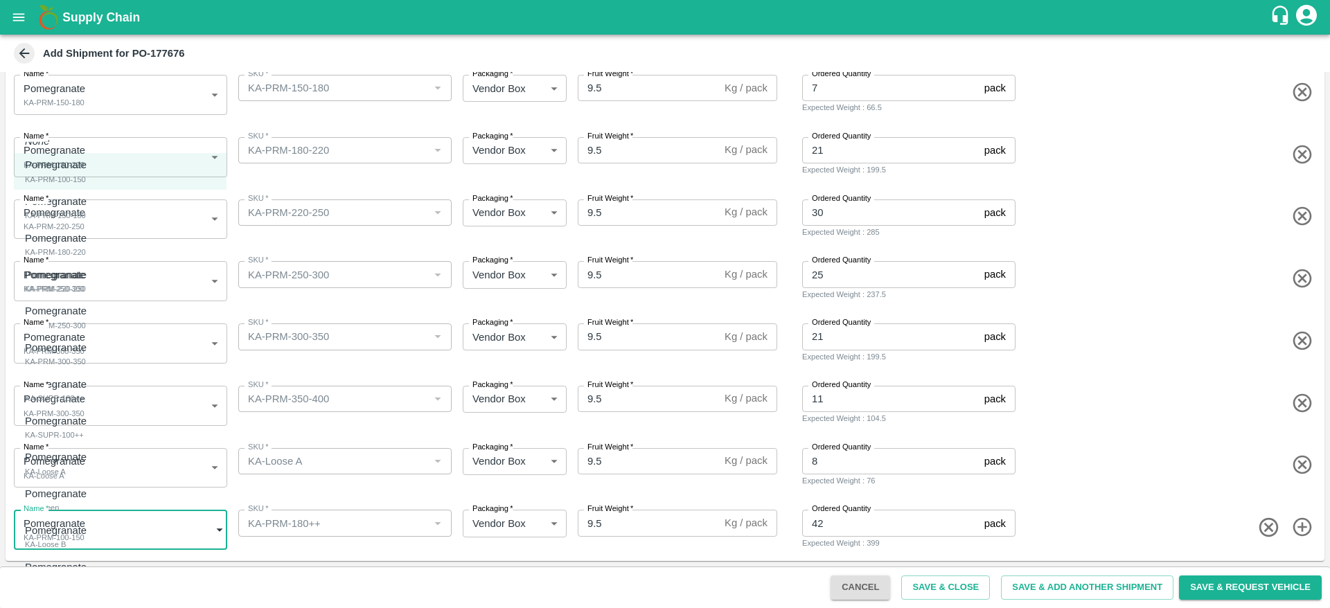
click at [108, 526] on body "Supply Chain Add Shipment for PO-177676 Type DC DC MO's Customer Customer (Mate…" at bounding box center [665, 304] width 1330 height 608
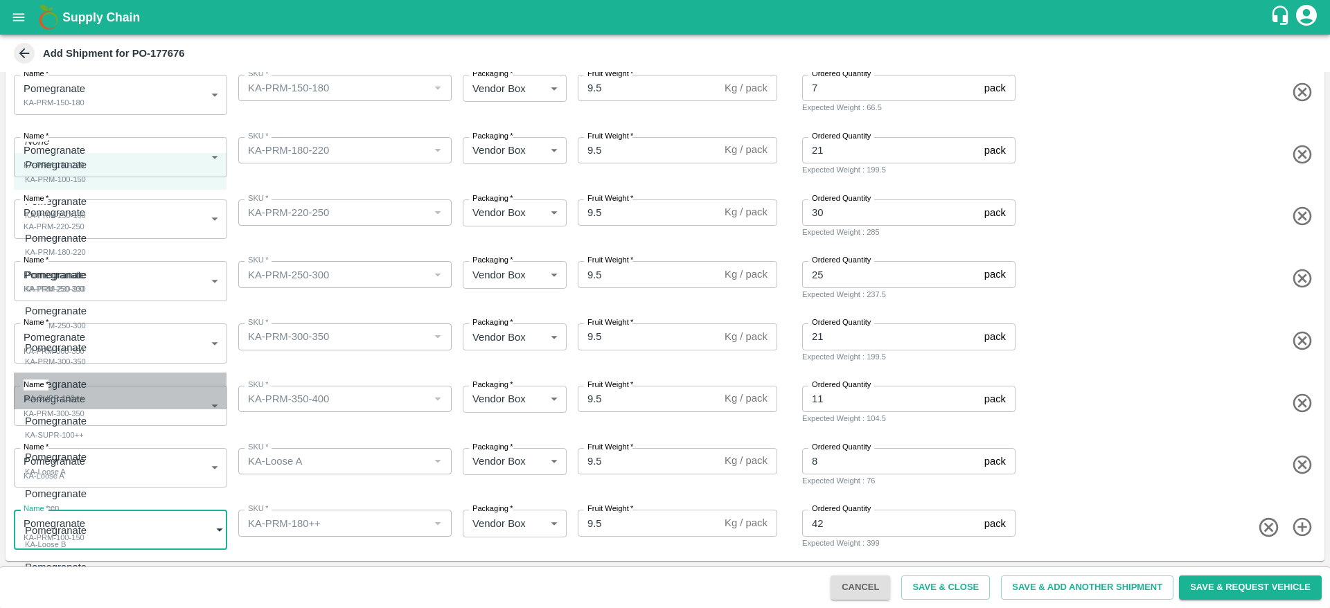
click at [94, 395] on div "Pomegranate KA-SUPR-180++" at bounding box center [59, 391] width 69 height 28
type input "2066075"
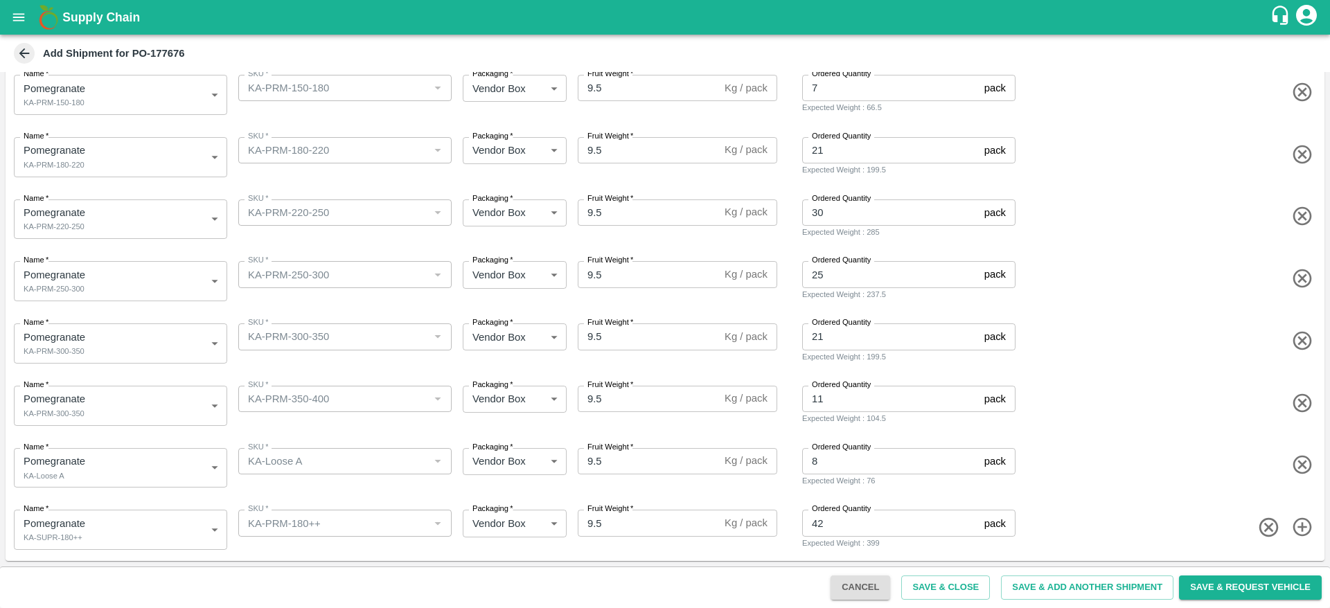
click at [290, 552] on div "Name   * Pomegranate KA-SUPR-180++ 2066075 Name SKU   * SKU   * Packaging   * V…" at bounding box center [662, 527] width 1324 height 68
click at [662, 588] on button "Save & Request Vehicle" at bounding box center [1250, 588] width 143 height 24
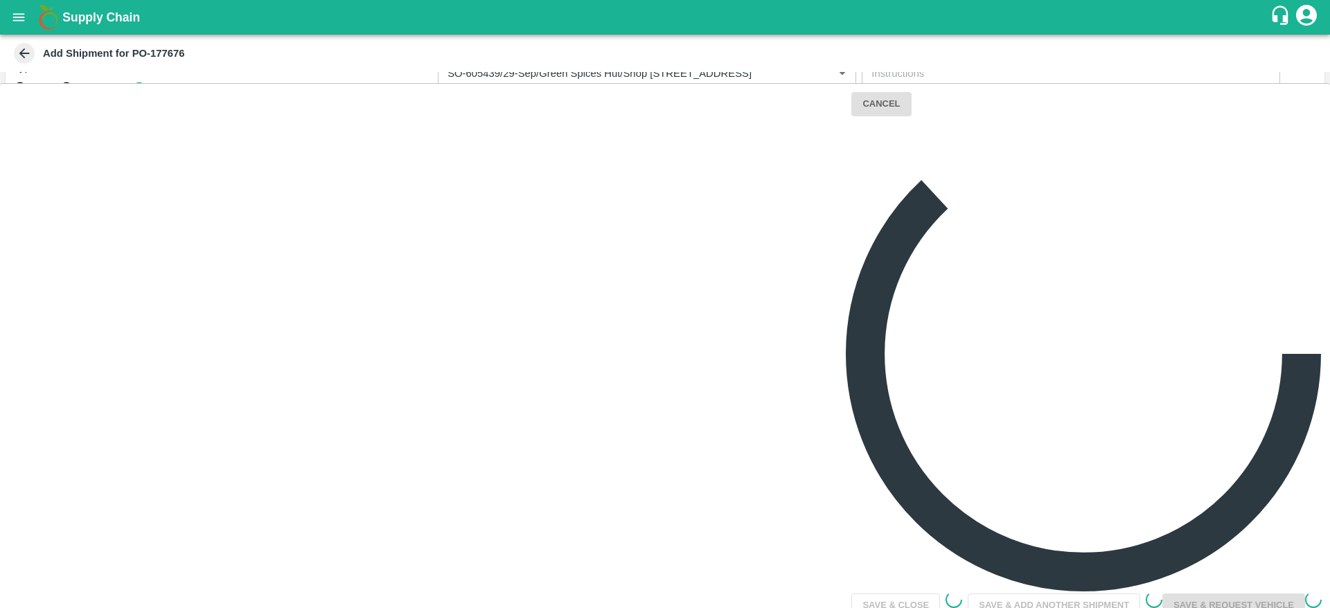
scroll to position [0, 0]
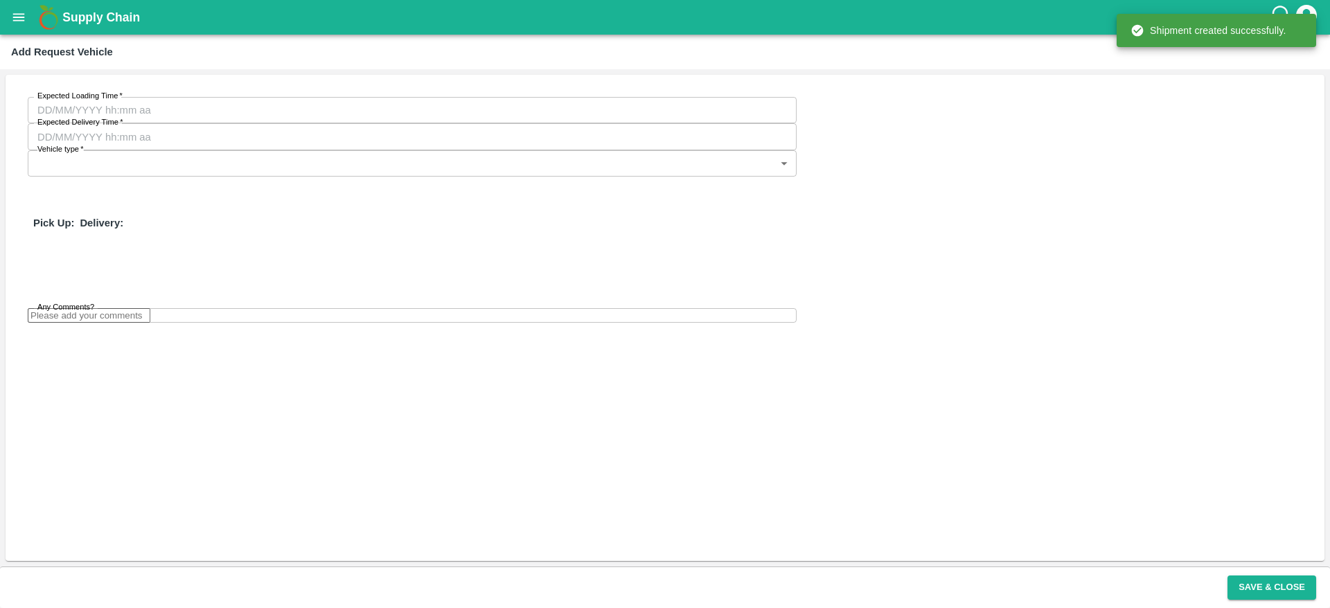
type input "28/09/2025 07:02 AM"
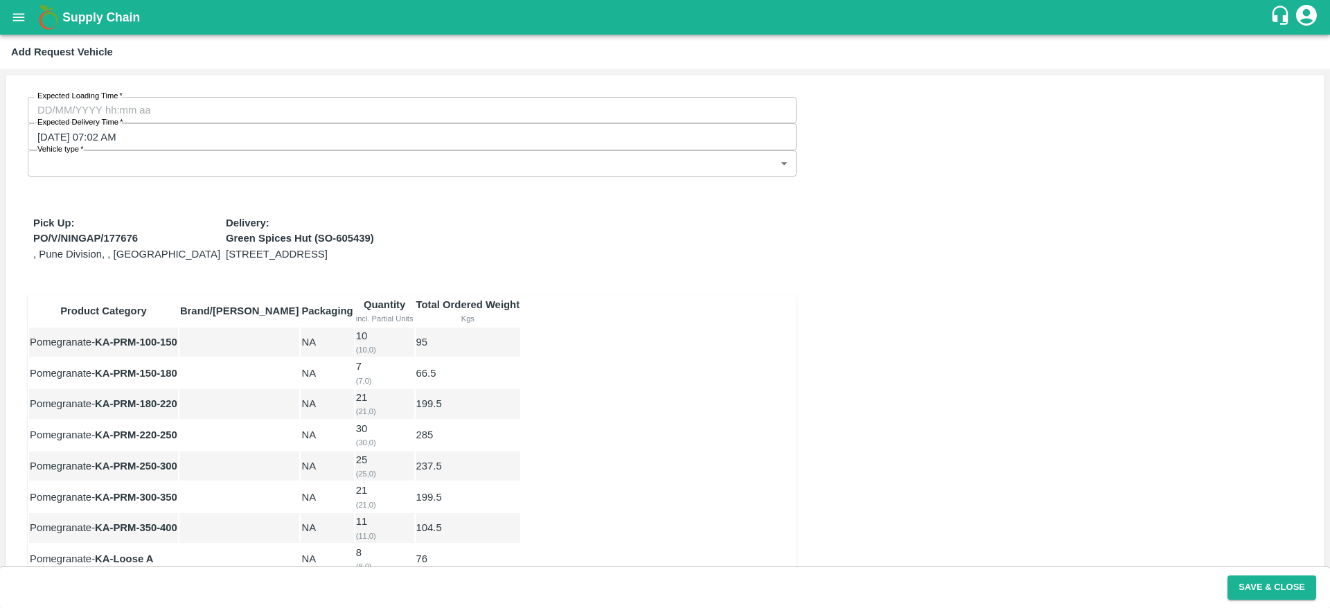
type input "DD/MM/YYYY hh:mm aa"
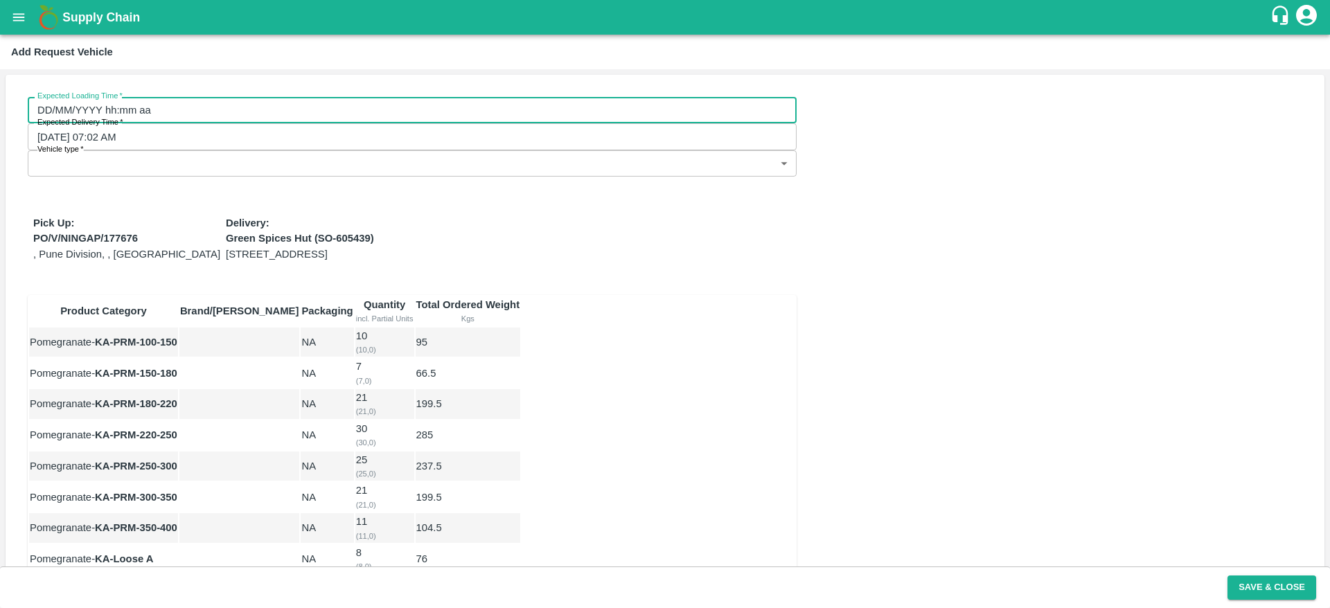
click at [228, 100] on input "DD/MM/YYYY hh:mm aa" at bounding box center [407, 110] width 759 height 26
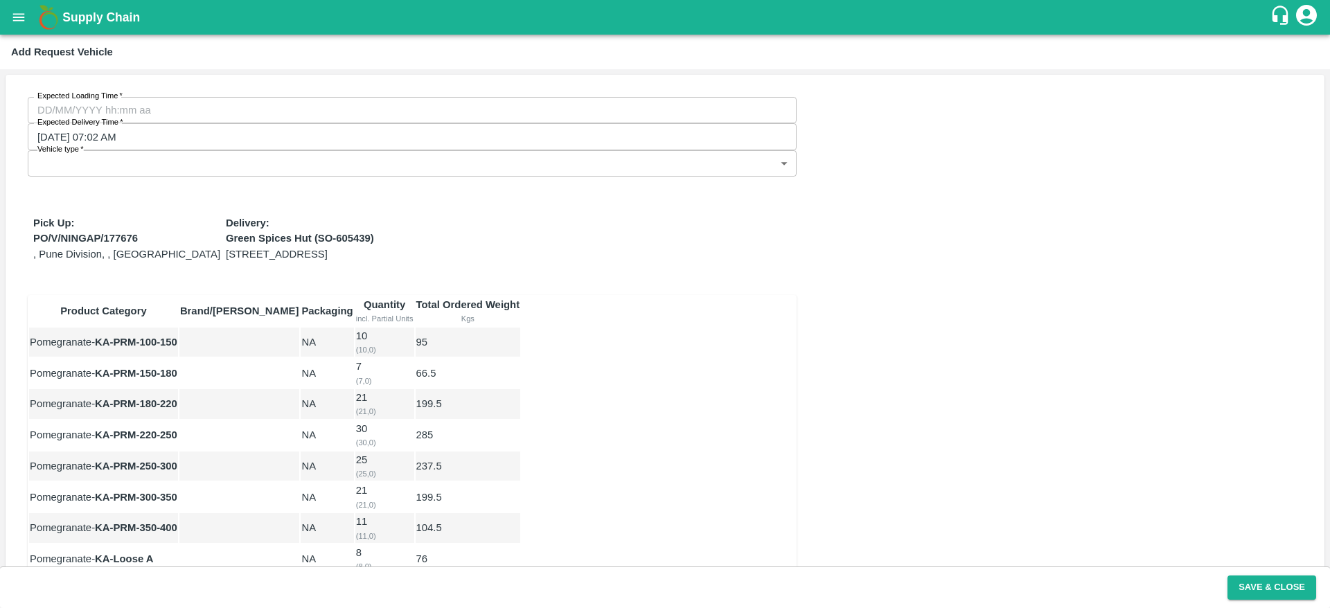
type input "18/09/2025 11:00 PM"
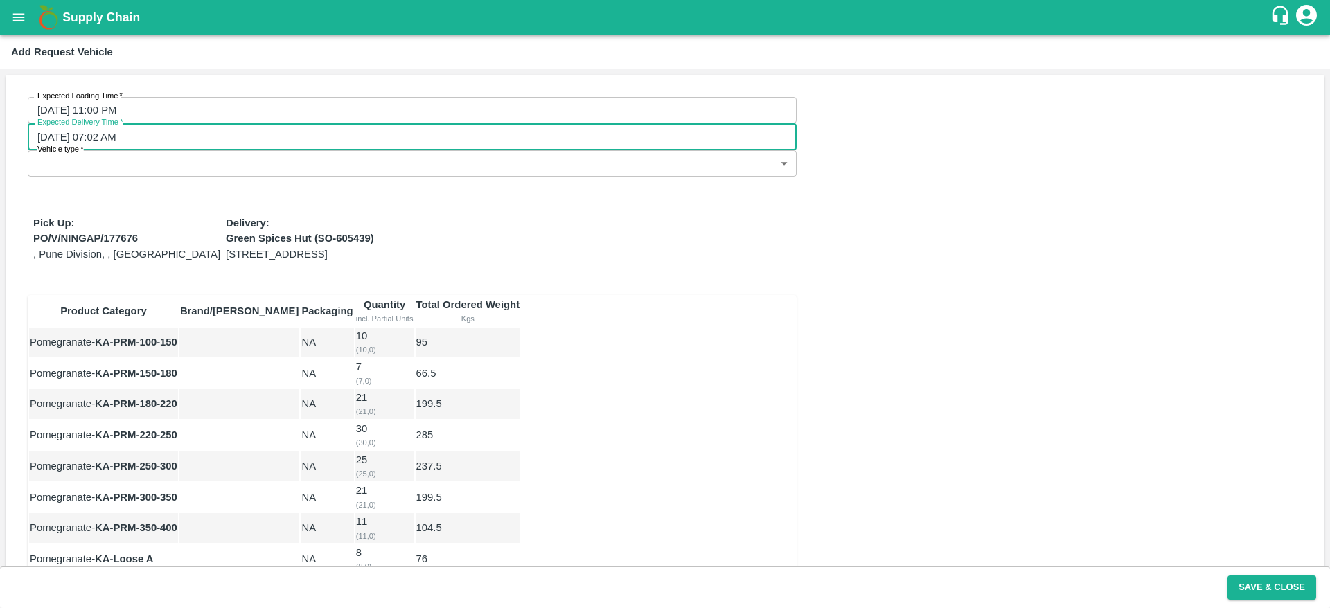
click at [402, 123] on input "28/09/2025 07:02 AM" at bounding box center [407, 136] width 759 height 26
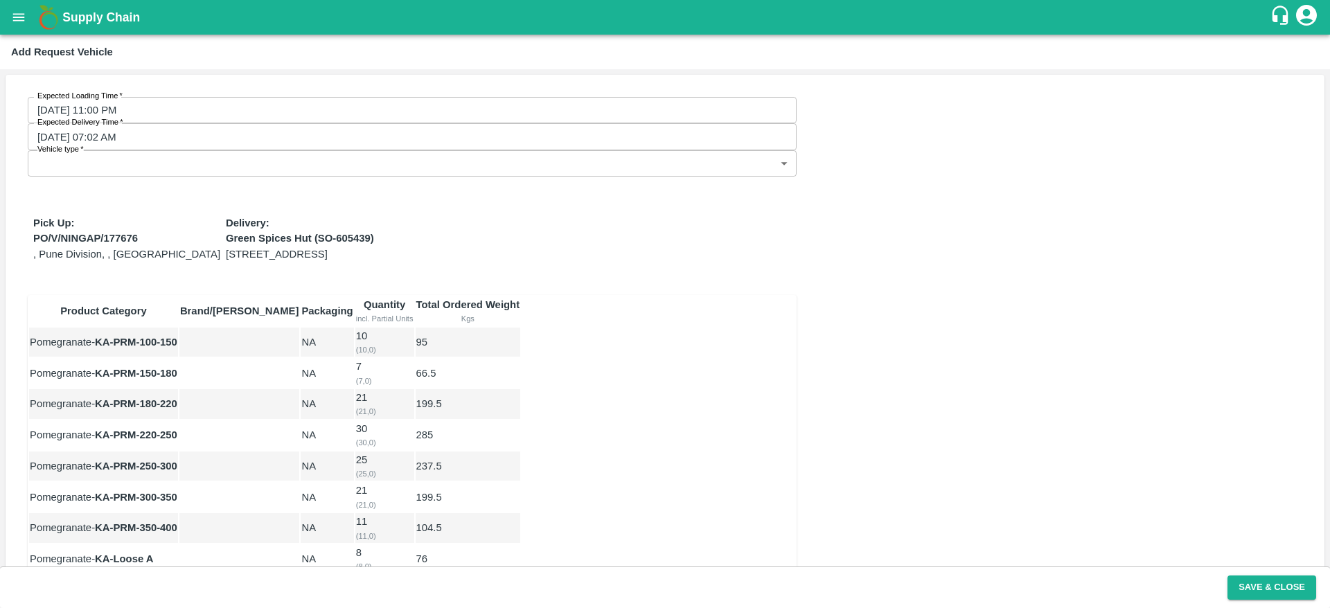
type input "20/09/2025 07:02 AM"
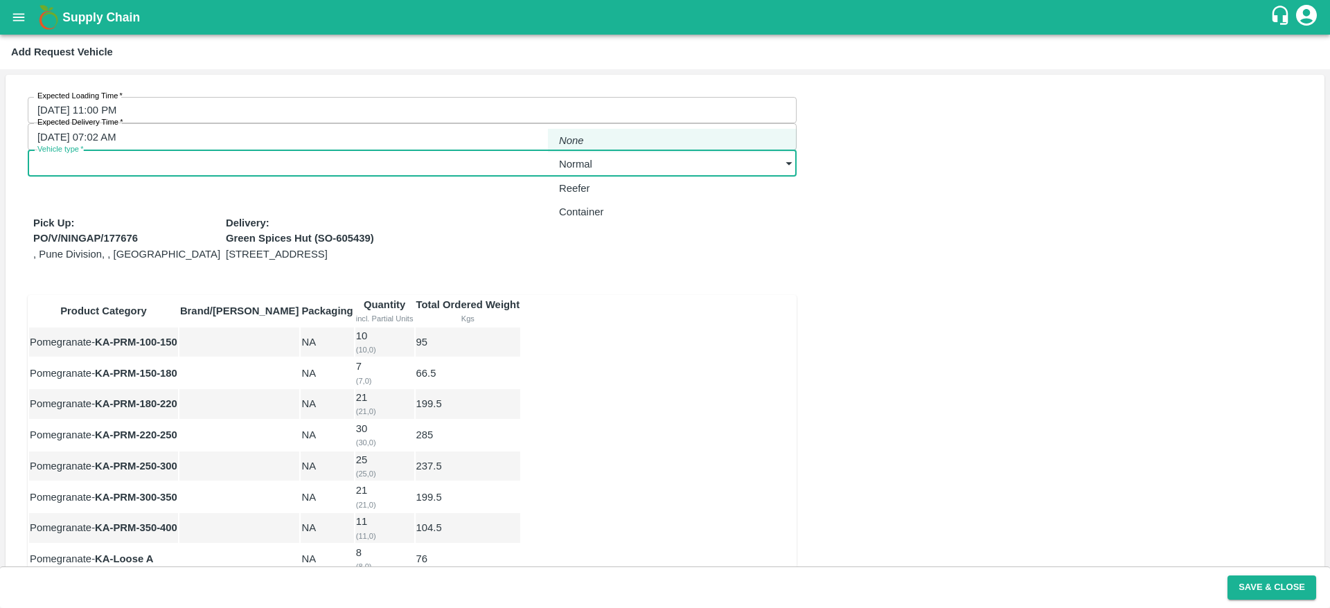
click at [662, 103] on body "Supply Chain Add Request Vehicle Expected Loading Time   * 18/09/2025 11:00 PM …" at bounding box center [665, 304] width 1330 height 608
click at [599, 164] on div "Normal" at bounding box center [579, 164] width 40 height 15
type input "1"
click at [662, 582] on button "Save & Close" at bounding box center [1271, 588] width 89 height 24
